Goal: Information Seeking & Learning: Compare options

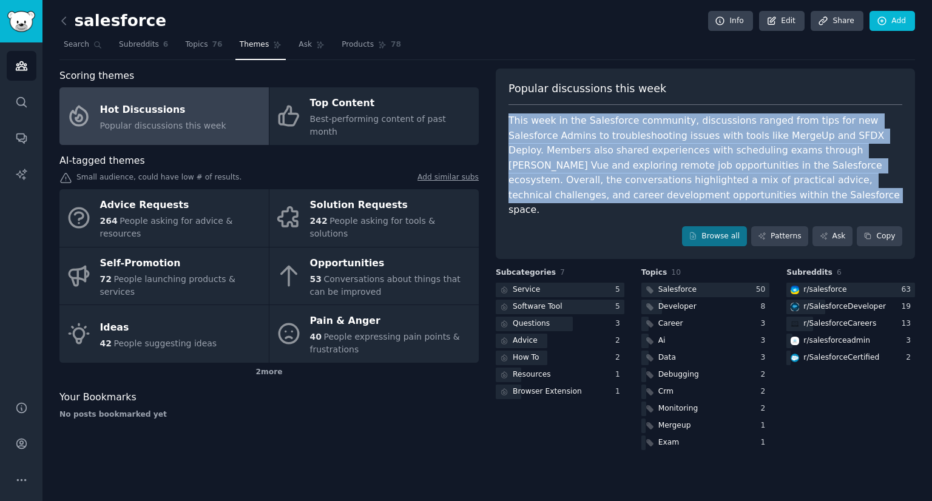
drag, startPoint x: 508, startPoint y: 121, endPoint x: 595, endPoint y: 192, distance: 112.1
click at [595, 192] on div "This week in the Salesforce community, discussions ranged from tips for new Sal…" at bounding box center [705, 165] width 394 height 104
copy div "This week in the Salesforce community, discussions ranged from tips for new Sal…"
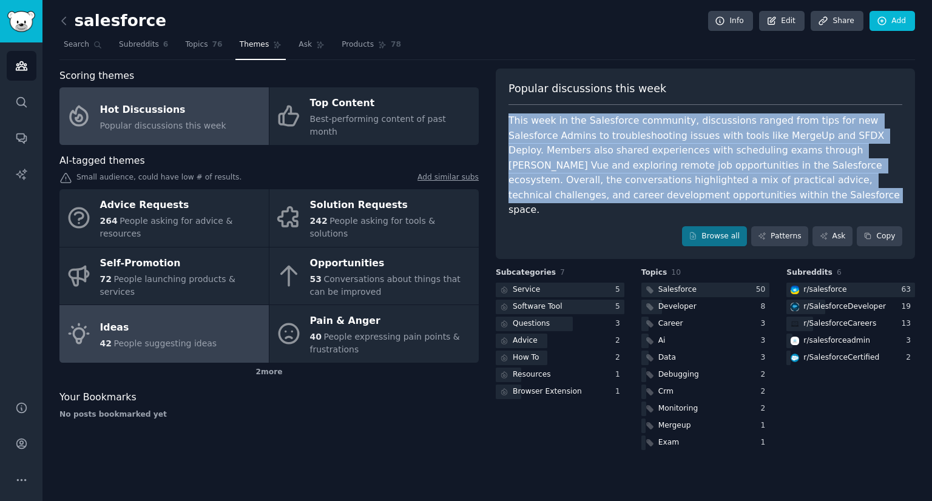
click at [164, 338] on span "People suggesting ideas" at bounding box center [164, 343] width 103 height 10
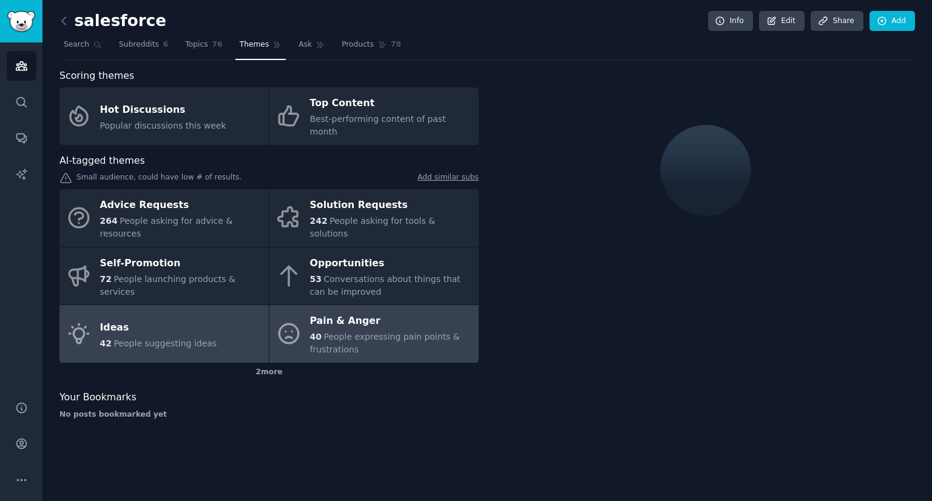
click at [322, 312] on div "Pain & Anger" at bounding box center [391, 321] width 163 height 19
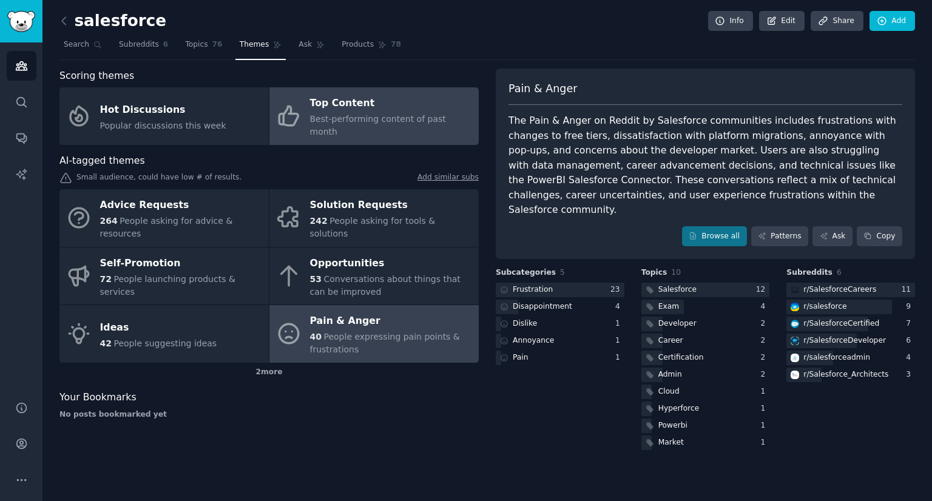
click at [332, 119] on span "Best-performing content of past month" at bounding box center [378, 125] width 136 height 22
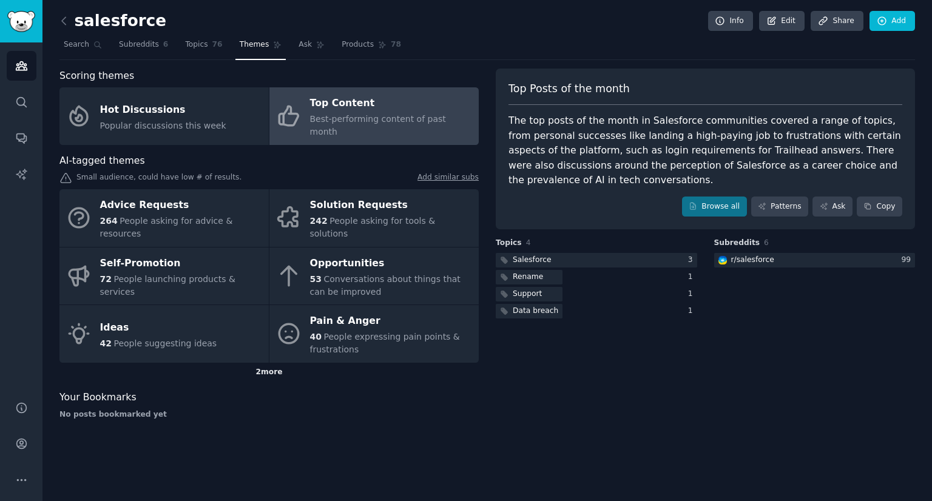
click at [267, 363] on div "2 more" at bounding box center [268, 372] width 419 height 19
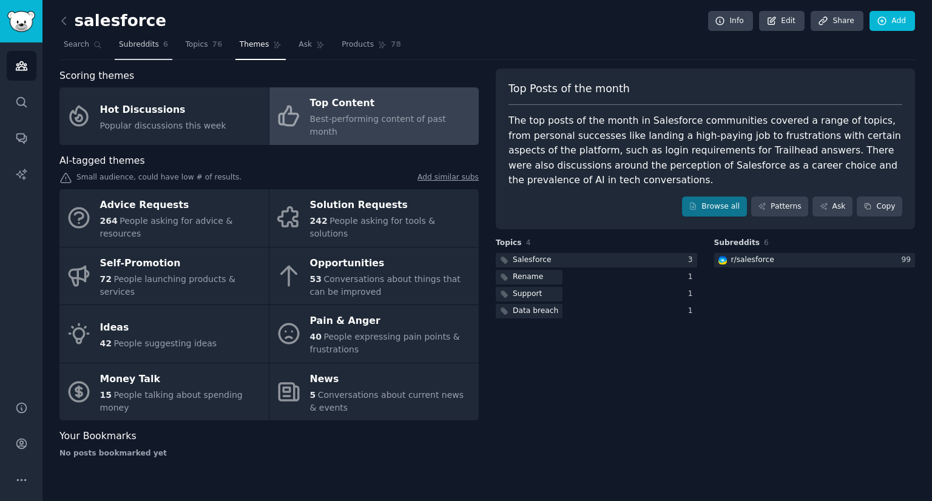
click at [119, 47] on span "Subreddits" at bounding box center [139, 44] width 40 height 11
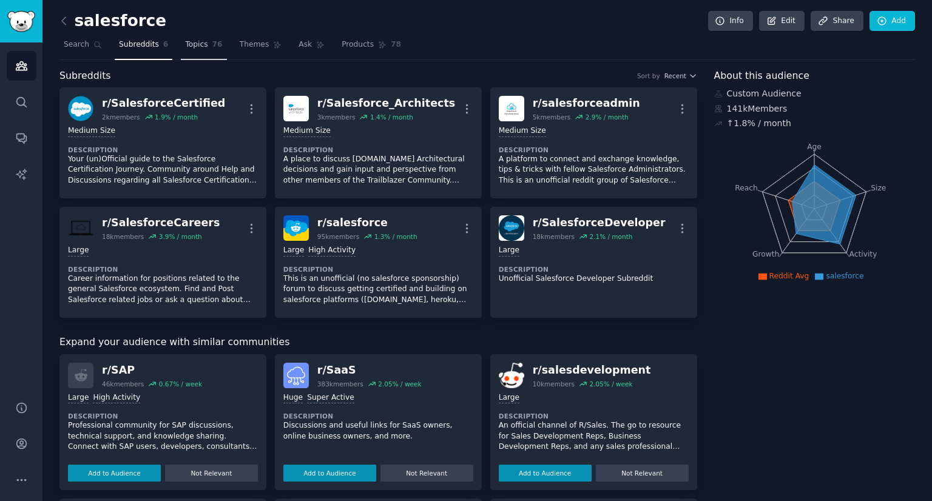
click at [185, 42] on span "Topics" at bounding box center [196, 44] width 22 height 11
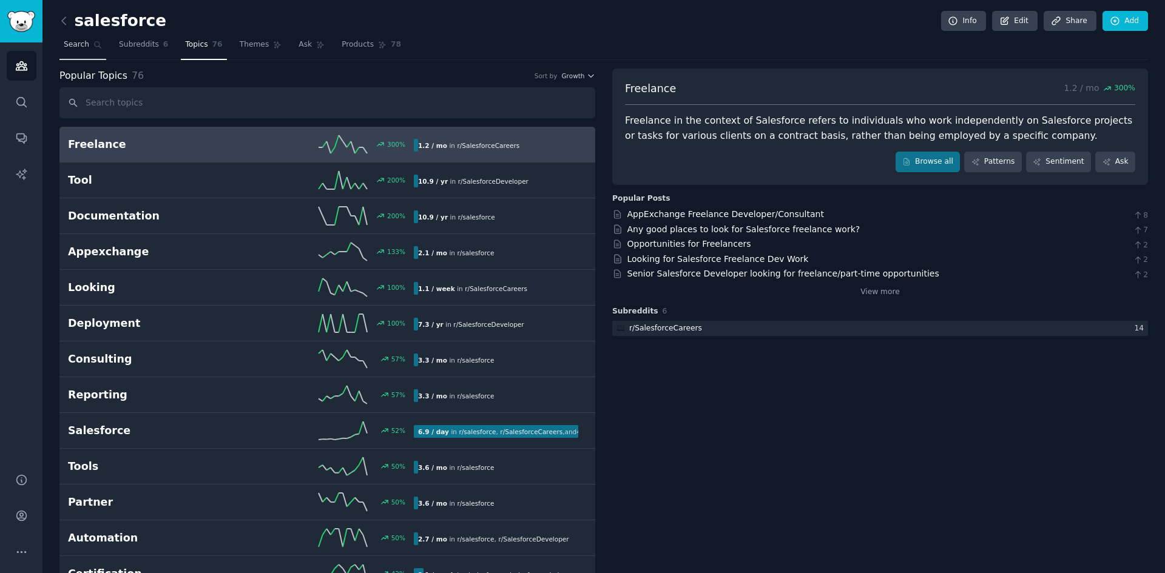
click at [73, 49] on span "Search" at bounding box center [76, 44] width 25 height 11
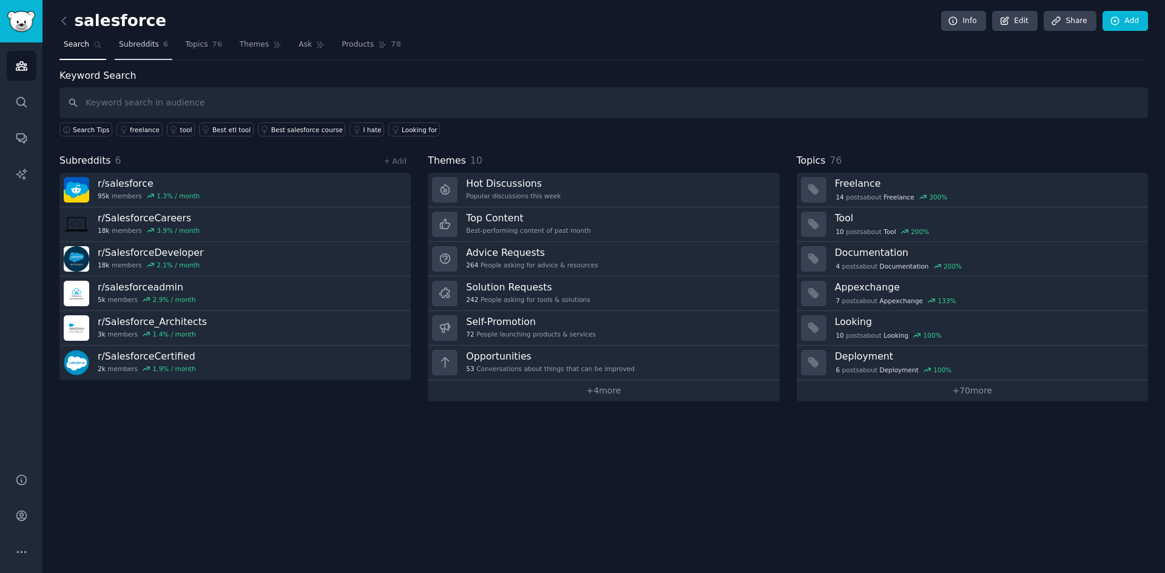
click at [128, 55] on link "Subreddits 6" at bounding box center [144, 47] width 58 height 25
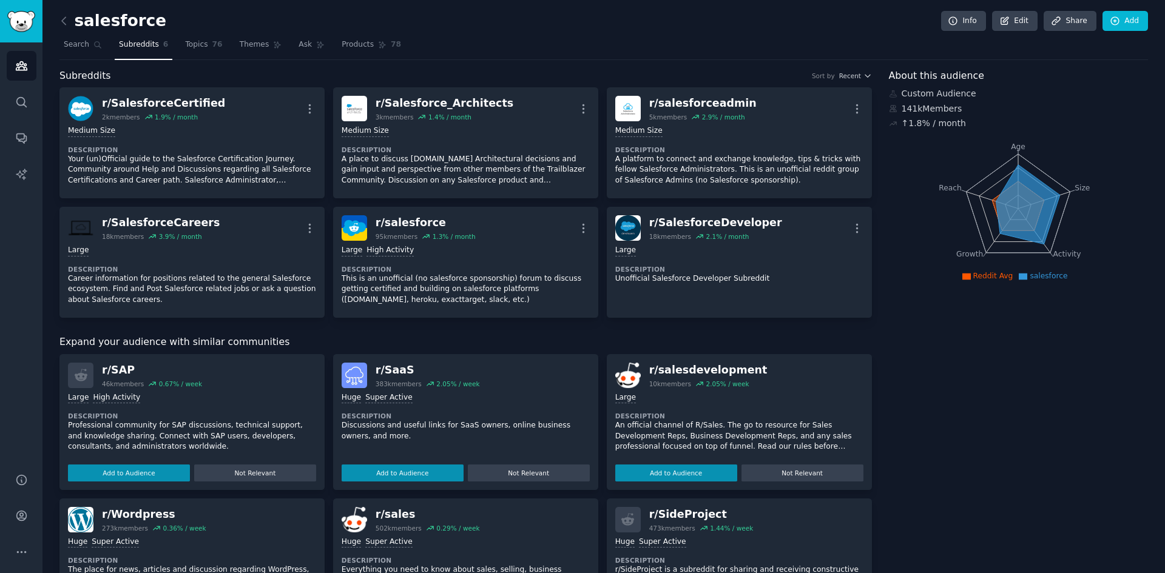
click at [931, 195] on icon "Age Size Activity Growth Reach" at bounding box center [1018, 208] width 258 height 153
click at [931, 203] on icon at bounding box center [1027, 203] width 64 height 79
click at [931, 275] on span "salesforce" at bounding box center [1048, 276] width 38 height 8
click at [931, 424] on div "About this audience Custom Audience 141k Members ↑ 1.8 % / month Age Size Activ…" at bounding box center [1019, 496] width 260 height 855
click at [183, 52] on link "Topics 76" at bounding box center [203, 47] width 45 height 25
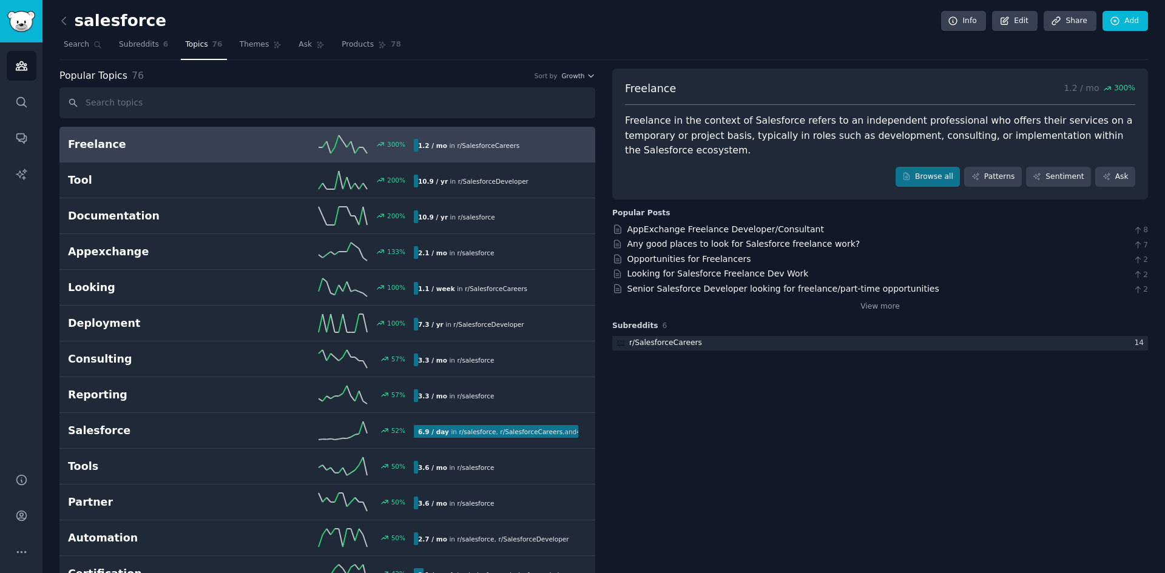
click at [582, 69] on div "Popular Topics 76 Sort by Growth" at bounding box center [327, 76] width 536 height 15
click at [583, 77] on button "Growth" at bounding box center [578, 76] width 34 height 8
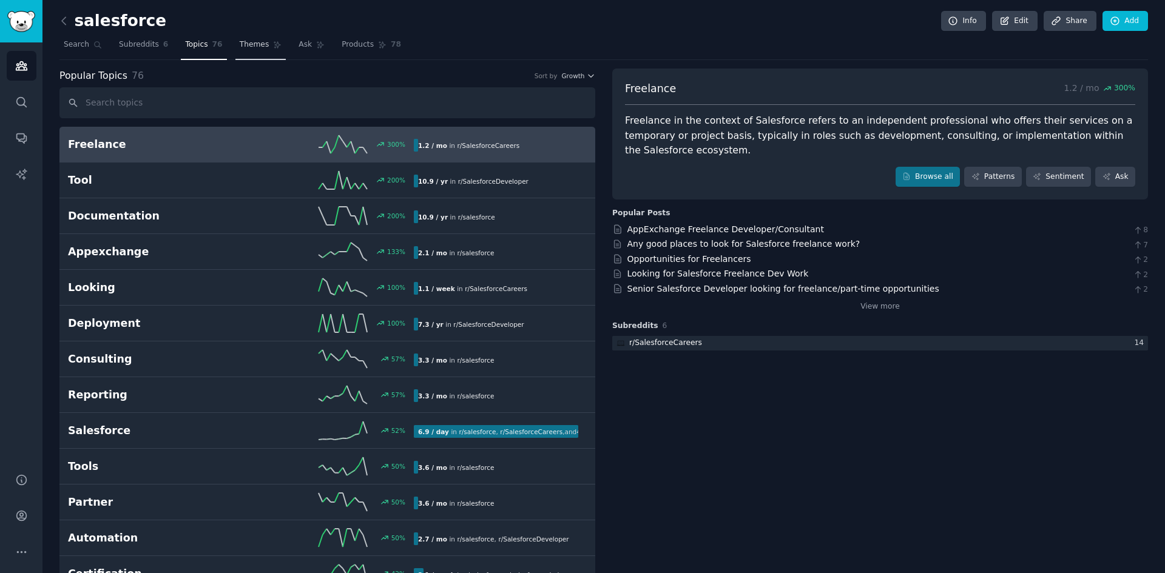
click at [240, 46] on span "Themes" at bounding box center [255, 44] width 30 height 11
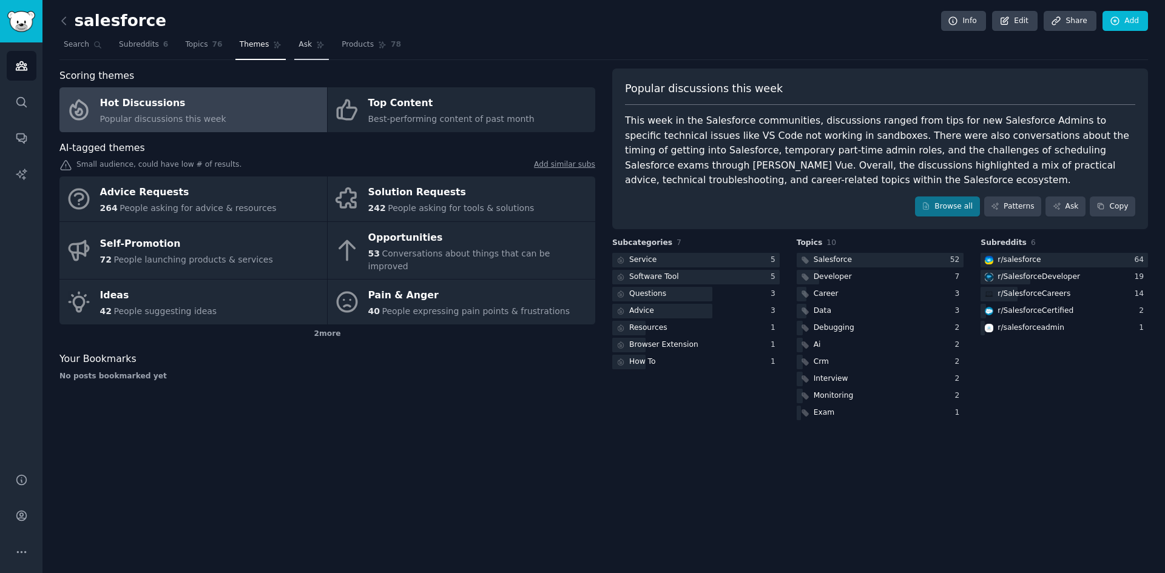
click at [295, 53] on link "Ask" at bounding box center [311, 47] width 35 height 25
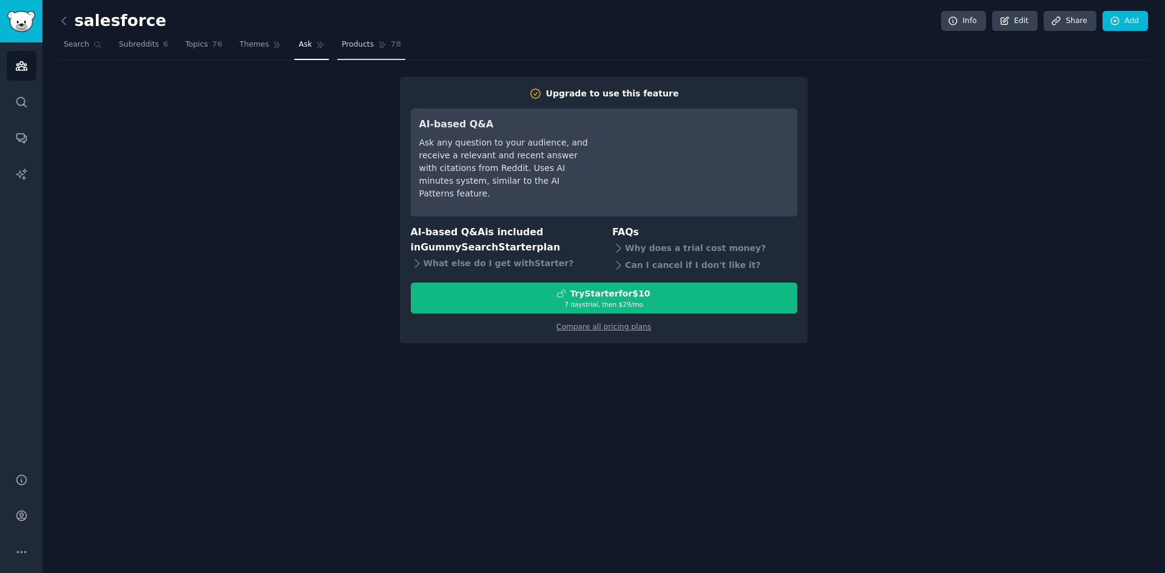
click at [369, 47] on link "Products 78" at bounding box center [371, 47] width 68 height 25
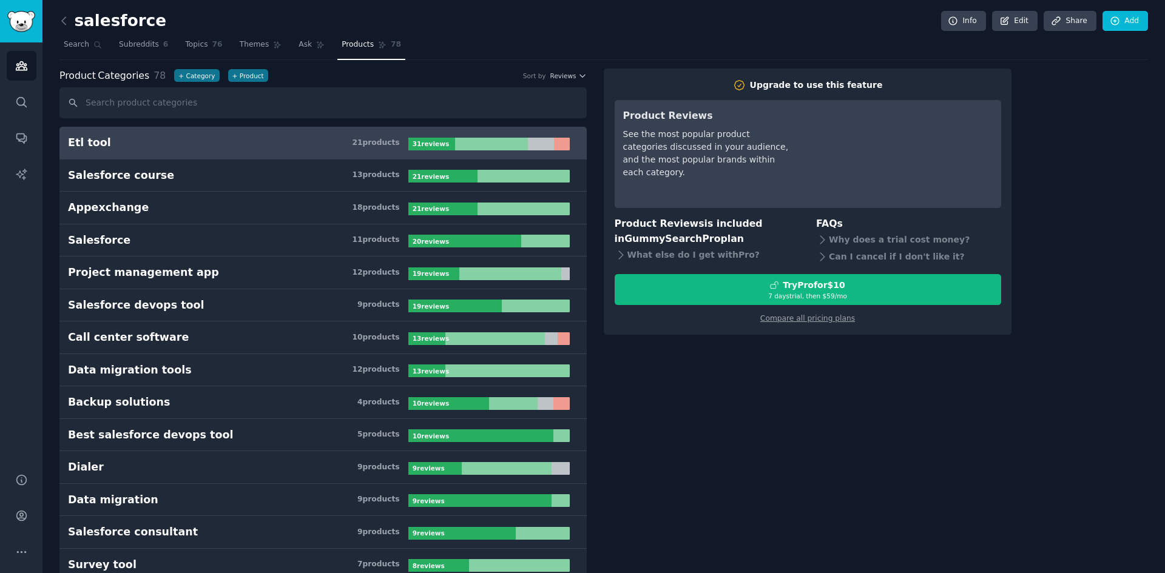
click at [560, 144] on div at bounding box center [562, 144] width 16 height 13
click at [388, 149] on h3 "Etl tool 21 product s" at bounding box center [238, 142] width 340 height 15
click at [931, 21] on link "Info" at bounding box center [963, 21] width 45 height 21
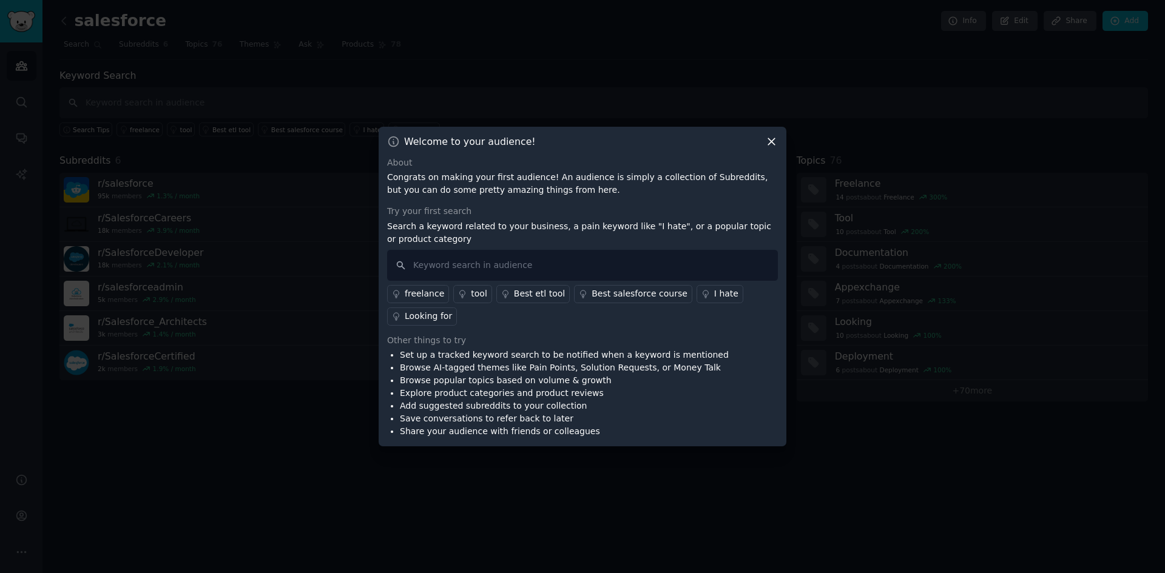
click at [769, 143] on icon at bounding box center [771, 141] width 7 height 7
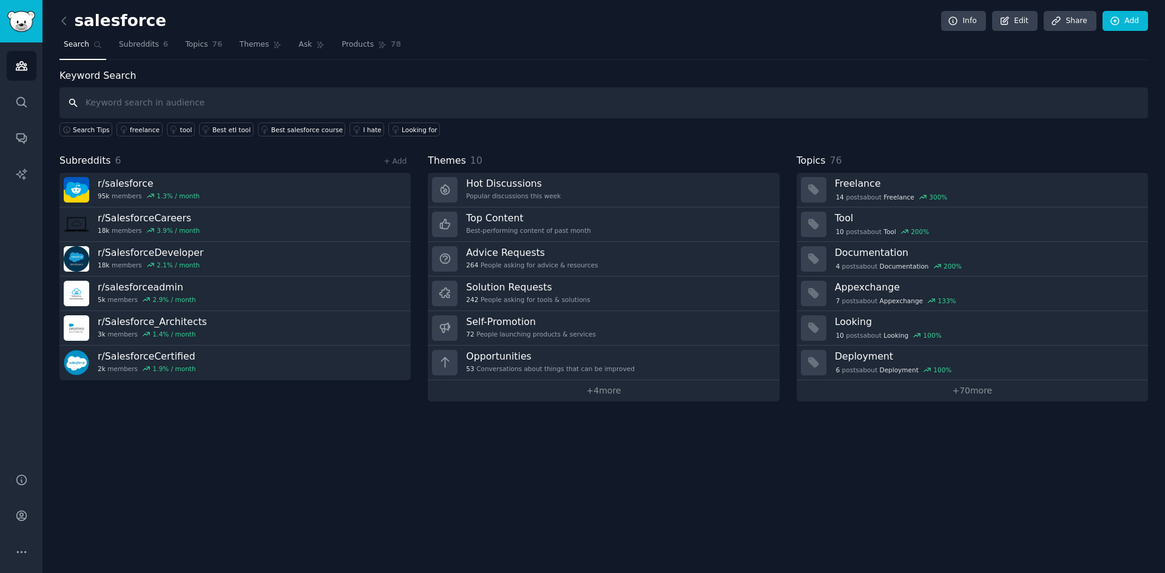
click at [237, 110] on input "text" at bounding box center [603, 102] width 1088 height 31
type input "buy"
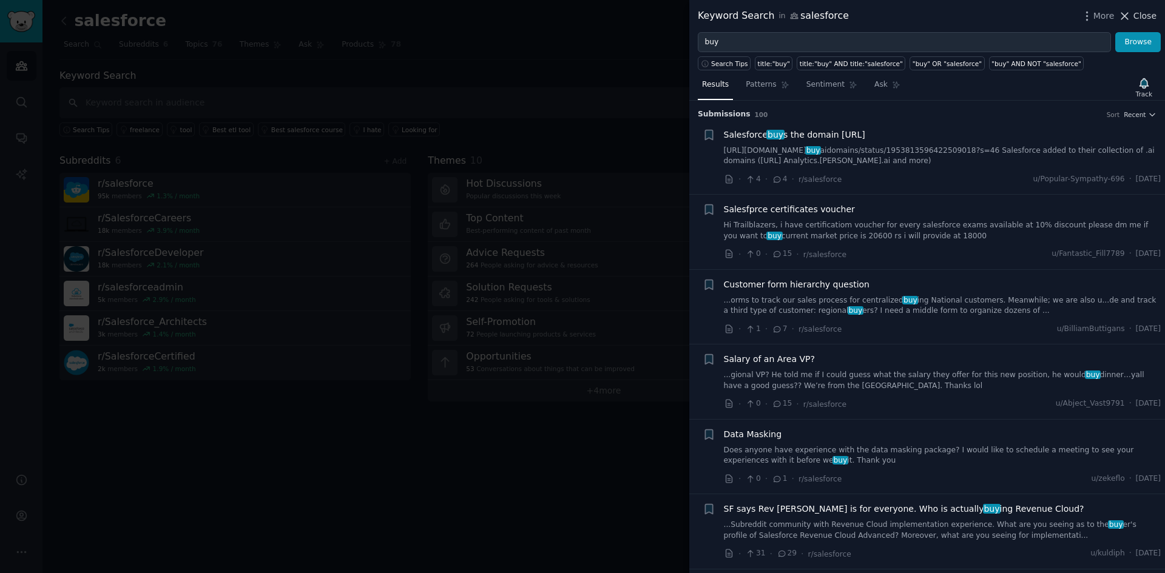
click at [931, 18] on span "Close" at bounding box center [1144, 16] width 23 height 13
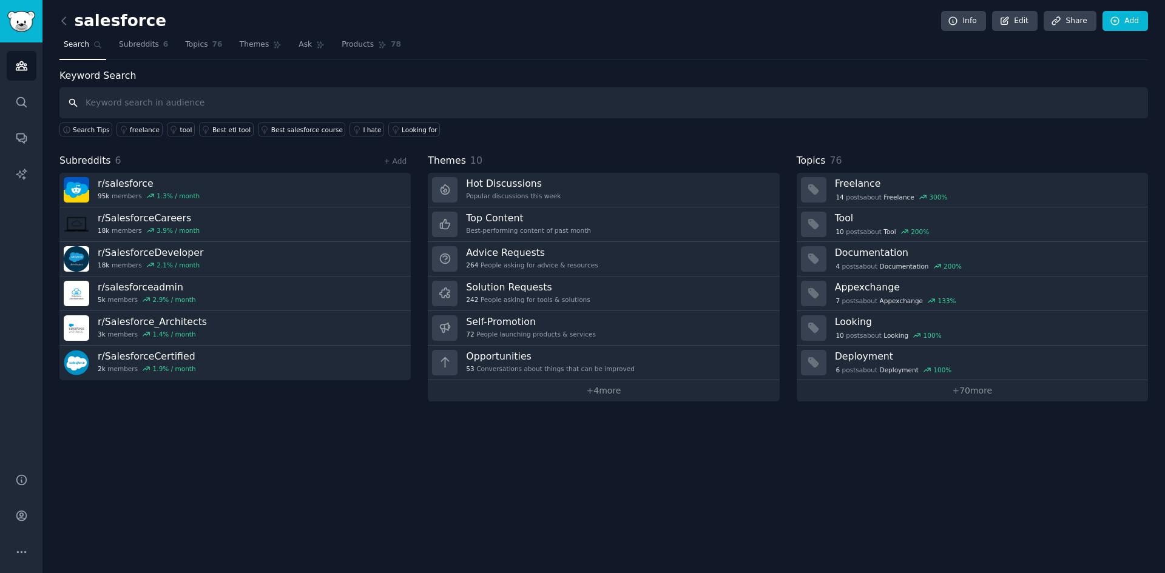
click at [119, 104] on input "text" at bounding box center [603, 102] width 1088 height 31
type input "i hate"
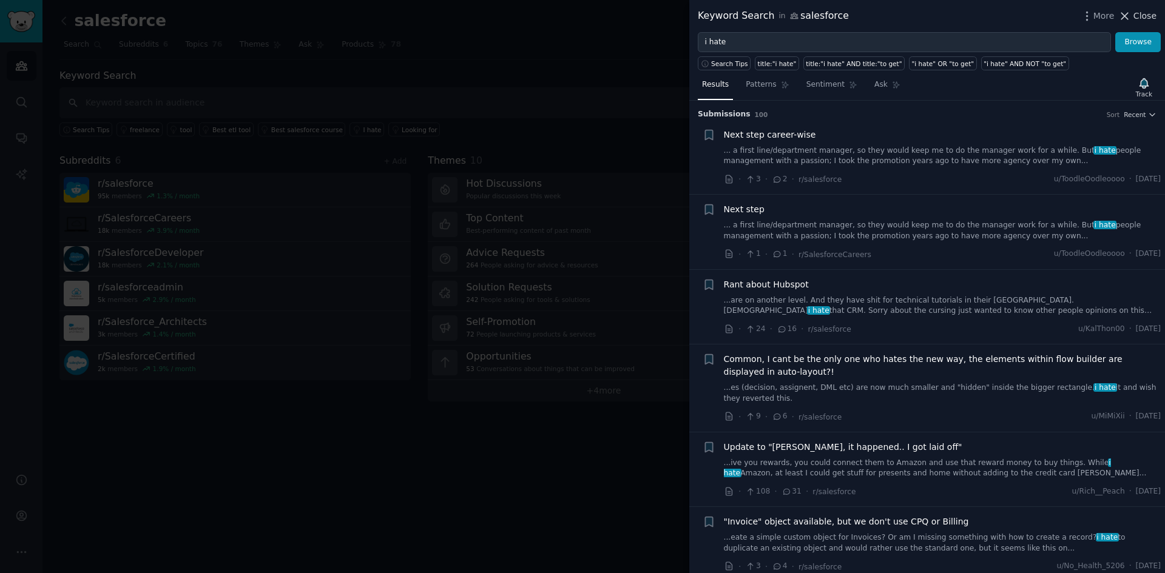
click at [931, 10] on icon at bounding box center [1124, 16] width 13 height 13
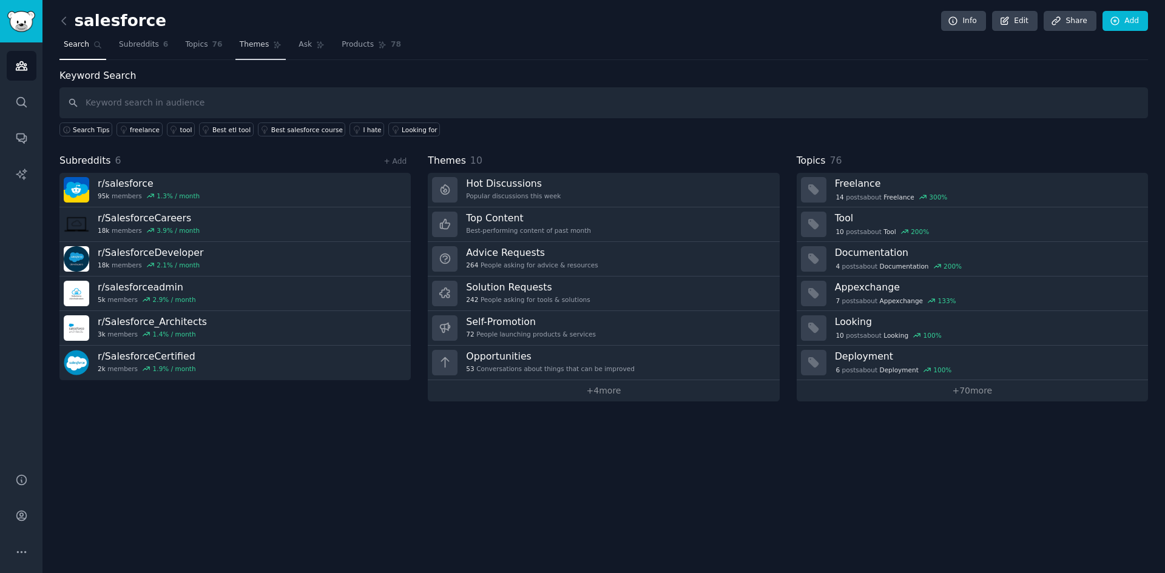
click at [248, 44] on span "Themes" at bounding box center [255, 44] width 30 height 11
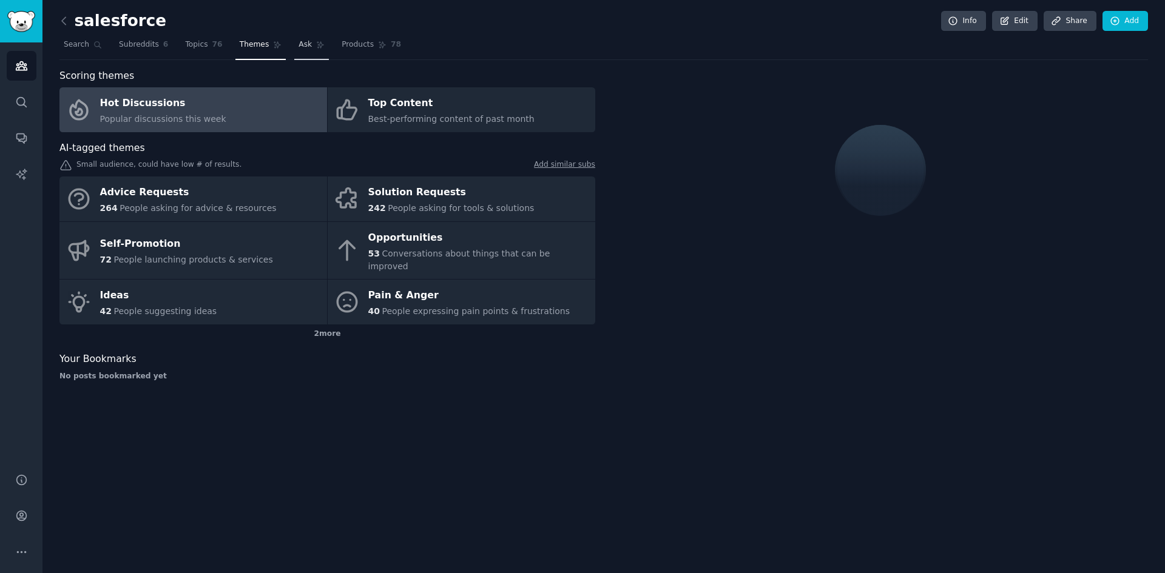
click at [294, 38] on link "Ask" at bounding box center [311, 47] width 35 height 25
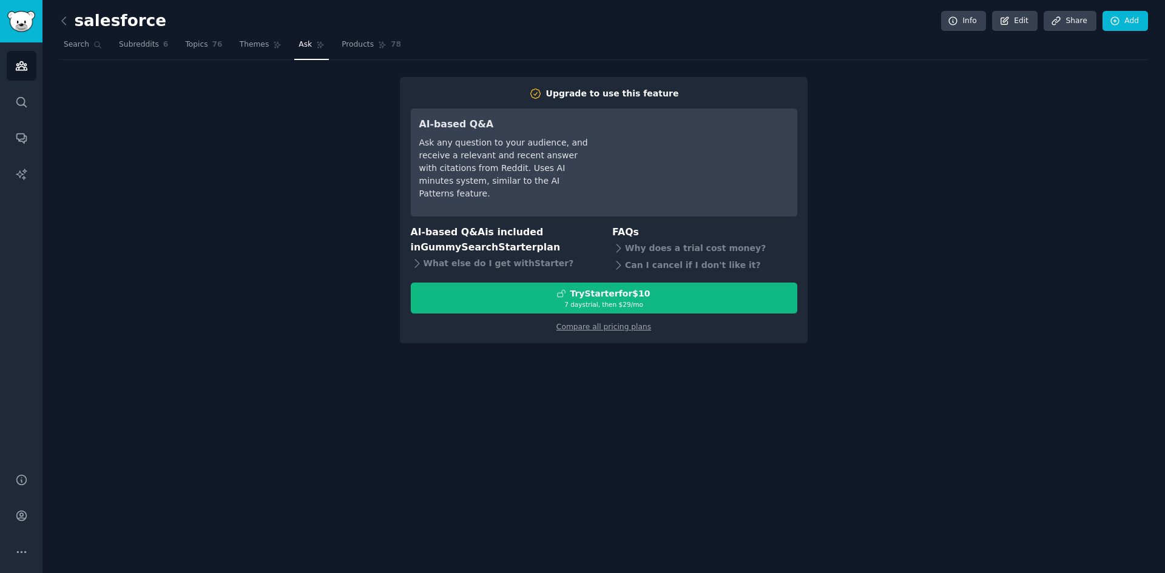
click at [344, 29] on div "salesforce Info Edit Share Add" at bounding box center [603, 23] width 1088 height 25
click at [344, 51] on link "Products 78" at bounding box center [371, 47] width 68 height 25
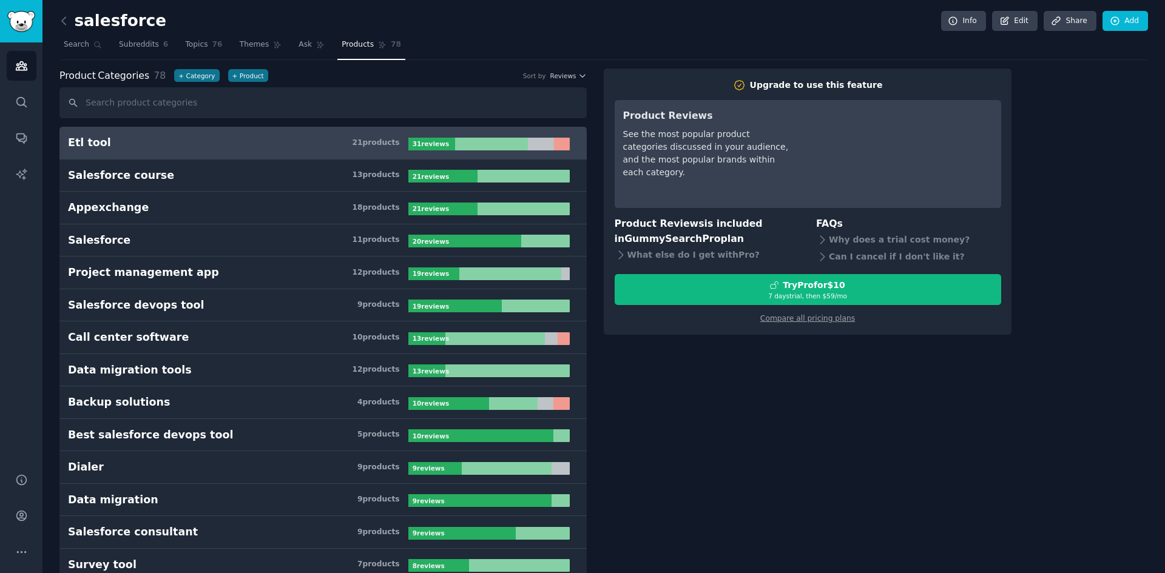
click at [284, 136] on h3 "Etl tool 21 product s" at bounding box center [238, 142] width 340 height 15
click at [824, 87] on div "Upgrade to use this feature" at bounding box center [816, 85] width 133 height 13
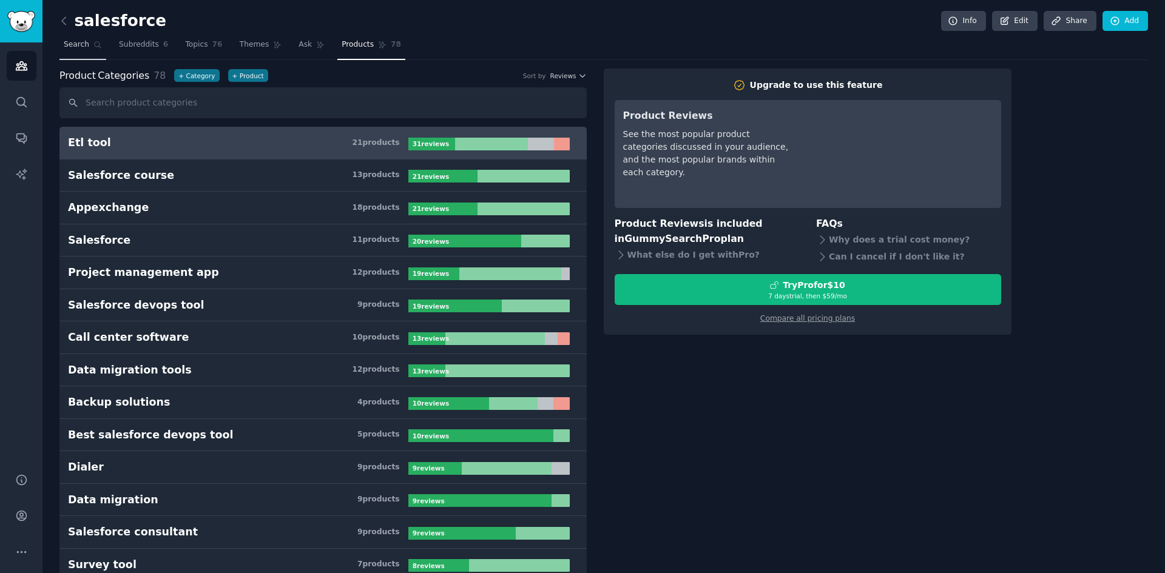
click at [89, 41] on link "Search" at bounding box center [82, 47] width 47 height 25
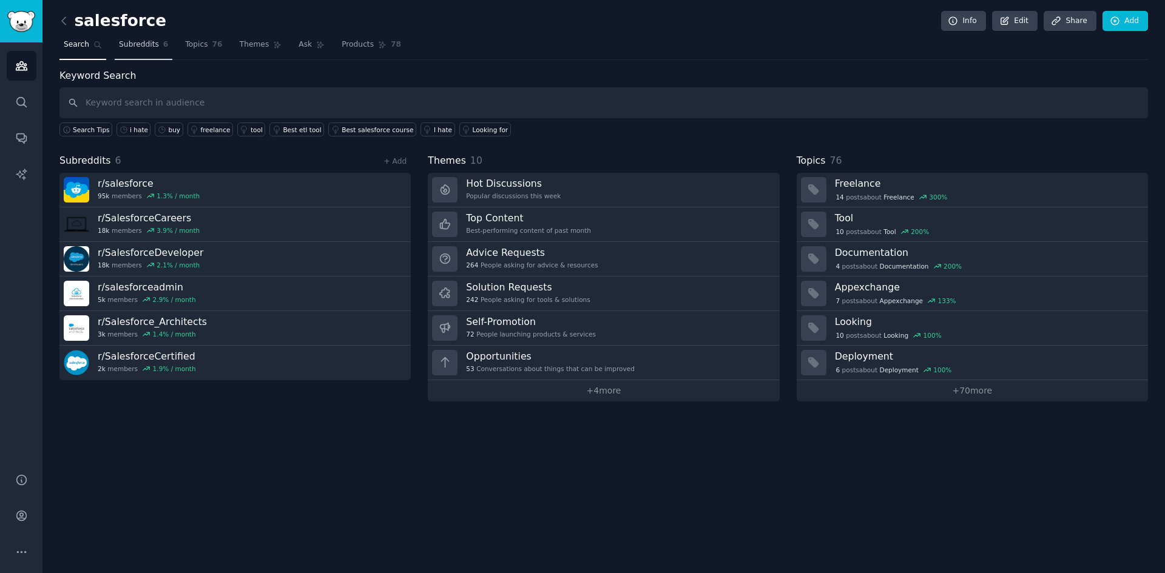
click at [150, 49] on span "Subreddits" at bounding box center [139, 44] width 40 height 11
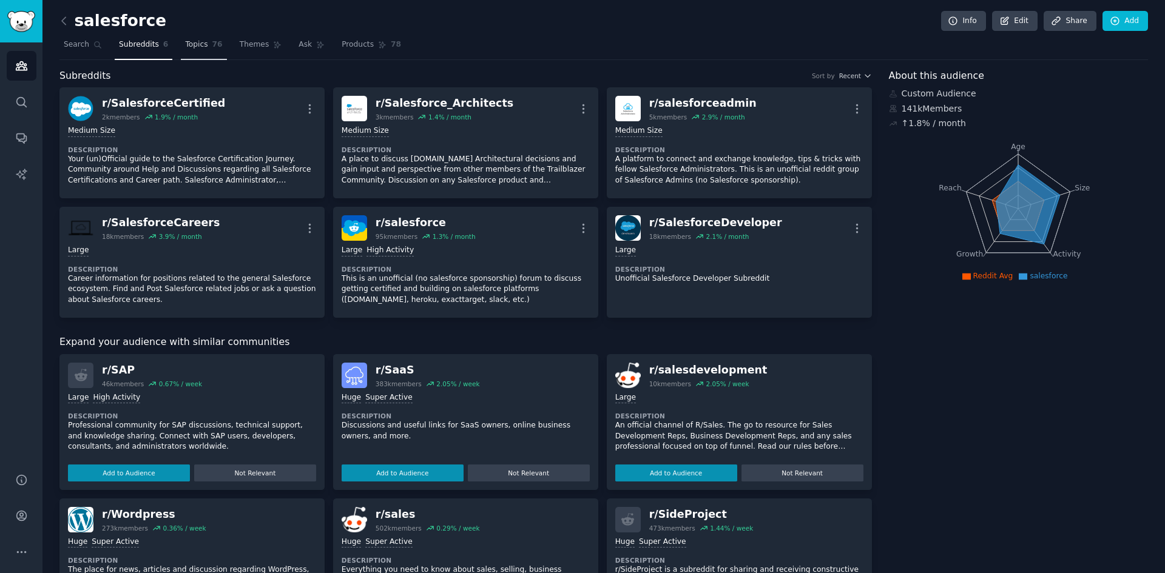
click at [209, 55] on link "Topics 76" at bounding box center [203, 47] width 45 height 25
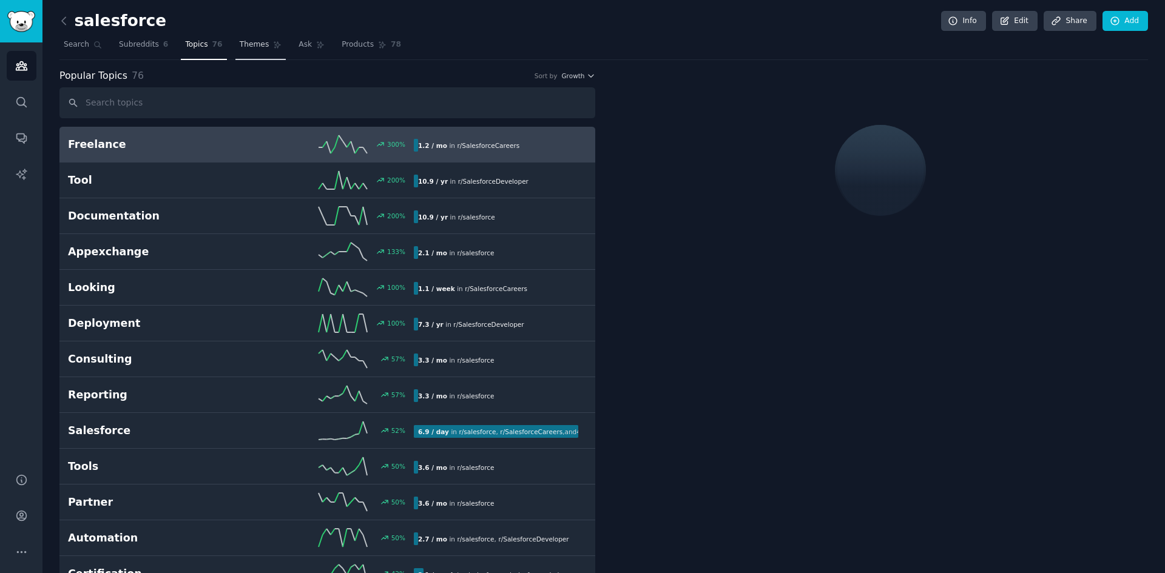
click at [251, 55] on link "Themes" at bounding box center [260, 47] width 51 height 25
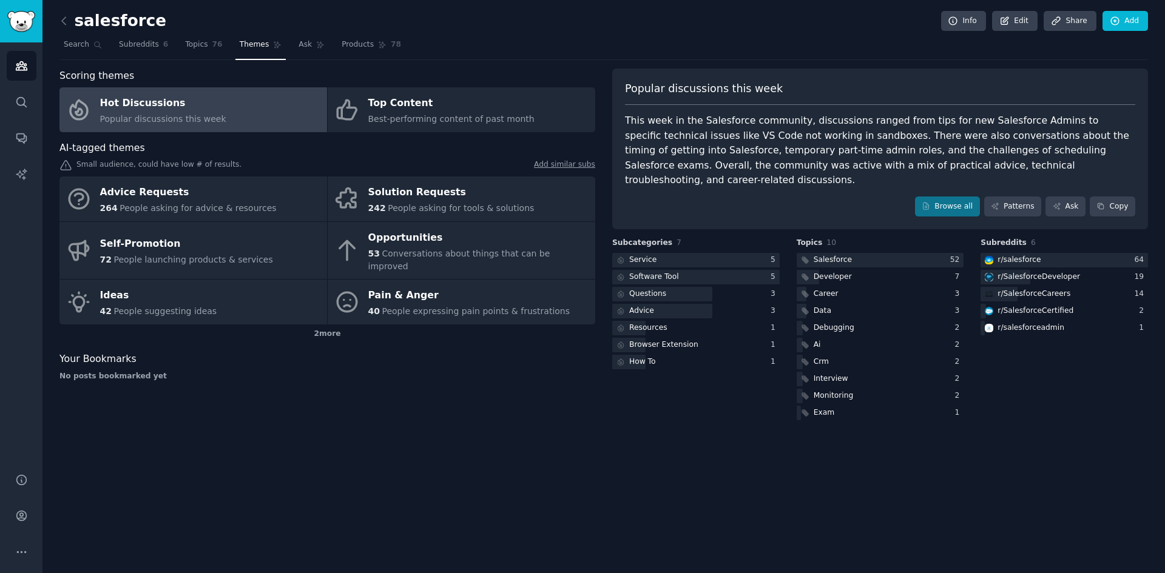
click at [503, 390] on div "Scoring themes Hot Discussions Popular discussions this week Top Content Best-p…" at bounding box center [327, 246] width 536 height 354
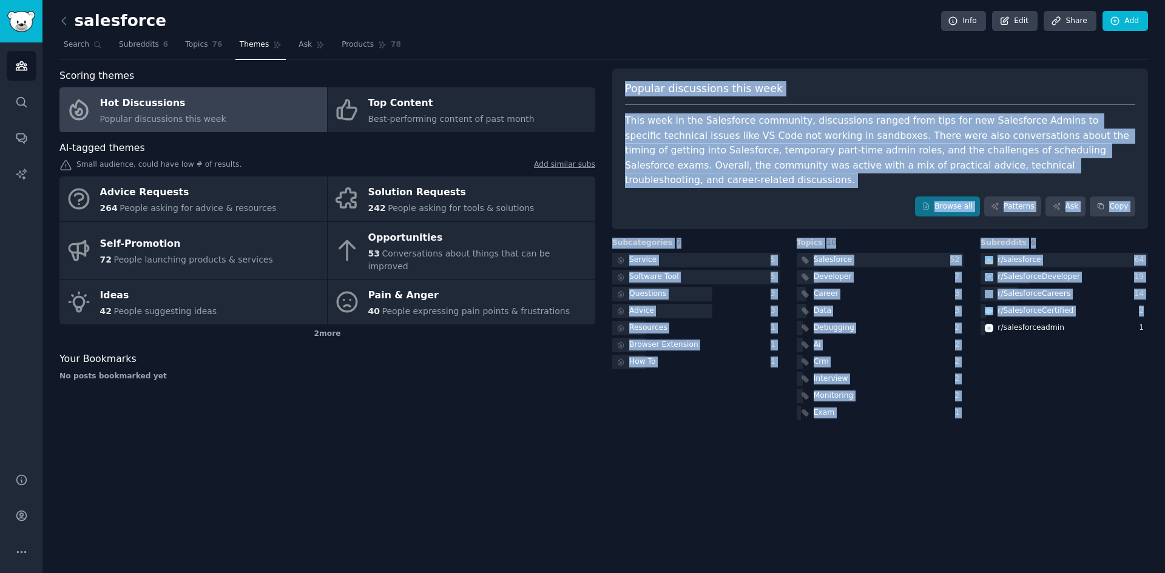
drag, startPoint x: 388, startPoint y: 357, endPoint x: 1032, endPoint y: 379, distance: 644.0
click at [931, 383] on div "Scoring themes Hot Discussions Popular discussions this week Top Content Best-p…" at bounding box center [603, 246] width 1088 height 354
click at [931, 381] on div "Subreddits 6 r/ salesforce 64 r/ SalesforceDeveloper 19 r/ SalesforceCareers 14…" at bounding box center [1063, 330] width 167 height 185
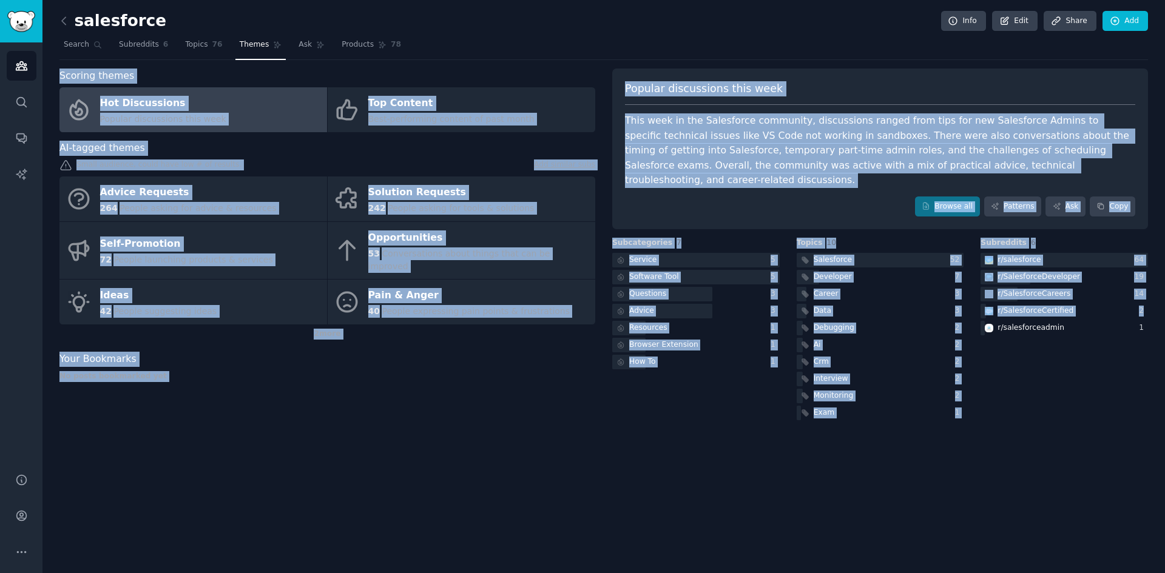
drag, startPoint x: 1033, startPoint y: 325, endPoint x: 569, endPoint y: 54, distance: 537.1
click at [569, 54] on div "salesforce Info Edit Share Add Search Subreddits 6 Topics 76 Themes Ask Product…" at bounding box center [603, 220] width 1088 height 406
click at [921, 500] on div "salesforce Info Edit Share Add Search Subreddits 6 Topics 76 Themes Ask Product…" at bounding box center [603, 286] width 1122 height 573
click at [639, 463] on div "salesforce Info Edit Share Add Search Subreddits 6 Topics 76 Themes Ask Product…" at bounding box center [603, 286] width 1122 height 573
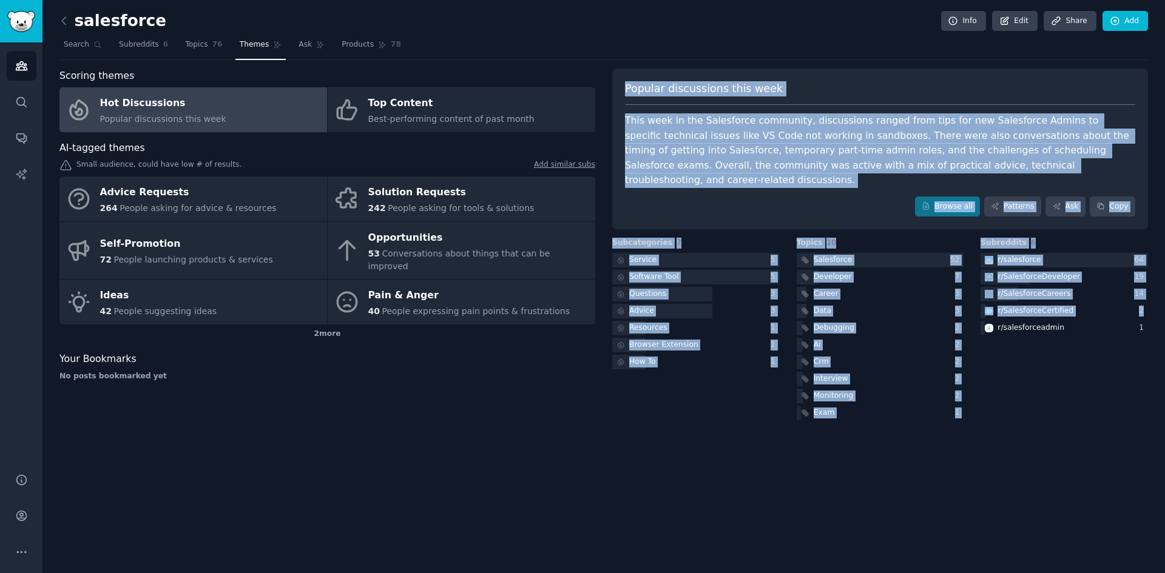
drag, startPoint x: 625, startPoint y: 90, endPoint x: 1057, endPoint y: 405, distance: 534.3
click at [931, 405] on div "Popular discussions this week This week in the Salesforce community, discussion…" at bounding box center [880, 330] width 536 height 185
click at [931, 391] on div "2" at bounding box center [959, 396] width 9 height 11
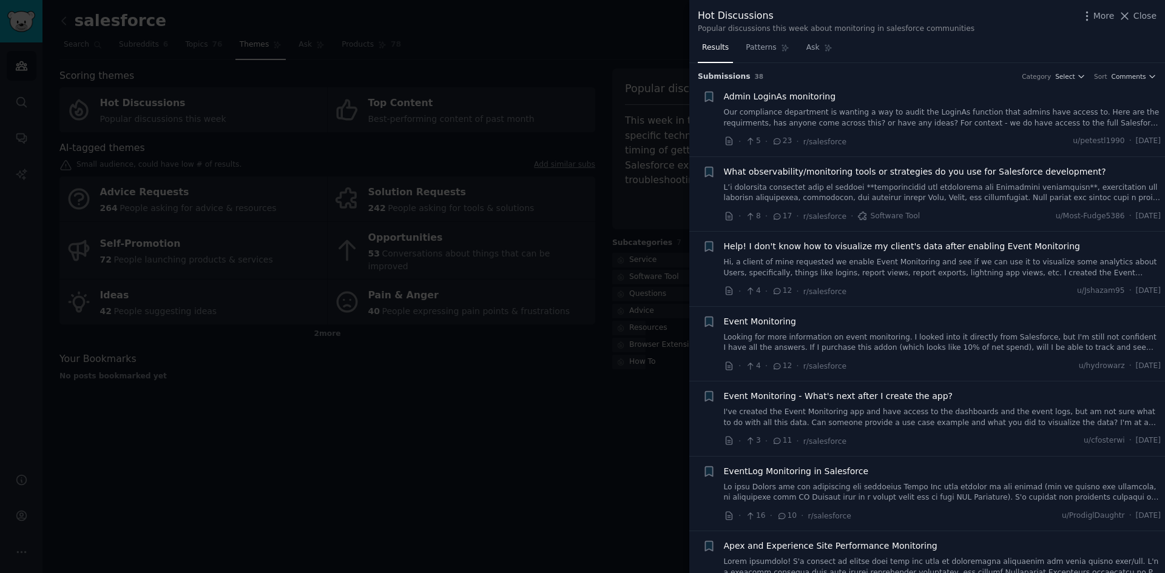
click at [504, 369] on div at bounding box center [582, 286] width 1165 height 573
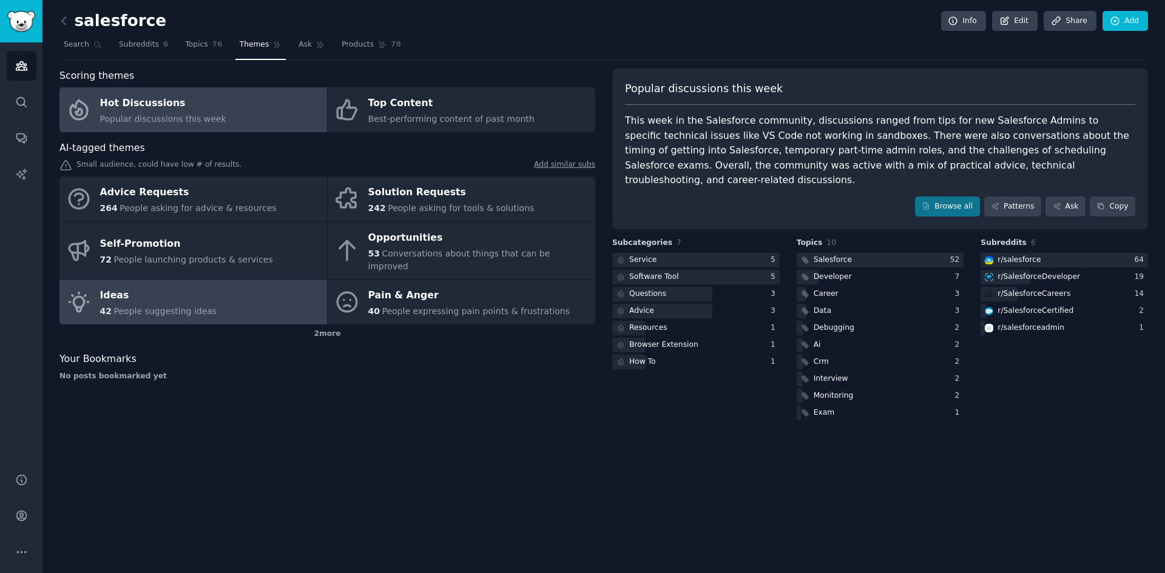
click at [206, 294] on link "Ideas 42 People suggesting ideas" at bounding box center [193, 302] width 268 height 45
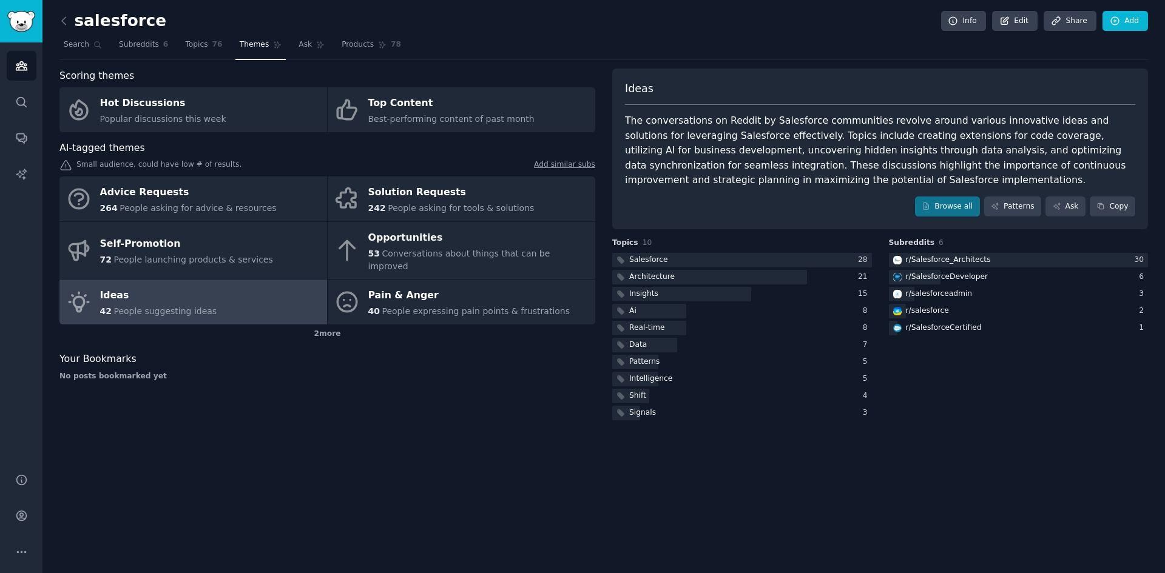
click at [54, 89] on div "salesforce Info Edit Share Add Search Subreddits 6 Topics 76 Themes Ask Product…" at bounding box center [603, 286] width 1122 height 573
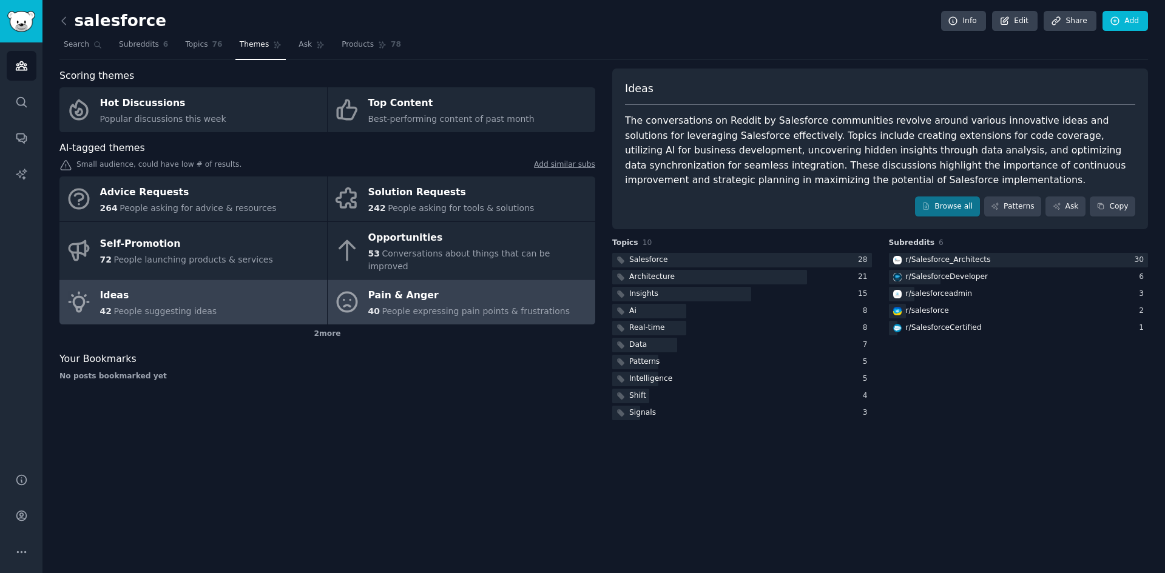
click at [419, 286] on div "Pain & Anger" at bounding box center [469, 295] width 202 height 19
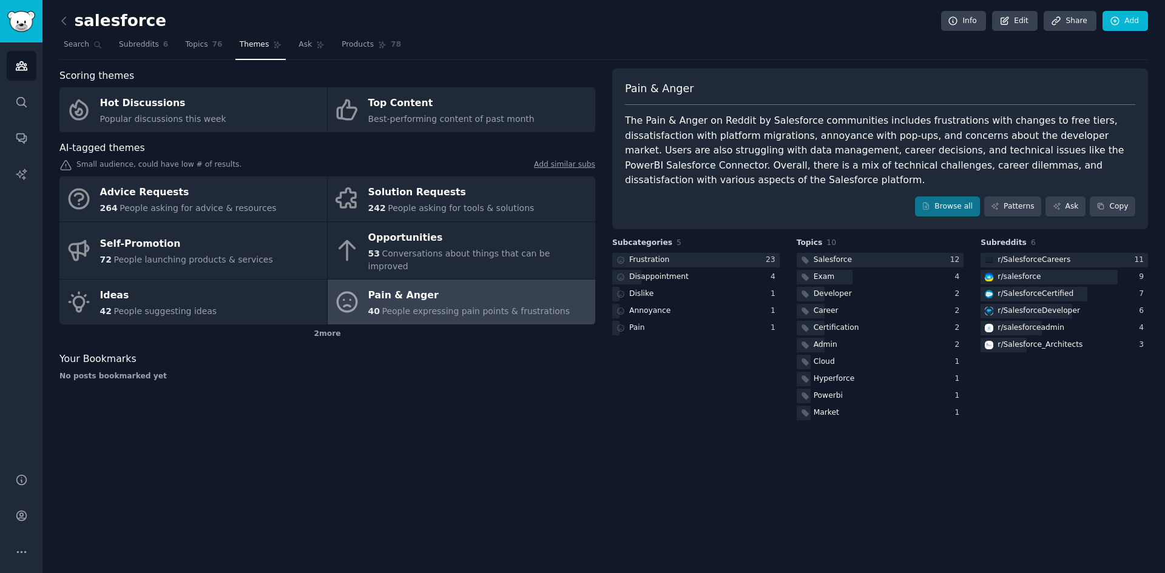
click at [843, 132] on div "The Pain & Anger on Reddit by Salesforce communities includes frustrations with…" at bounding box center [880, 150] width 510 height 75
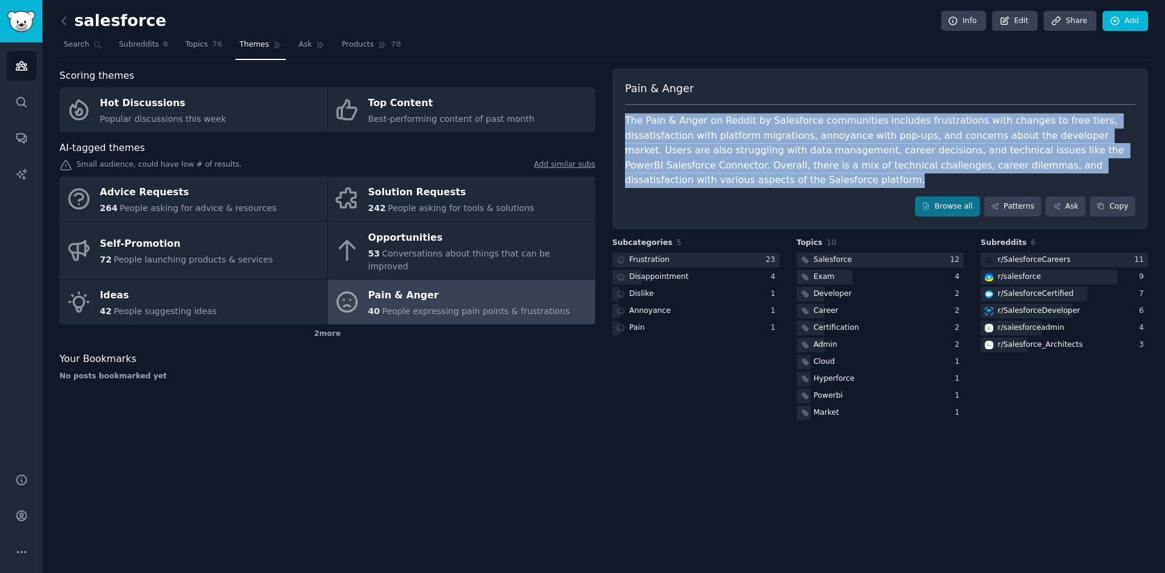
click at [843, 132] on div "The Pain & Anger on Reddit by Salesforce communities includes frustrations with…" at bounding box center [880, 150] width 510 height 75
copy div "The Pain & Anger on Reddit by Salesforce communities includes frustrations with…"
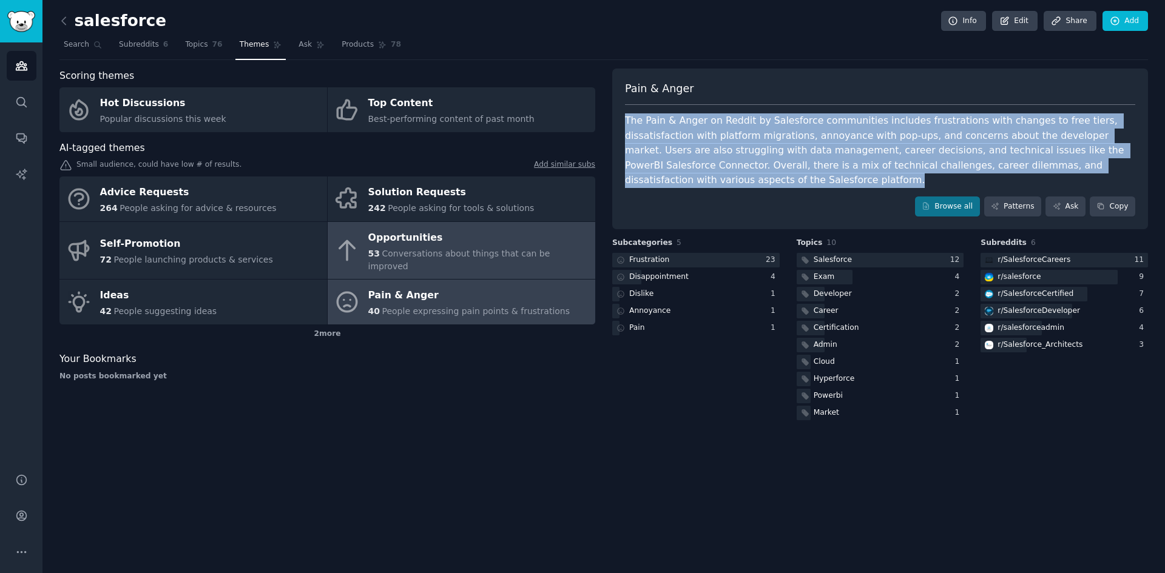
click at [430, 243] on div "Opportunities" at bounding box center [478, 237] width 221 height 19
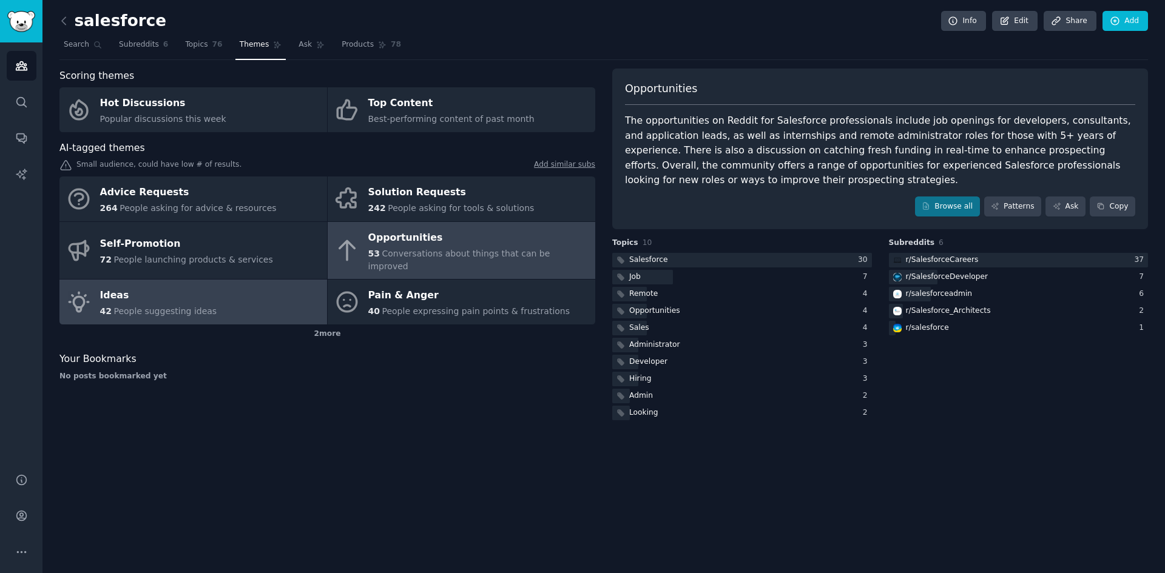
click at [215, 300] on link "Ideas 42 People suggesting ideas" at bounding box center [193, 302] width 268 height 45
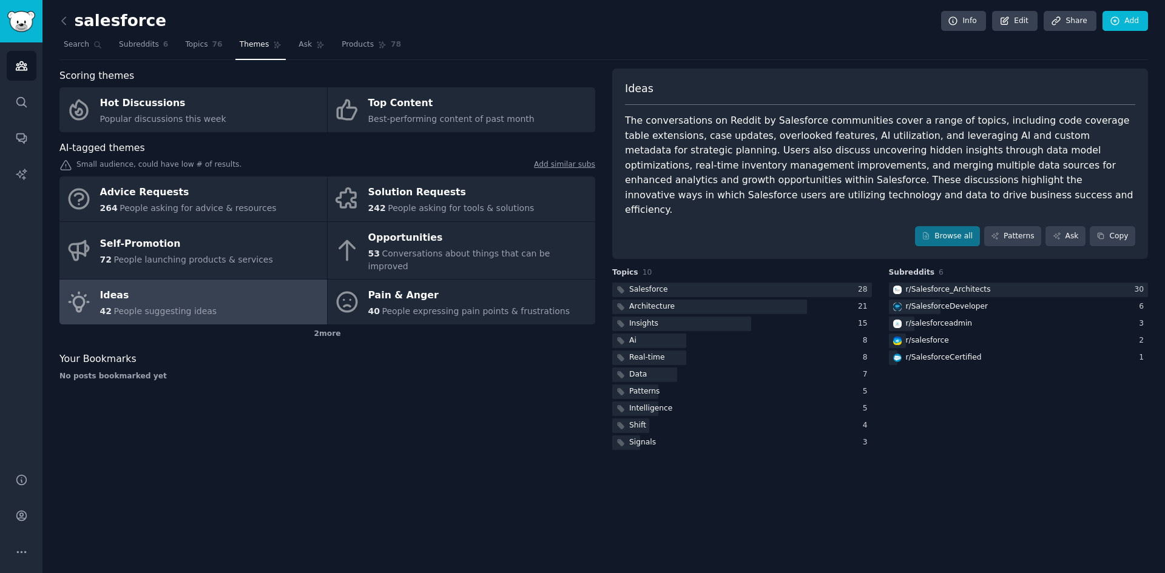
click at [821, 159] on div "The conversations on Reddit by Salesforce communities cover a range of topics, …" at bounding box center [880, 165] width 510 height 104
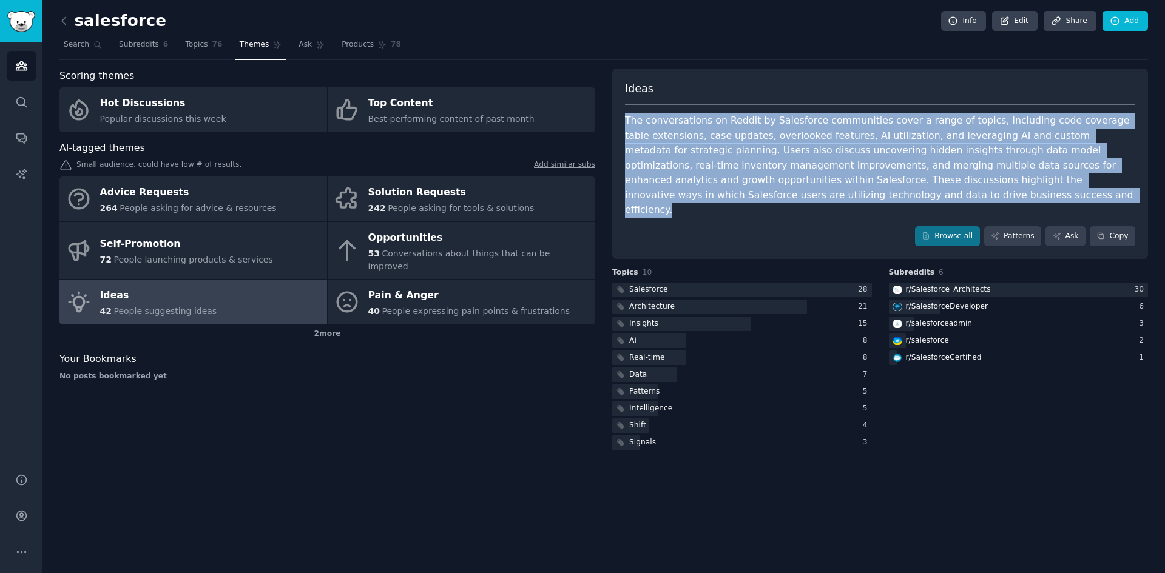
click at [821, 159] on div "The conversations on Reddit by Salesforce communities cover a range of topics, …" at bounding box center [880, 165] width 510 height 104
copy div "The conversations on Reddit by Salesforce communities cover a range of topics, …"
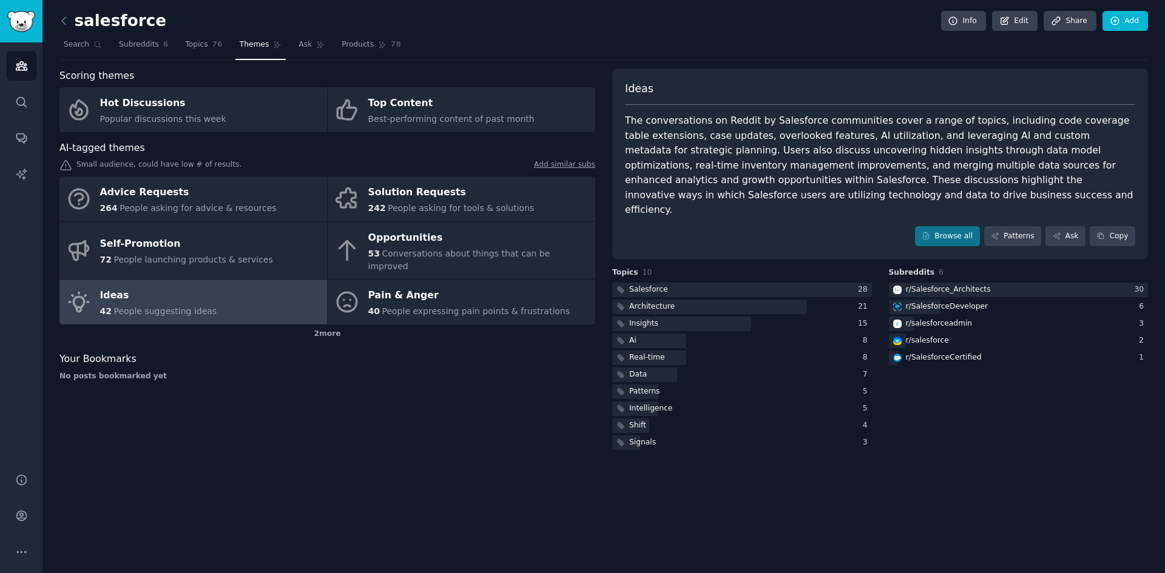
click at [394, 416] on div "Scoring themes Hot Discussions Popular discussions this week Top Content Best-p…" at bounding box center [327, 261] width 536 height 384
click at [79, 41] on span "Search" at bounding box center [76, 44] width 25 height 11
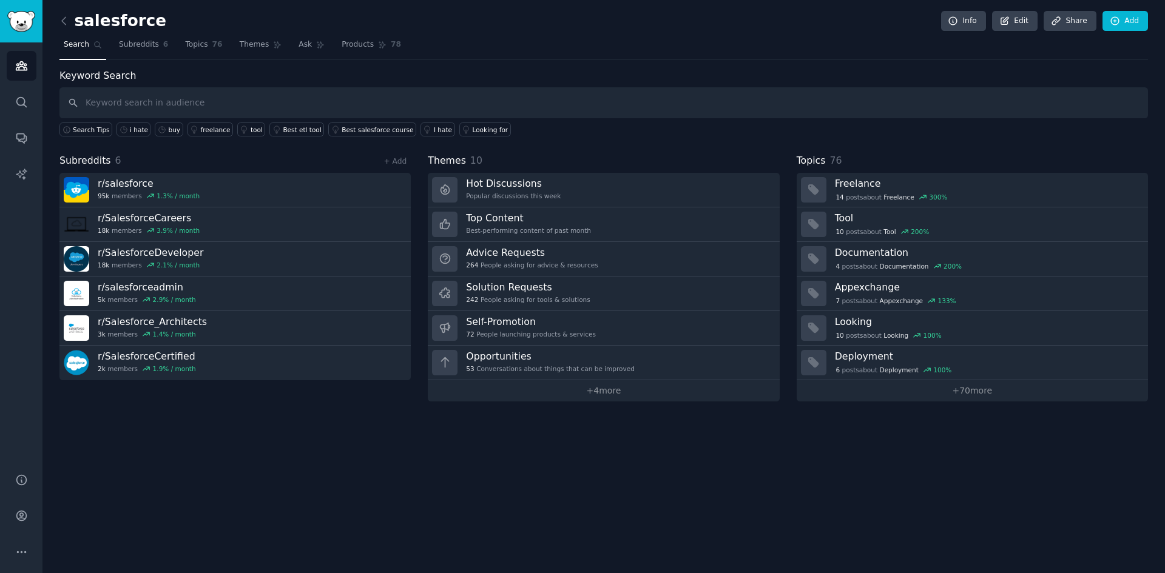
click at [168, 112] on input "text" at bounding box center [603, 102] width 1088 height 31
type input "dynamics365"
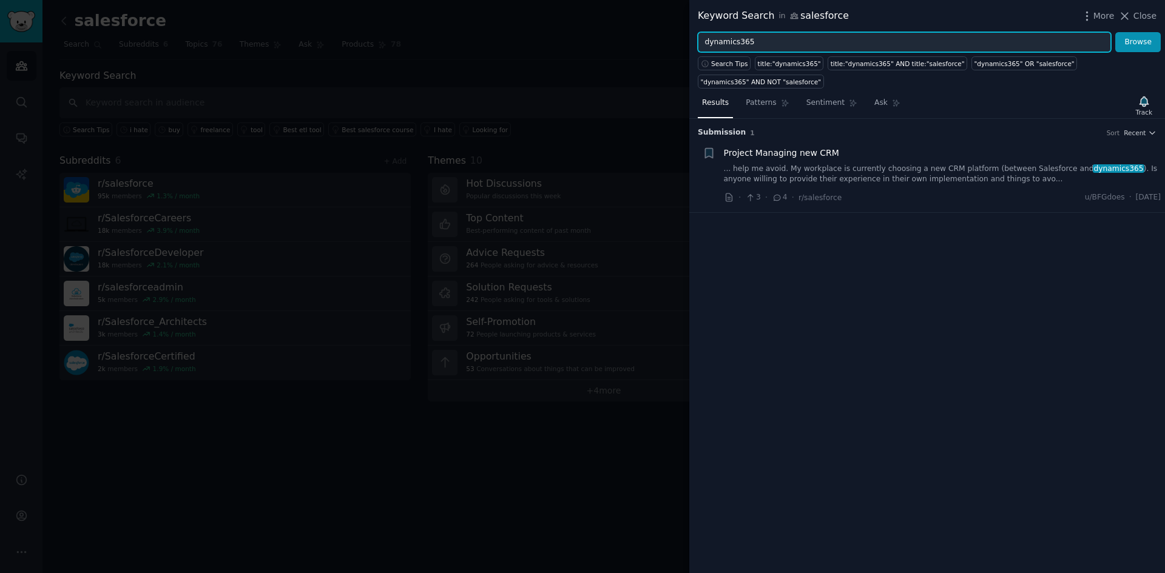
click at [770, 42] on input "dynamics365" at bounding box center [904, 42] width 413 height 21
click at [931, 32] on button "Browse" at bounding box center [1137, 42] width 45 height 21
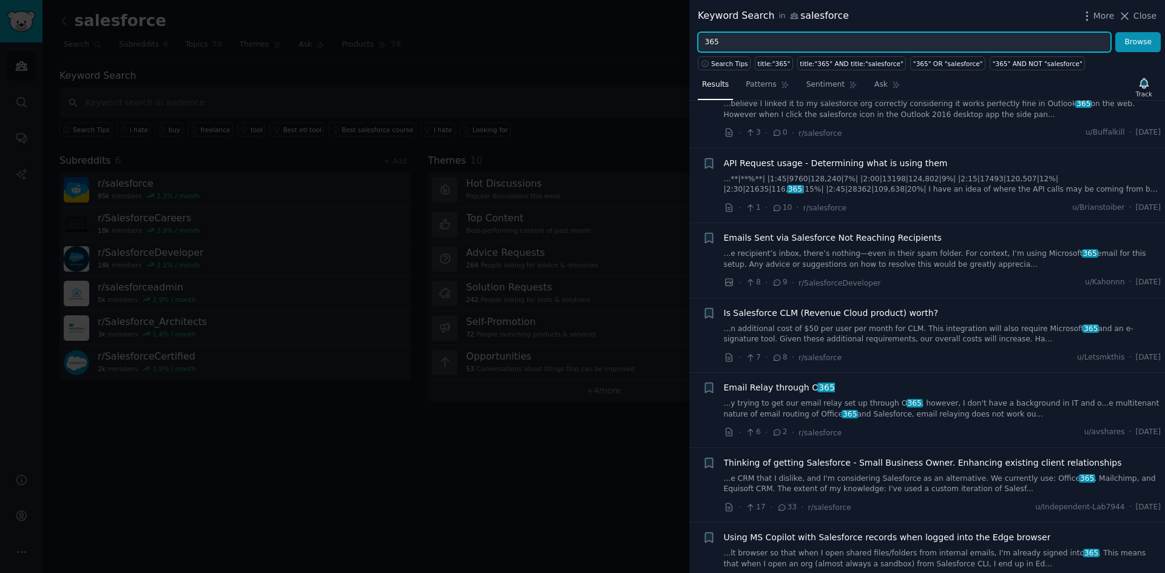
scroll to position [182, 0]
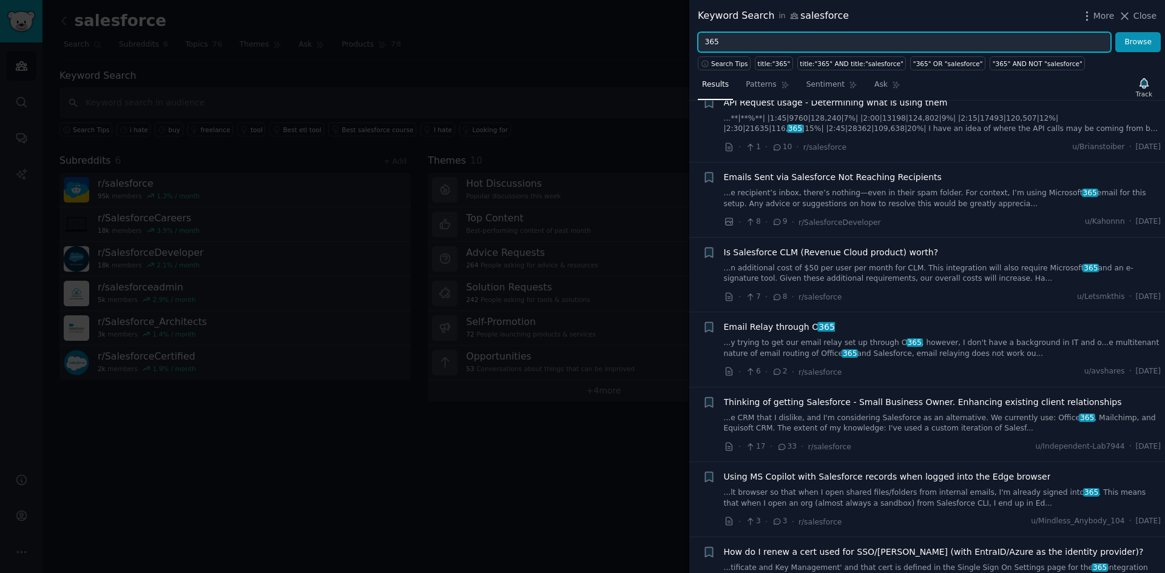
click at [741, 45] on input "365" at bounding box center [904, 42] width 413 height 21
click at [705, 42] on input "365" at bounding box center [904, 42] width 413 height 21
type input "CRM 365"
click at [931, 32] on button "Browse" at bounding box center [1137, 42] width 45 height 21
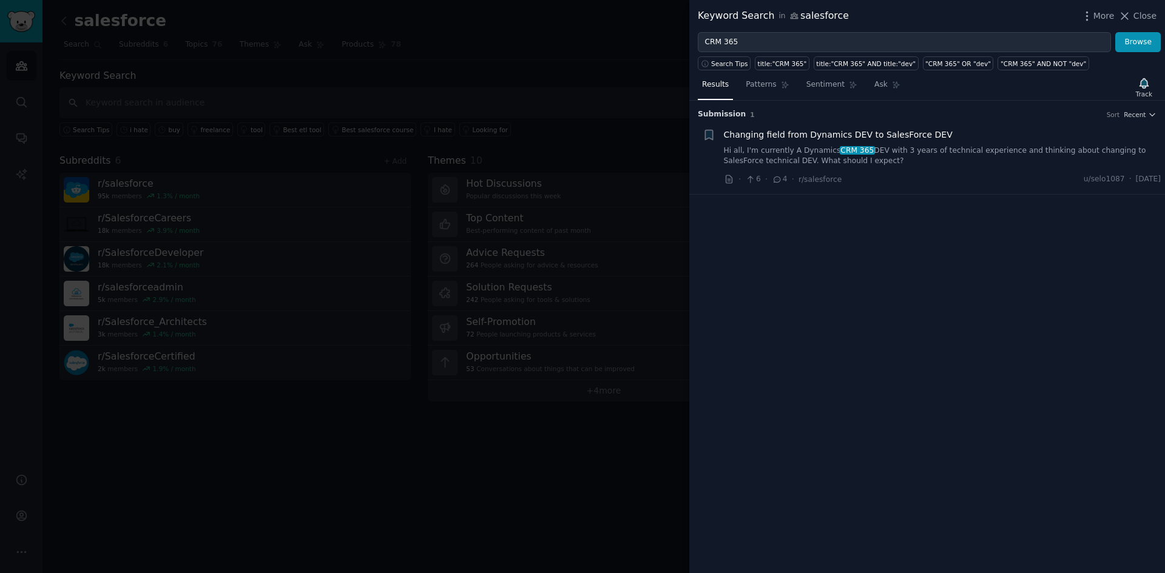
click at [931, 160] on link "Hi all, I'm currently A Dynamics CRM 365 DEV with 3 years of technical experien…" at bounding box center [942, 156] width 437 height 21
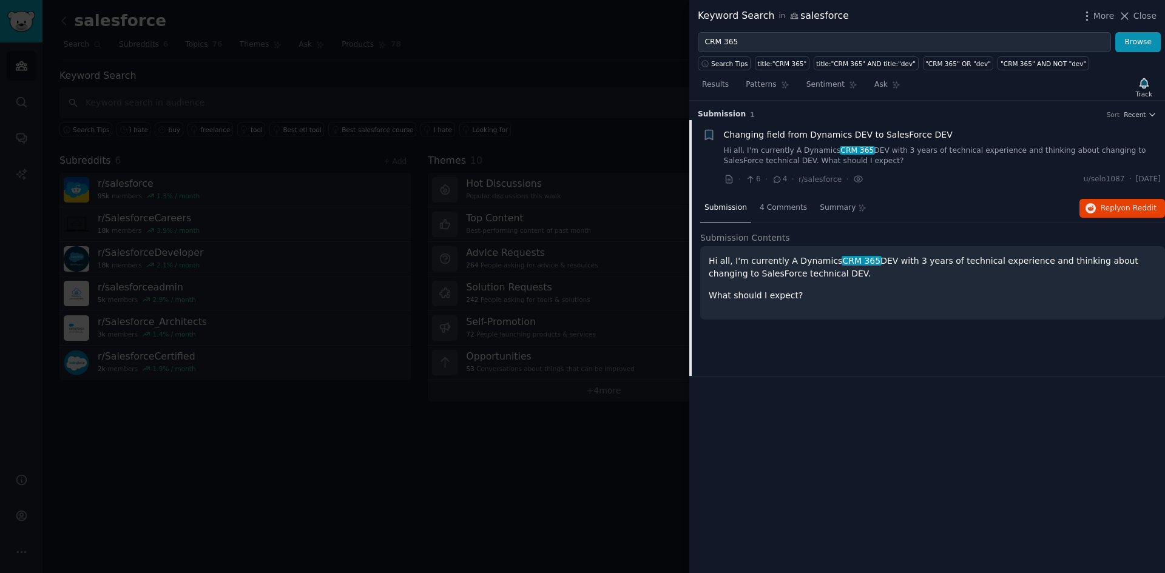
click at [766, 137] on span "Changing field from Dynamics DEV to SalesForce DEV" at bounding box center [838, 135] width 229 height 13
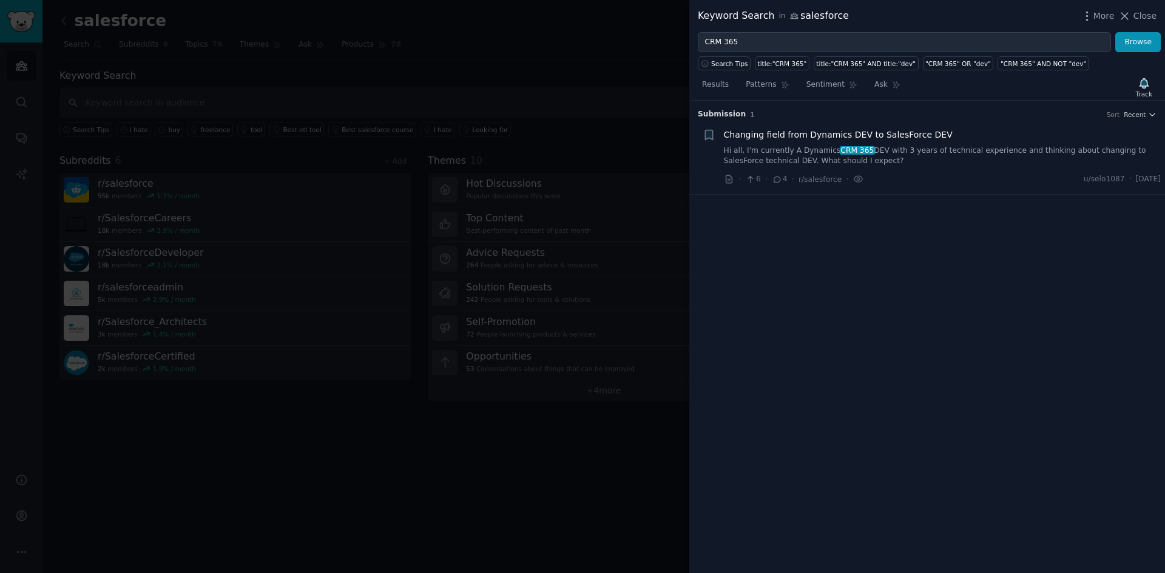
click at [766, 137] on span "Changing field from Dynamics DEV to SalesForce DEV" at bounding box center [838, 135] width 229 height 13
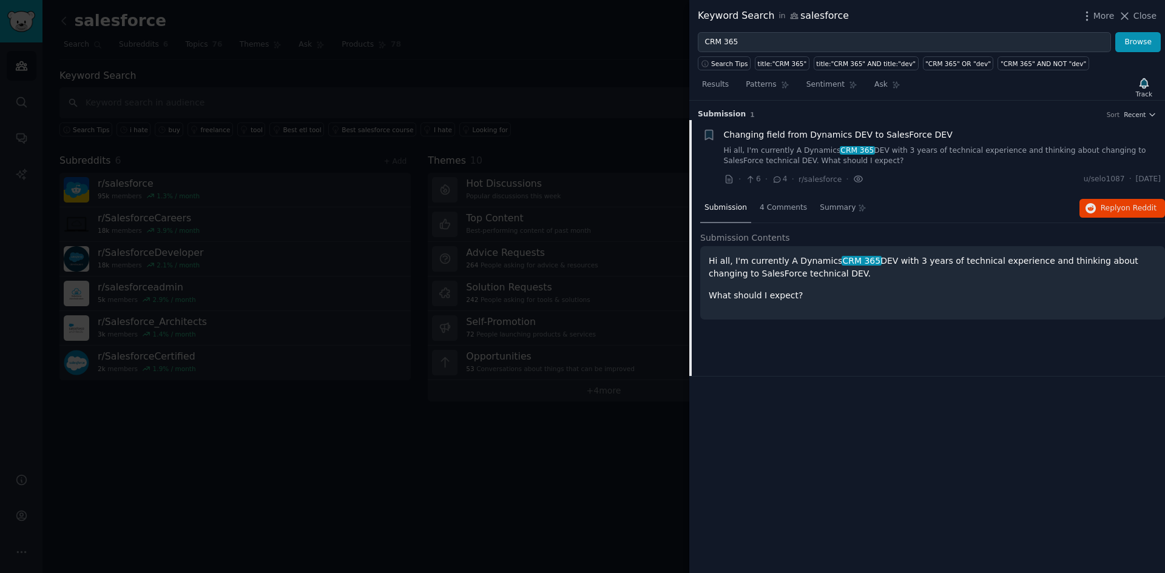
click at [853, 178] on icon at bounding box center [858, 179] width 11 height 13
click at [856, 178] on icon at bounding box center [857, 179] width 2 height 2
click at [786, 209] on span "4 Comments" at bounding box center [782, 208] width 47 height 11
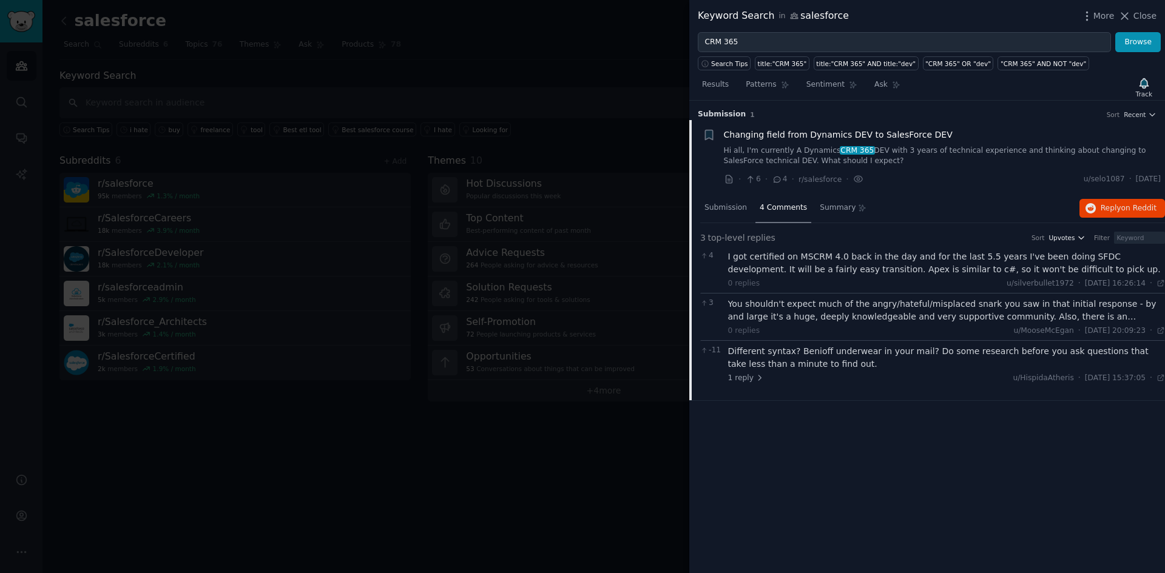
click at [931, 238] on button "Upvotes" at bounding box center [1066, 238] width 37 height 8
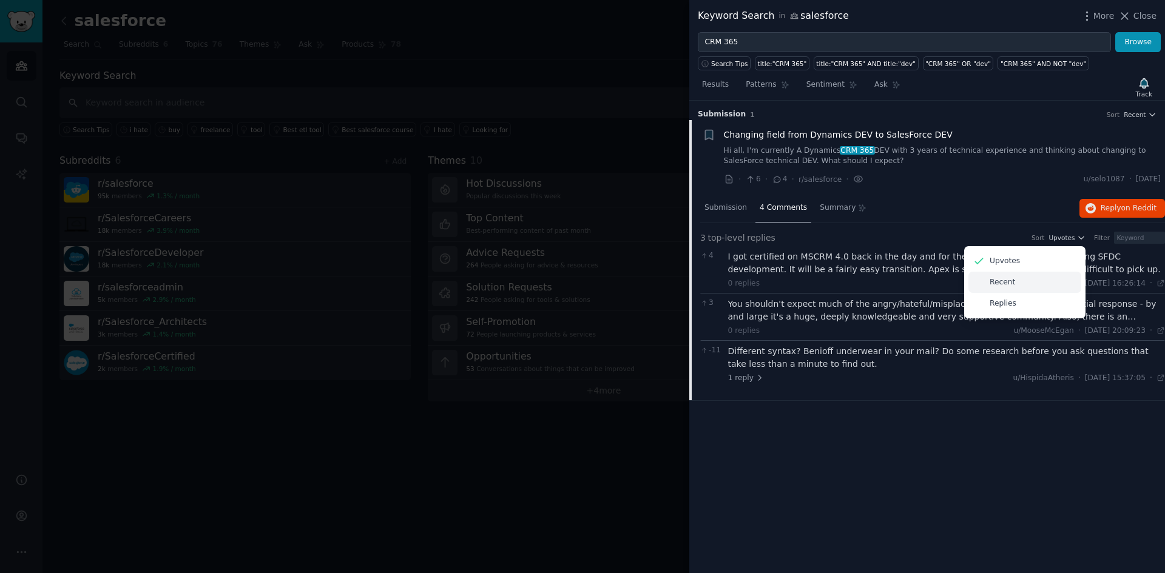
click at [931, 275] on div "Recent" at bounding box center [1024, 282] width 113 height 21
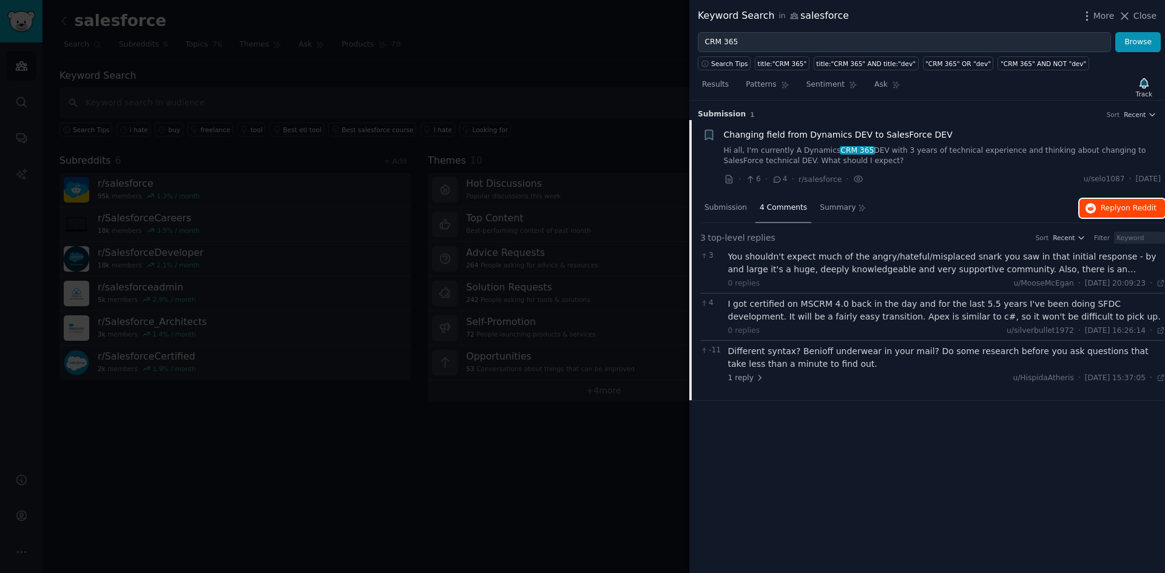
click at [931, 210] on span "on Reddit" at bounding box center [1138, 208] width 35 height 8
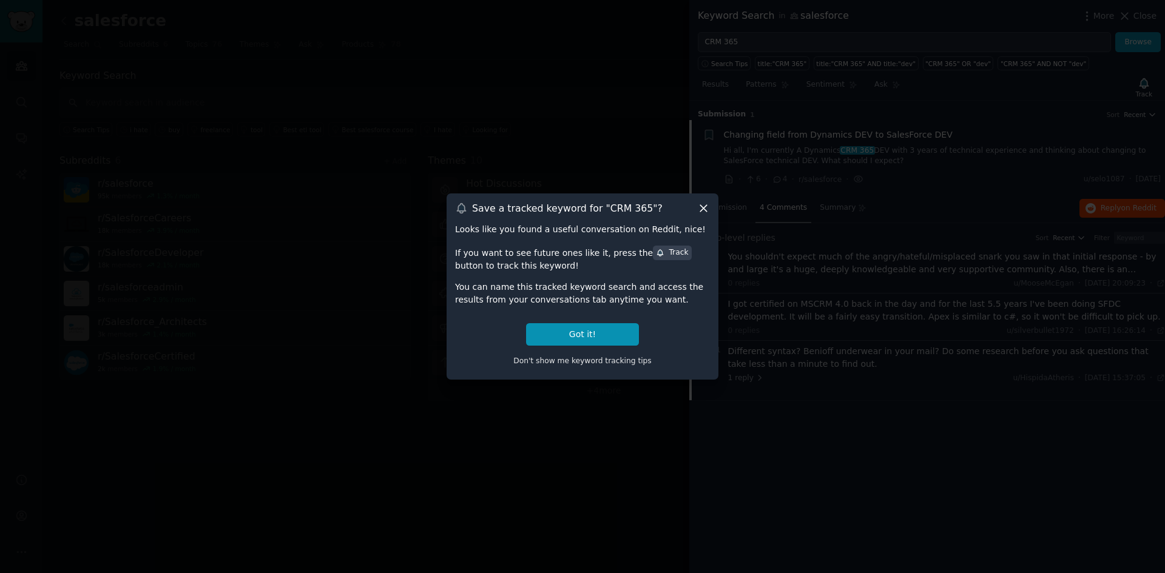
click at [707, 212] on icon at bounding box center [703, 208] width 13 height 13
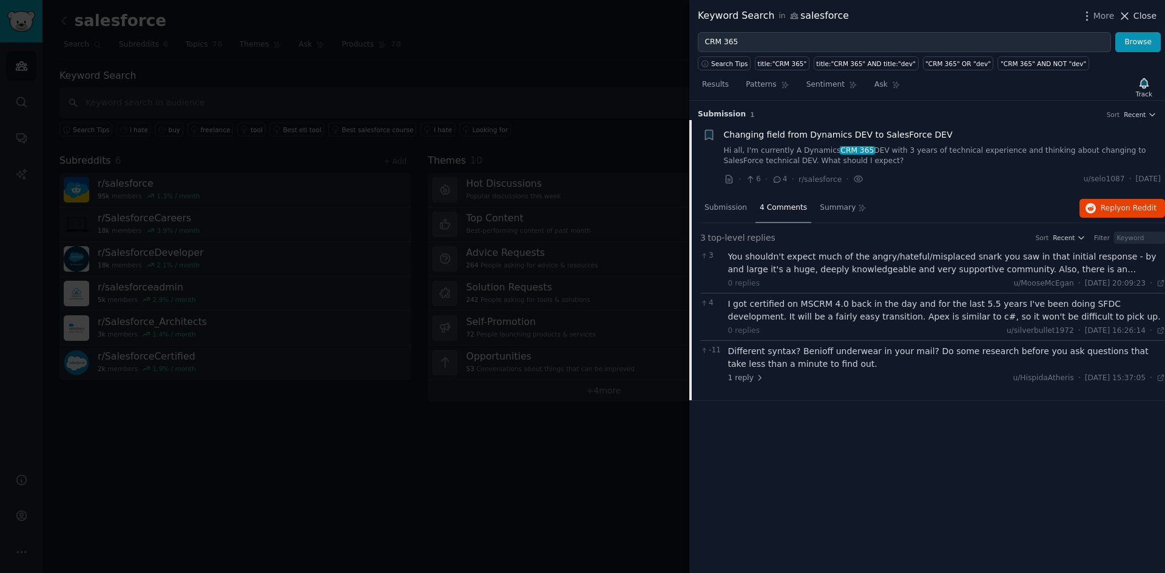
click at [931, 16] on span "Close" at bounding box center [1144, 16] width 23 height 13
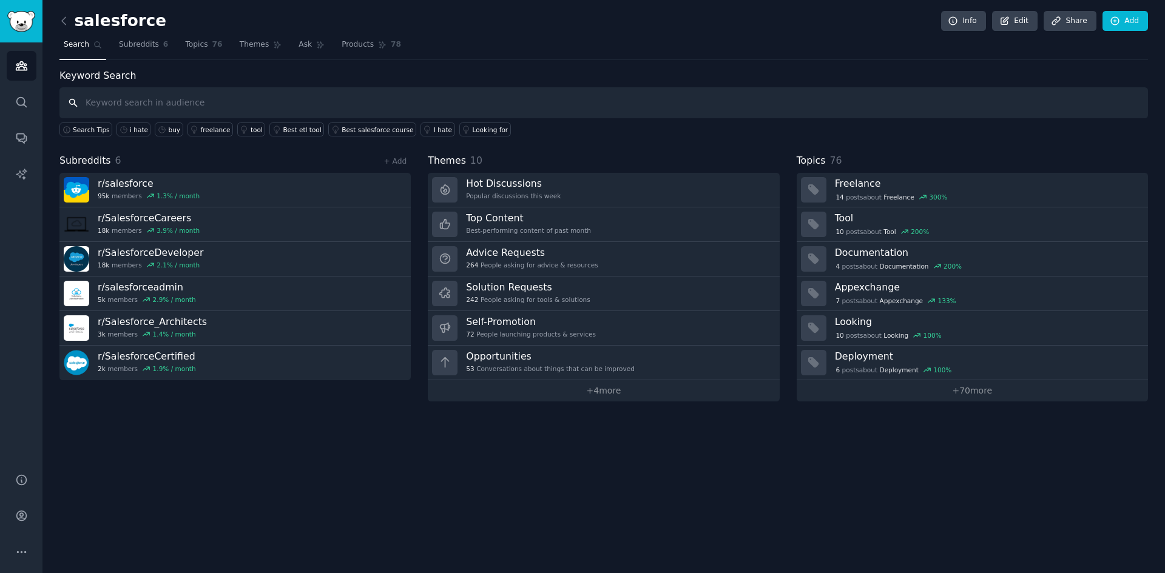
click at [183, 101] on input "text" at bounding box center [603, 102] width 1088 height 31
type input "Hubspot"
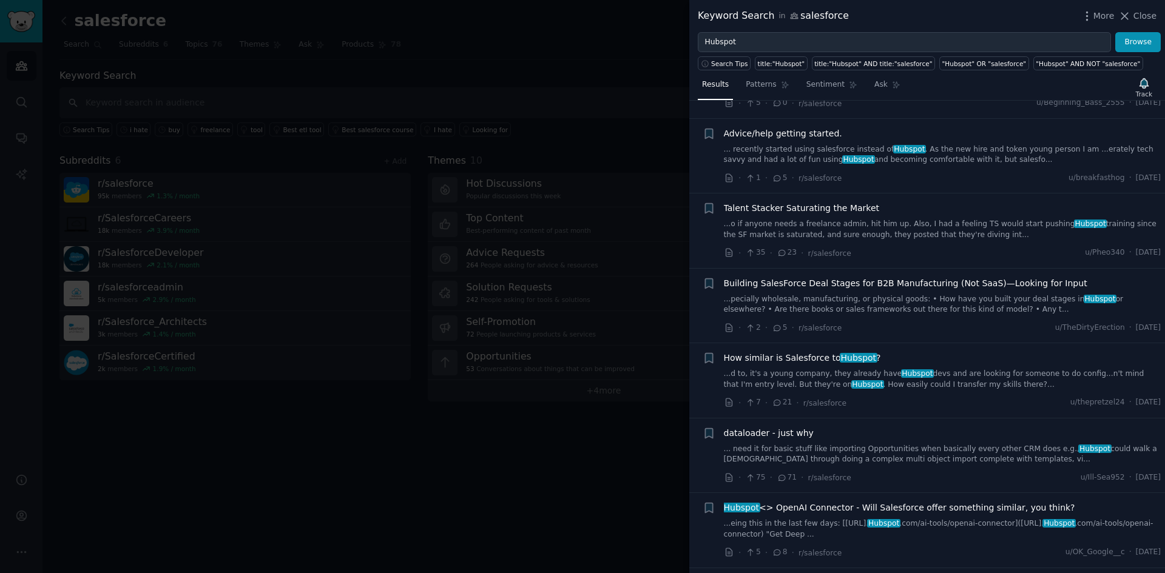
scroll to position [182, 0]
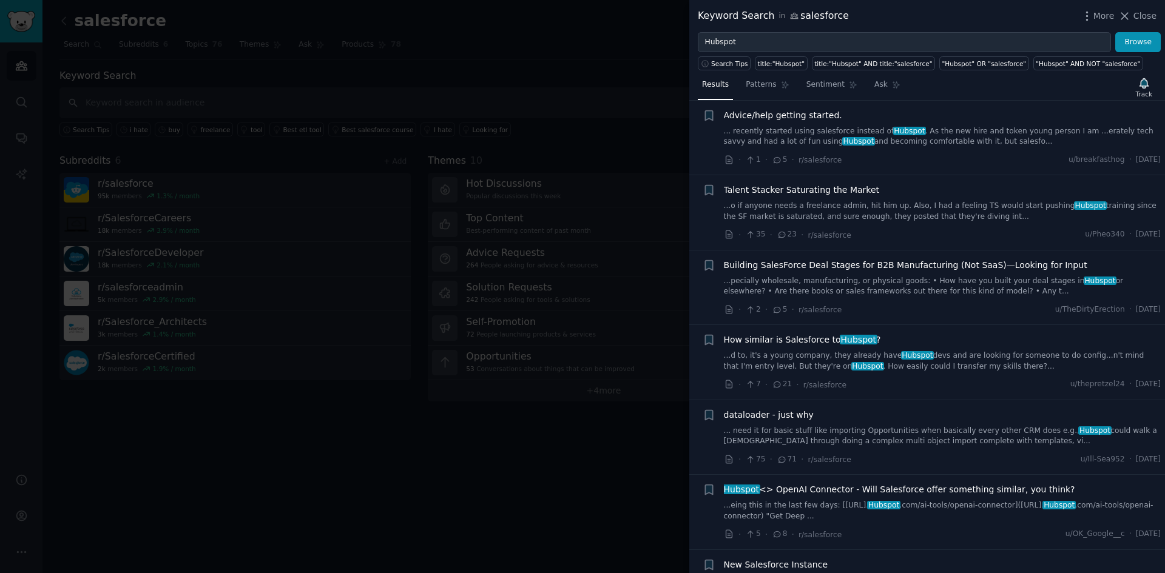
click at [784, 388] on span "21" at bounding box center [782, 384] width 20 height 11
click at [764, 341] on span "How similar is Salesforce to Hubspot ?" at bounding box center [802, 340] width 157 height 13
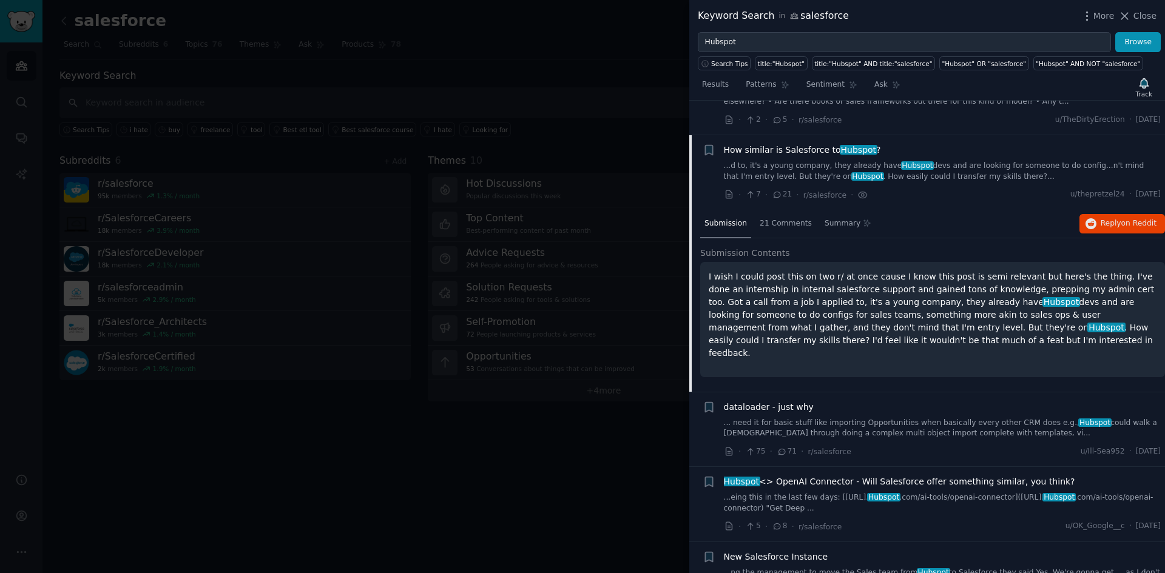
scroll to position [406, 0]
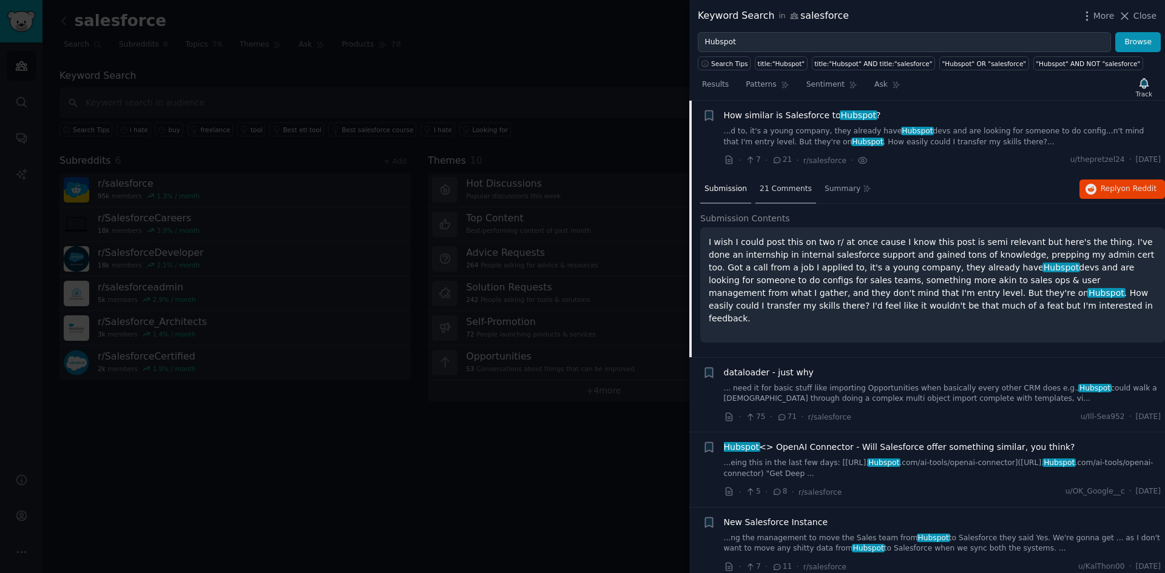
click at [775, 187] on span "21 Comments" at bounding box center [785, 189] width 52 height 11
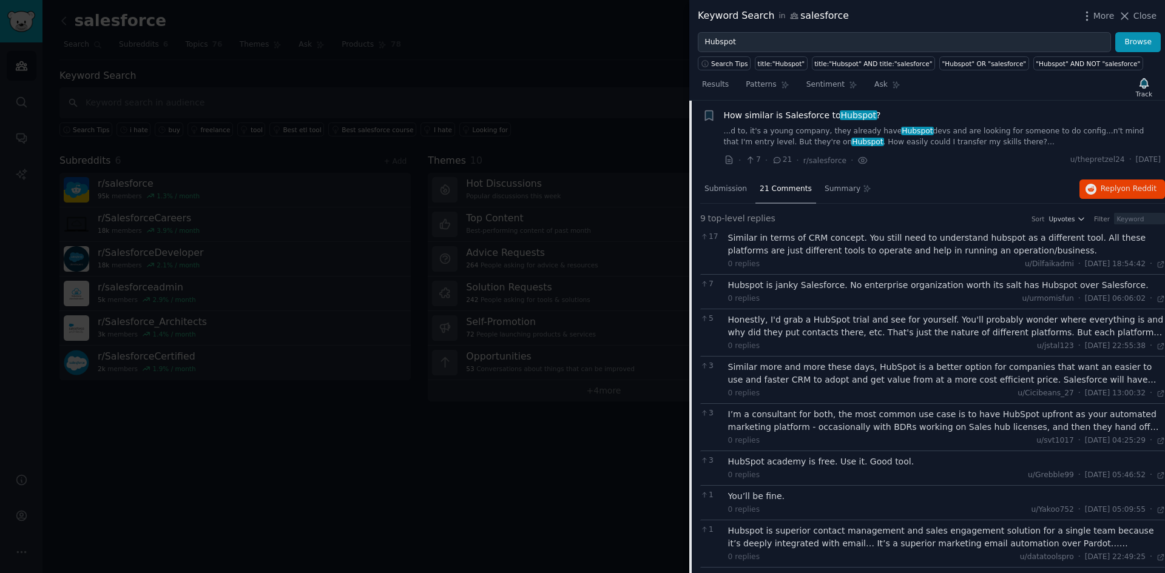
click at [930, 377] on div "Similar more and more these days, HubSpot is a better option for companies that…" at bounding box center [946, 373] width 437 height 25
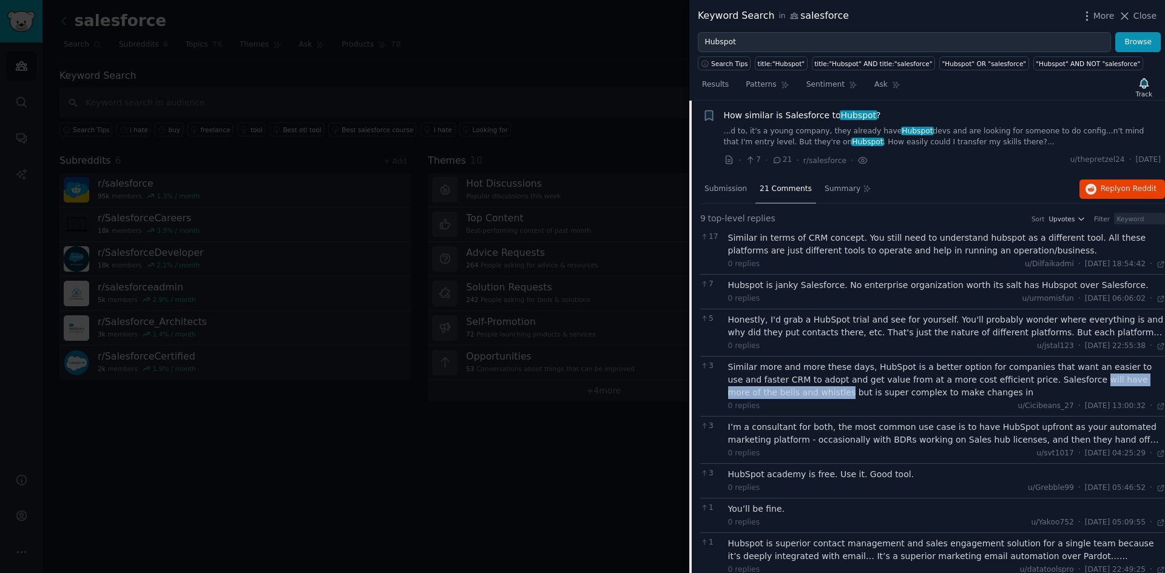
drag, startPoint x: 1008, startPoint y: 380, endPoint x: 1153, endPoint y: 381, distance: 145.6
click at [1153, 381] on div "Similar more and more these days, HubSpot is a better option for companies that…" at bounding box center [946, 380] width 437 height 38
copy div "will have more of the bells and whistles"
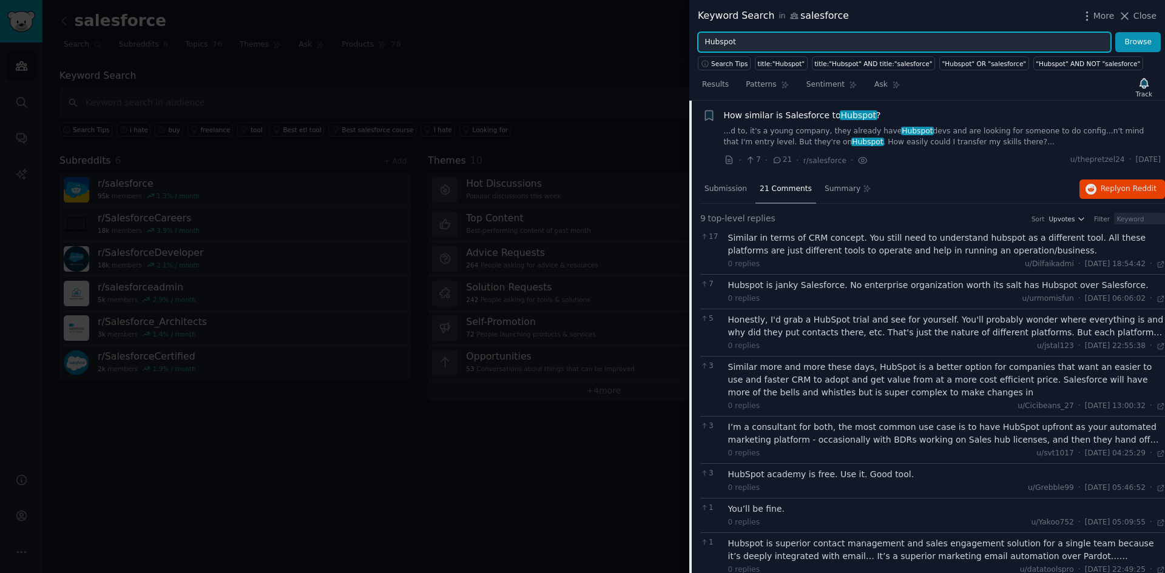
click at [722, 41] on input "Hubspot" at bounding box center [904, 42] width 413 height 21
click at [1115, 32] on button "Browse" at bounding box center [1137, 42] width 45 height 21
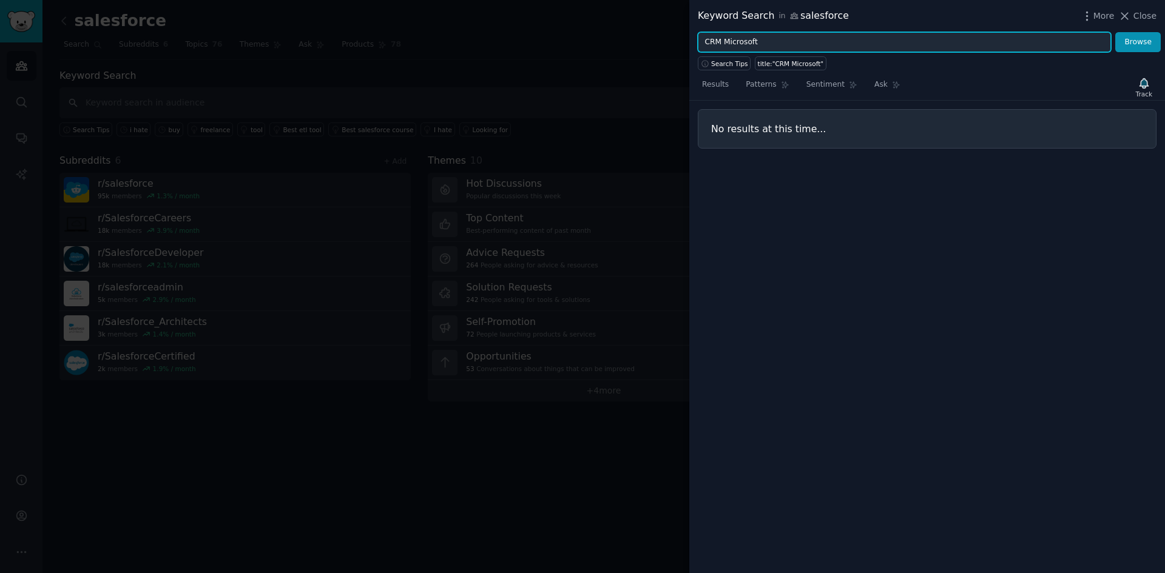
click at [727, 41] on input "CRM Microsoft" at bounding box center [904, 42] width 413 height 21
type input "Dynamics"
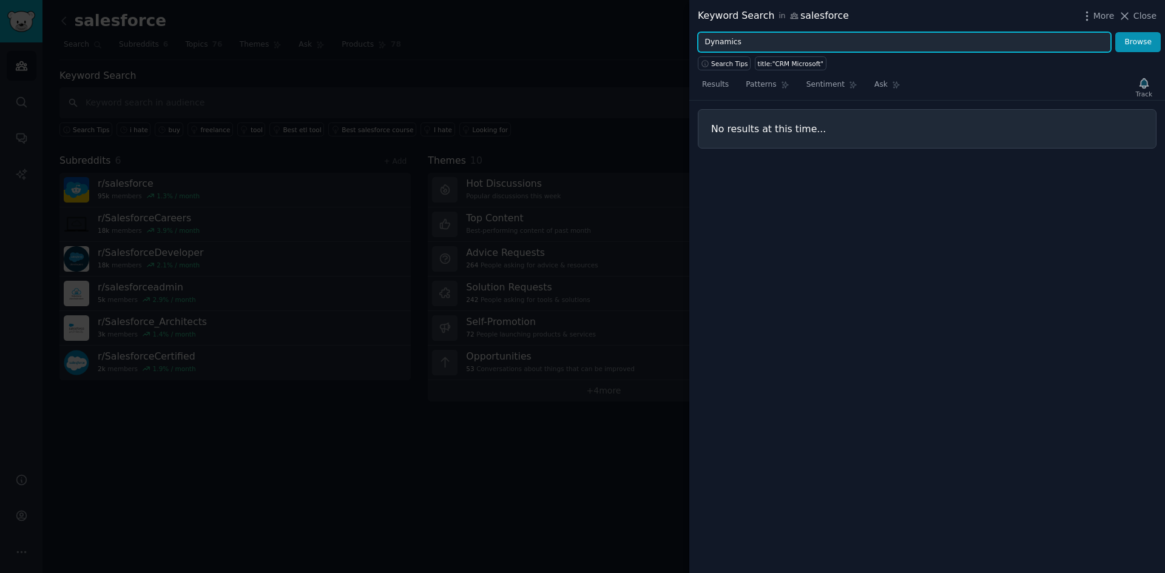
click at [1115, 32] on button "Browse" at bounding box center [1137, 42] width 45 height 21
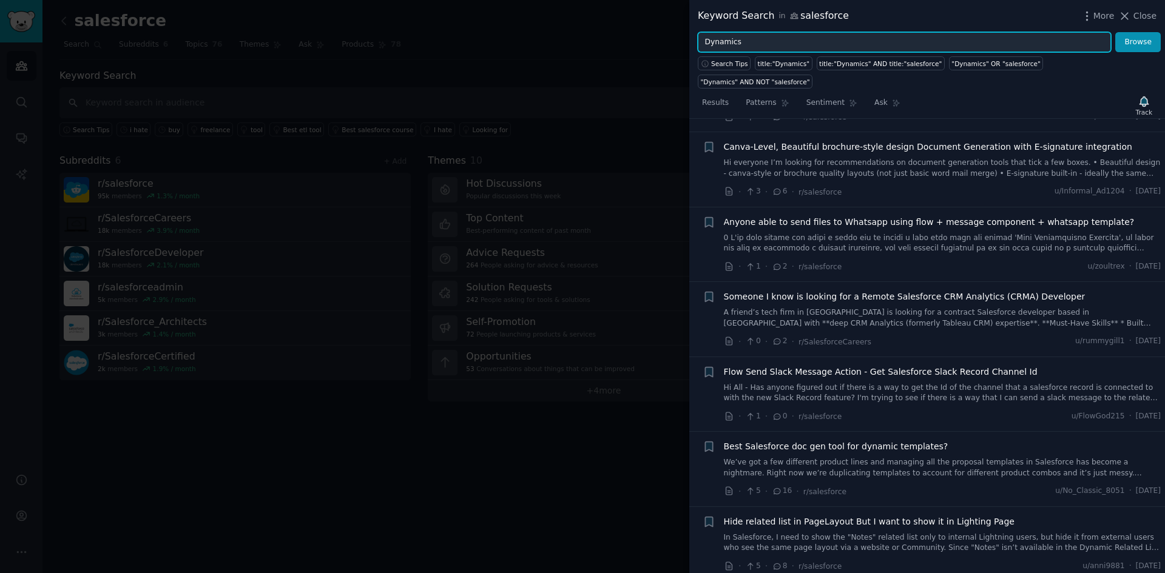
scroll to position [0, 0]
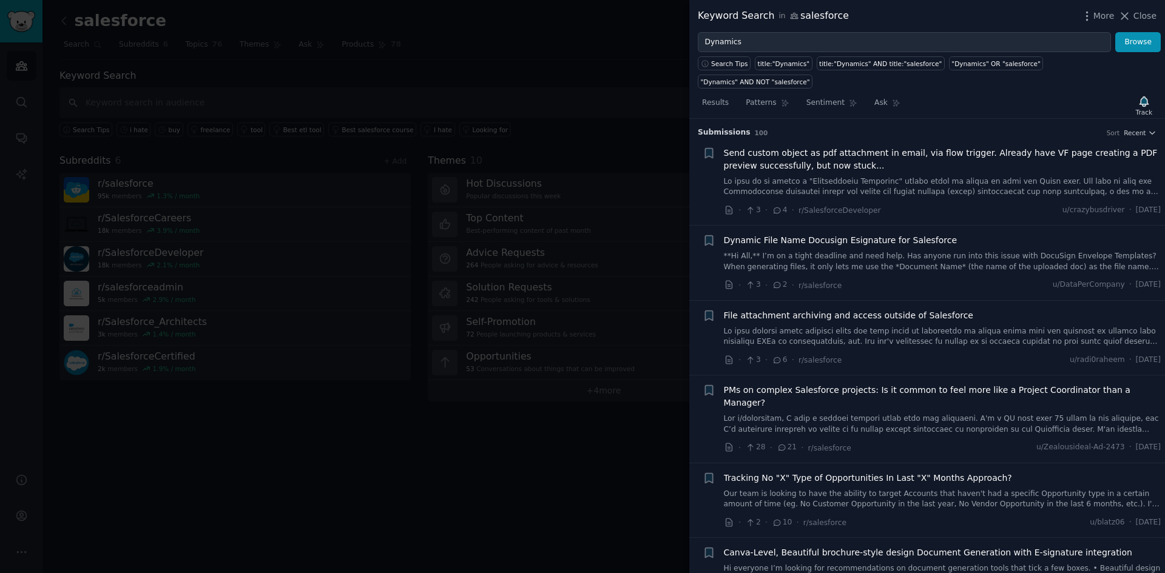
click at [712, 89] on div "Results Patterns Sentiment Ask Track Submission s 100 Sort Recent + Send custom…" at bounding box center [927, 331] width 476 height 485
click at [712, 70] on button "Search Tips" at bounding box center [724, 63] width 53 height 14
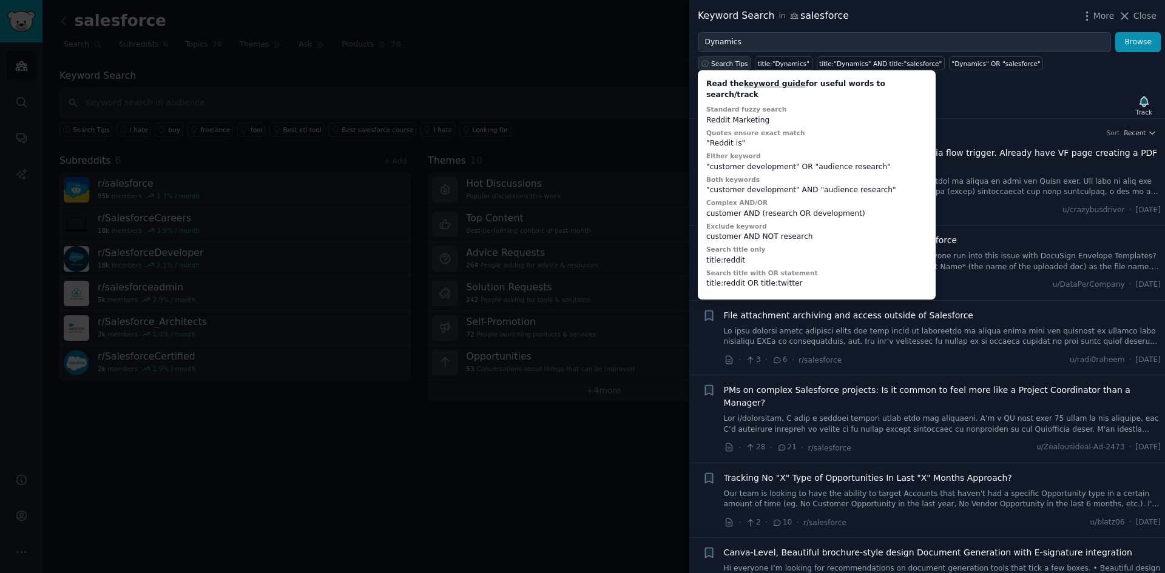
click at [711, 64] on span "Search Tips" at bounding box center [729, 63] width 37 height 8
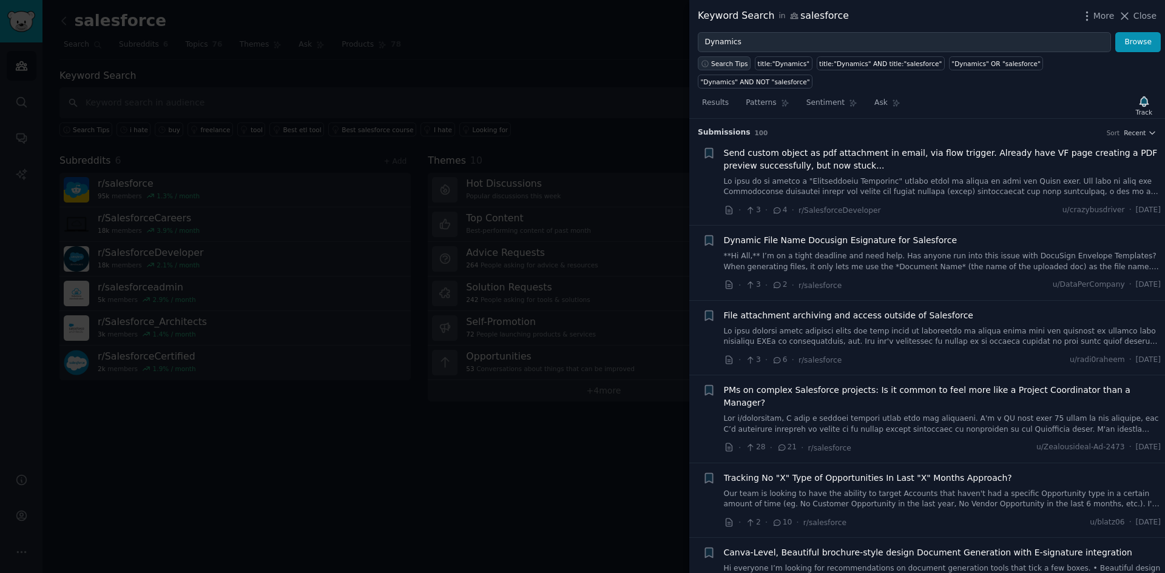
click at [711, 64] on span "Search Tips" at bounding box center [729, 63] width 37 height 8
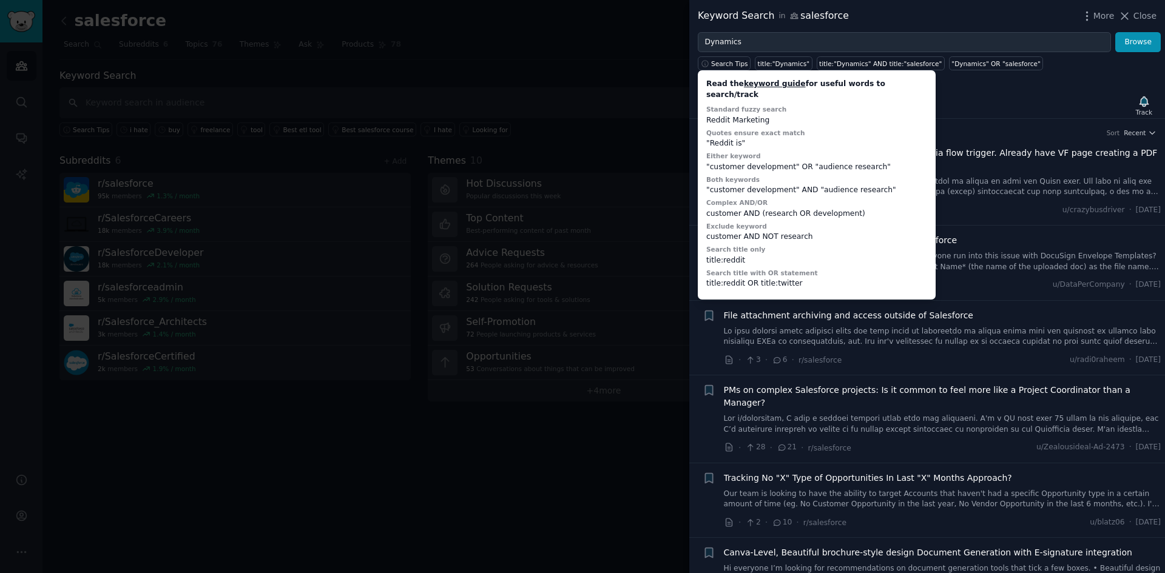
click at [764, 29] on div "Keyword Search in salesforce More Close" at bounding box center [927, 16] width 476 height 32
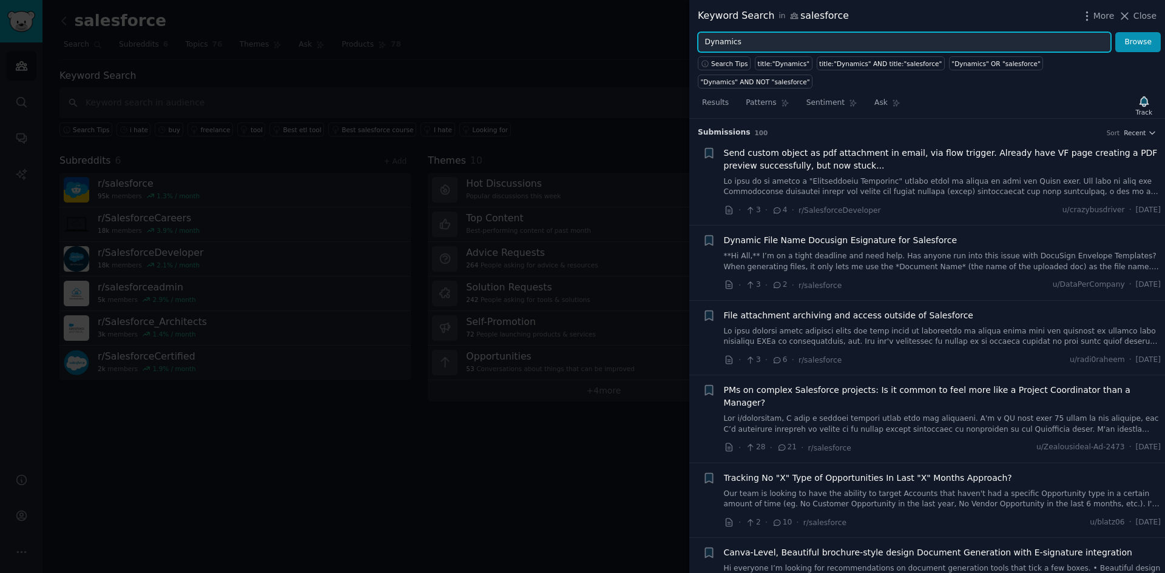
click at [765, 40] on input "Dynamics" at bounding box center [904, 42] width 413 height 21
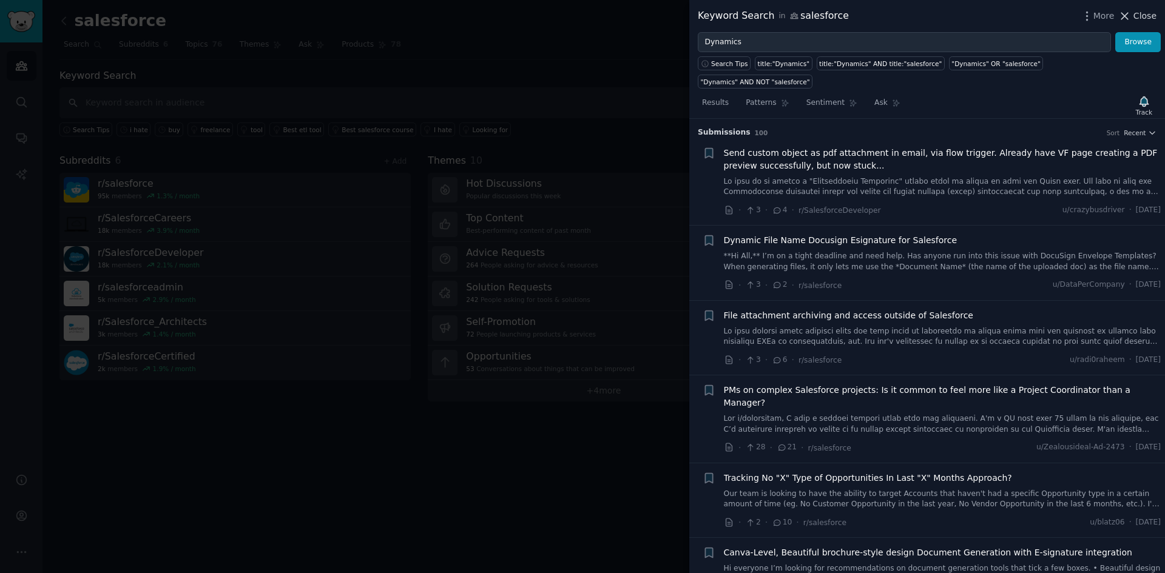
click at [1137, 11] on span "Close" at bounding box center [1144, 16] width 23 height 13
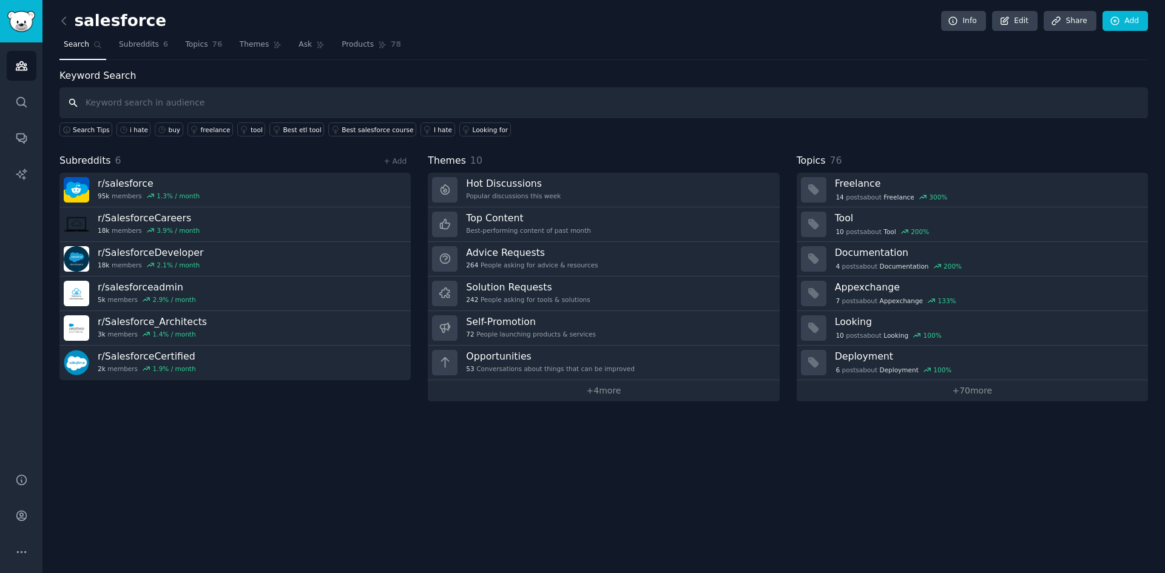
click at [149, 106] on input "text" at bounding box center [603, 102] width 1088 height 31
type input "Dynamics"
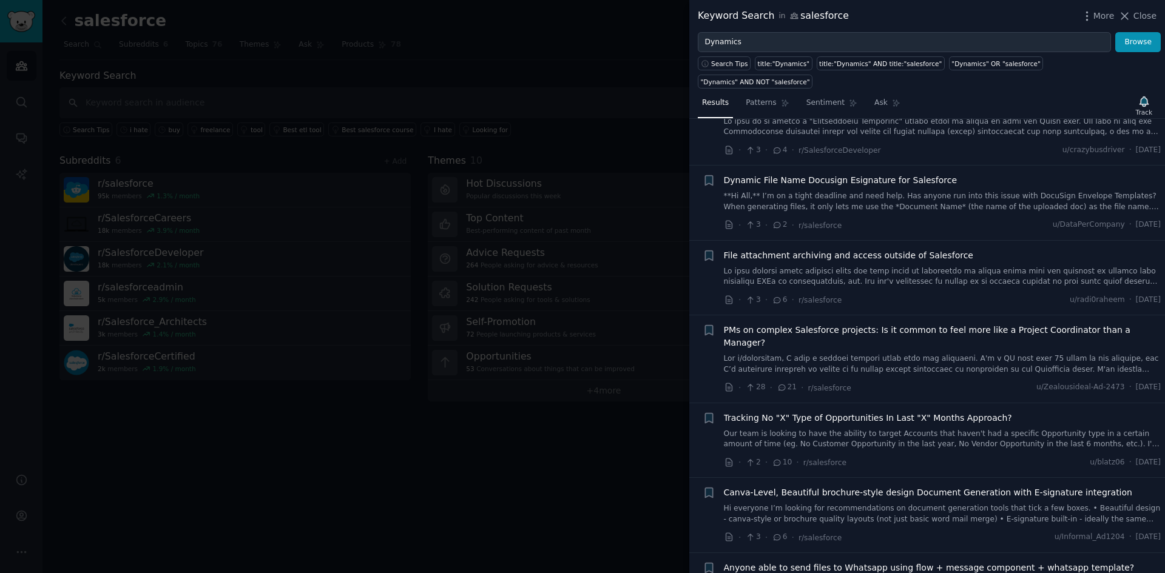
scroll to position [61, 0]
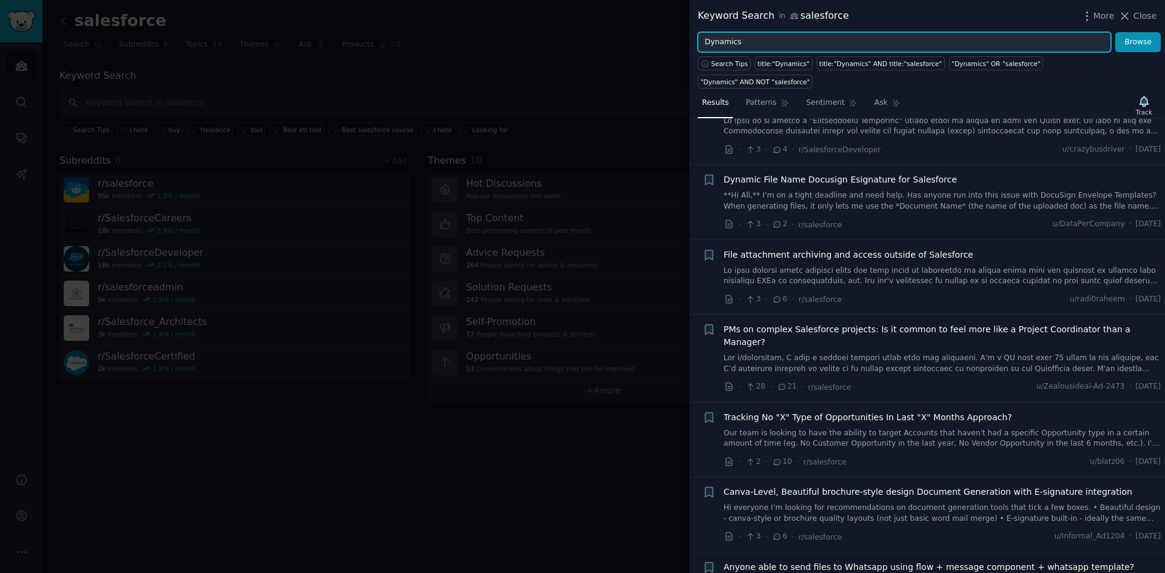
click at [757, 40] on input "Dynamics" at bounding box center [904, 42] width 413 height 21
click at [1115, 32] on button "Browse" at bounding box center [1137, 42] width 45 height 21
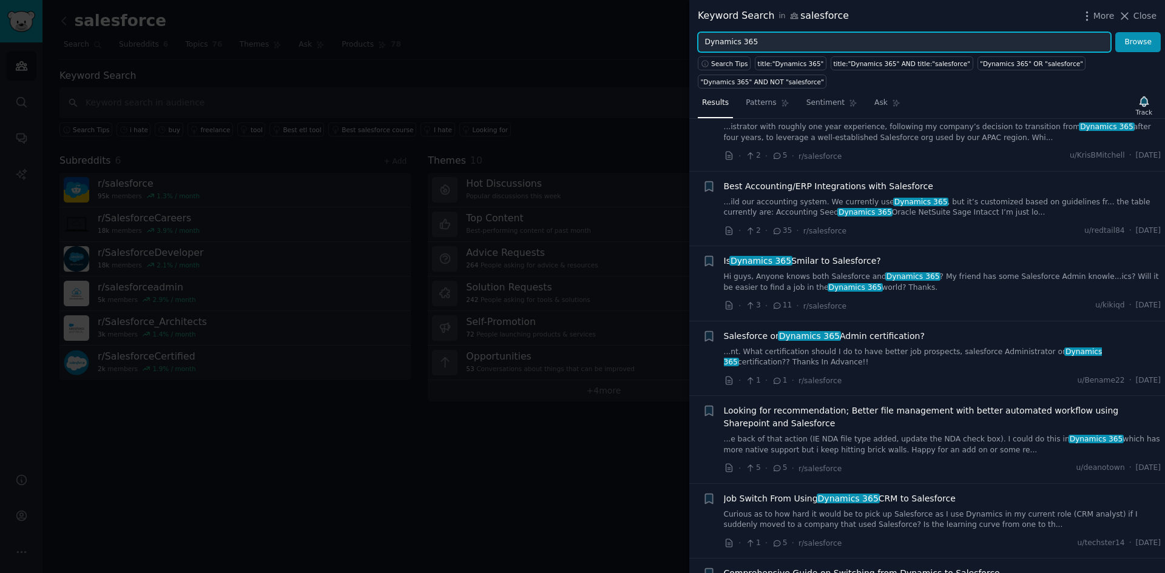
scroll to position [121, 0]
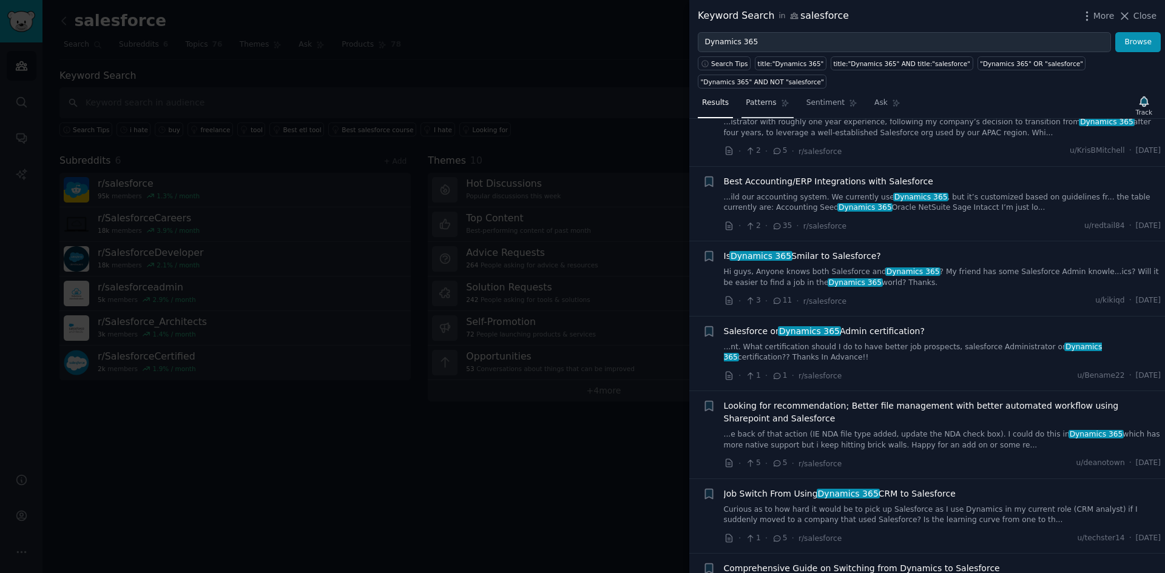
click at [769, 104] on span "Patterns" at bounding box center [760, 103] width 30 height 11
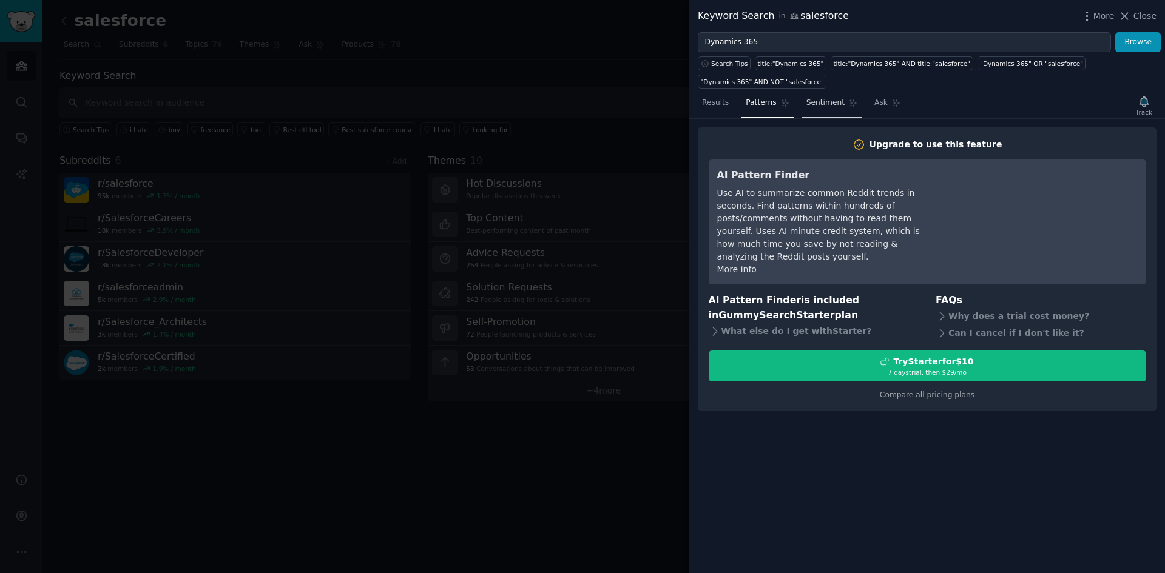
click at [816, 110] on link "Sentiment" at bounding box center [831, 105] width 59 height 25
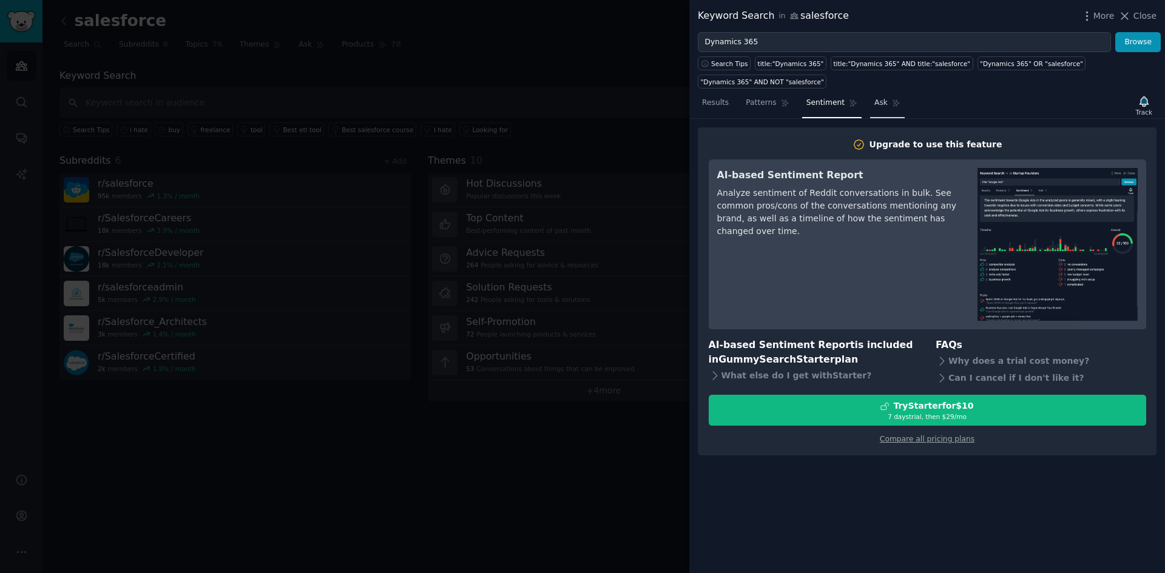
click at [875, 109] on link "Ask" at bounding box center [887, 105] width 35 height 25
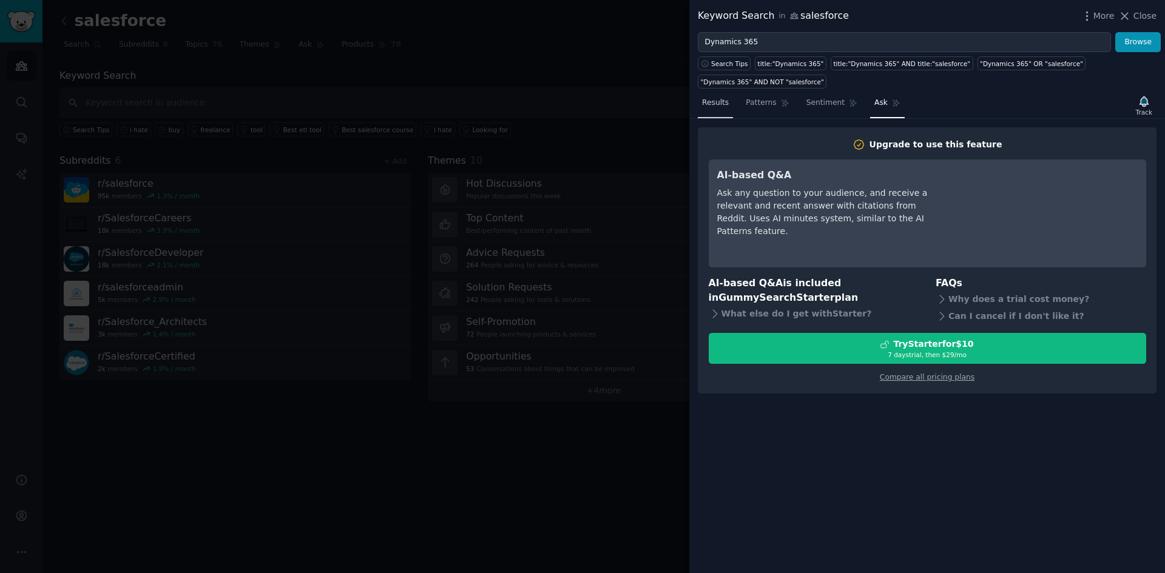
click at [718, 105] on span "Results" at bounding box center [715, 103] width 27 height 11
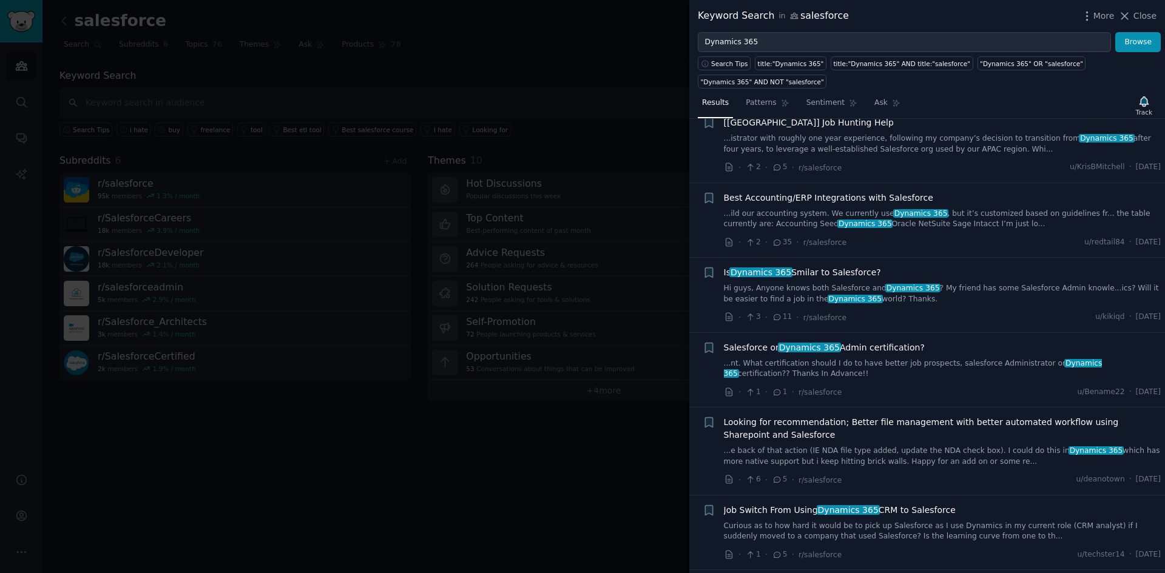
scroll to position [121, 0]
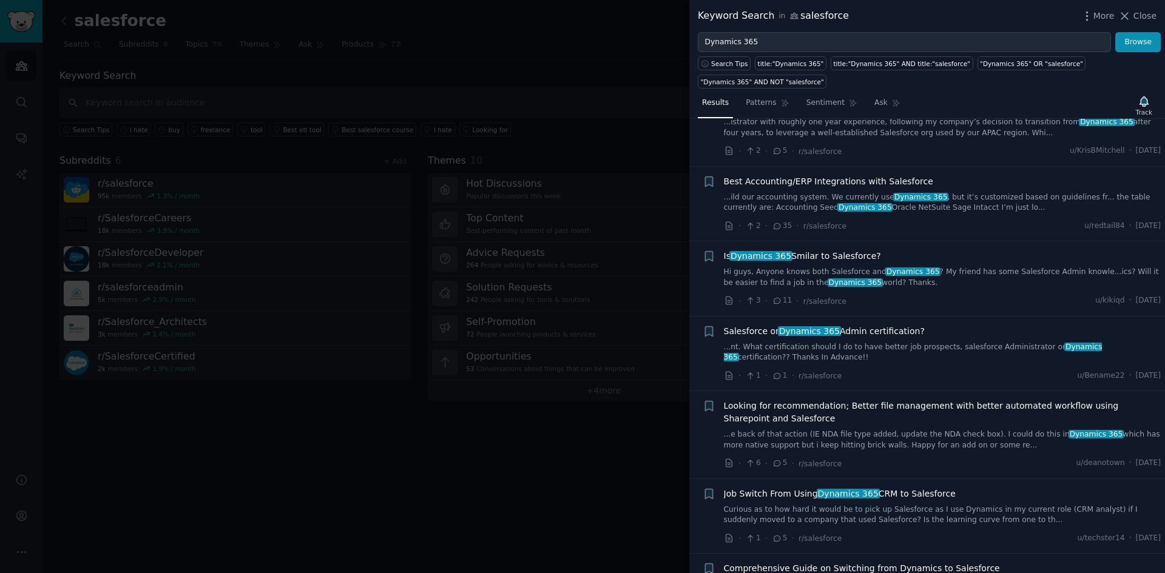
click at [801, 259] on span "Is Dynamics 365 Smilar to Salesforce?" at bounding box center [802, 256] width 157 height 13
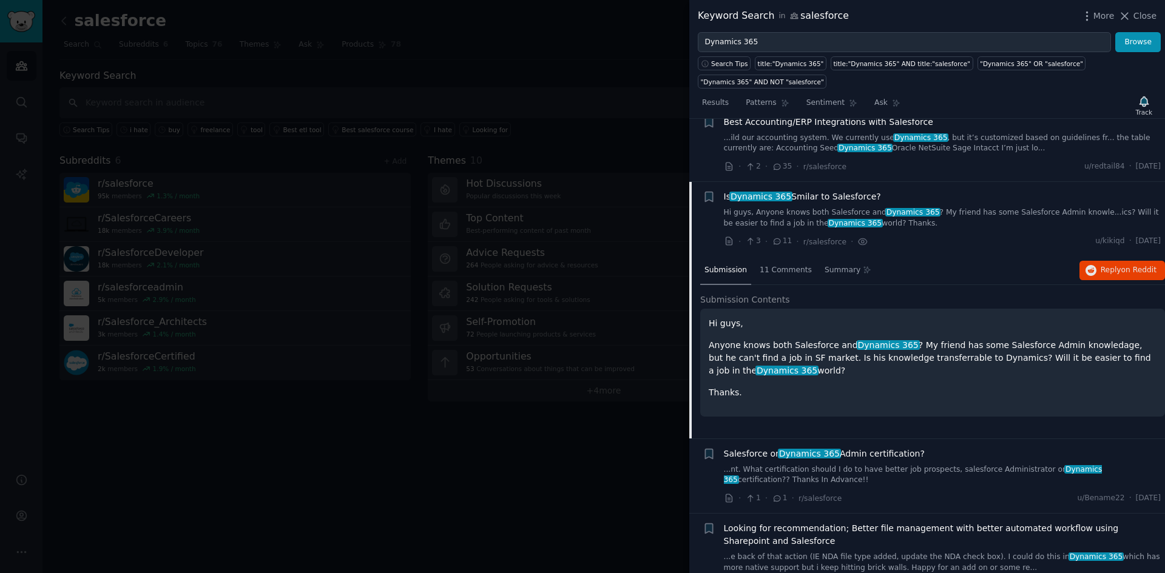
scroll to position [244, 0]
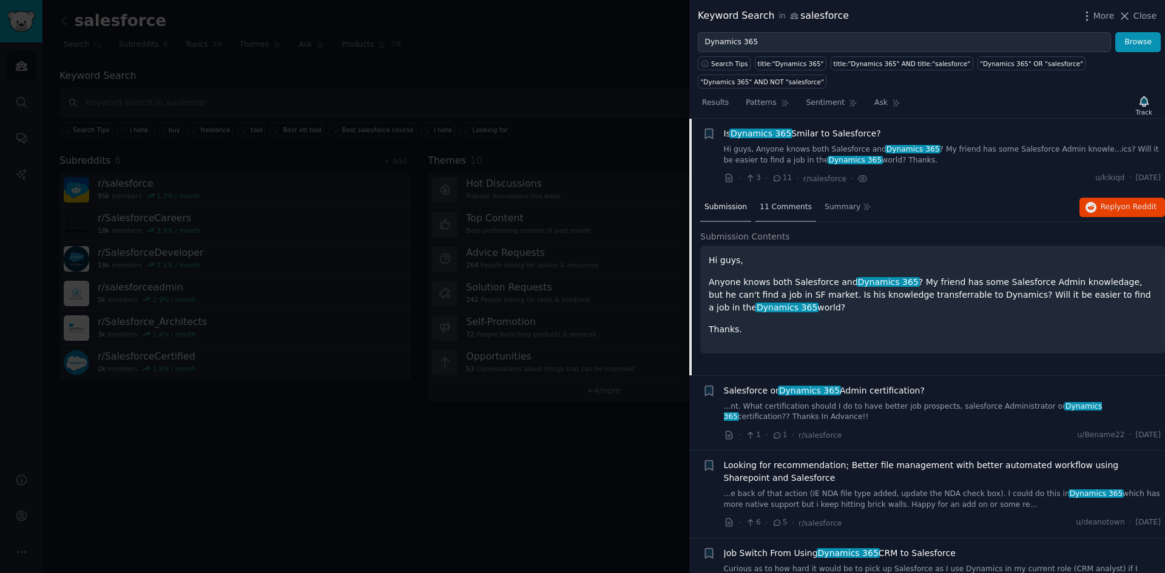
click at [793, 214] on div "11 Comments" at bounding box center [785, 208] width 61 height 29
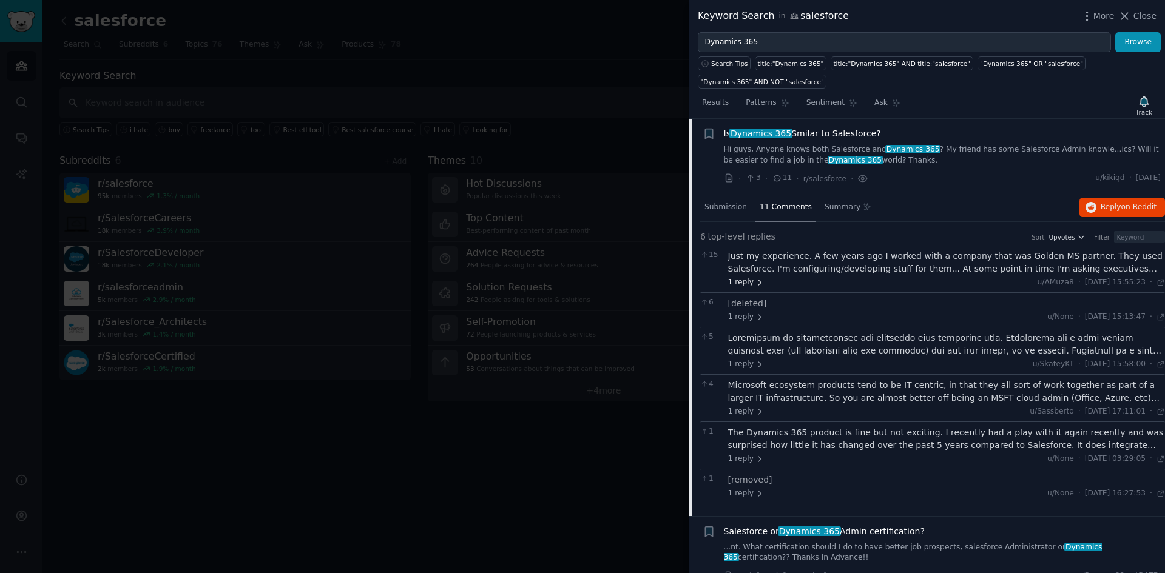
click at [734, 281] on span "1 reply" at bounding box center [746, 282] width 36 height 11
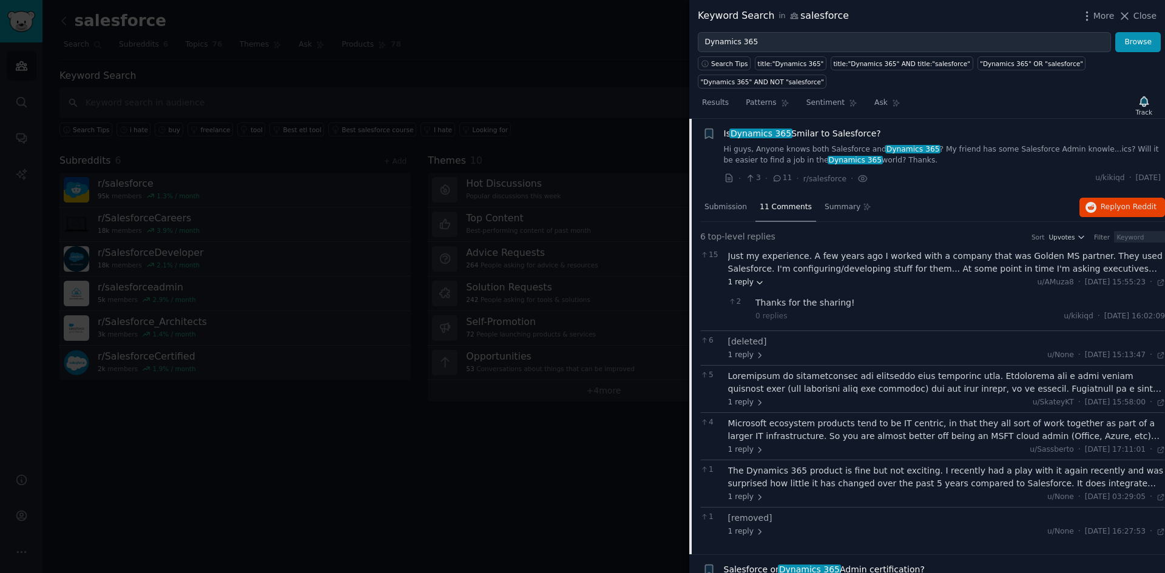
click at [738, 286] on span "1 reply" at bounding box center [746, 282] width 36 height 11
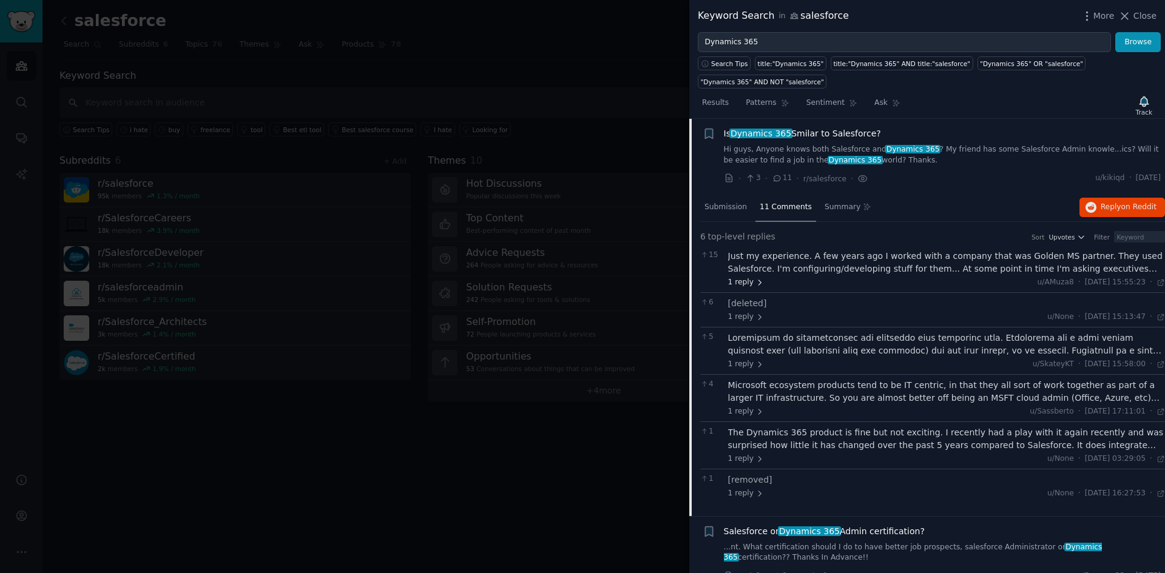
click at [742, 283] on span "1 reply" at bounding box center [746, 282] width 36 height 11
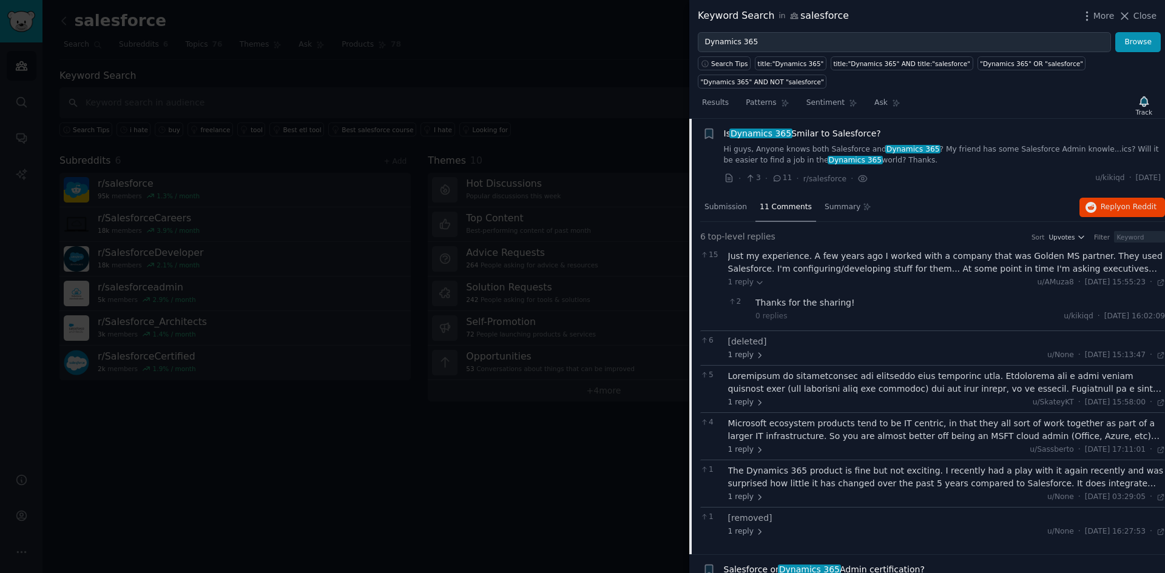
click at [1037, 267] on div "Just my experience. A few years ago I worked with a company that was Golden MS …" at bounding box center [946, 262] width 437 height 25
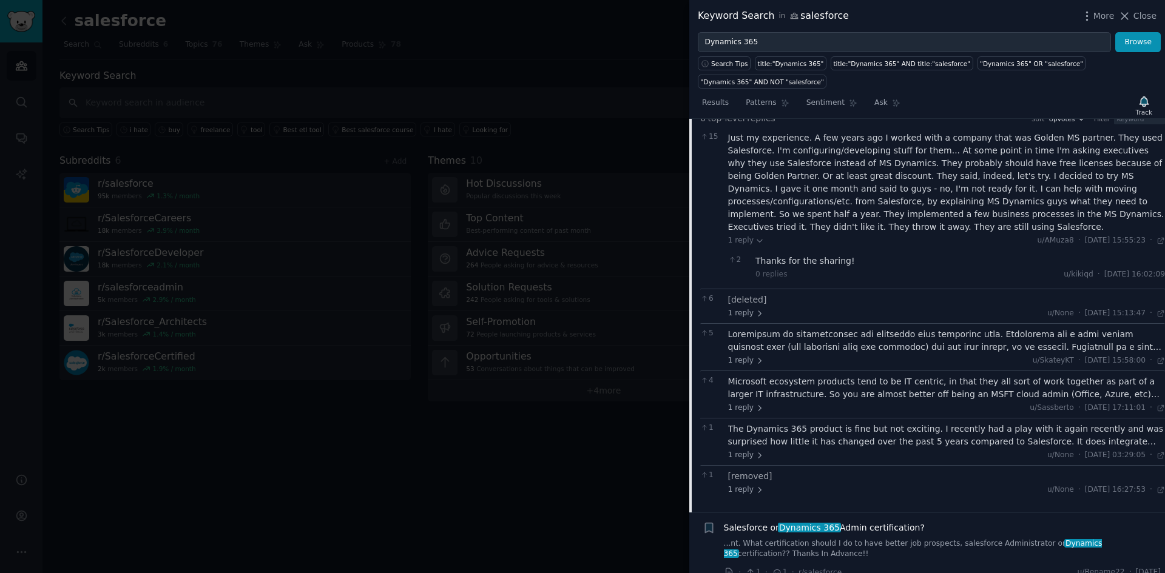
scroll to position [365, 0]
click at [856, 325] on div at bounding box center [946, 337] width 437 height 25
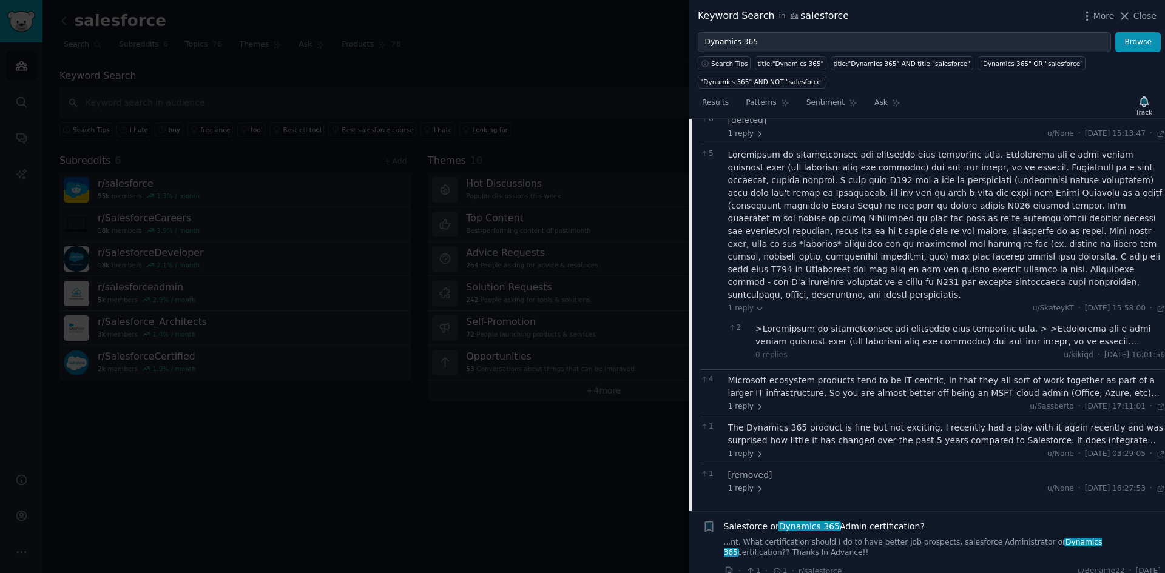
scroll to position [547, 0]
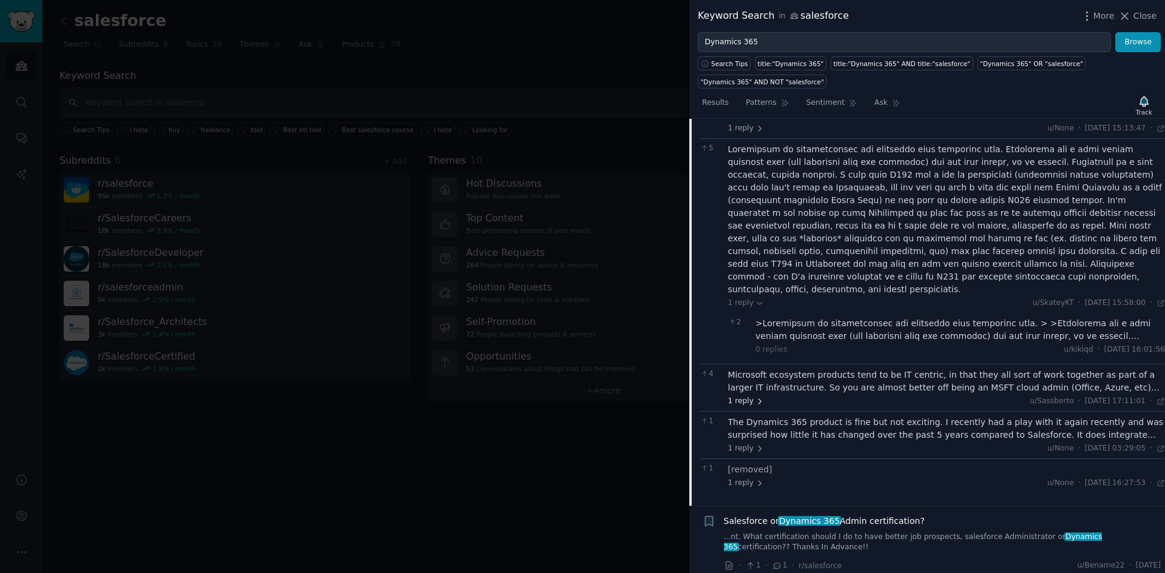
click at [738, 396] on span "1 reply" at bounding box center [746, 401] width 36 height 11
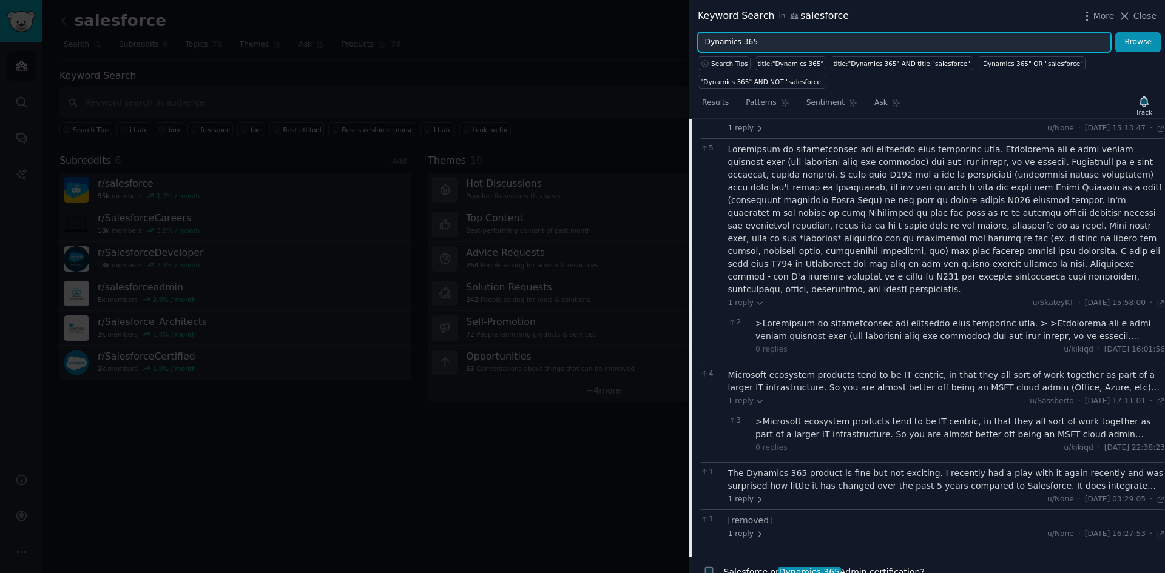
click at [760, 36] on input "Dynamics 365" at bounding box center [904, 42] width 413 height 21
click at [1115, 32] on button "Browse" at bounding box center [1137, 42] width 45 height 21
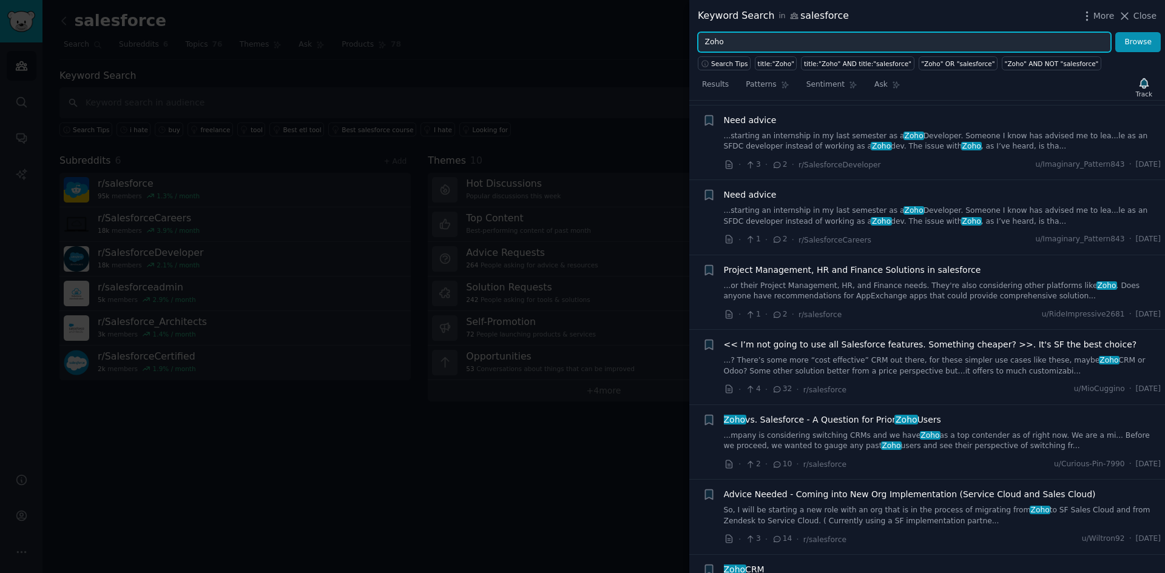
scroll to position [182, 0]
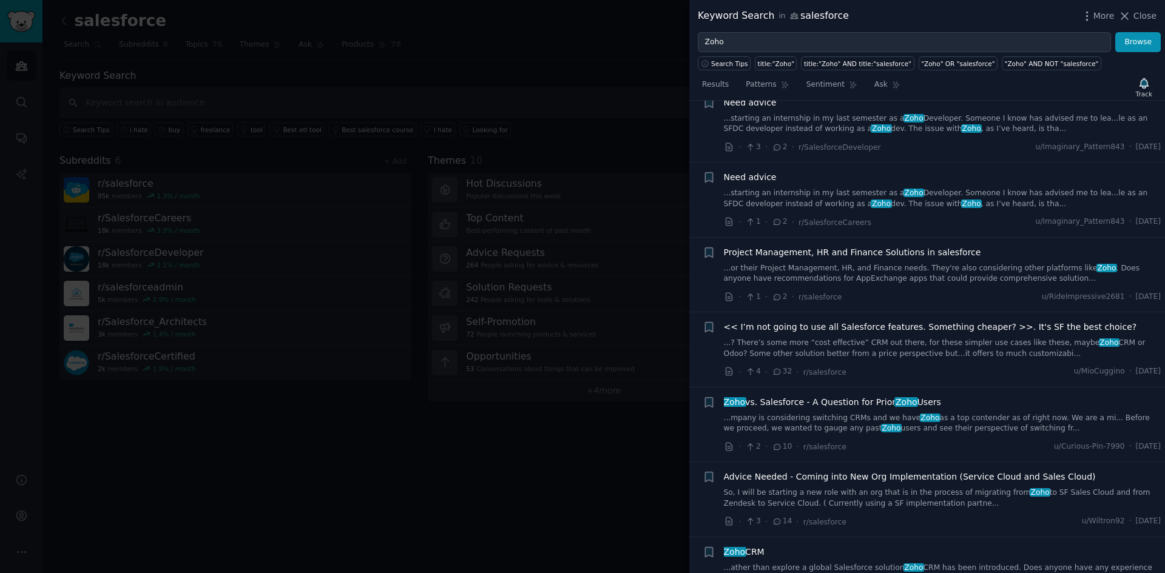
click at [971, 348] on link "...? There’s some more “cost effective” CRM out there, for these simpler use ca…" at bounding box center [942, 348] width 437 height 21
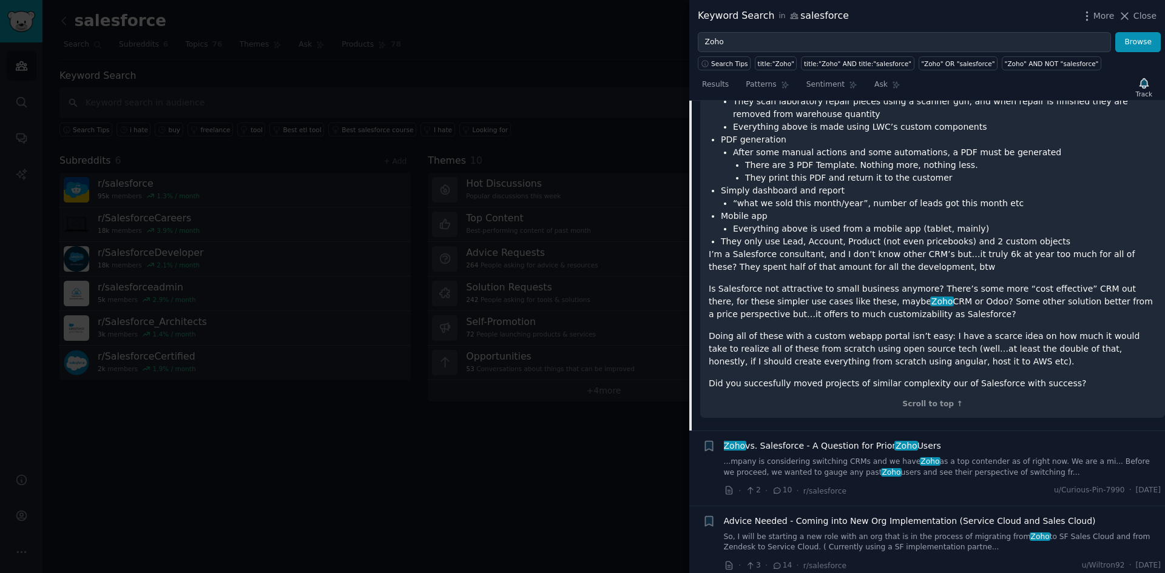
scroll to position [818, 0]
click at [793, 31] on div "Keyword Search in salesforce More Close" at bounding box center [927, 16] width 476 height 32
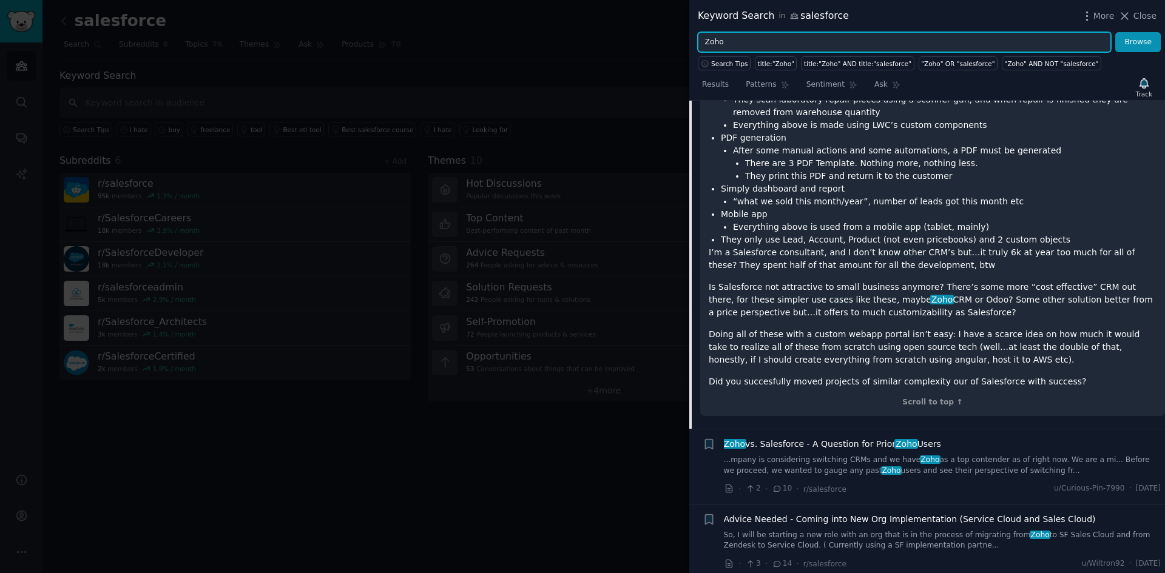
click at [803, 42] on input "Zoho" at bounding box center [904, 42] width 413 height 21
click at [1115, 32] on button "Browse" at bounding box center [1137, 42] width 45 height 21
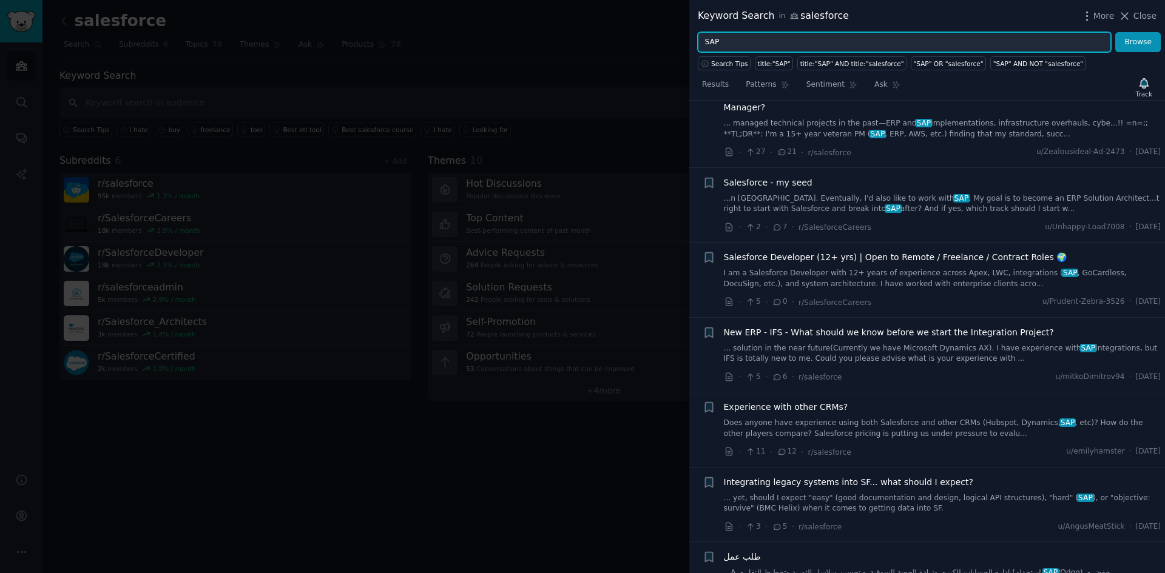
scroll to position [303, 0]
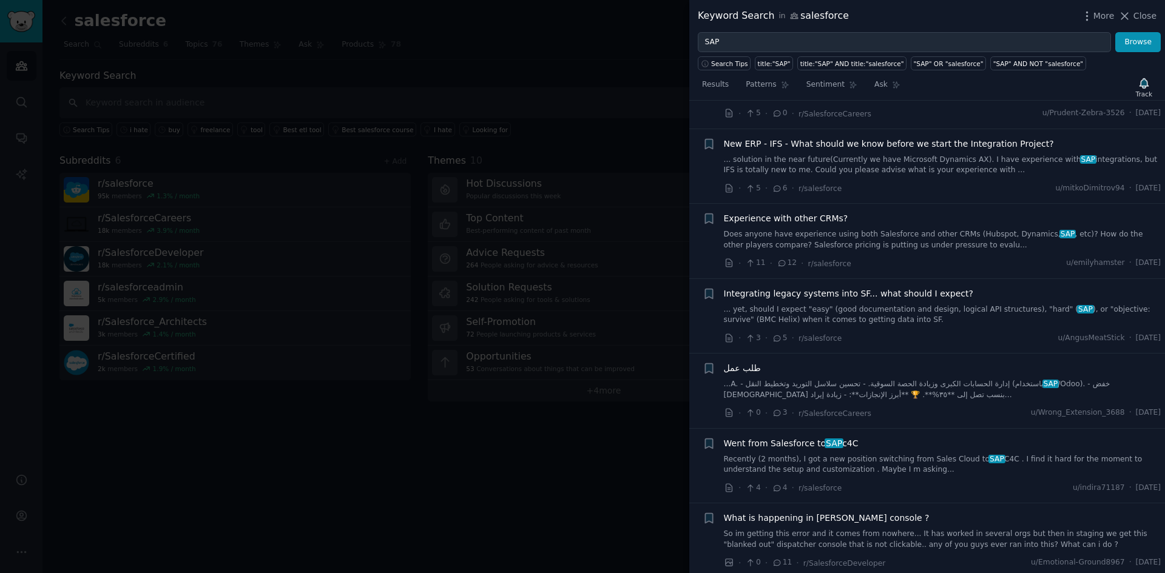
click at [774, 212] on span "Experience with other CRMs?" at bounding box center [786, 218] width 124 height 13
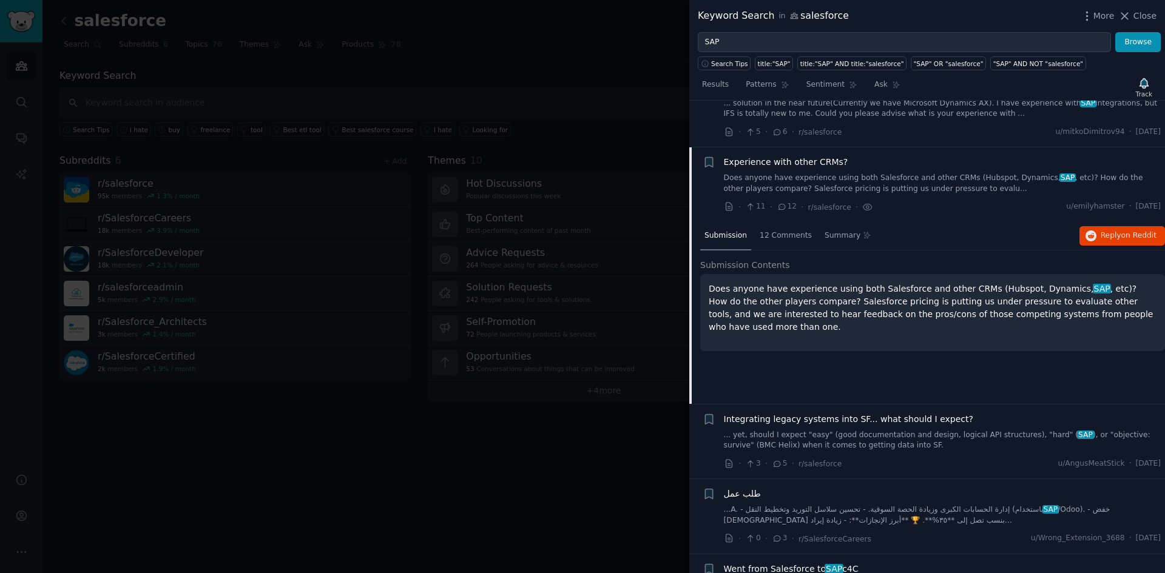
scroll to position [394, 0]
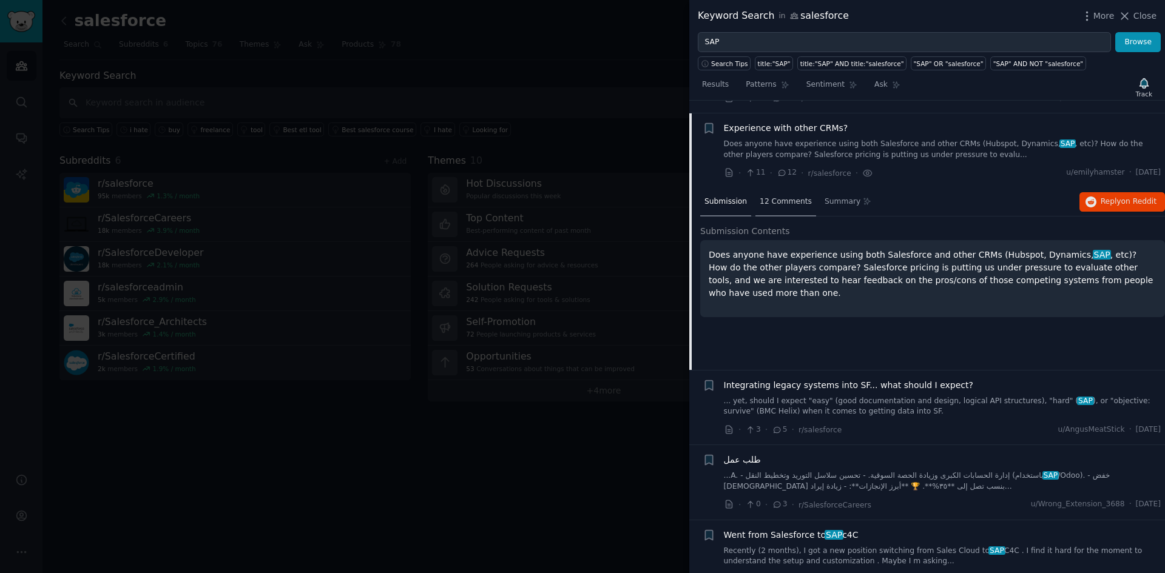
click at [766, 197] on span "12 Comments" at bounding box center [785, 202] width 52 height 11
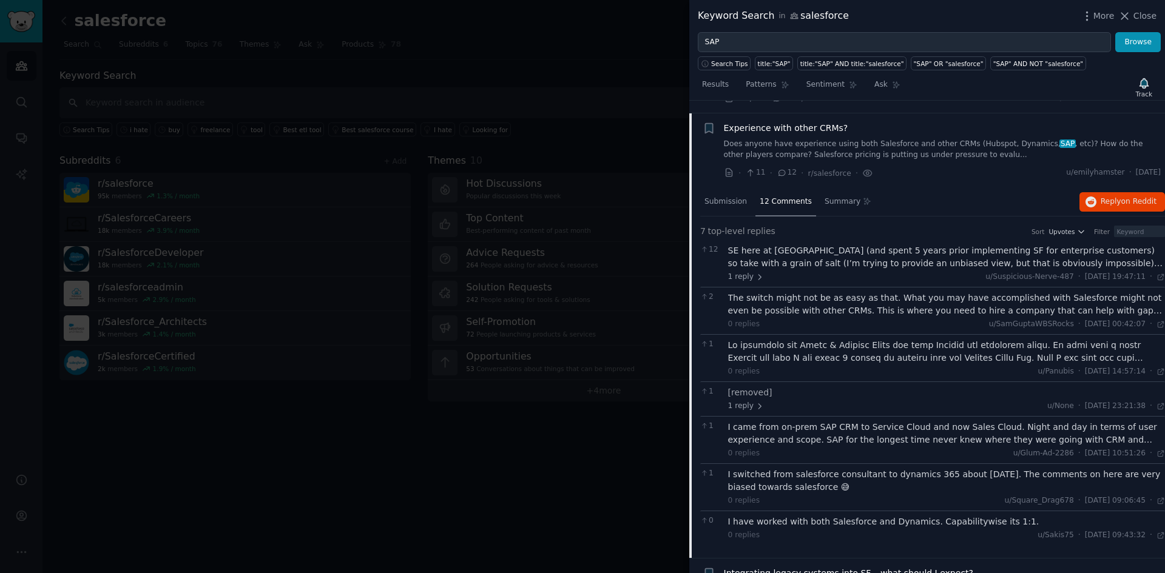
click at [841, 255] on div "SE here at SF (and spent 5 years prior implementing SF for enterprise customers…" at bounding box center [946, 256] width 437 height 25
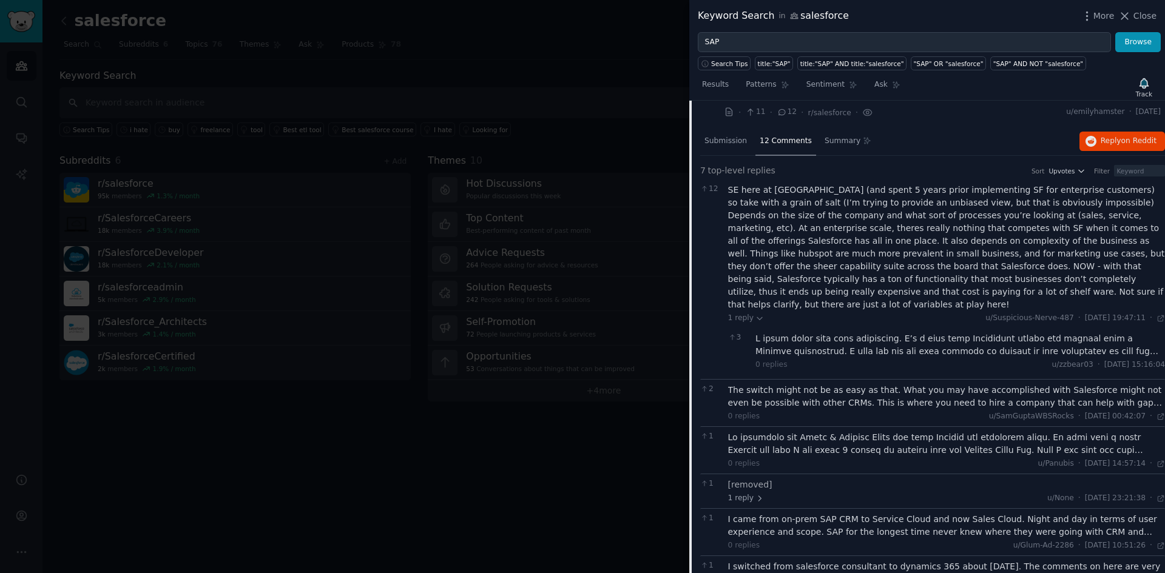
click at [895, 384] on div "The switch might not be as easy as that. What you may have accomplished with Sa…" at bounding box center [946, 396] width 437 height 25
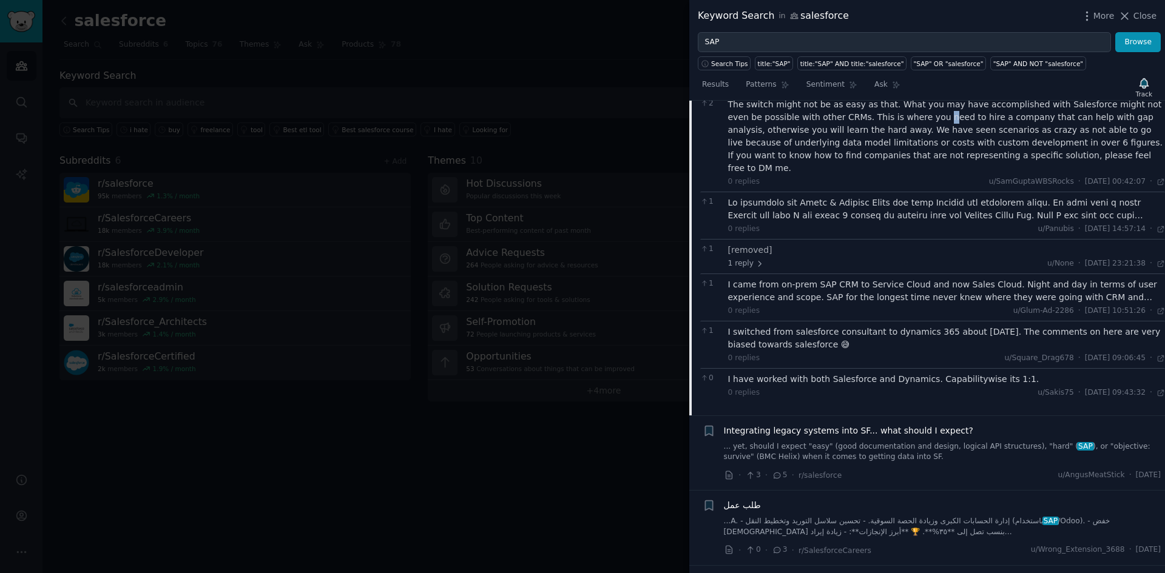
scroll to position [758, 0]
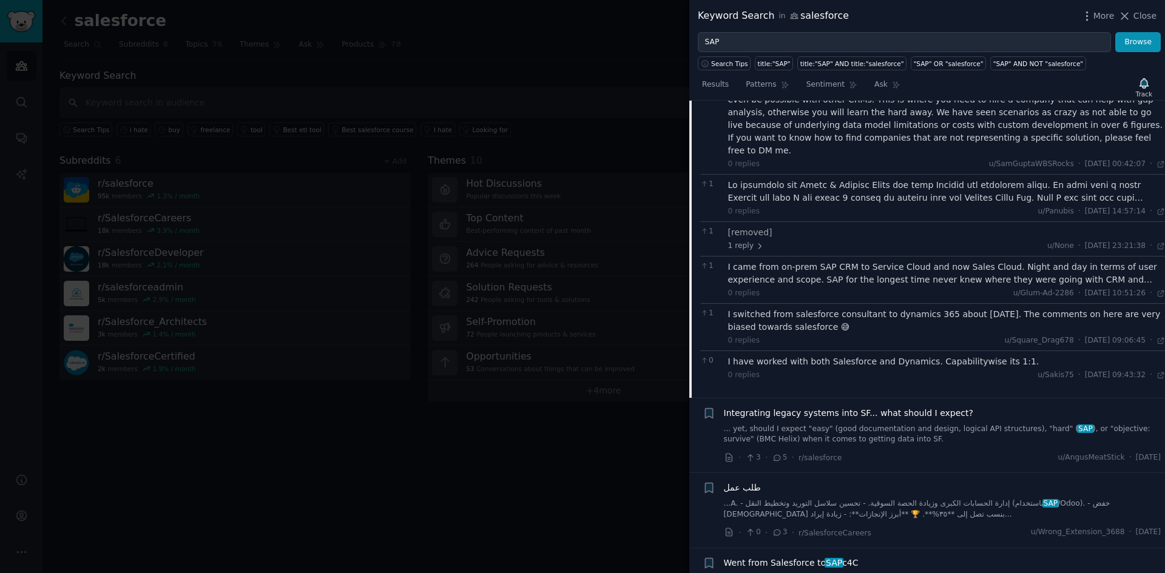
click at [800, 179] on div at bounding box center [946, 191] width 437 height 25
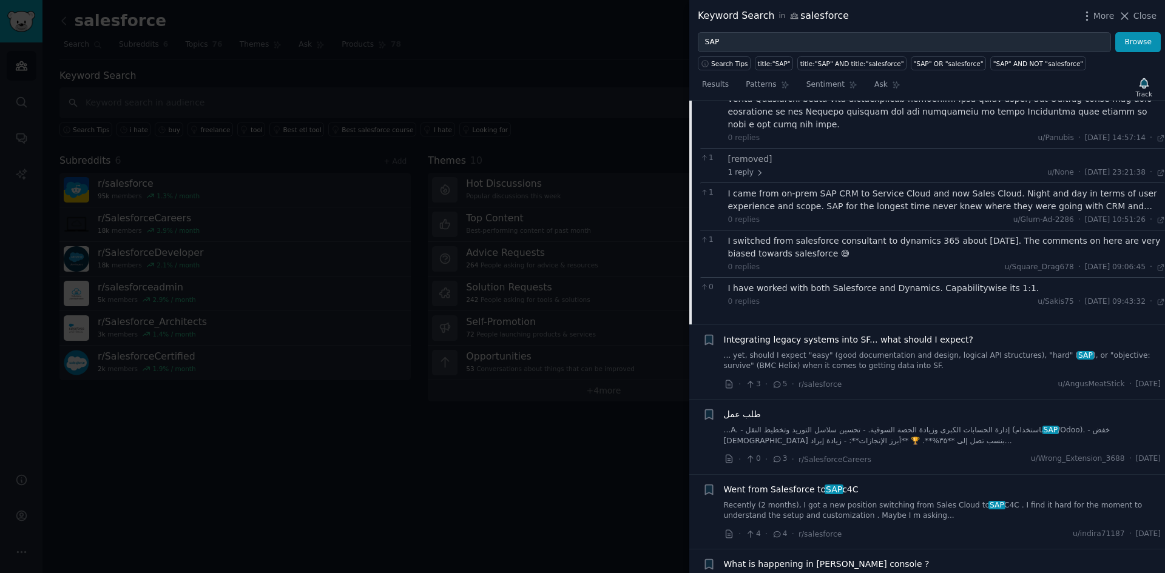
scroll to position [1061, 0]
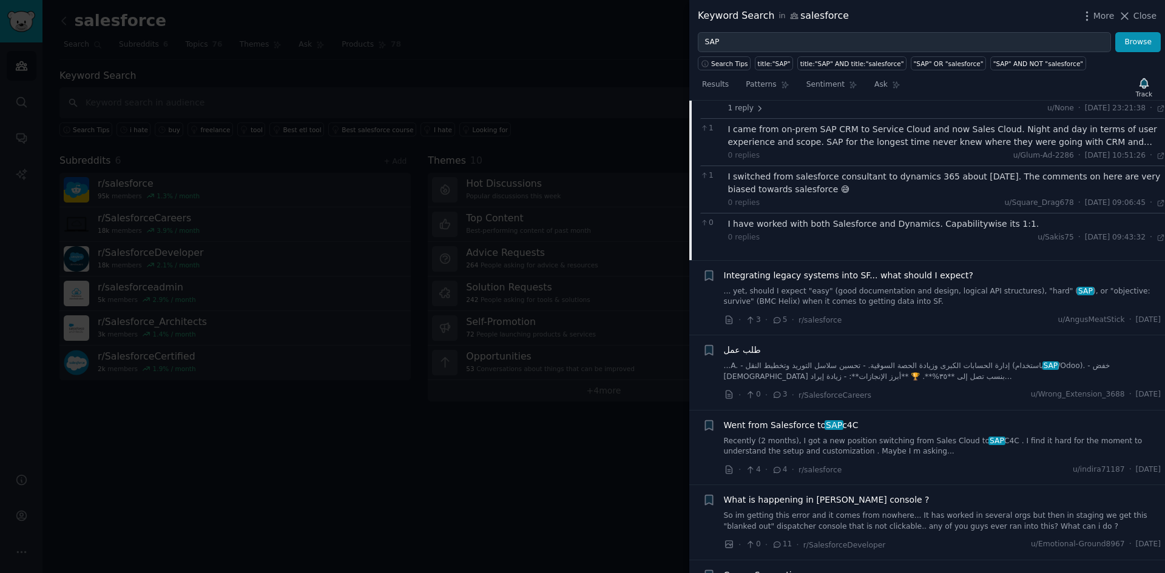
click at [914, 436] on link "Recently (2 months), I got a new position switching from Sales Cloud to SAP C4C…" at bounding box center [942, 446] width 437 height 21
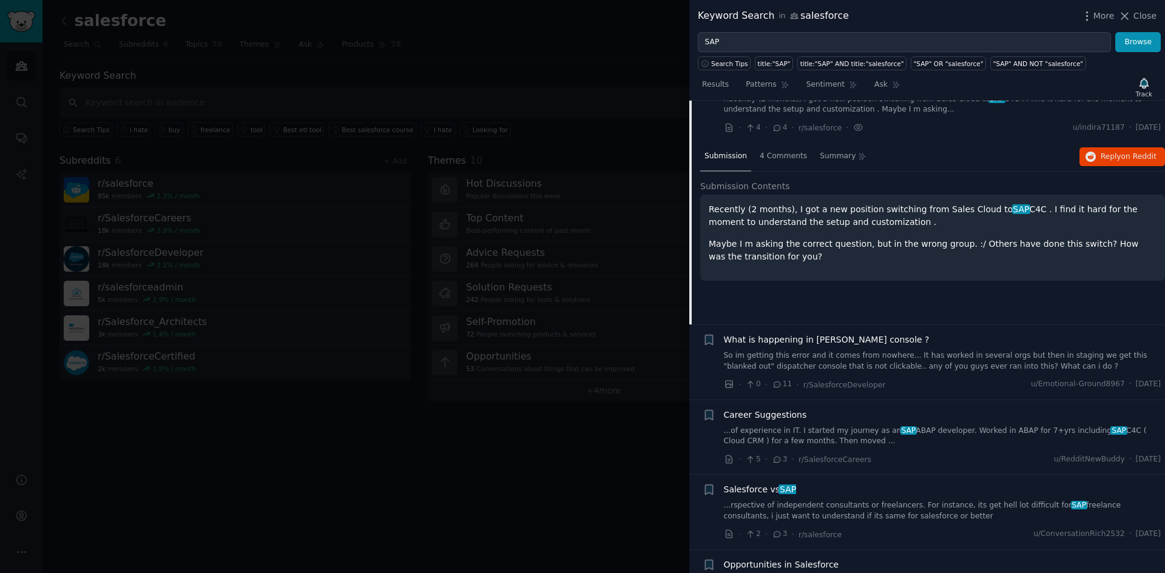
scroll to position [619, 0]
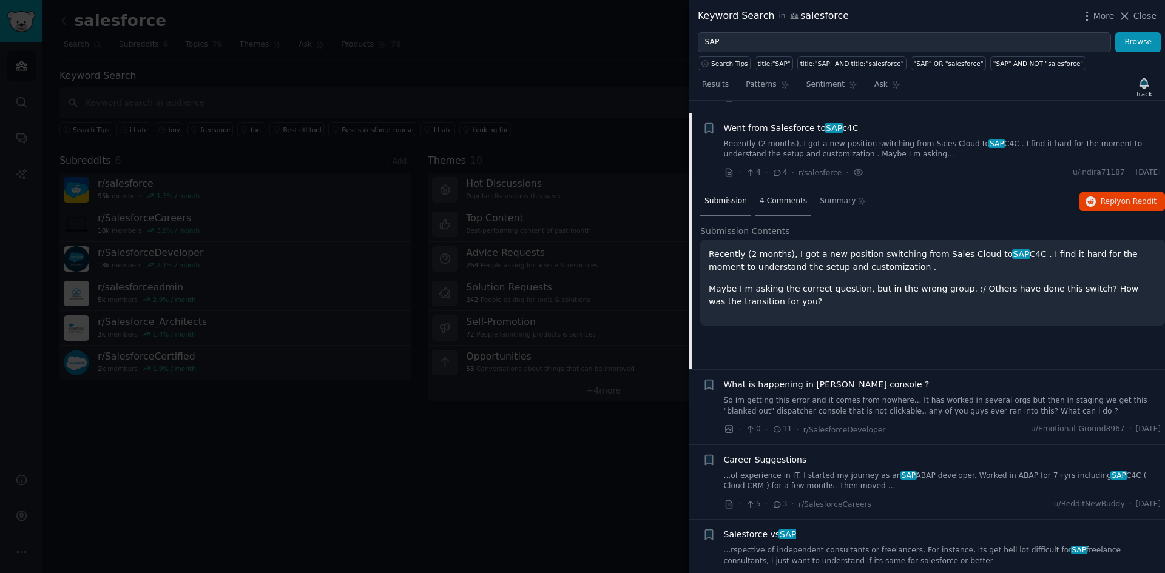
drag, startPoint x: 772, startPoint y: 183, endPoint x: 777, endPoint y: 193, distance: 11.4
click at [772, 187] on div "4 Comments" at bounding box center [783, 201] width 56 height 29
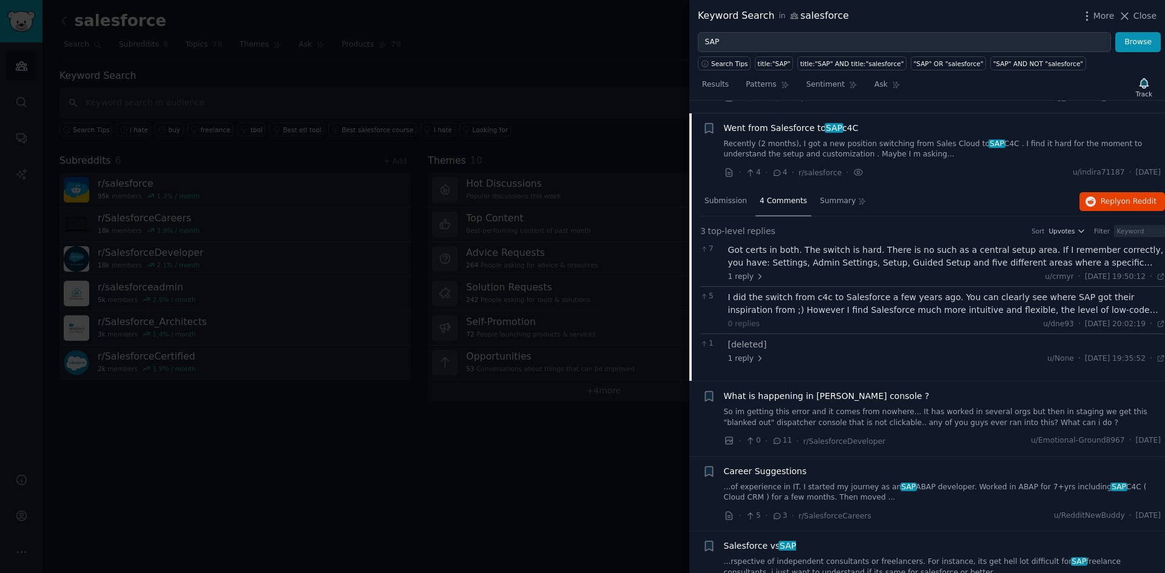
click at [780, 244] on div "Got certs in both. The switch is hard. There is no such as a central setup area…" at bounding box center [946, 256] width 437 height 25
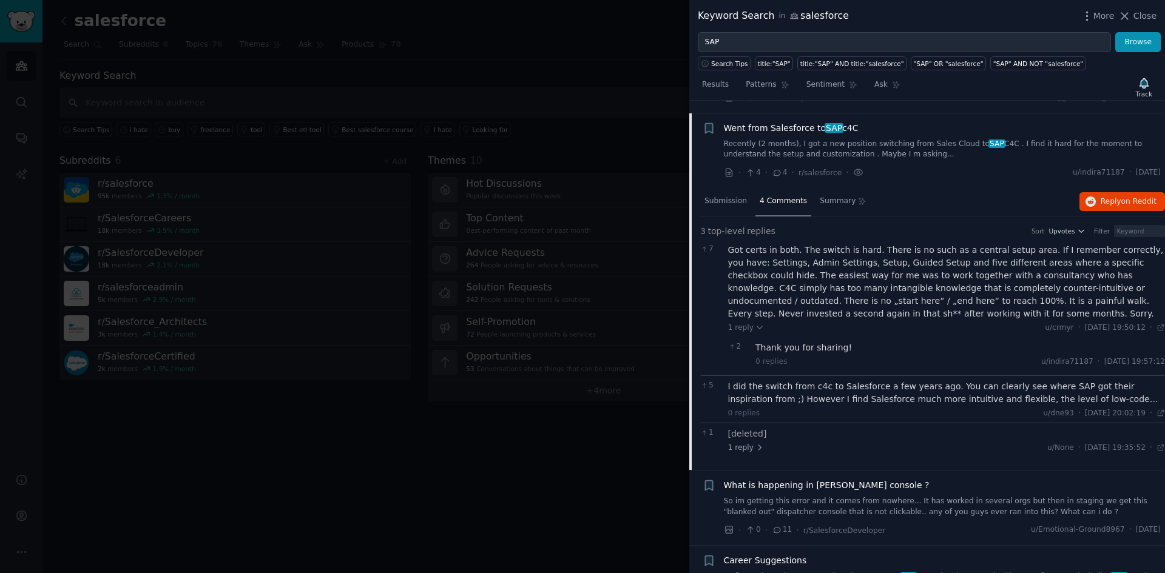
click at [884, 380] on div "I did the switch from c4c to Salesforce a few years ago. You can clearly see wh…" at bounding box center [946, 392] width 437 height 25
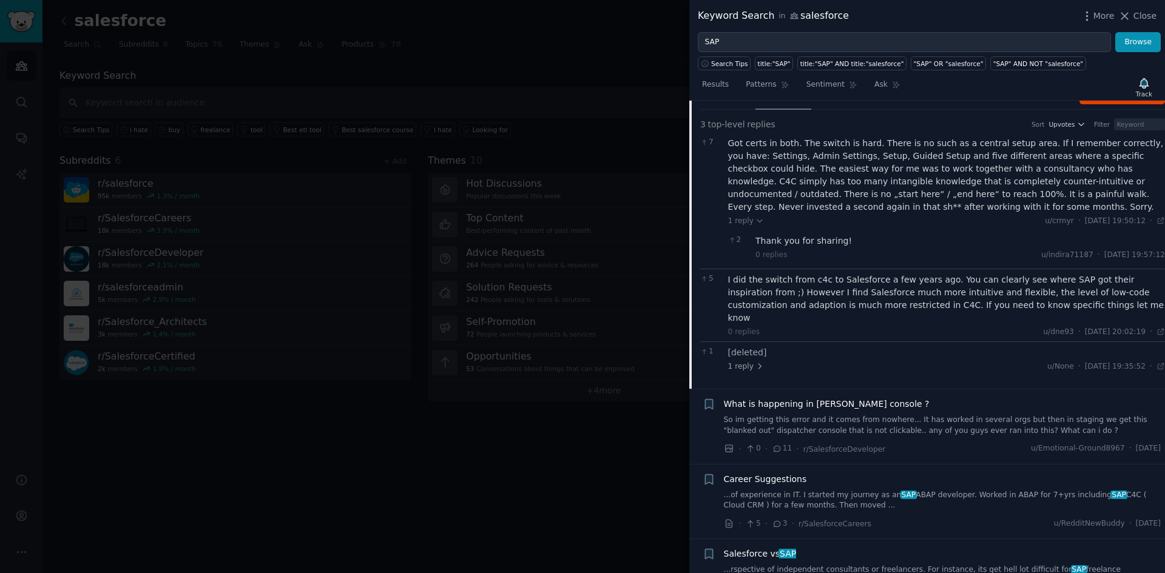
scroll to position [861, 0]
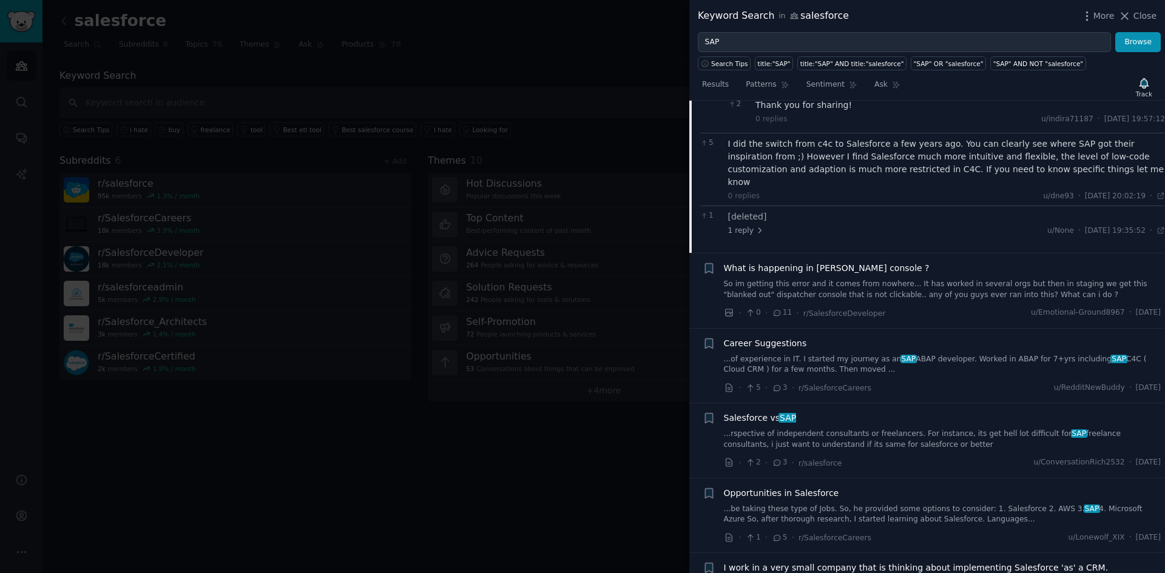
click at [781, 354] on link "...of experience in IT. I started my journey as an SAP ABAP developer. Worked i…" at bounding box center [942, 364] width 437 height 21
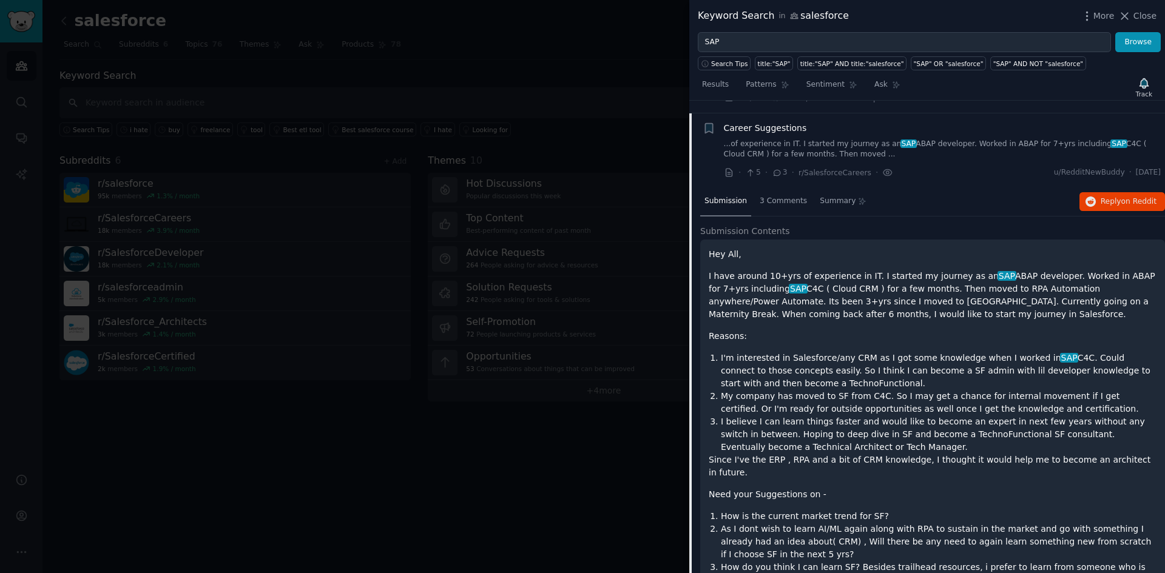
scroll to position [951, 0]
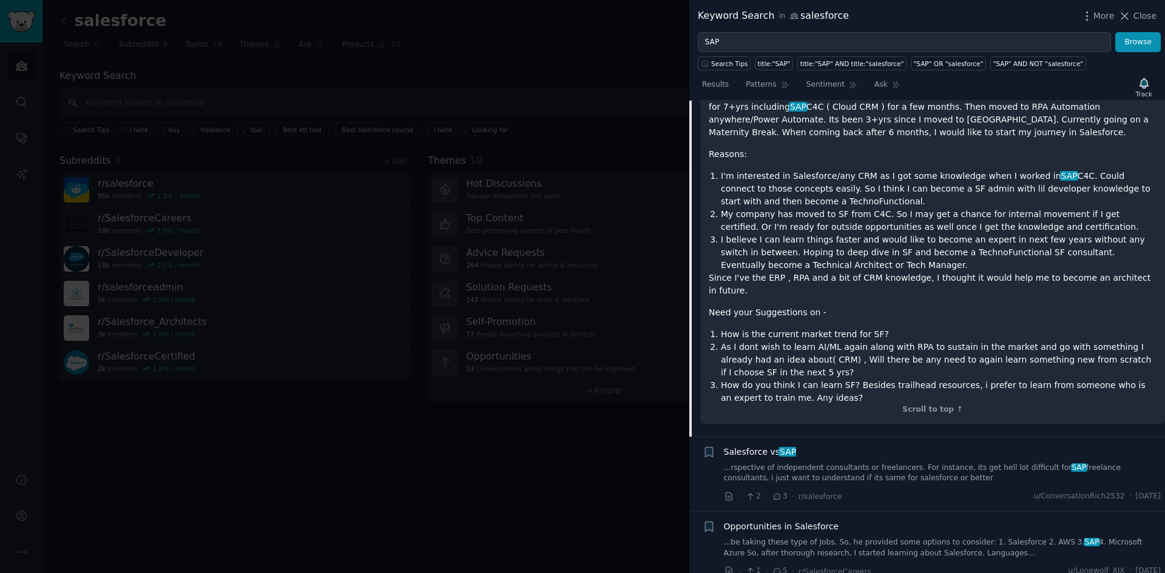
click at [896, 463] on link "...rspective of independent consultants or freelancers. For instance, its get h…" at bounding box center [942, 473] width 437 height 21
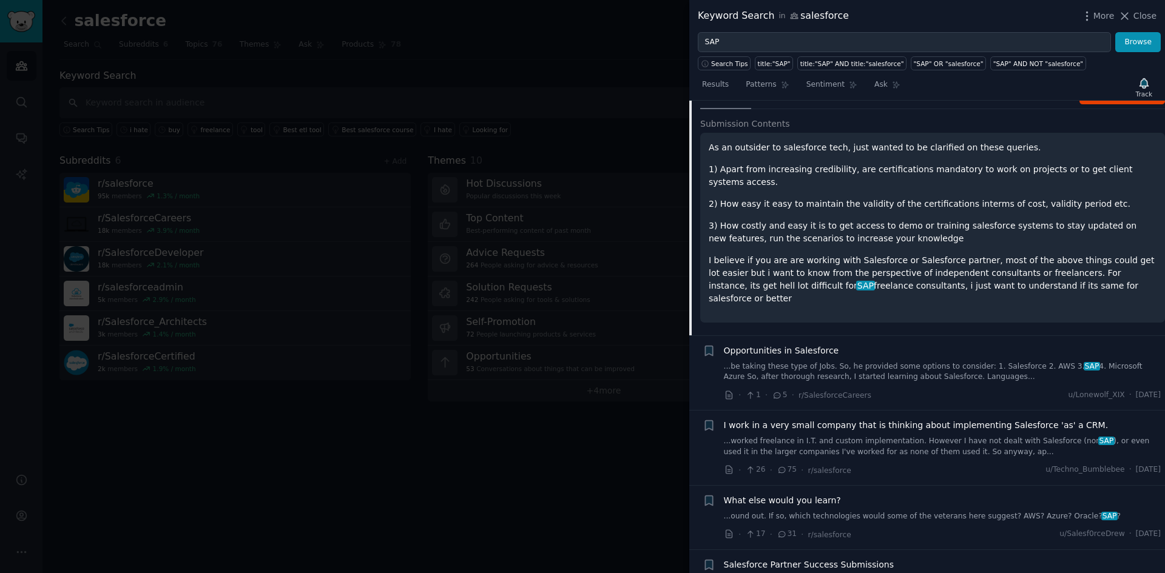
scroll to position [843, 0]
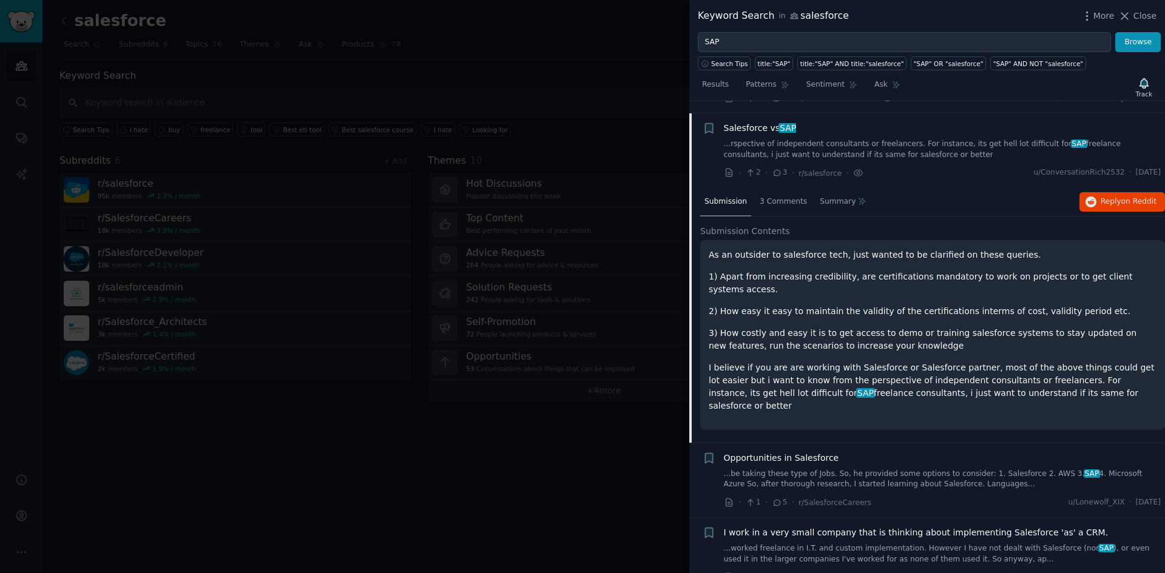
click at [808, 139] on link "...rspective of independent consultants or freelancers. For instance, its get h…" at bounding box center [942, 149] width 437 height 21
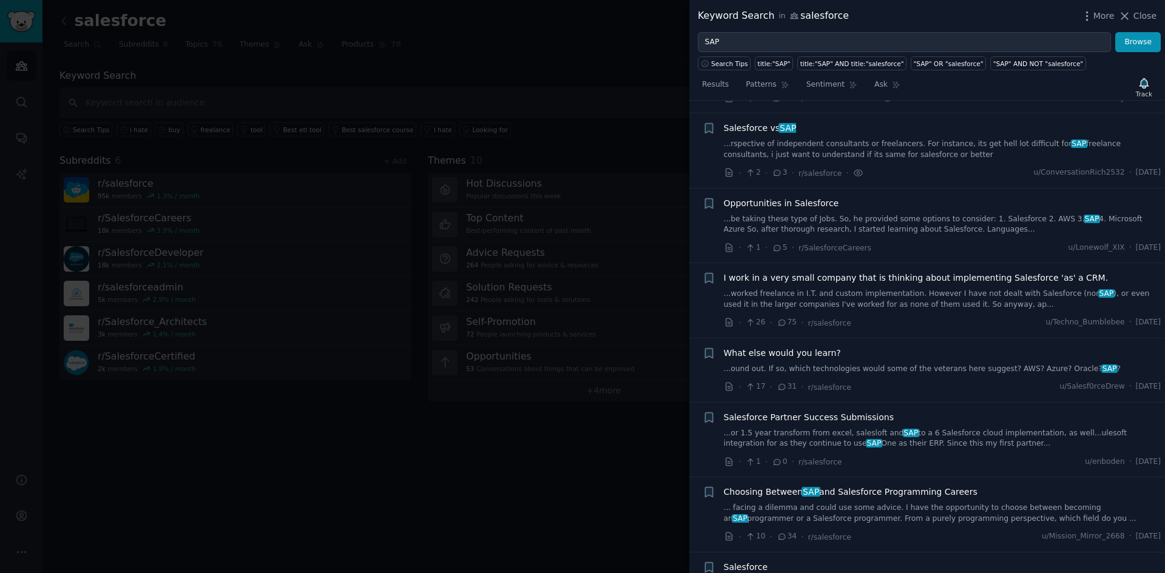
click at [827, 122] on div "Salesforce vs SAP" at bounding box center [942, 128] width 437 height 13
click at [823, 139] on link "...rspective of independent consultants or freelancers. For instance, its get h…" at bounding box center [942, 149] width 437 height 21
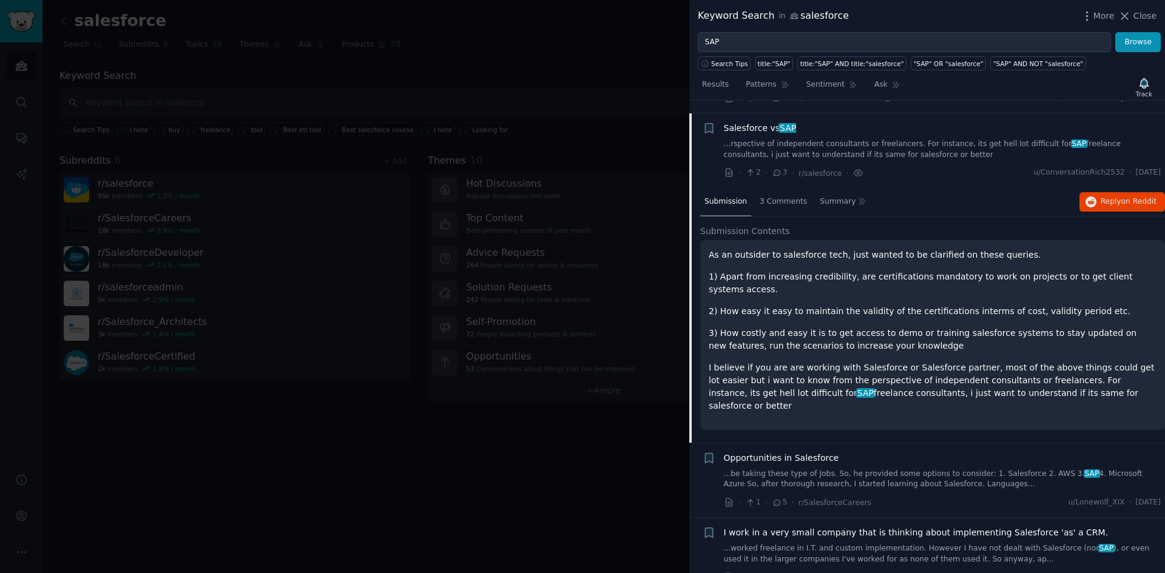
click at [837, 139] on link "...rspective of independent consultants or freelancers. For instance, its get h…" at bounding box center [942, 149] width 437 height 21
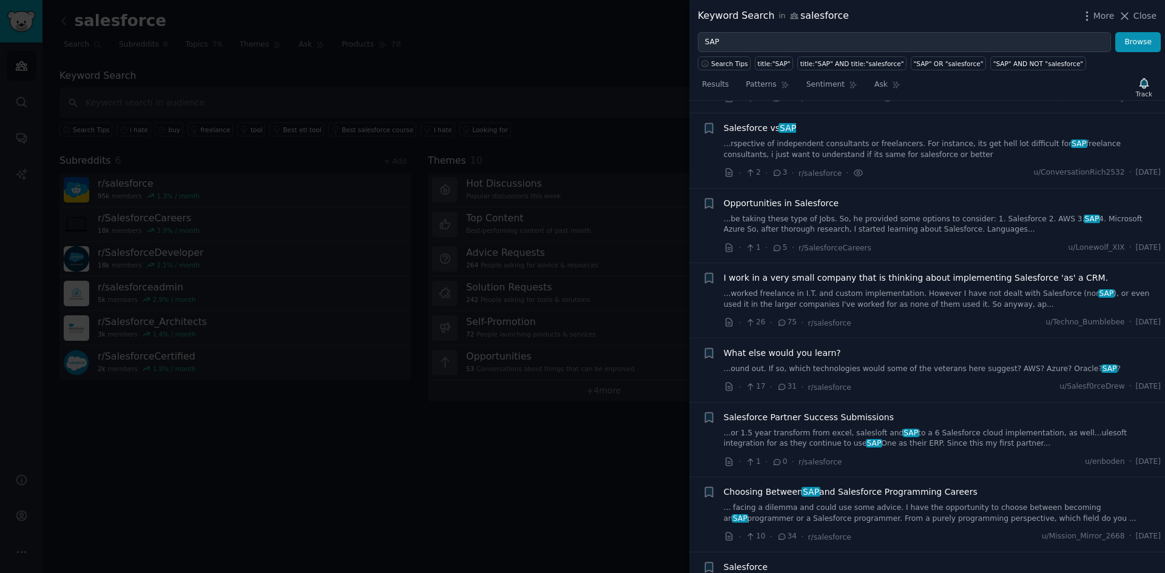
click at [837, 139] on link "...rspective of independent consultants or freelancers. For instance, its get h…" at bounding box center [942, 149] width 437 height 21
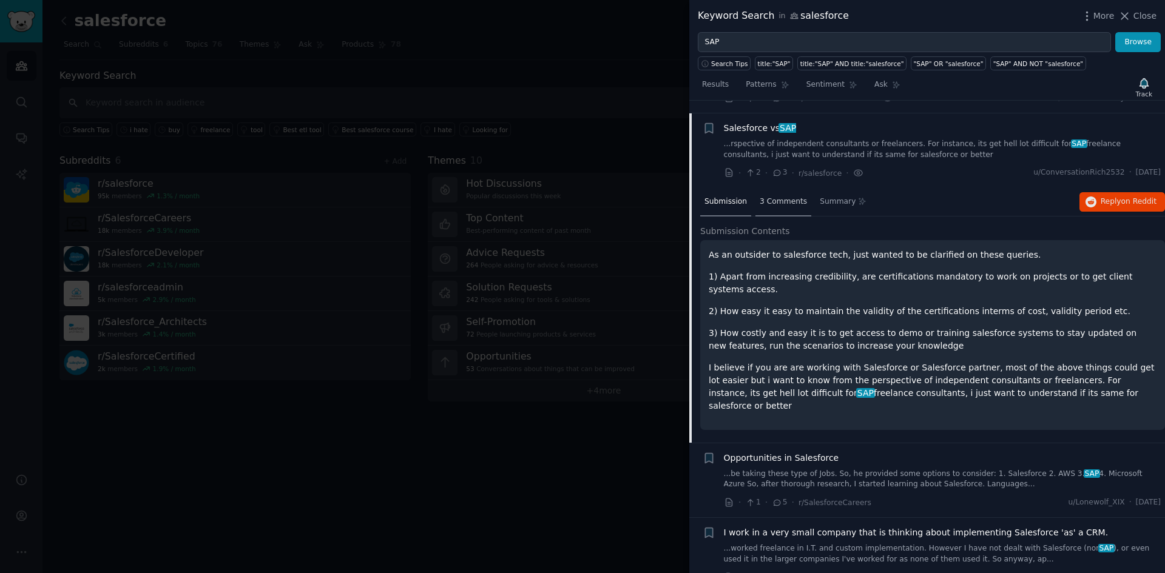
click at [777, 195] on div "3 Comments" at bounding box center [783, 202] width 56 height 29
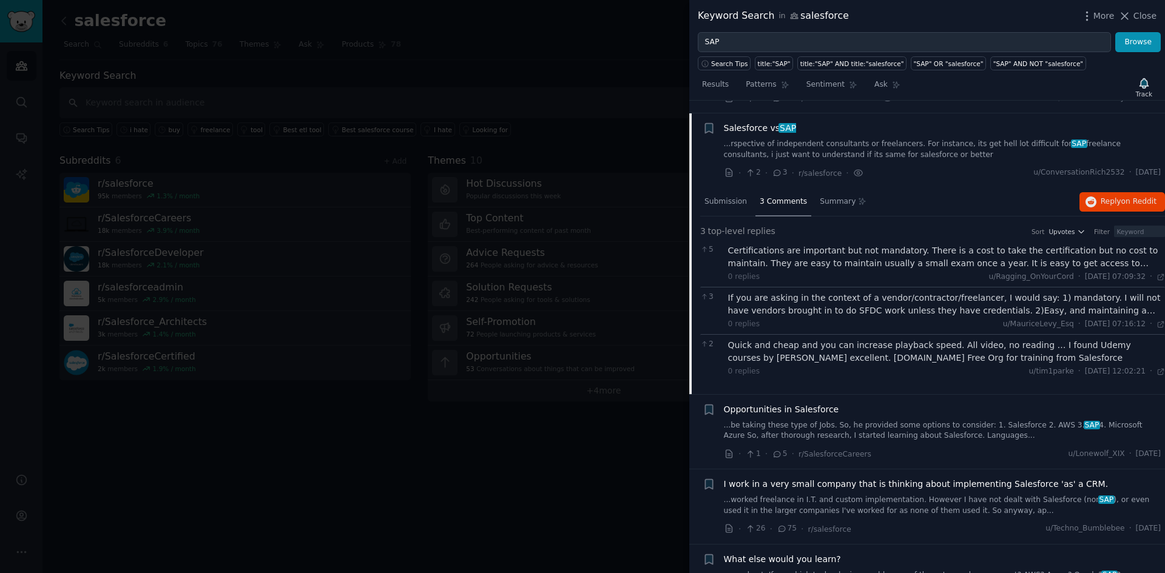
click at [887, 244] on div "Certifications are important but not mandatory. There is a cost to take the cer…" at bounding box center [946, 256] width 437 height 25
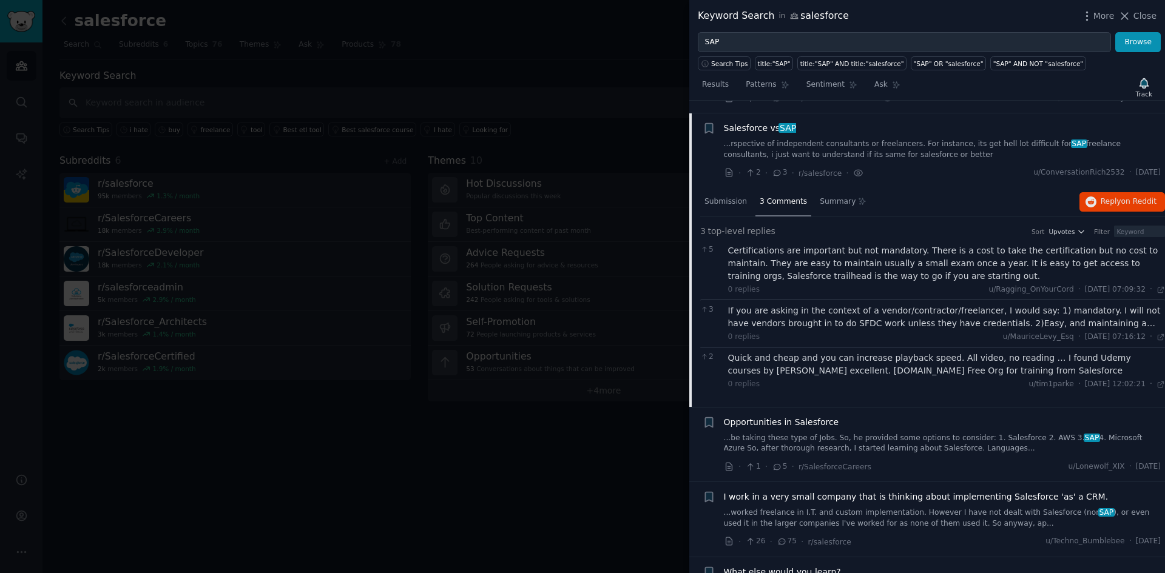
click at [930, 314] on div "If you are asking in the context of a vendor/contractor/freelancer, I would say…" at bounding box center [946, 317] width 437 height 25
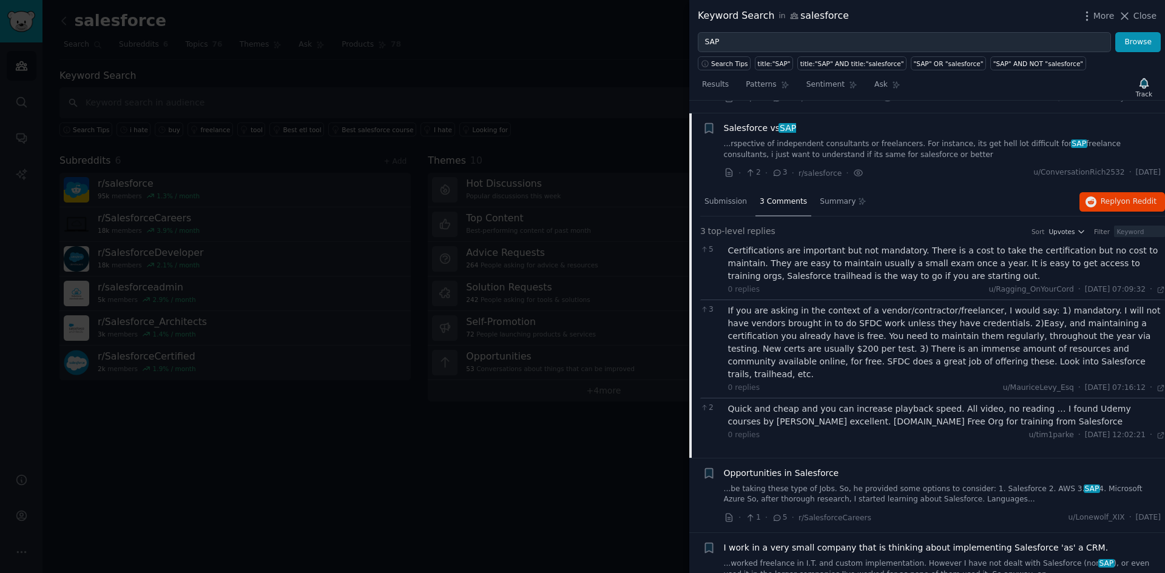
click at [914, 403] on div "Quick and cheap and you can increase playback speed. All video, no reading … I …" at bounding box center [946, 415] width 437 height 25
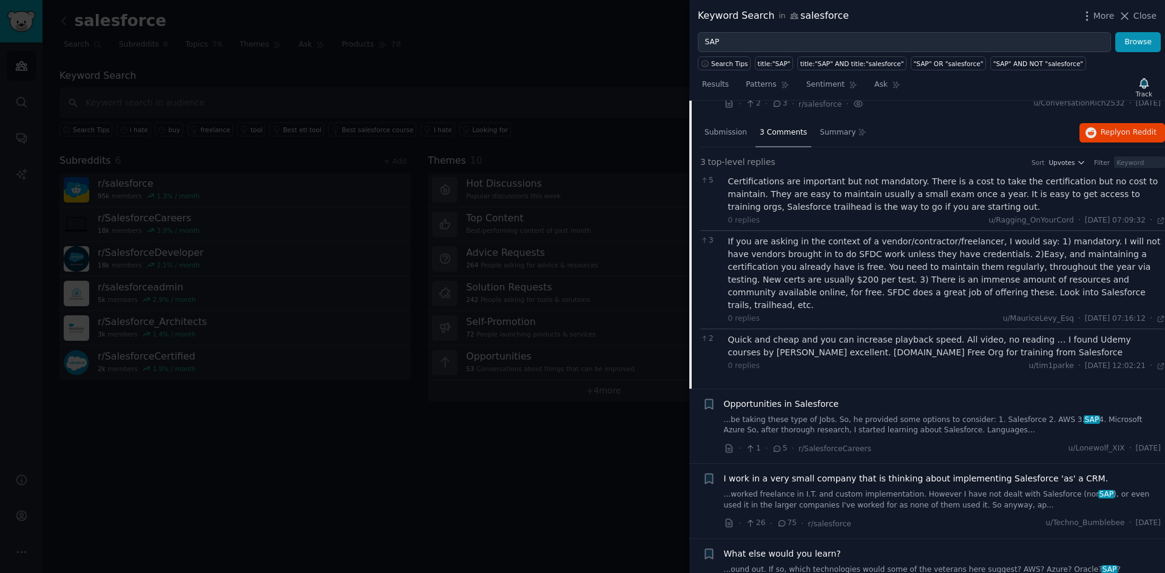
scroll to position [782, 0]
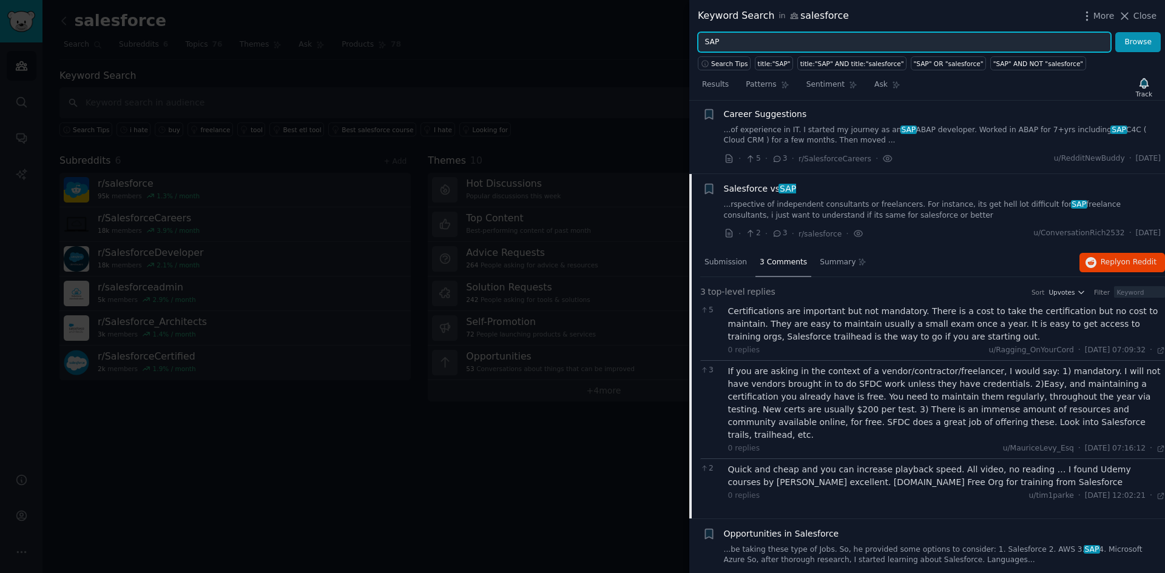
click at [778, 47] on input "SAP" at bounding box center [904, 42] width 413 height 21
click at [1115, 32] on button "Browse" at bounding box center [1137, 42] width 45 height 21
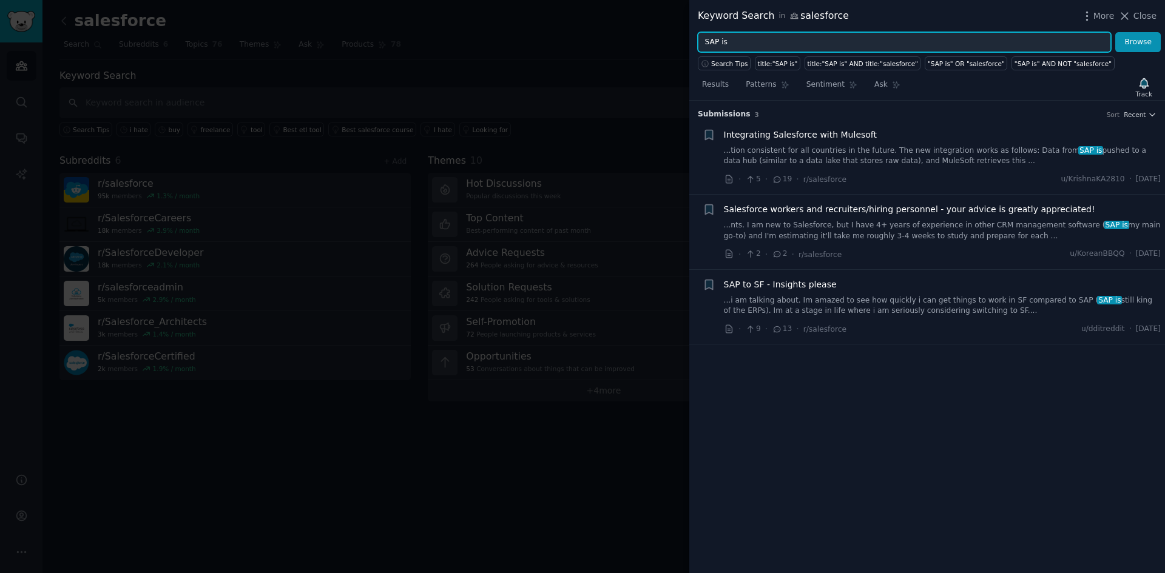
click at [747, 39] on input "SAP is" at bounding box center [904, 42] width 413 height 21
click at [1115, 32] on button "Browse" at bounding box center [1137, 42] width 45 height 21
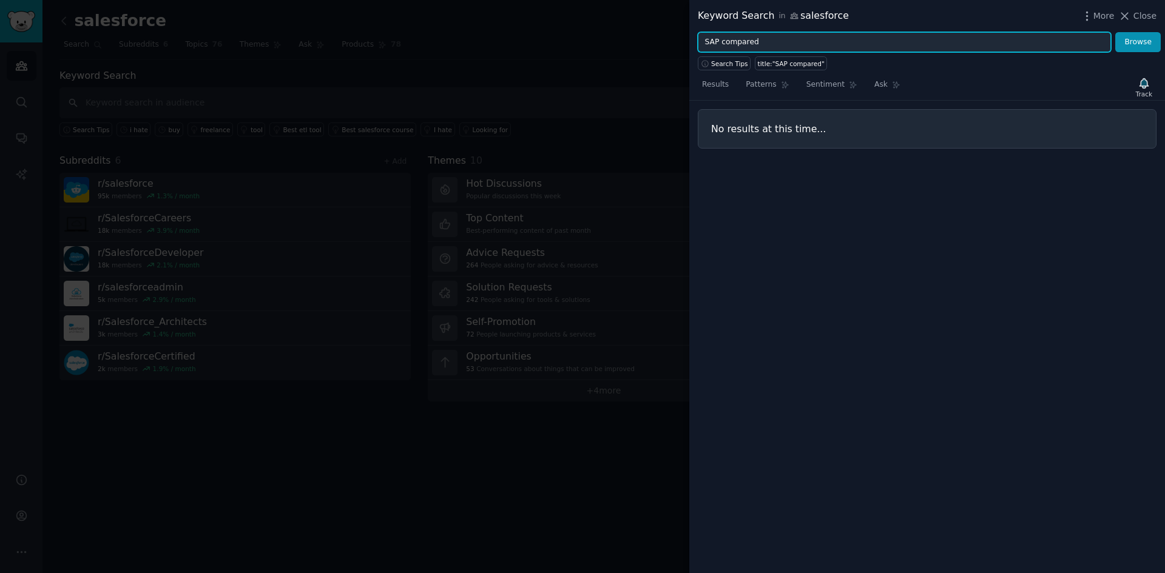
click at [744, 44] on input "SAP compared" at bounding box center [904, 42] width 413 height 21
click at [702, 42] on input "SAP" at bounding box center [904, 42] width 413 height 21
click at [1115, 32] on button "Browse" at bounding box center [1137, 42] width 45 height 21
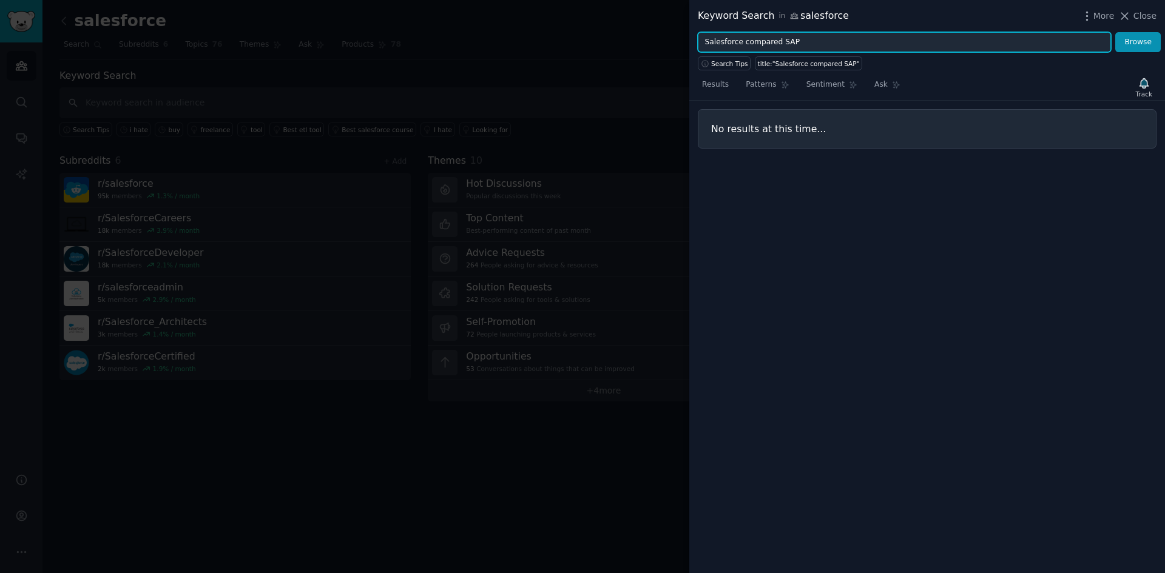
click at [769, 47] on input "Salesforce compared SAP" at bounding box center [904, 42] width 413 height 21
type input "SAP"
click at [1115, 32] on button "Browse" at bounding box center [1137, 42] width 45 height 21
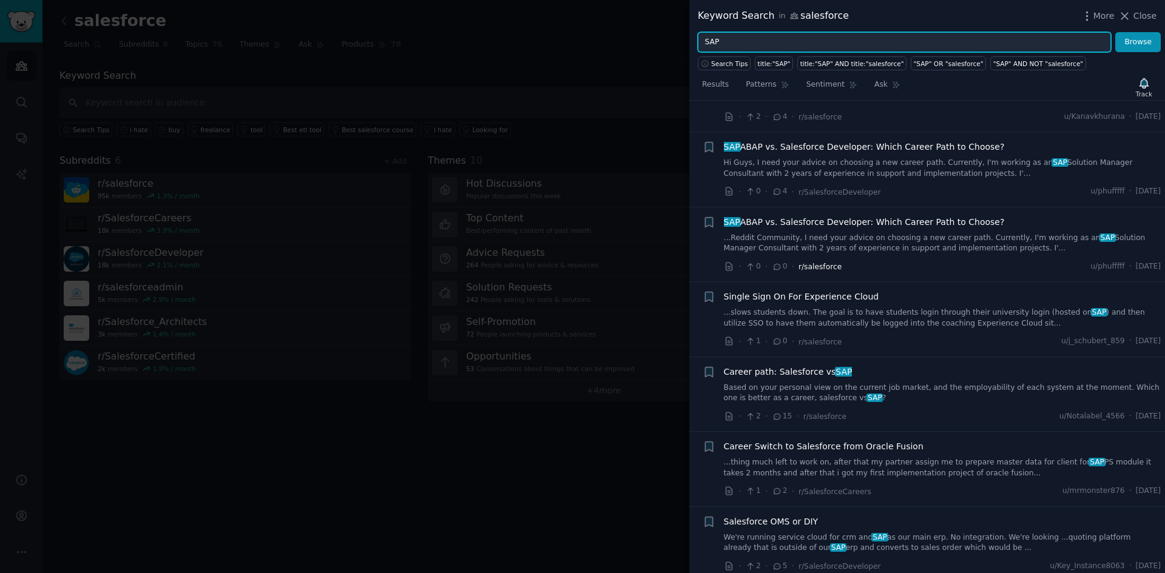
scroll to position [1820, 0]
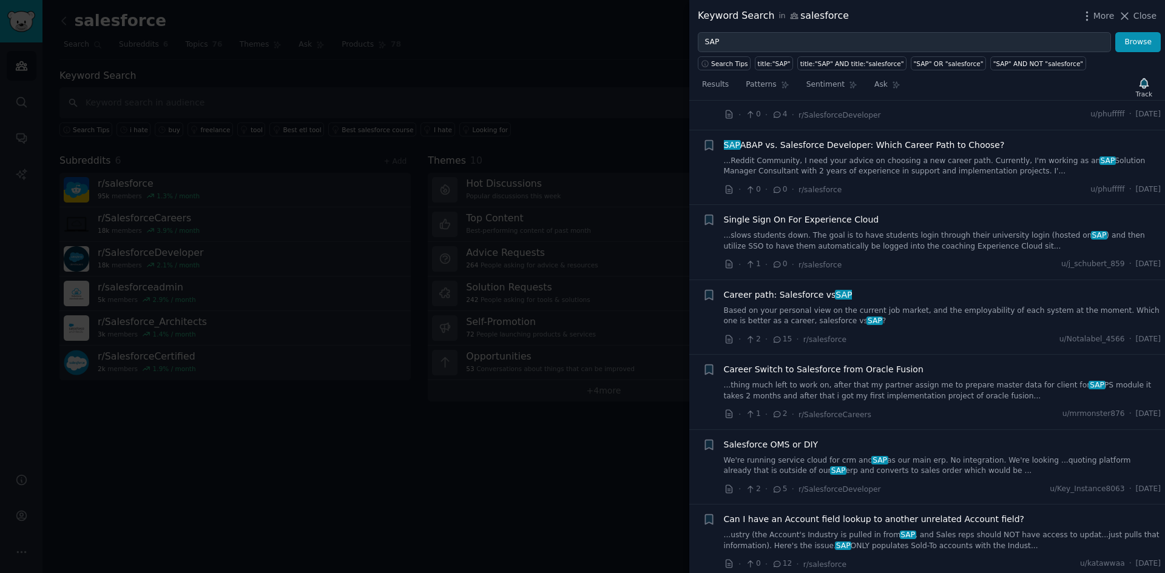
click at [915, 306] on link "Based on your personal view on the current job market, and the employability of…" at bounding box center [942, 316] width 437 height 21
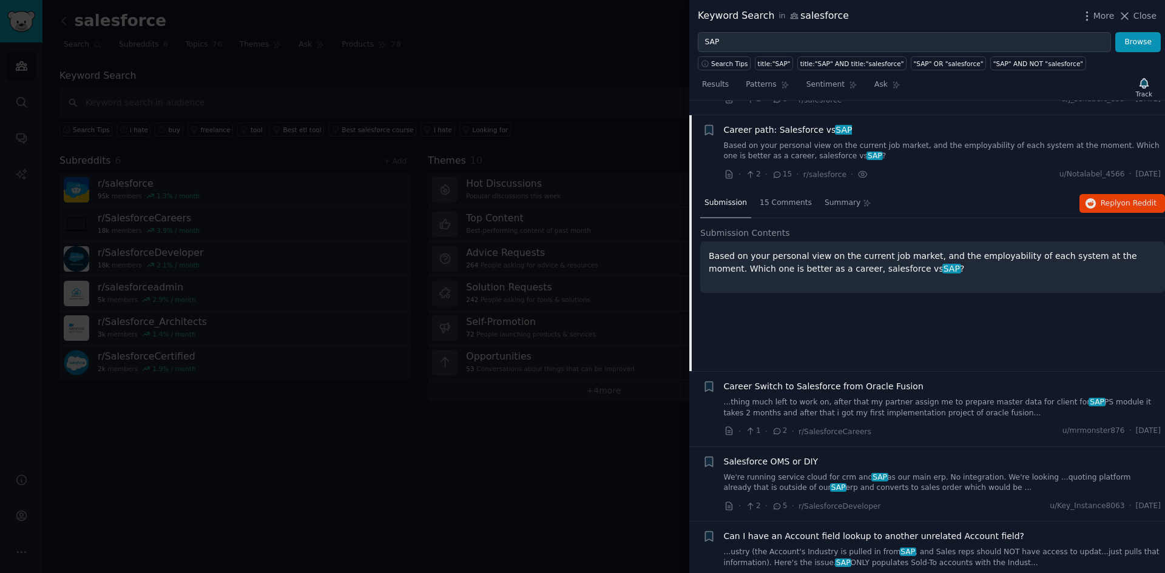
scroll to position [1732, 0]
click at [776, 196] on span "15 Comments" at bounding box center [785, 201] width 52 height 11
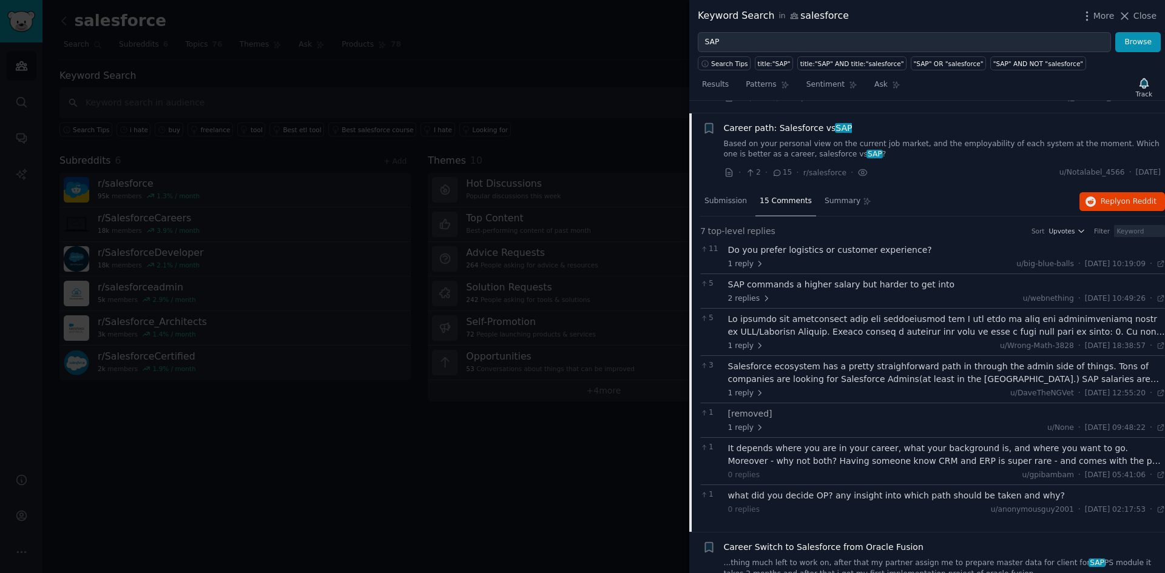
click at [801, 244] on div "Do you prefer logistics or customer experience?" at bounding box center [946, 250] width 437 height 13
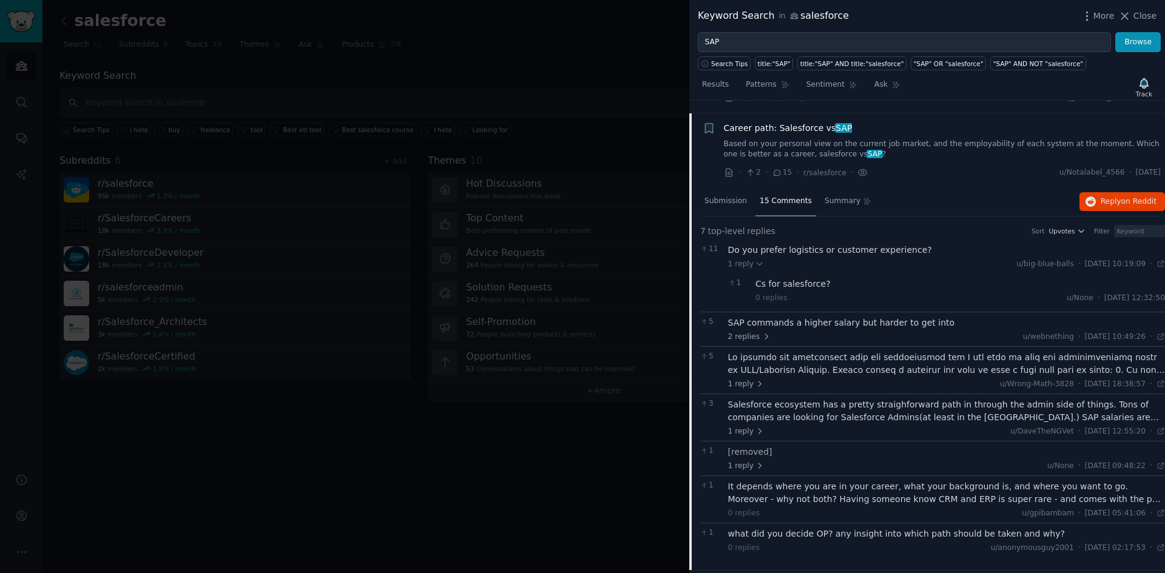
click at [814, 317] on div "SAP commands a higher salary but harder to get into" at bounding box center [946, 323] width 437 height 13
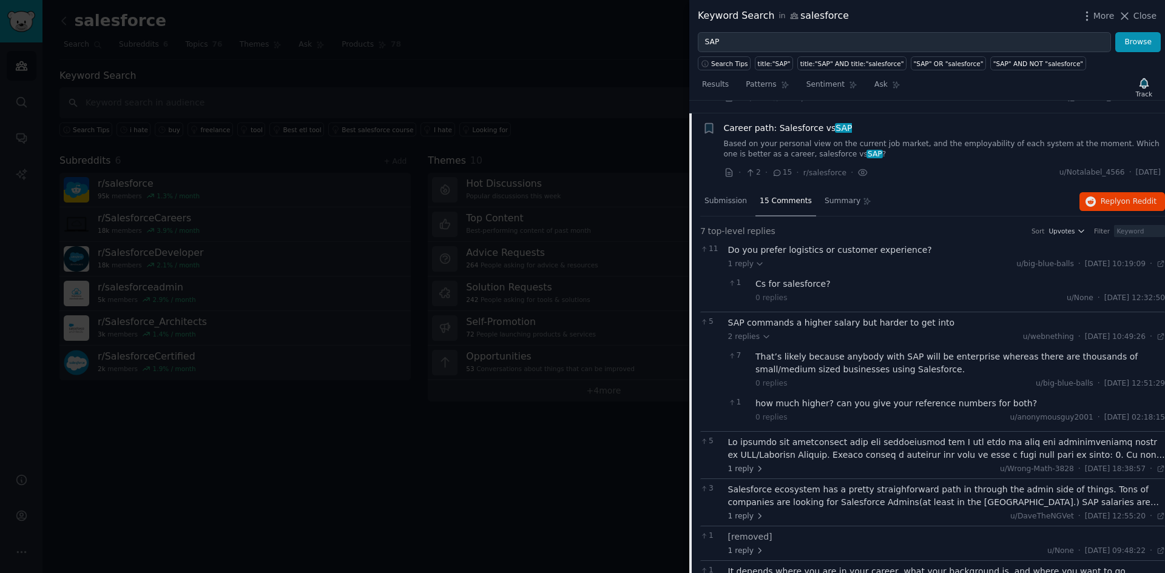
scroll to position [1792, 0]
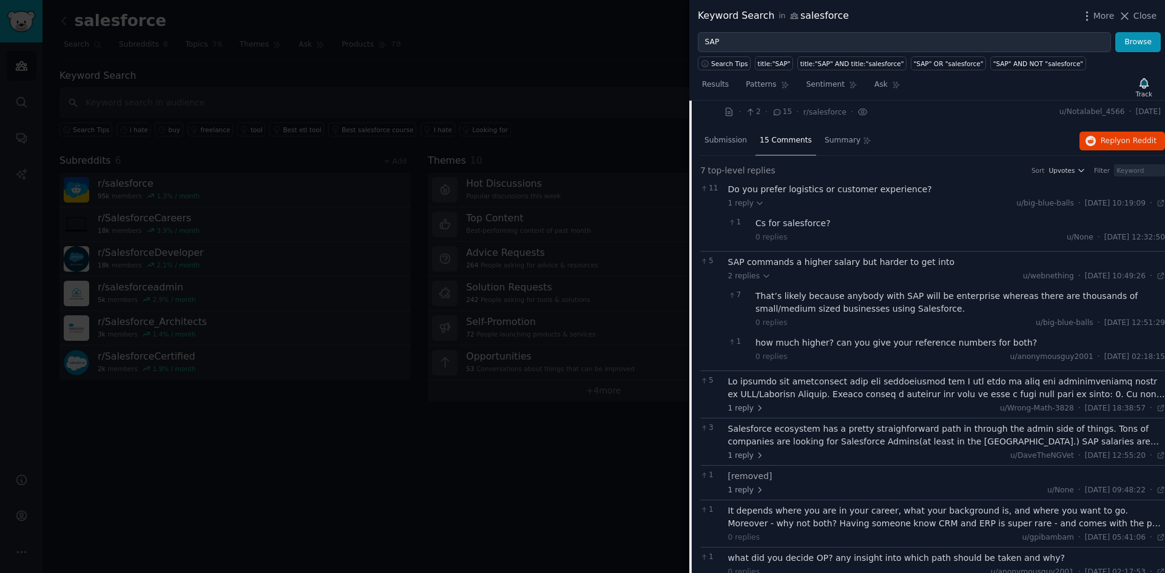
click at [843, 388] on div at bounding box center [946, 387] width 437 height 25
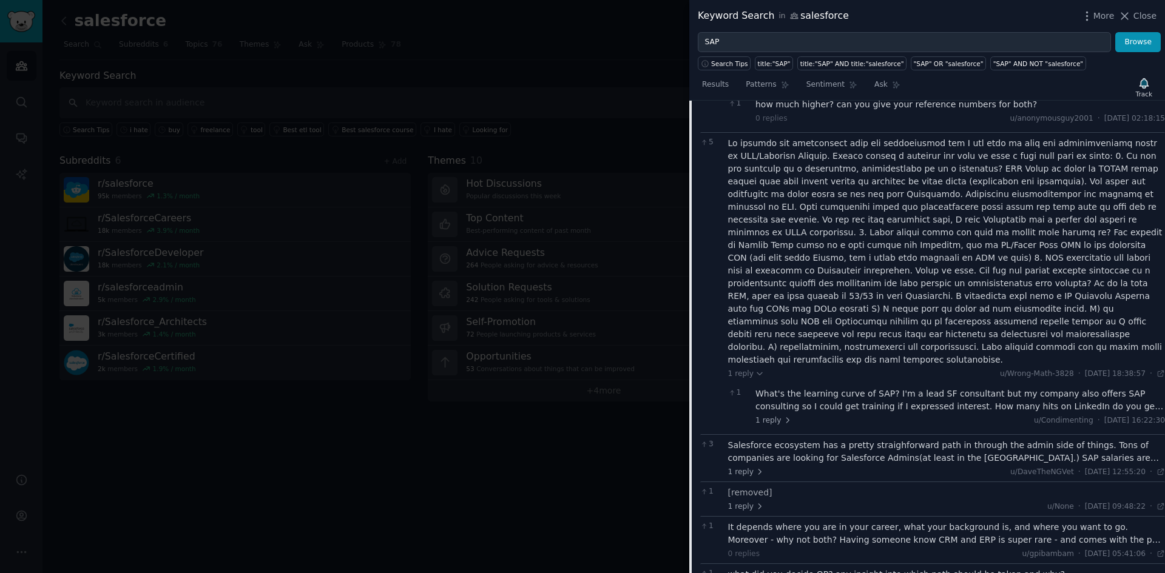
scroll to position [2035, 0]
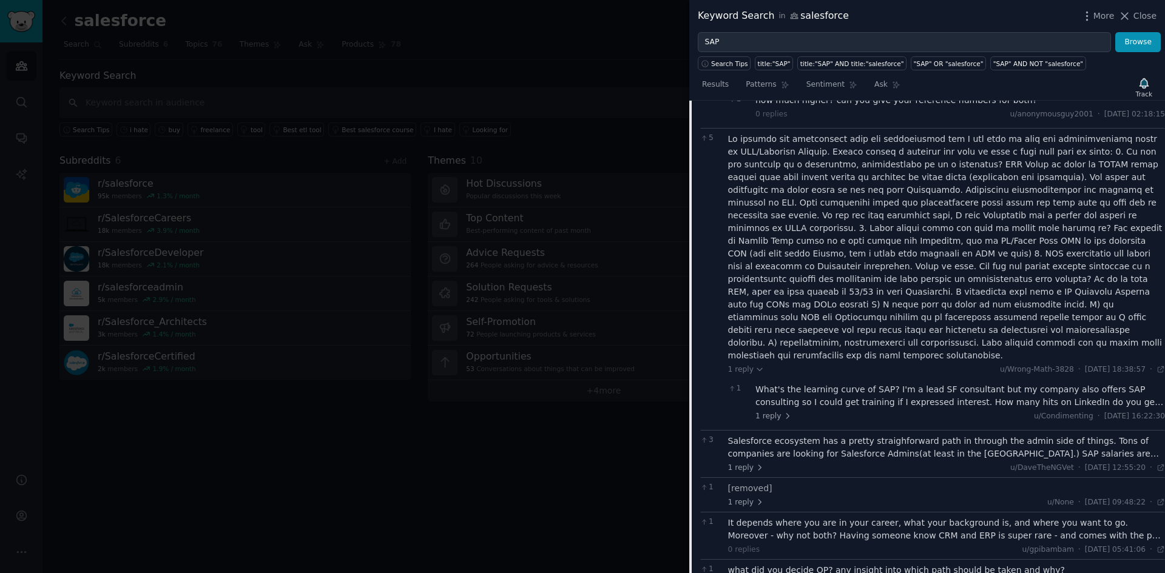
click at [921, 164] on div at bounding box center [946, 247] width 437 height 229
click at [920, 163] on div at bounding box center [946, 247] width 437 height 229
click at [919, 163] on div at bounding box center [946, 247] width 437 height 229
click at [919, 180] on div at bounding box center [946, 247] width 437 height 229
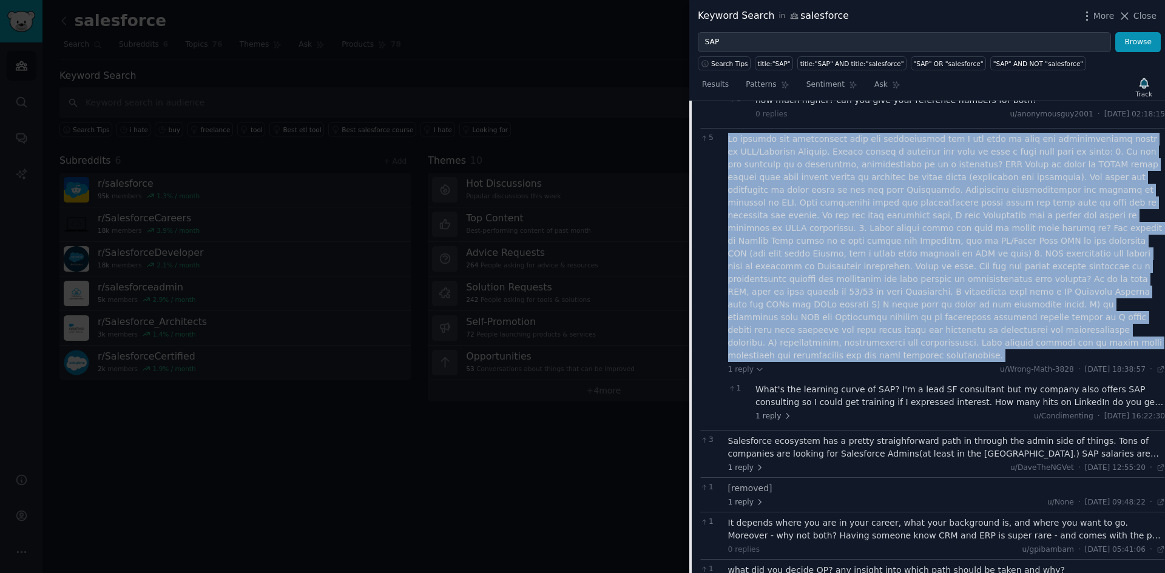
click at [919, 180] on div at bounding box center [946, 247] width 437 height 229
copy div "My company has implemented both the technologies and I was part of both the imp…"
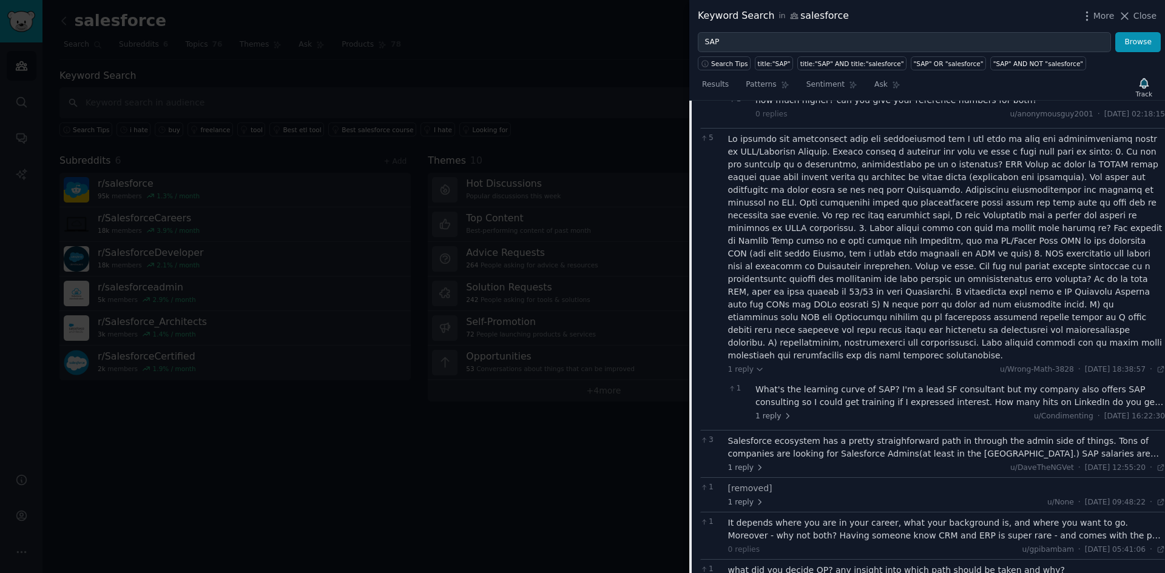
click at [1151, 6] on div "Keyword Search in salesforce More Close" at bounding box center [927, 16] width 476 height 32
drag, startPoint x: 1151, startPoint y: 19, endPoint x: 28, endPoint y: 153, distance: 1130.7
click at [1150, 19] on span "Close" at bounding box center [1144, 16] width 23 height 13
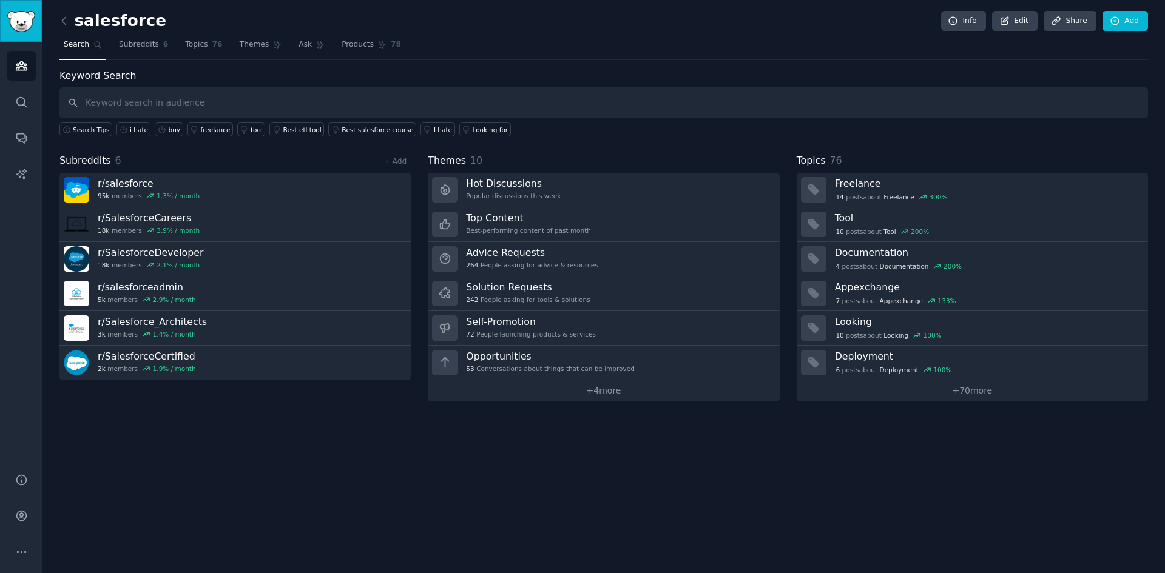
click at [24, 20] on img "Sidebar" at bounding box center [21, 21] width 28 height 21
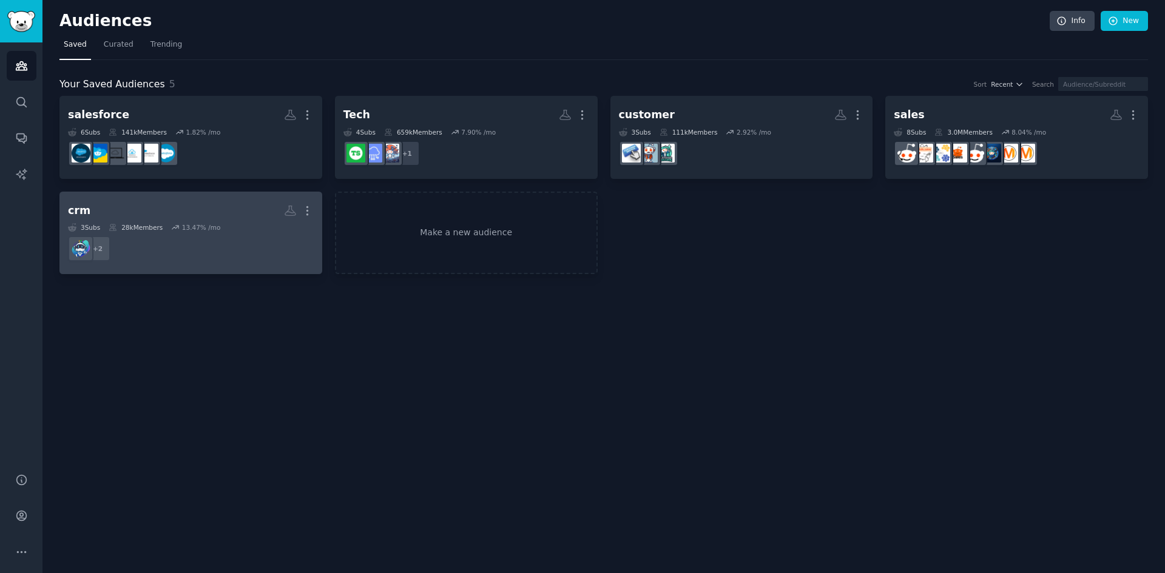
click at [240, 228] on div "3 Sub s 28k Members 13.47 % /mo" at bounding box center [191, 227] width 246 height 8
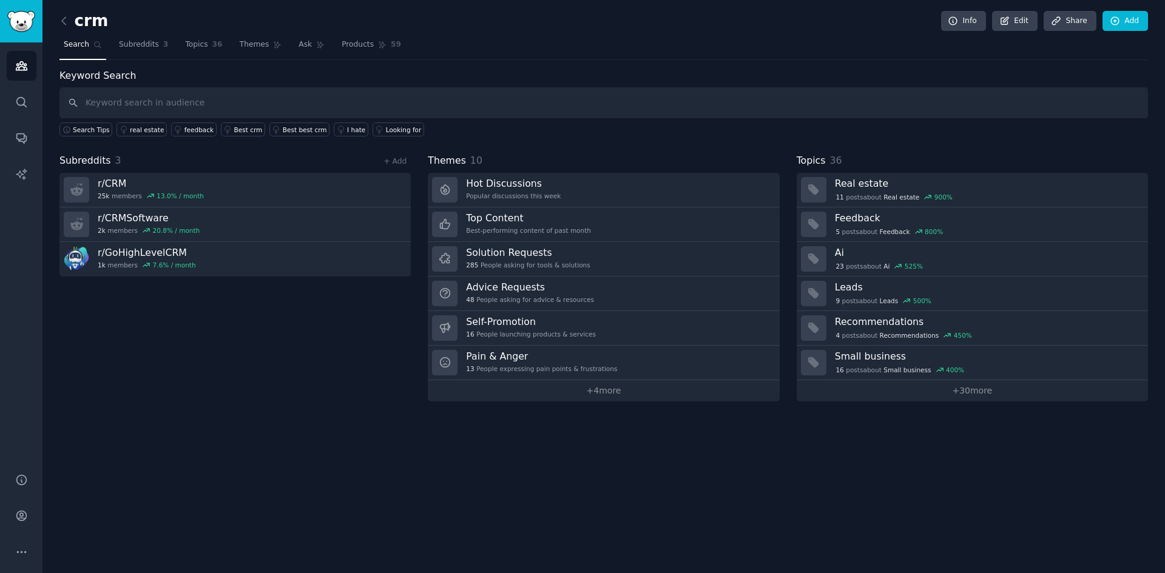
click at [149, 103] on input "text" at bounding box center [603, 102] width 1088 height 31
type input "SAP"
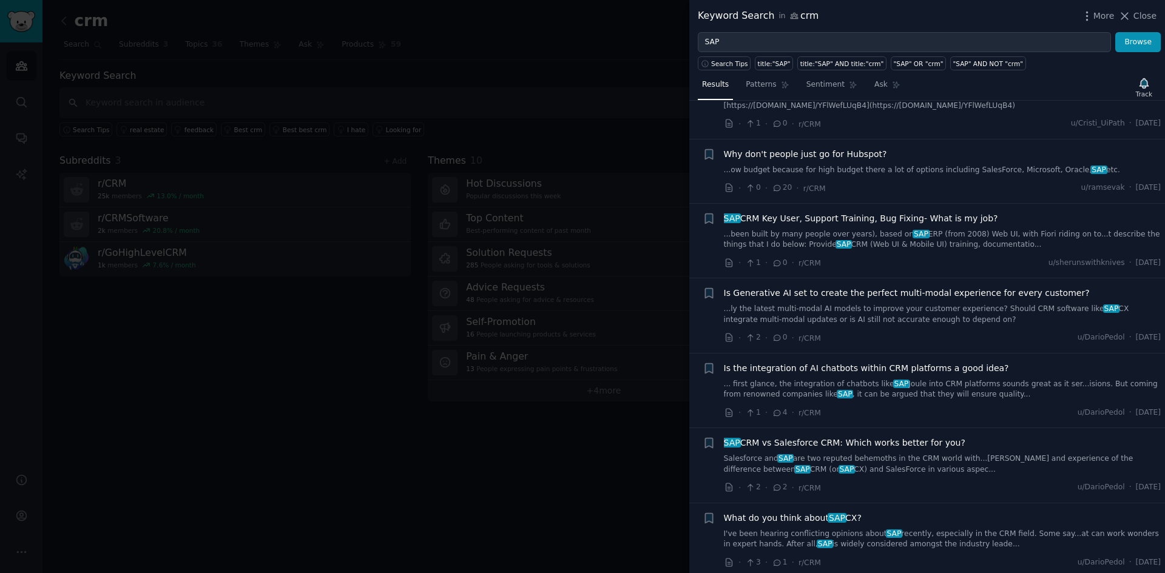
scroll to position [425, 0]
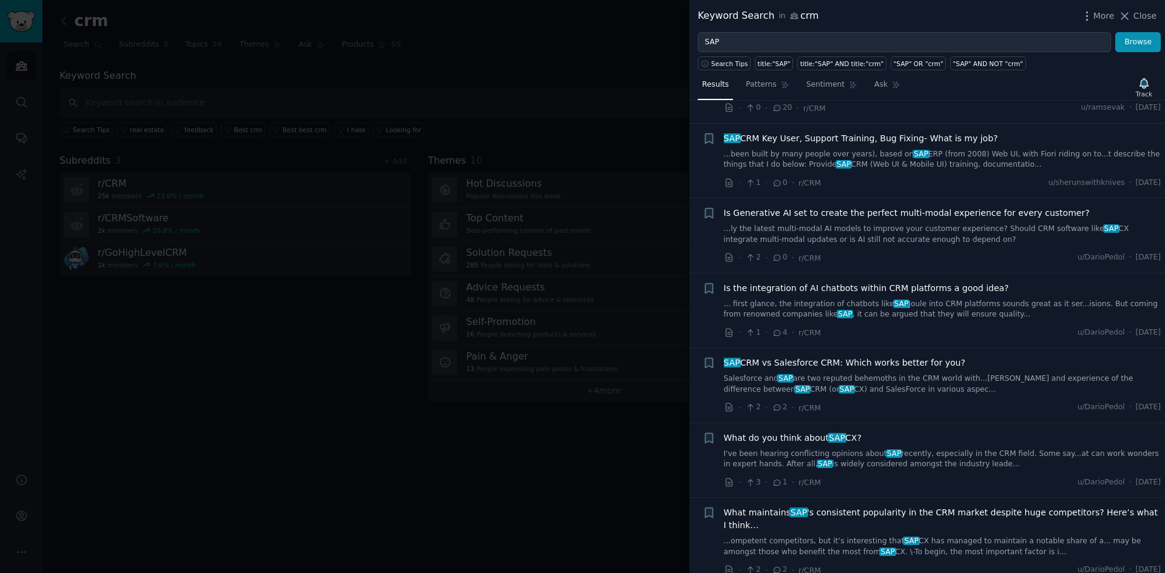
click at [883, 357] on span "SAP CRM vs Salesforce CRM: Which works better for you?" at bounding box center [844, 363] width 241 height 13
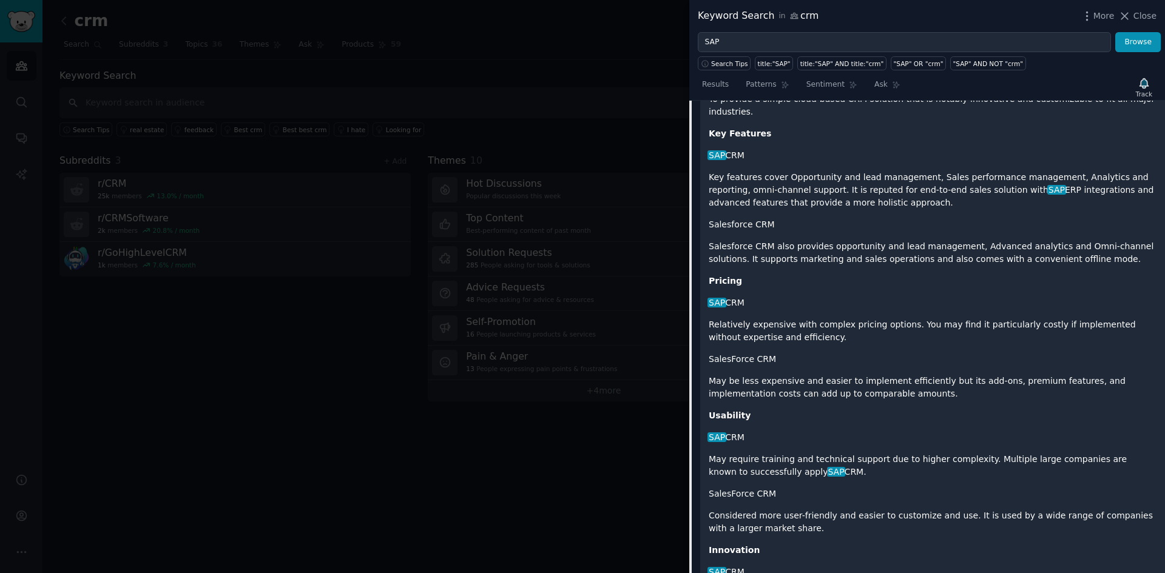
scroll to position [975, 0]
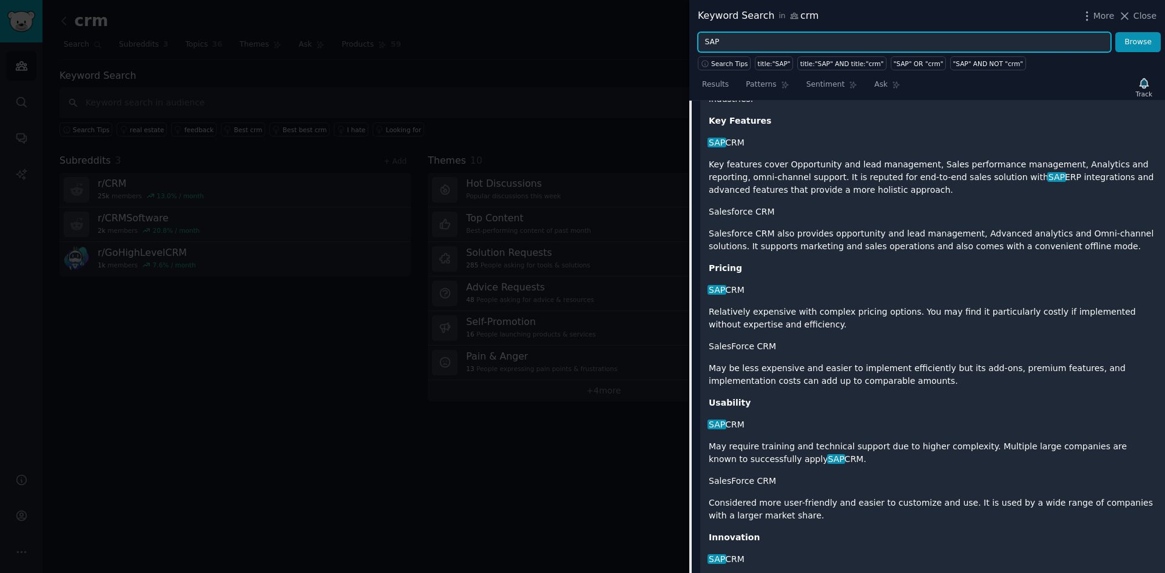
click at [725, 37] on input "SAP" at bounding box center [904, 42] width 413 height 21
type input "Oracle"
click at [1115, 32] on button "Browse" at bounding box center [1137, 42] width 45 height 21
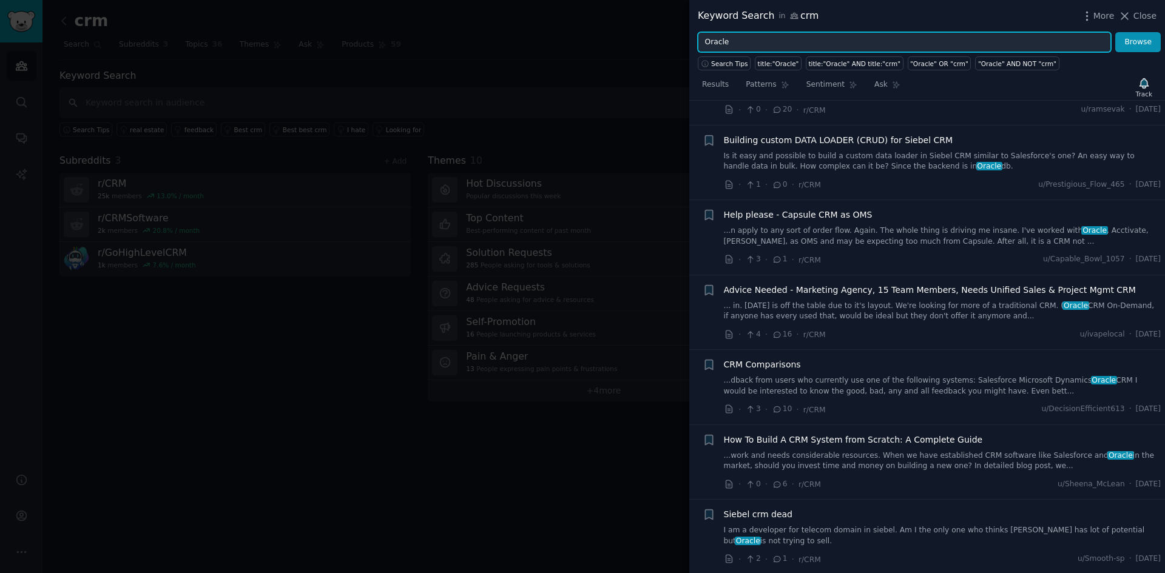
scroll to position [425, 0]
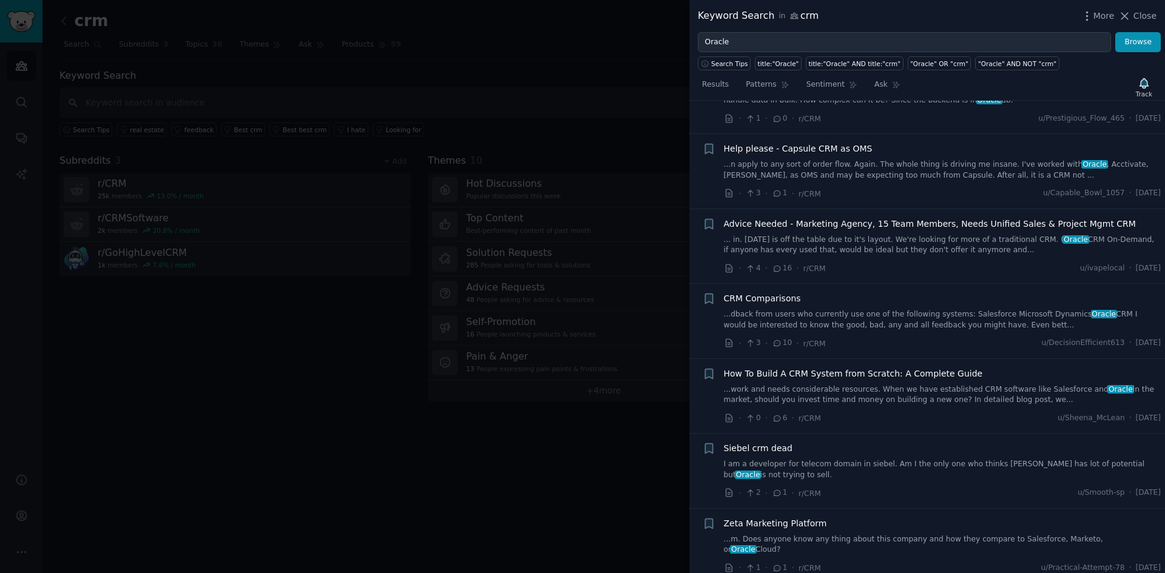
click at [838, 299] on div "CRM Comparisons" at bounding box center [942, 298] width 437 height 13
click at [735, 299] on span "CRM Comparisons" at bounding box center [762, 298] width 77 height 13
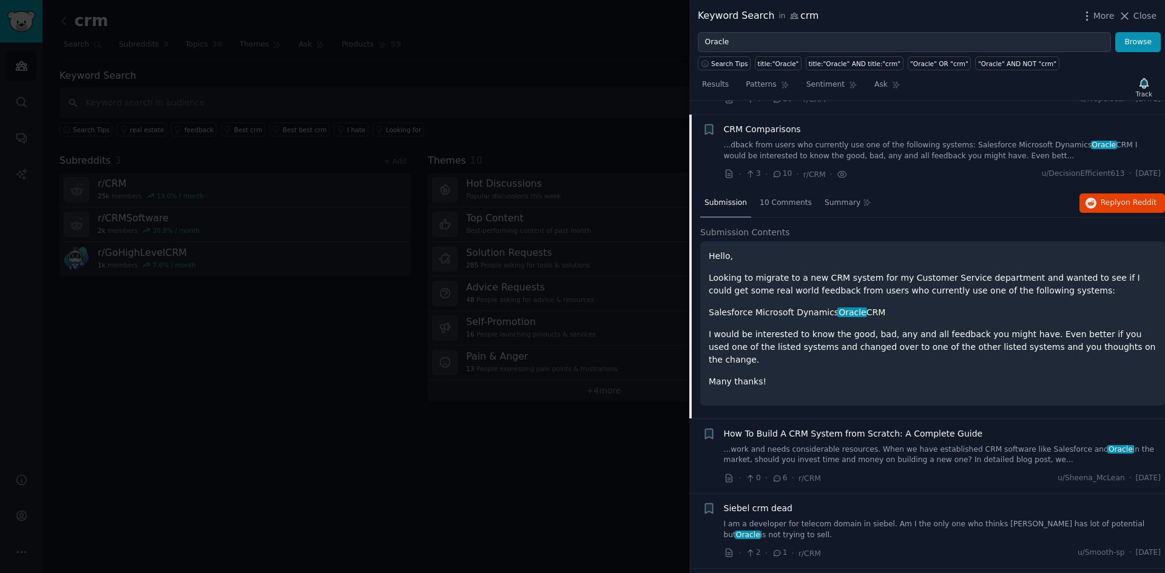
scroll to position [608, 0]
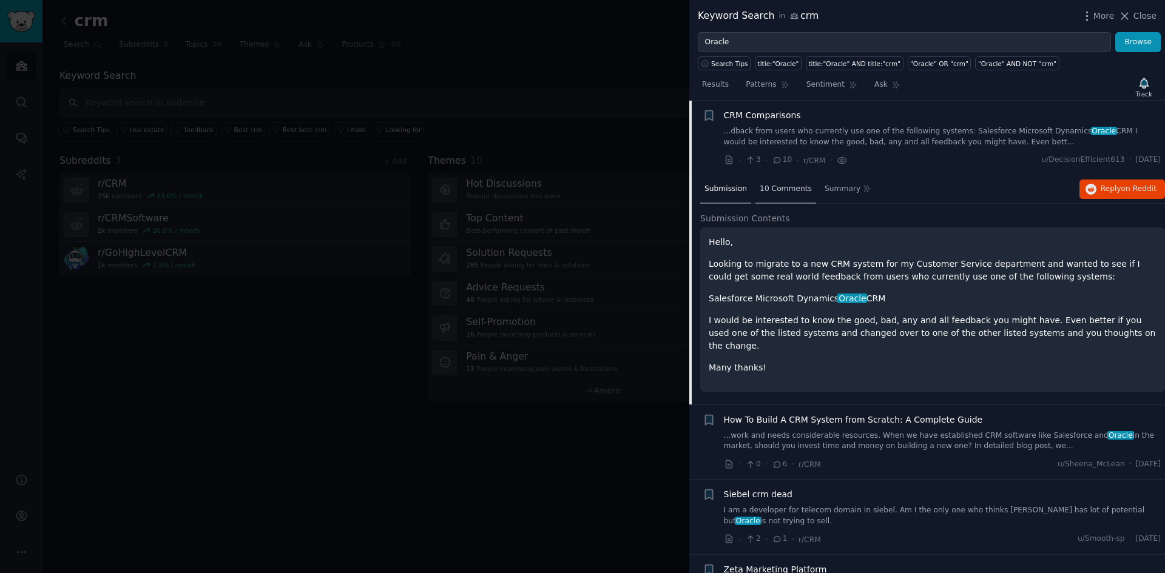
click at [787, 195] on div "10 Comments" at bounding box center [785, 189] width 61 height 29
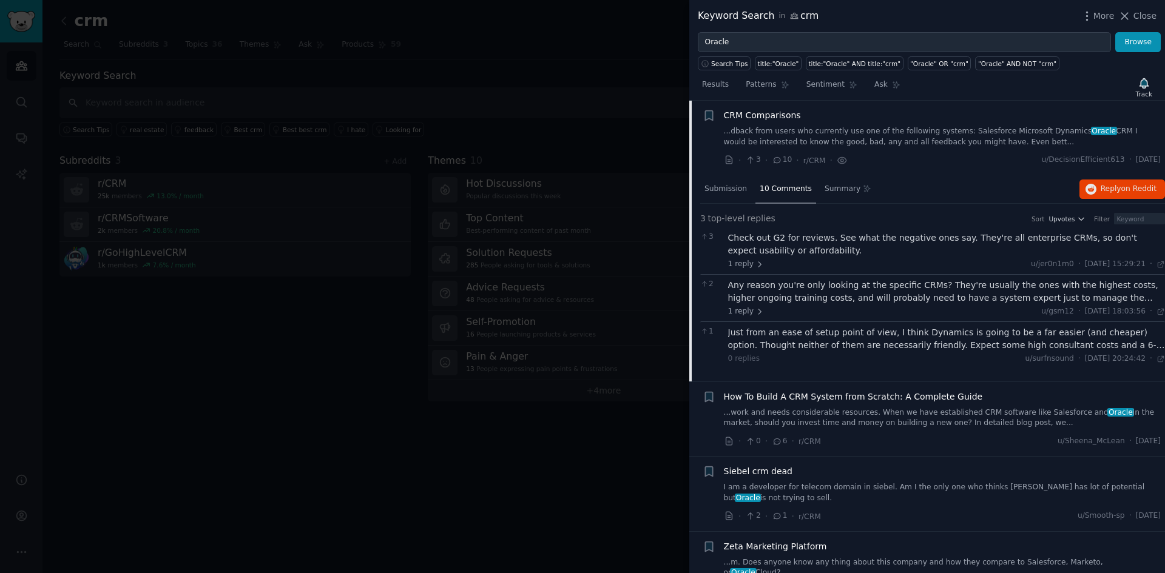
click at [839, 266] on div "1 reply u/jer0n1m0 · Fri 28/04/2023 15:29:21 Fri 28/04/2023 ·" at bounding box center [946, 264] width 437 height 11
click at [794, 251] on div "Check out G2 for reviews. See what the negative ones say. They're all enterpris…" at bounding box center [946, 244] width 437 height 25
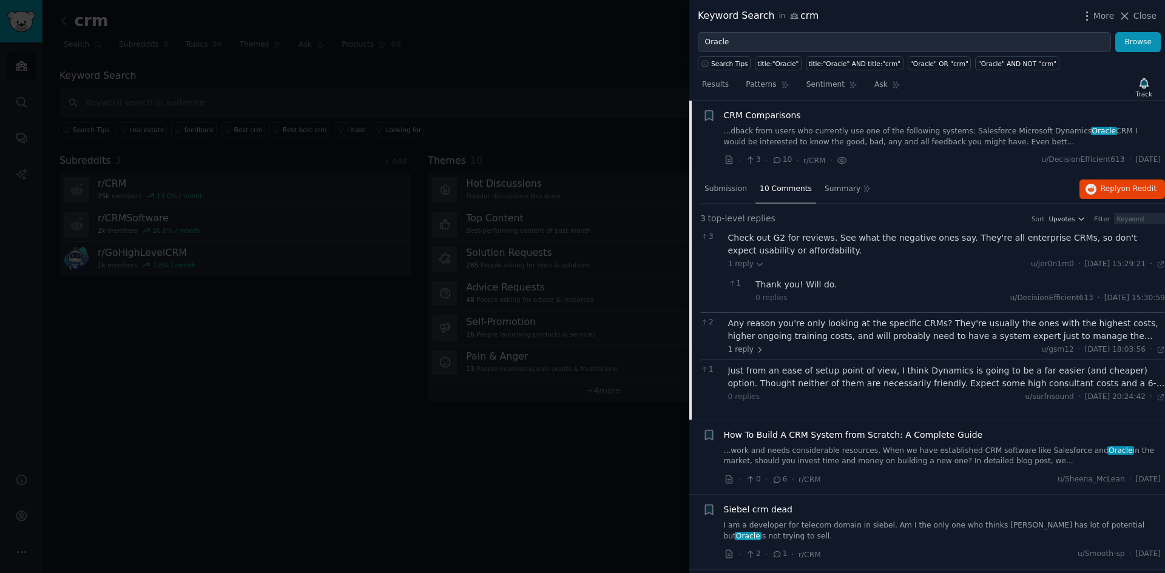
click at [847, 331] on div "Any reason you're only looking at the specific CRMs? They're usually the ones w…" at bounding box center [946, 329] width 437 height 25
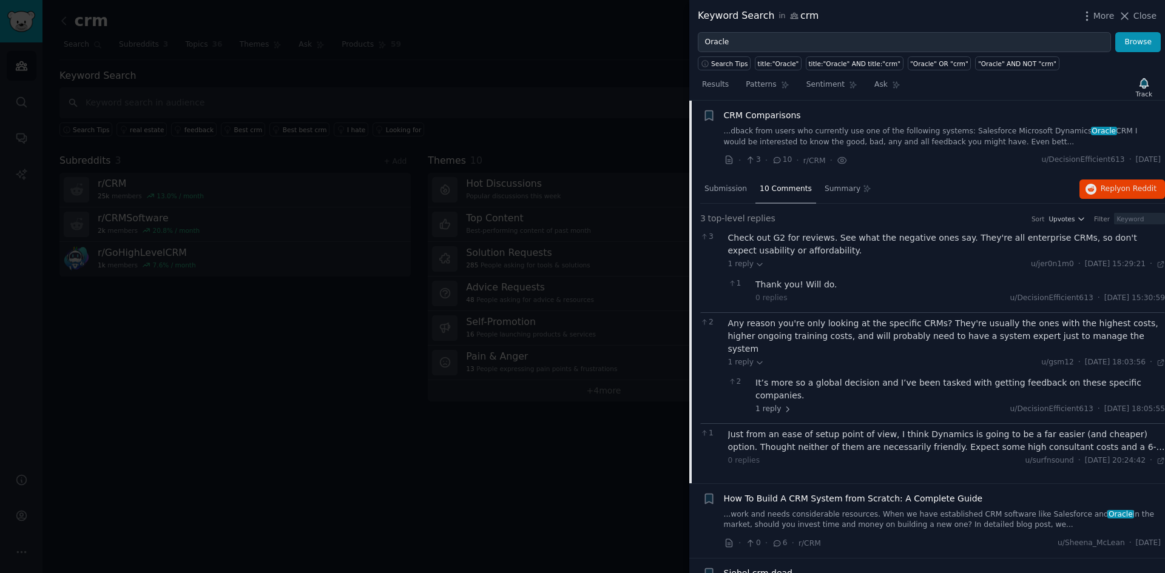
scroll to position [668, 0]
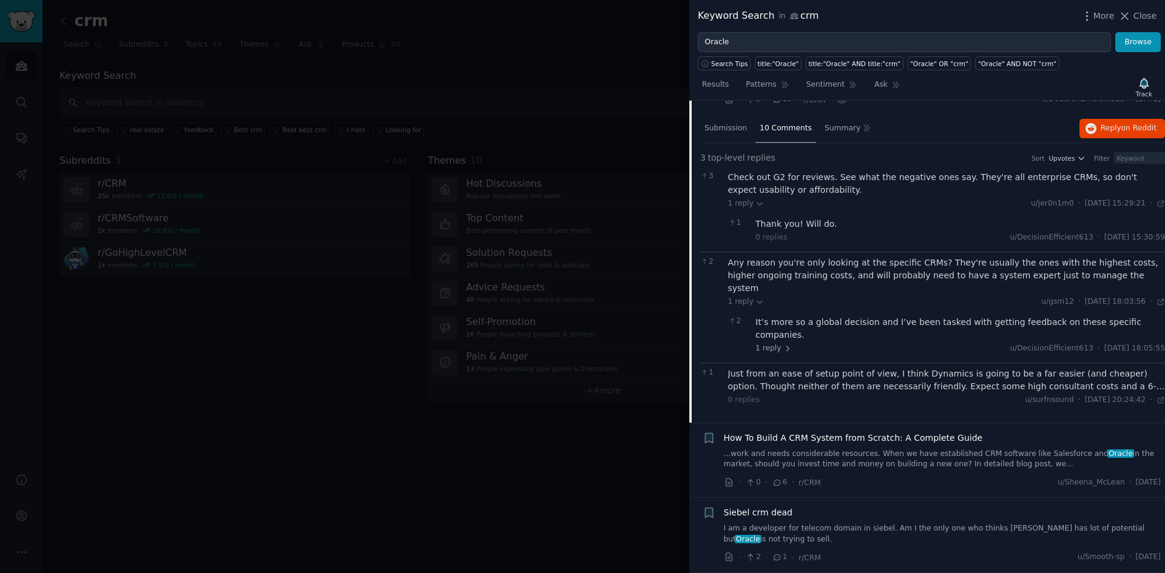
click at [810, 275] on div "Any reason you're only looking at the specific CRMs? They're usually the ones w…" at bounding box center [946, 276] width 437 height 38
click at [747, 297] on span "1 reply" at bounding box center [746, 302] width 36 height 11
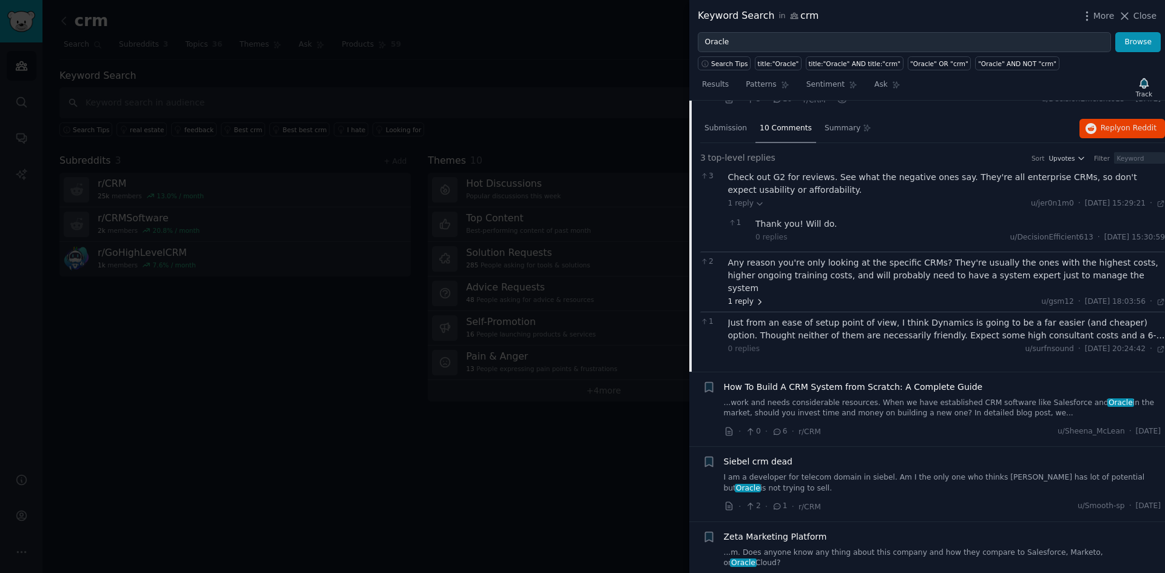
click at [747, 297] on span "1 reply" at bounding box center [746, 302] width 36 height 11
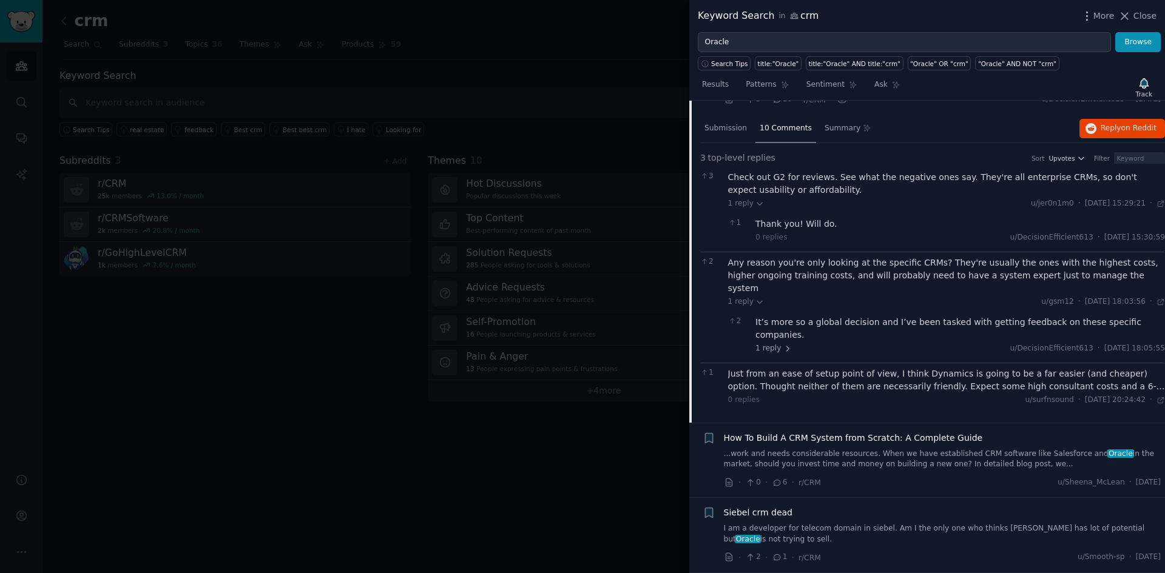
click at [920, 258] on div "Any reason you're only looking at the specific CRMs? They're usually the ones w…" at bounding box center [946, 276] width 437 height 38
click at [727, 264] on div "2 Any reason you're only looking at the specific CRMs? They're usually the ones…" at bounding box center [932, 307] width 465 height 111
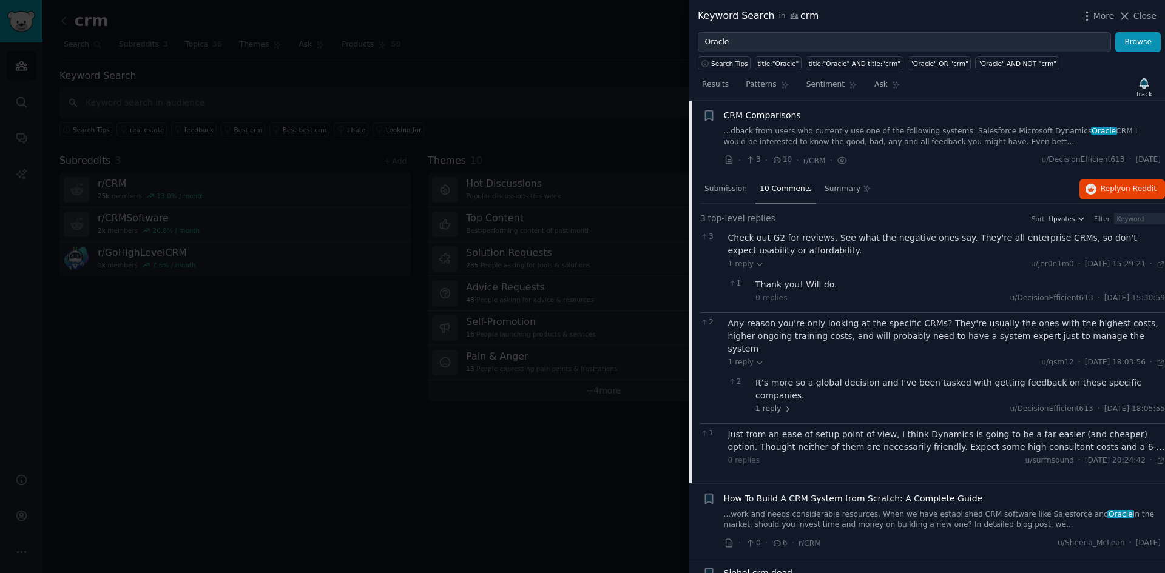
scroll to position [547, 0]
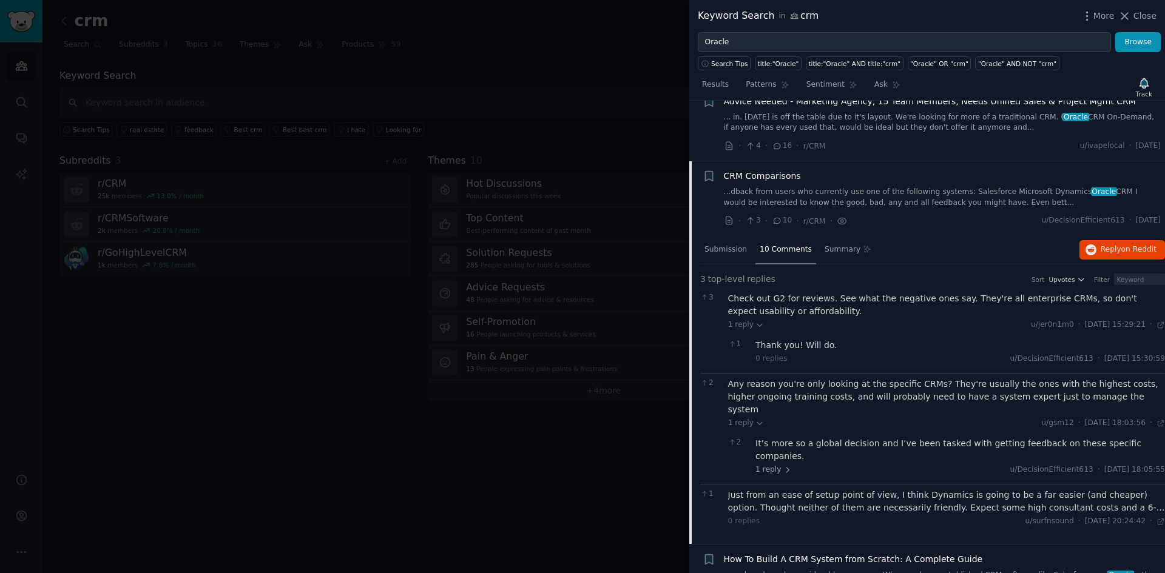
click at [775, 258] on div "10 Comments" at bounding box center [785, 250] width 61 height 29
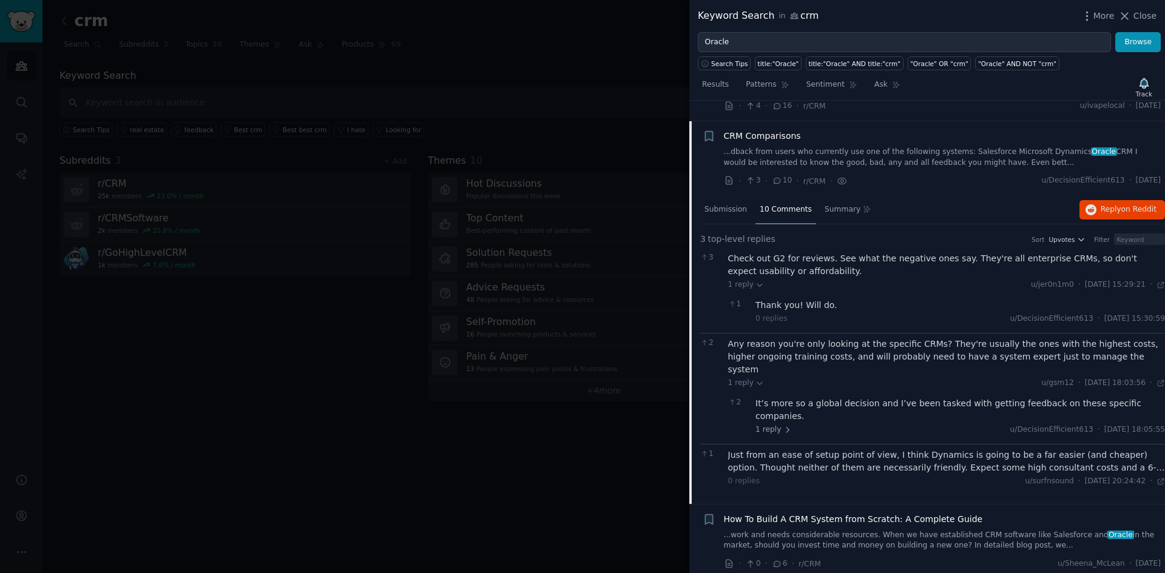
scroll to position [608, 0]
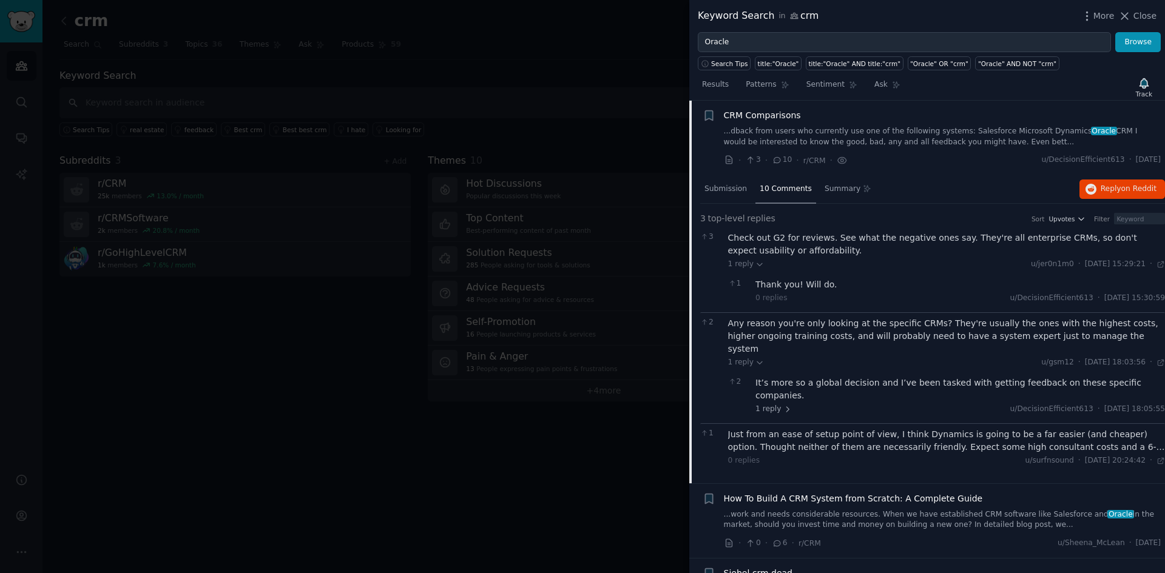
click at [1062, 224] on div "Sort Upvotes Filter" at bounding box center [1094, 219] width 142 height 12
click at [1062, 223] on div "Sort Upvotes Filter" at bounding box center [1094, 219] width 142 height 12
click at [1058, 218] on span "Upvotes" at bounding box center [1061, 219] width 26 height 8
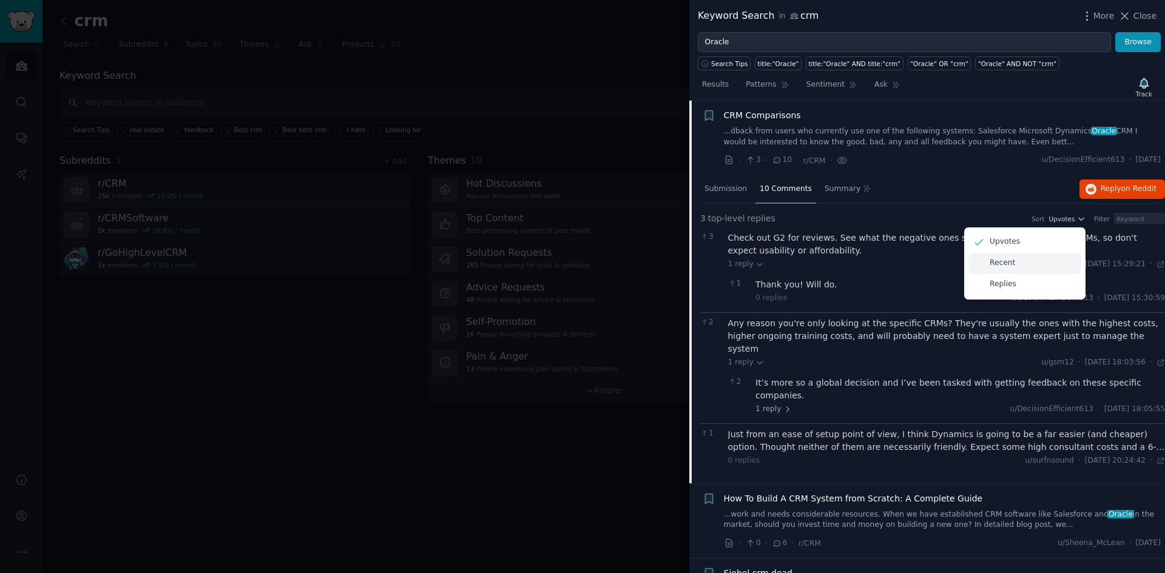
click at [1021, 268] on div "Recent" at bounding box center [1024, 263] width 113 height 21
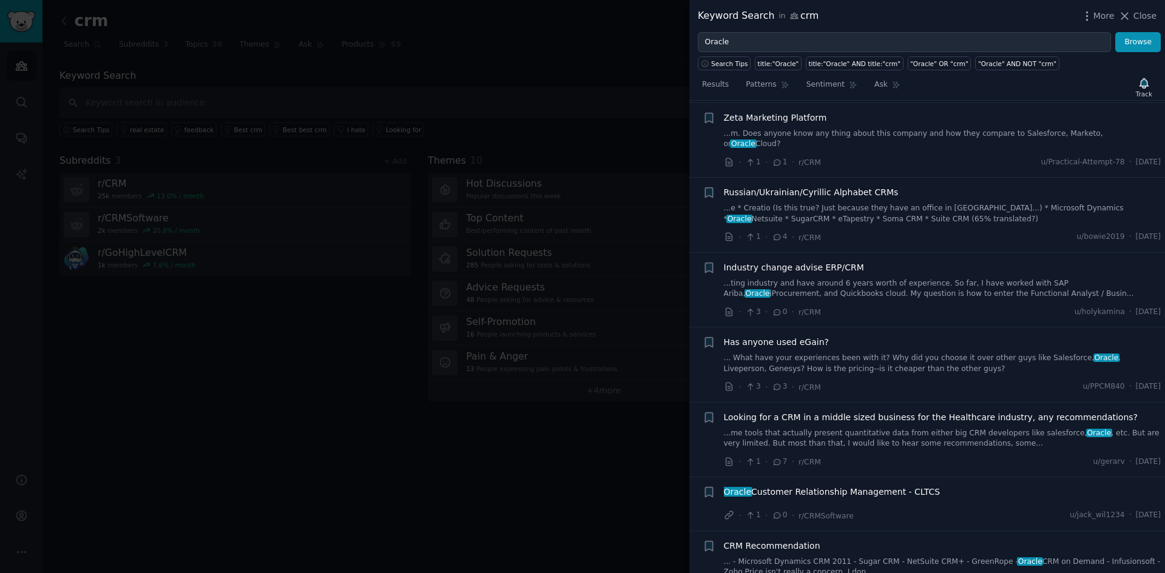
scroll to position [1154, 0]
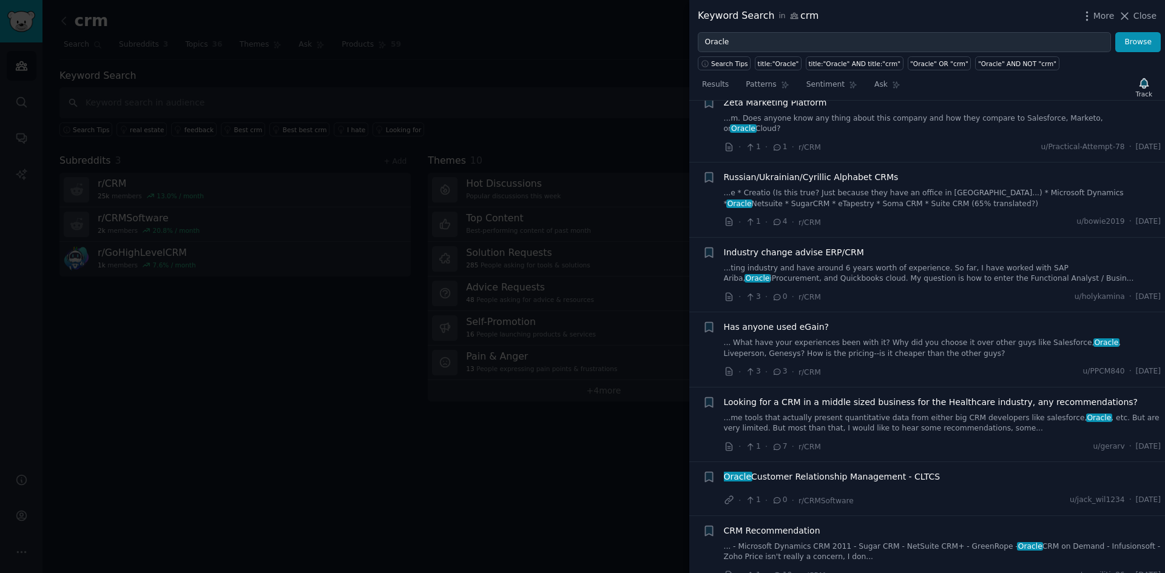
click at [857, 471] on span "Oracle Customer Relationship Management - CLTCS" at bounding box center [832, 477] width 217 height 13
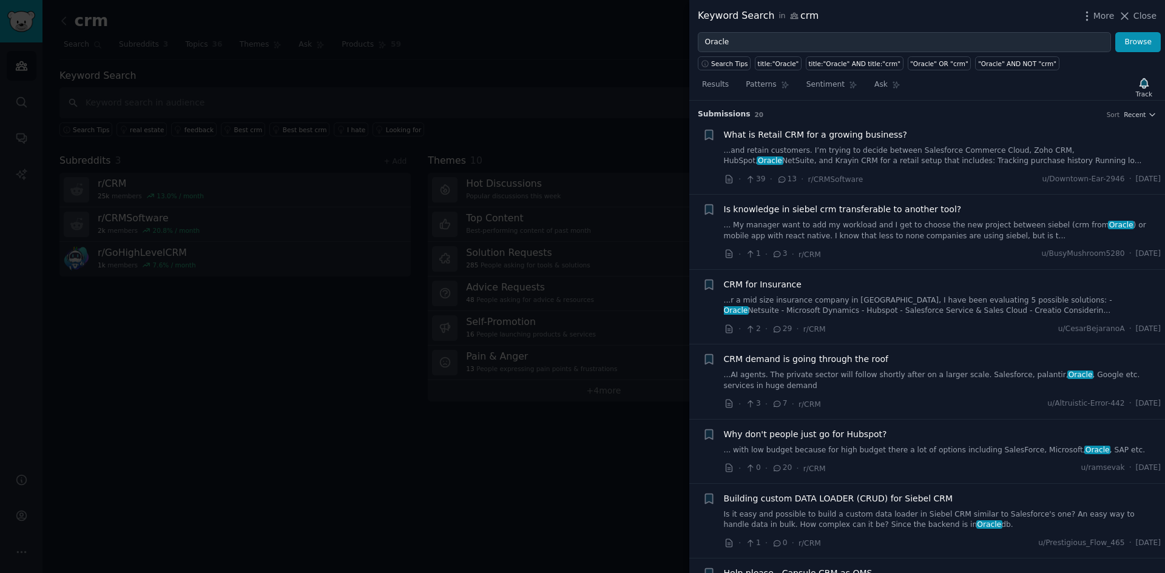
click at [833, 130] on span "What is Retail CRM for a growing business?" at bounding box center [816, 135] width 184 height 13
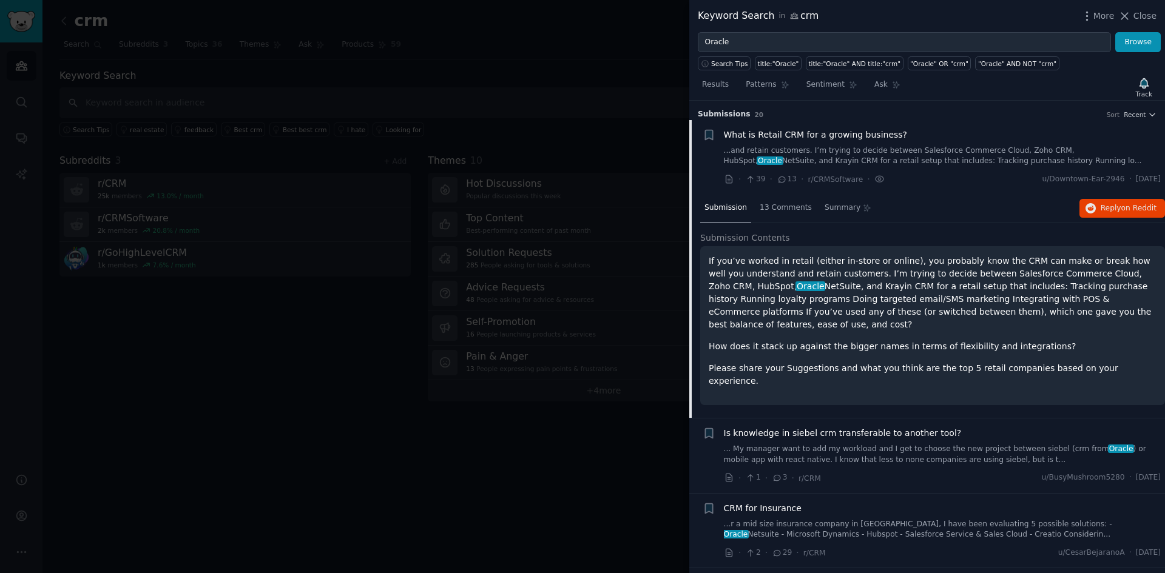
scroll to position [19, 0]
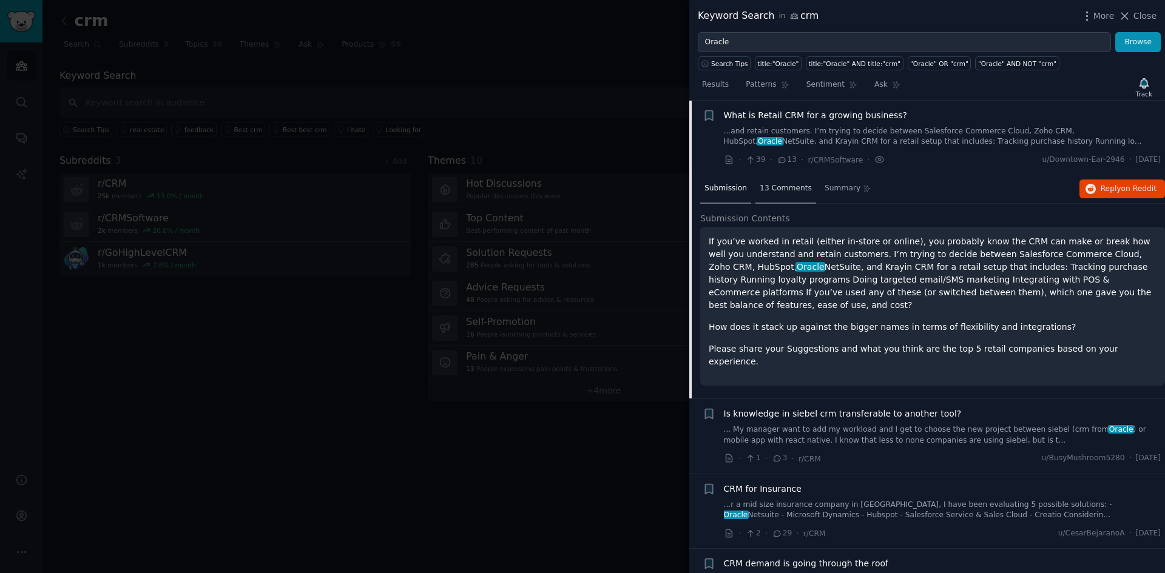
click at [795, 183] on span "13 Comments" at bounding box center [785, 188] width 52 height 11
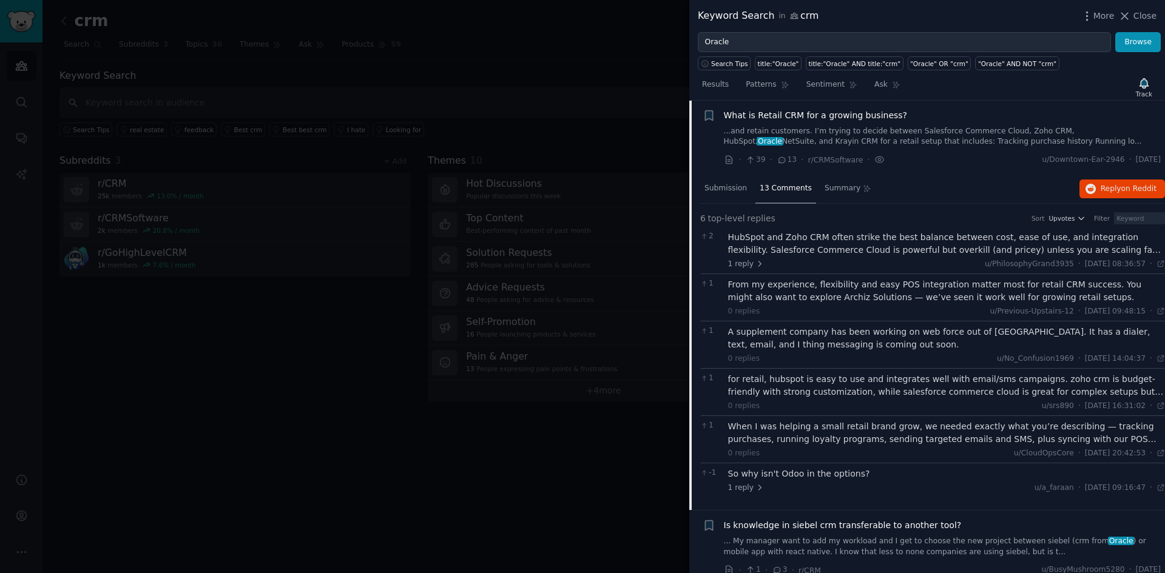
click at [783, 241] on div "HubSpot and Zoho CRM often strike the best balance between cost, ease of use, a…" at bounding box center [946, 243] width 437 height 25
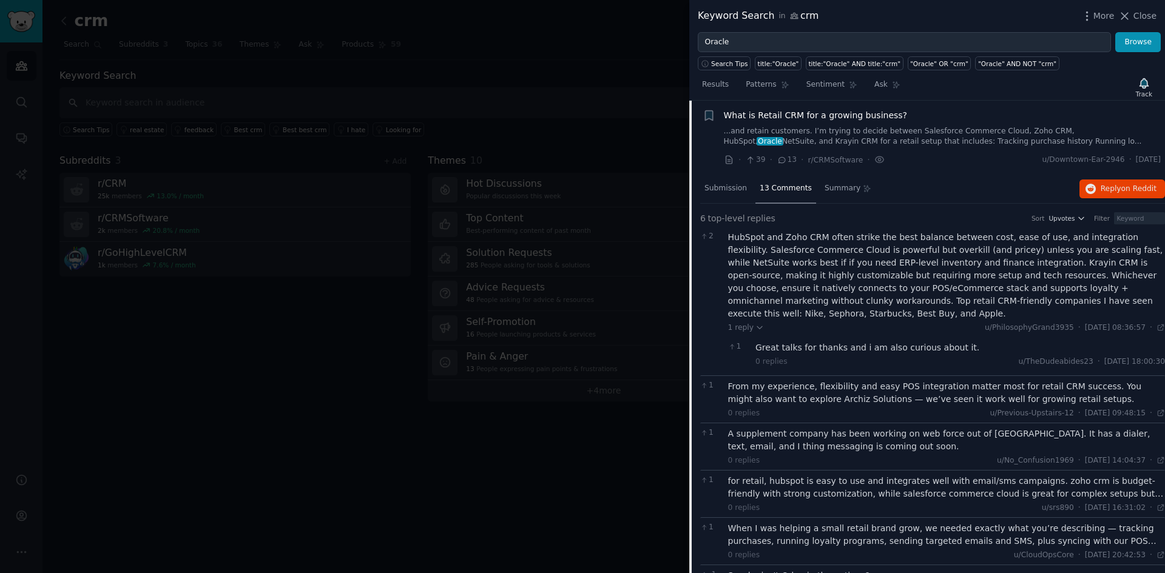
click at [864, 300] on div "HubSpot and Zoho CRM often strike the best balance between cost, ease of use, a…" at bounding box center [946, 275] width 437 height 89
click at [744, 380] on div "From my experience, flexibility and easy POS integration matter most for retail…" at bounding box center [946, 392] width 437 height 25
click at [920, 389] on div "From my experience, flexibility and easy POS integration matter most for retail…" at bounding box center [946, 392] width 437 height 25
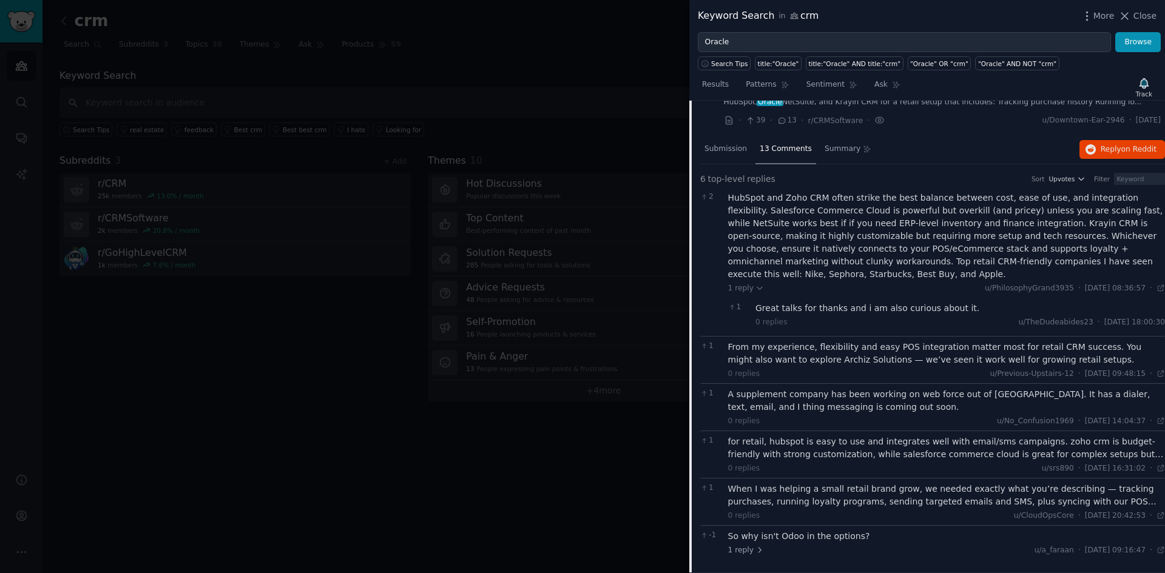
scroll to position [80, 0]
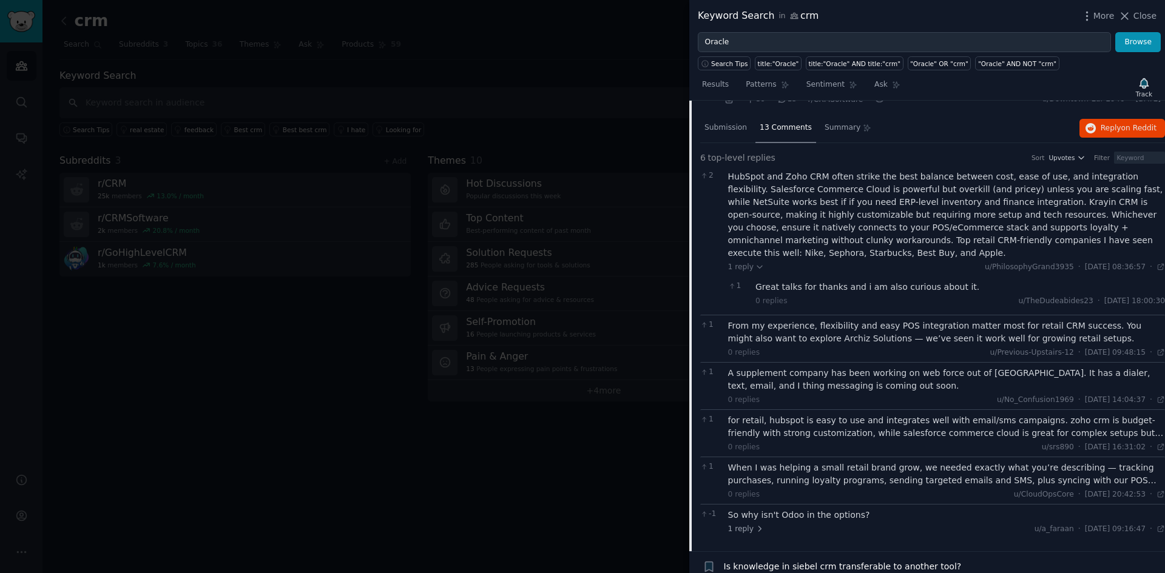
click at [835, 367] on div "A supplement company has been working on web force out of Austin. It has a dial…" at bounding box center [946, 379] width 437 height 25
click at [884, 428] on div "for retail, hubspot is easy to use and integrates well with email/sms campaigns…" at bounding box center [946, 433] width 437 height 38
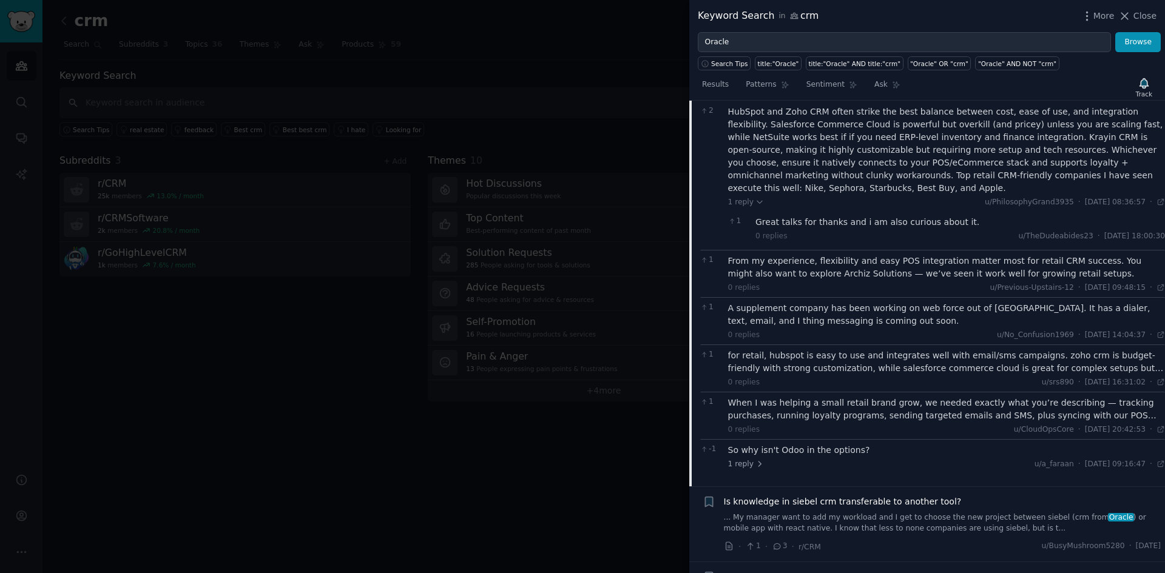
scroll to position [262, 0]
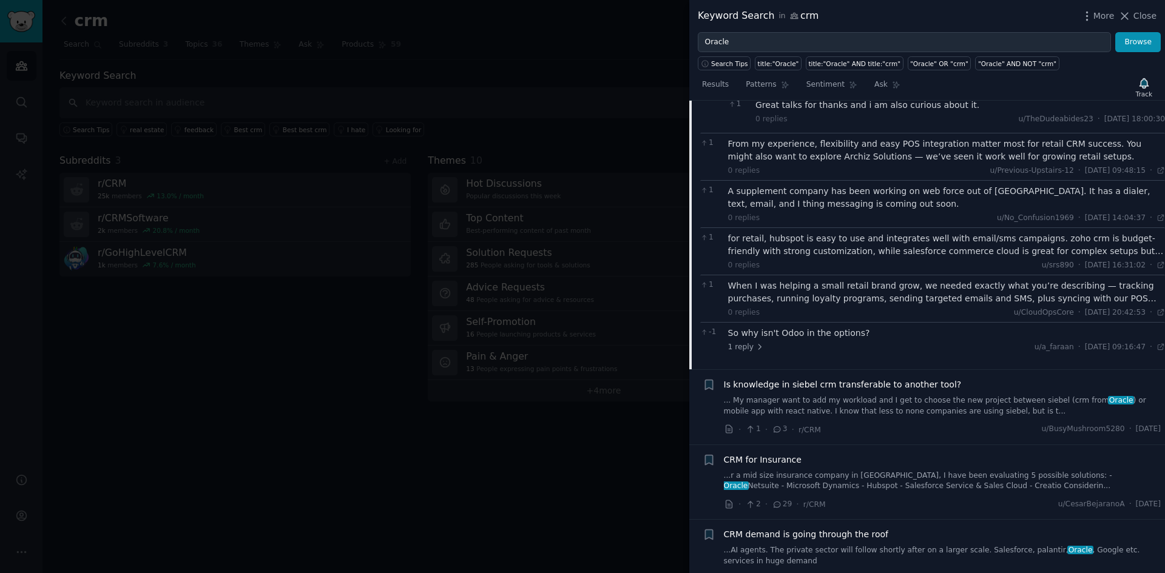
click at [916, 395] on link "... My manager want to add my workload and I get to choose the new project betw…" at bounding box center [942, 405] width 437 height 21
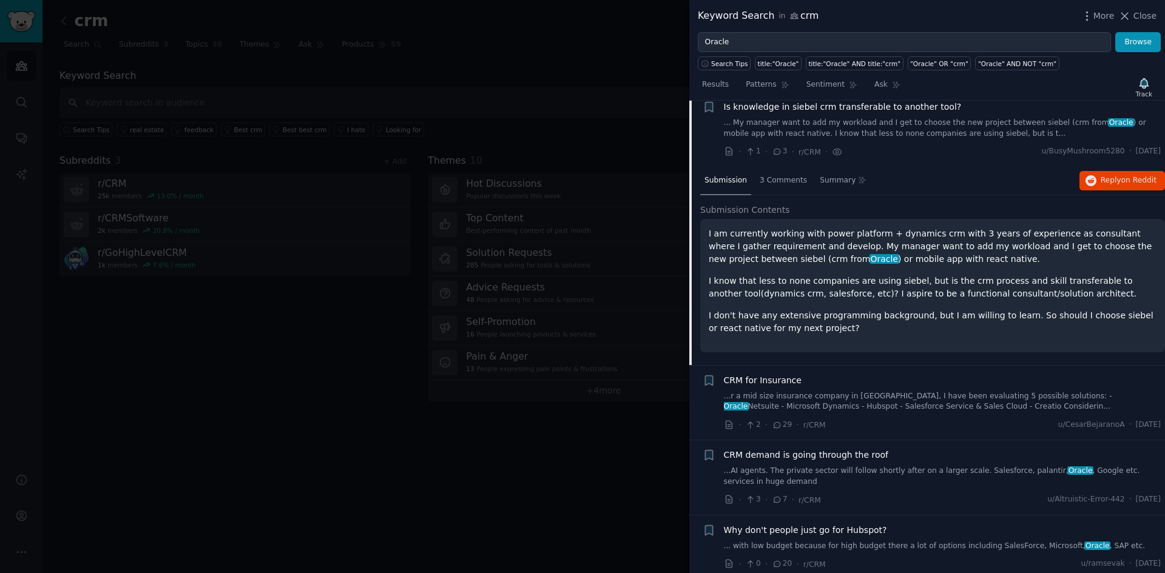
scroll to position [94, 0]
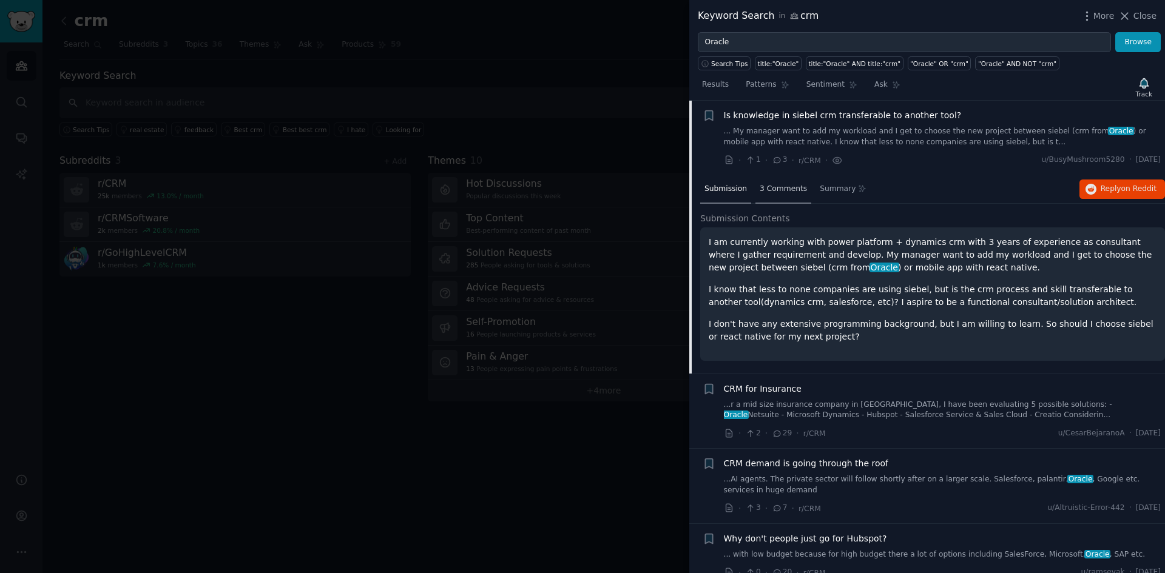
click at [755, 192] on div "3 Comments" at bounding box center [783, 189] width 56 height 29
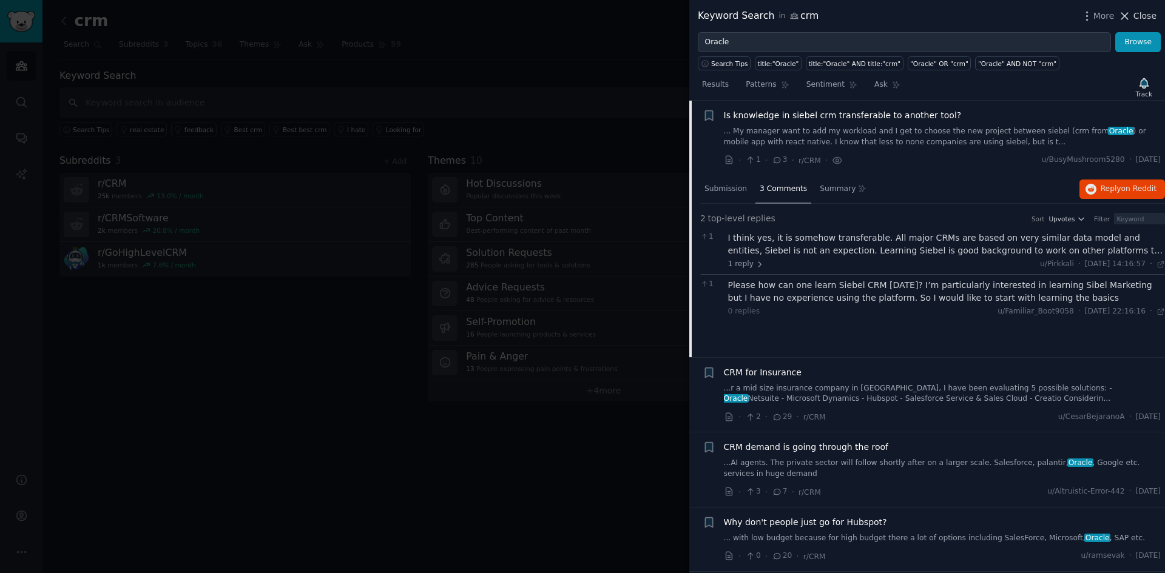
click at [1146, 19] on span "Close" at bounding box center [1144, 16] width 23 height 13
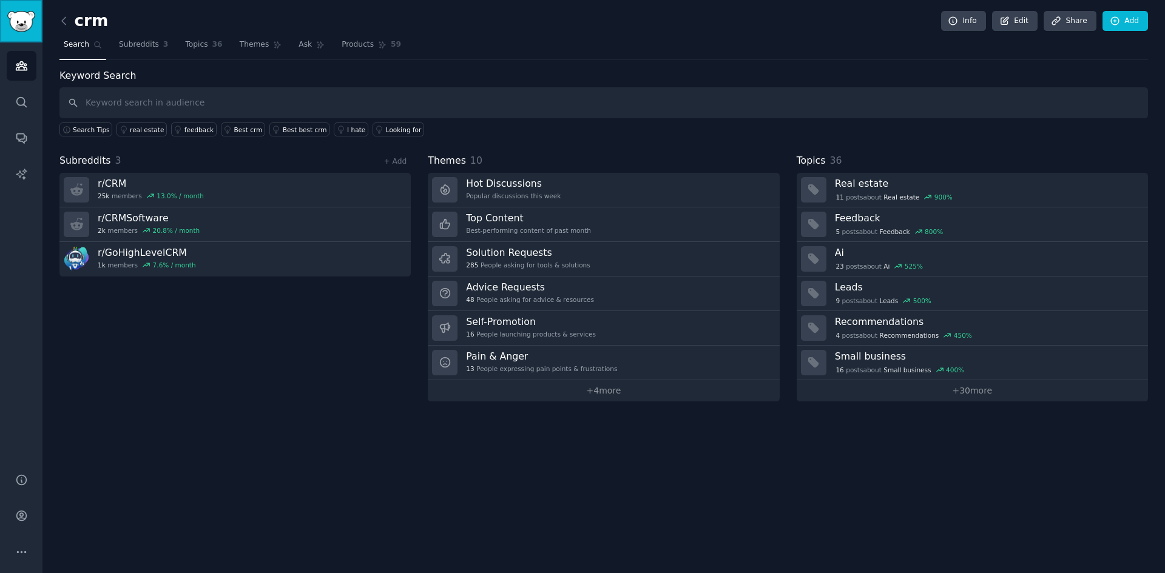
click at [15, 25] on img "Sidebar" at bounding box center [21, 21] width 28 height 21
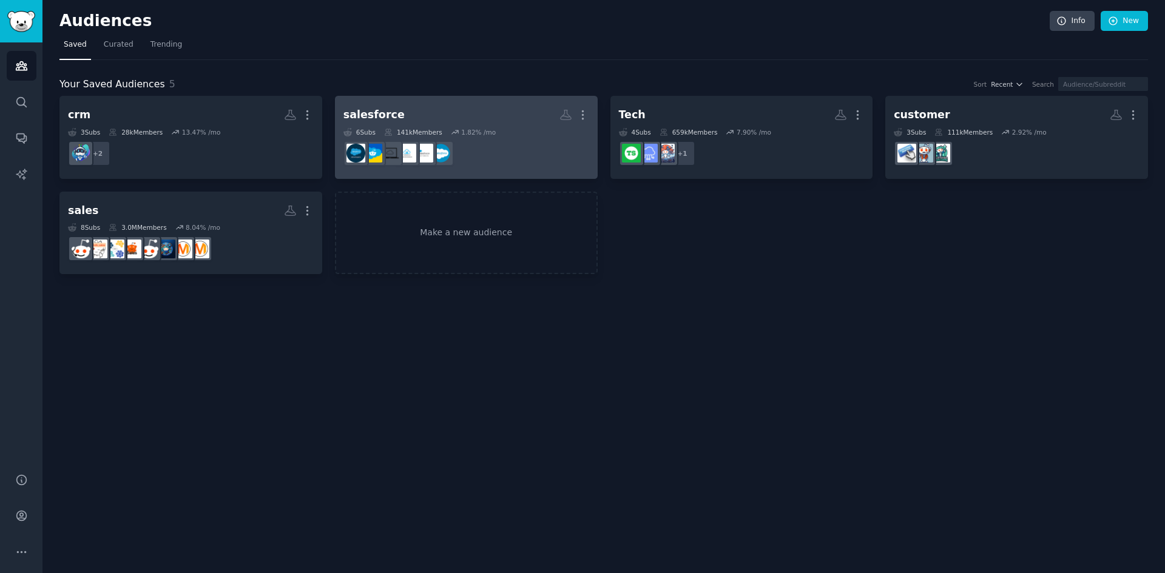
click at [500, 109] on h2 "salesforce More" at bounding box center [466, 114] width 246 height 21
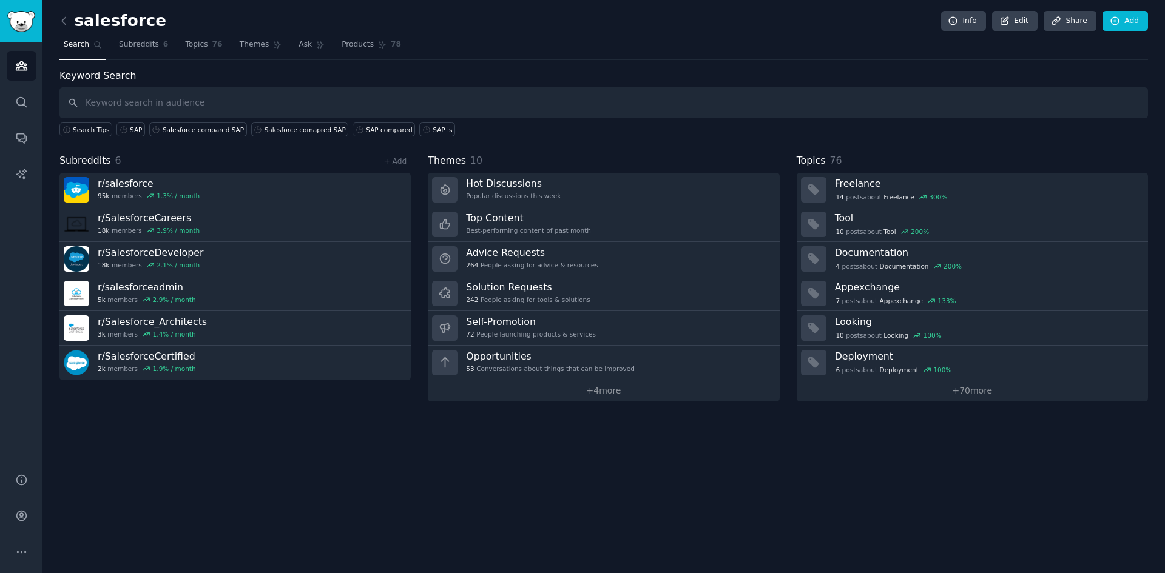
type input "o"
type input "Oracle"
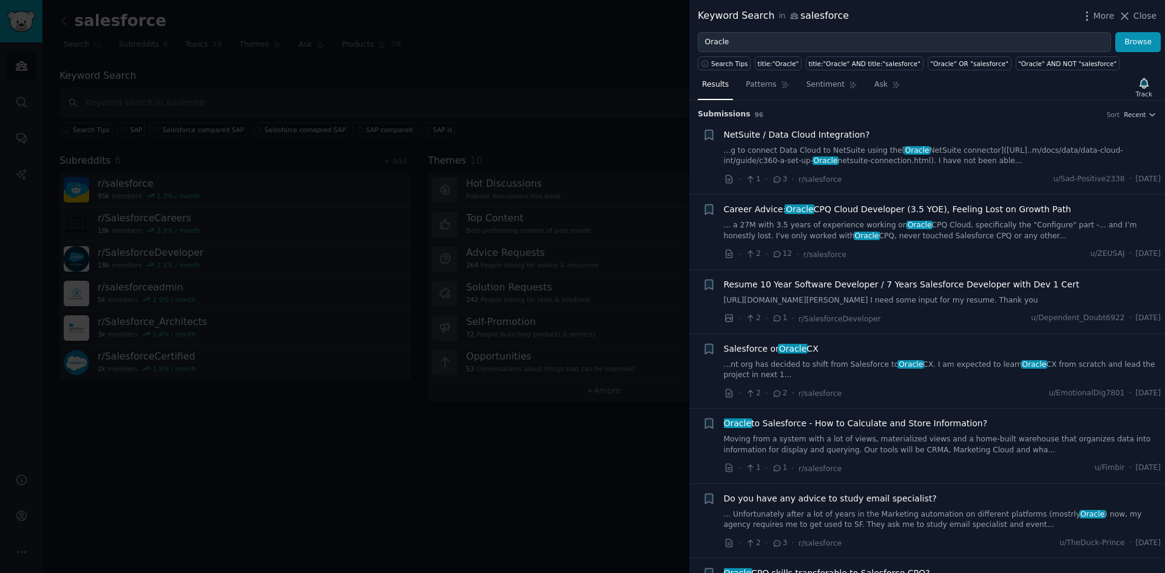
click at [778, 354] on span "Oracle" at bounding box center [793, 349] width 30 height 10
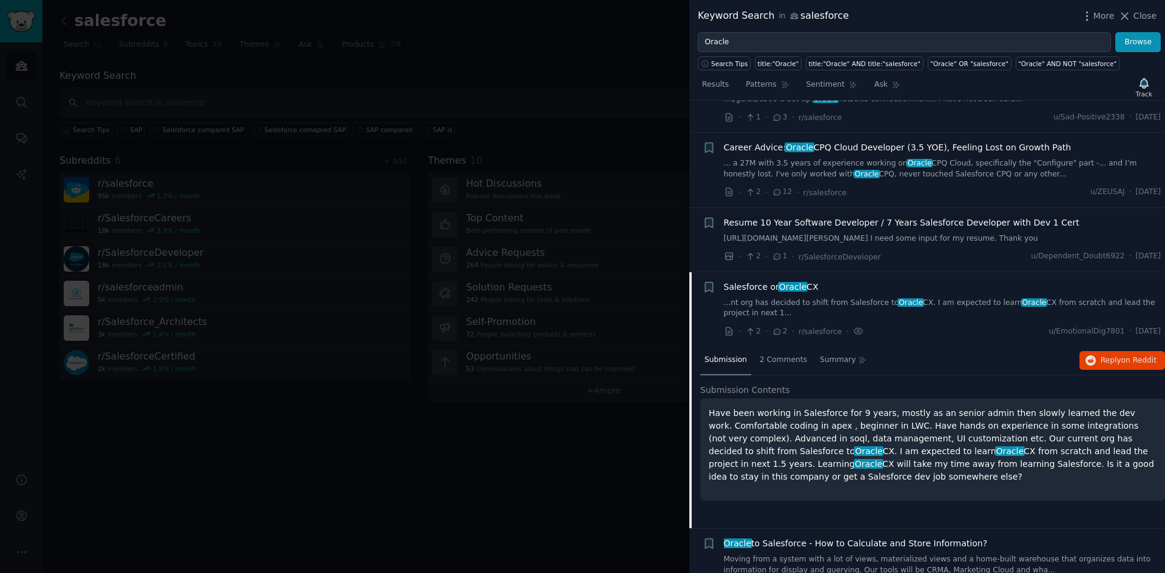
scroll to position [244, 0]
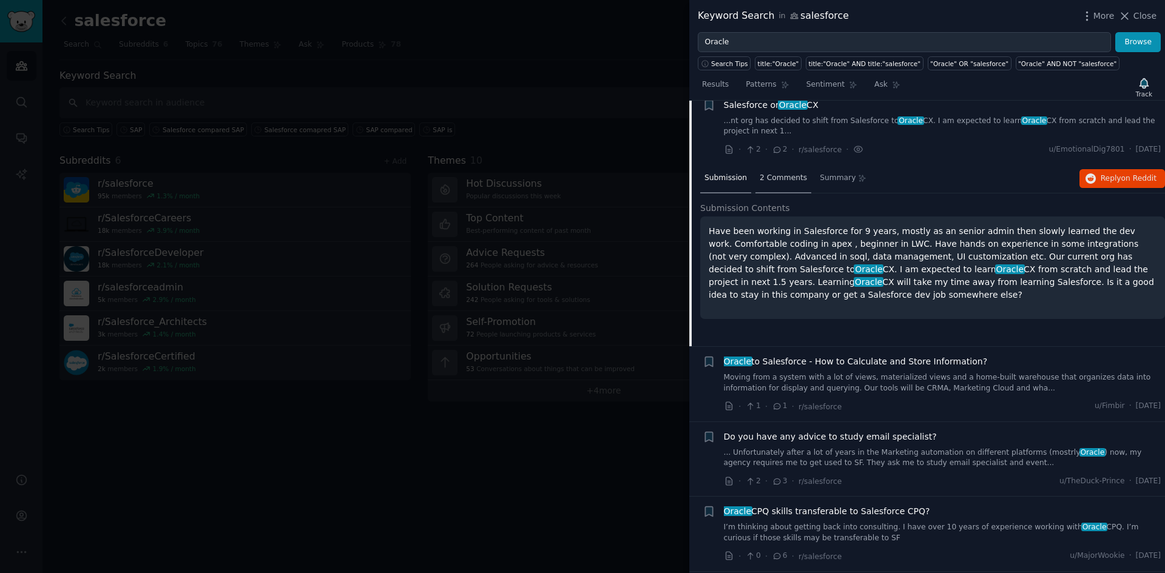
click at [774, 194] on div "2 Comments" at bounding box center [783, 178] width 56 height 29
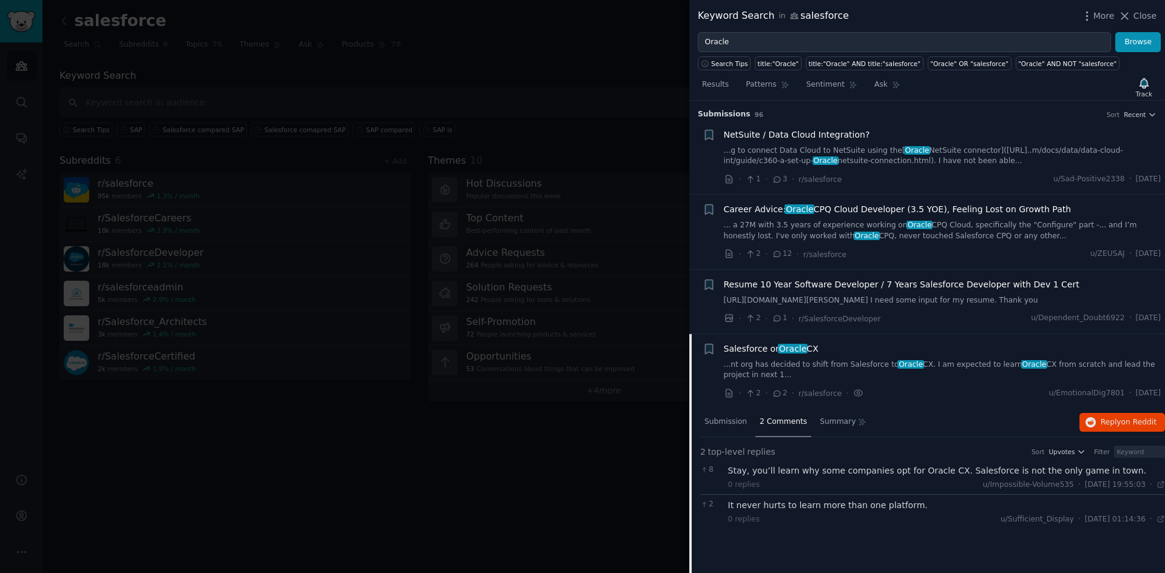
scroll to position [244, 0]
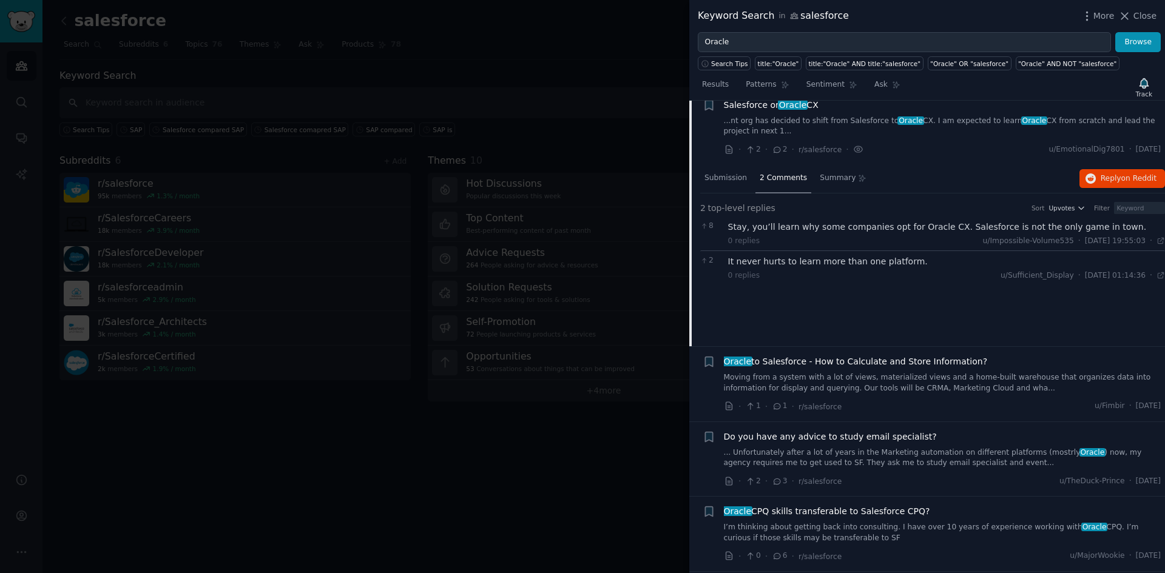
click at [824, 234] on div "Stay, you’ll learn why some companies opt for Oracle CX. Salesforce is not the …" at bounding box center [946, 227] width 437 height 13
click at [796, 268] on div "It never hurts to learn more than one platform." at bounding box center [946, 261] width 437 height 13
click at [842, 368] on span "Oracle to Salesforce - How to Calculate and Store Information?" at bounding box center [856, 361] width 264 height 13
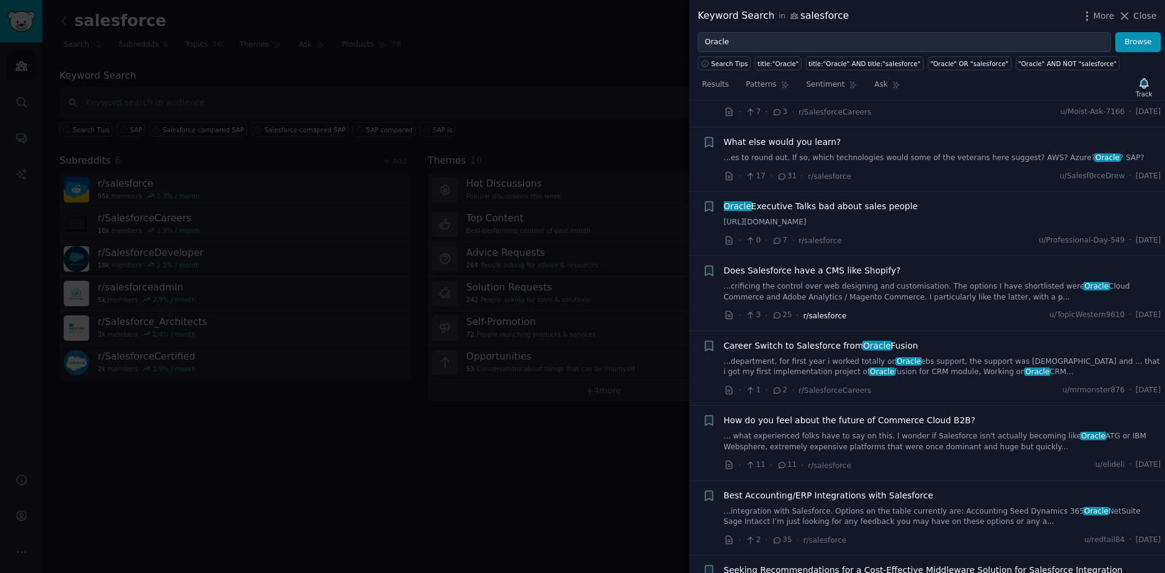
scroll to position [1290, 0]
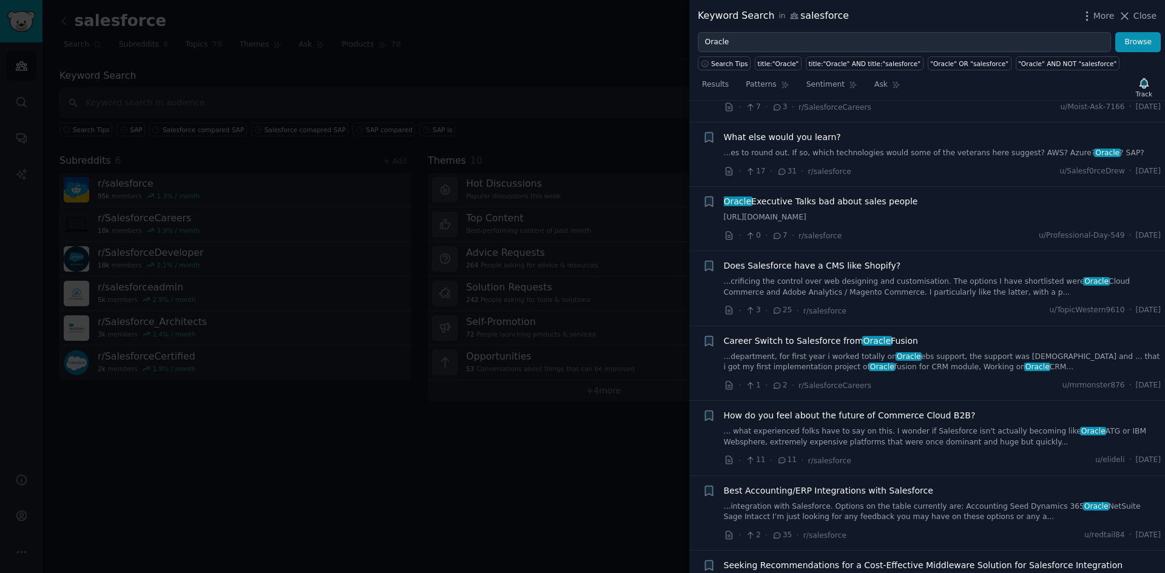
click at [828, 343] on span "Career Switch to Salesforce from Oracle Fusion" at bounding box center [821, 341] width 194 height 13
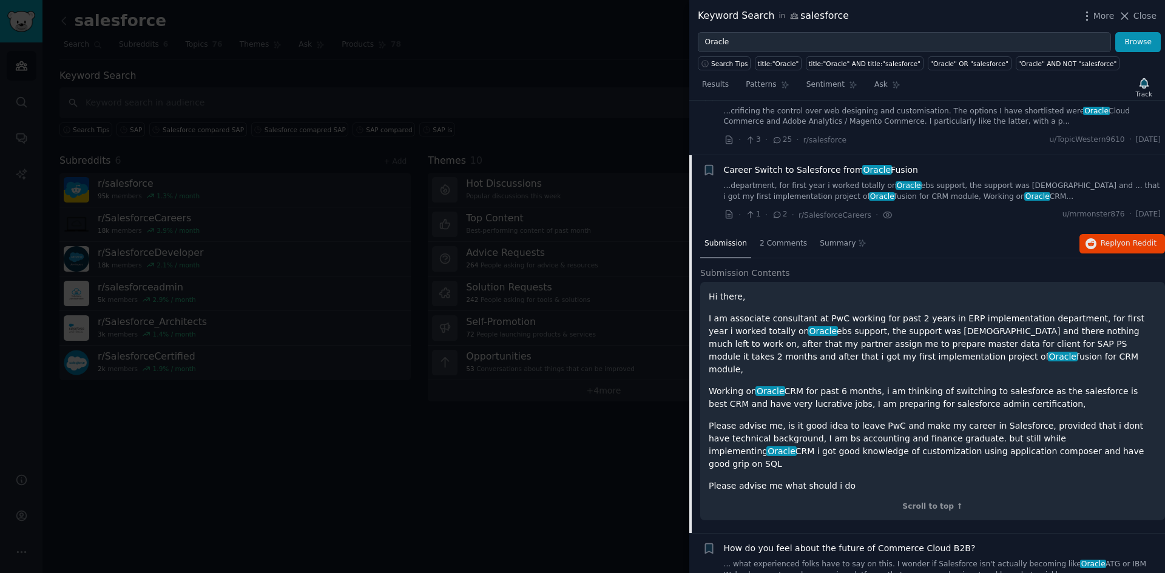
scroll to position [1210, 0]
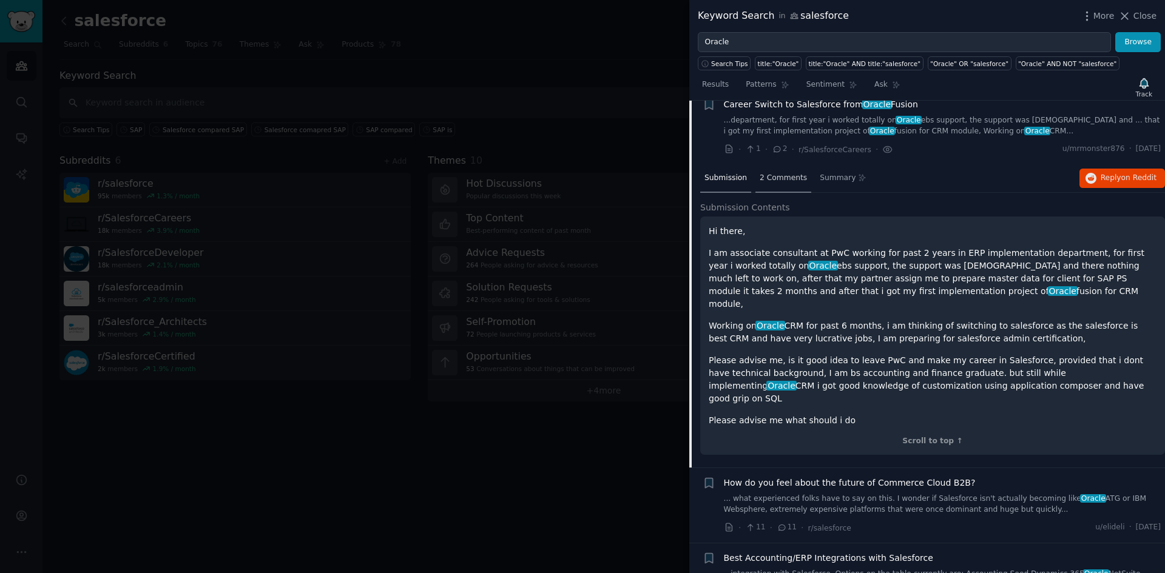
click at [766, 194] on div "2 Comments" at bounding box center [783, 178] width 56 height 29
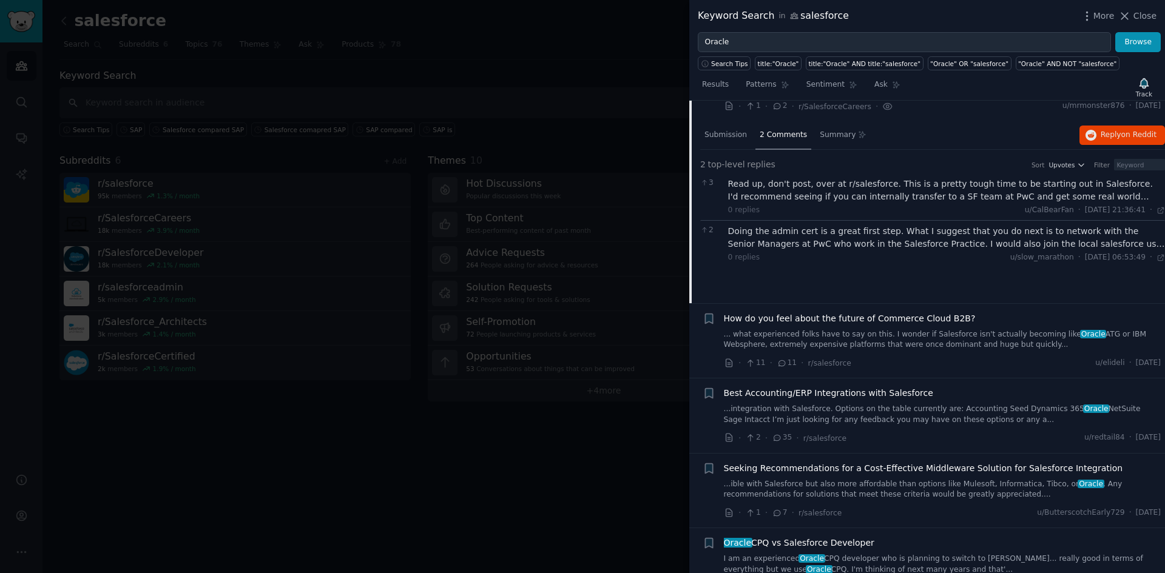
scroll to position [1270, 0]
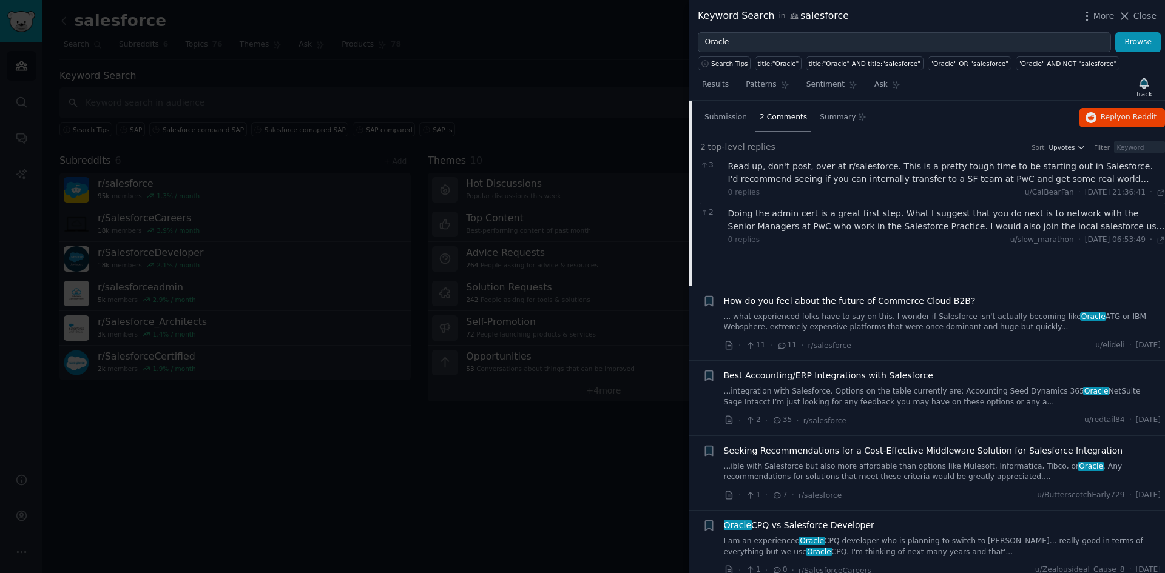
click at [885, 333] on link "... what experienced folks have to say on this. I wonder if Salesforce isn't ac…" at bounding box center [942, 322] width 437 height 21
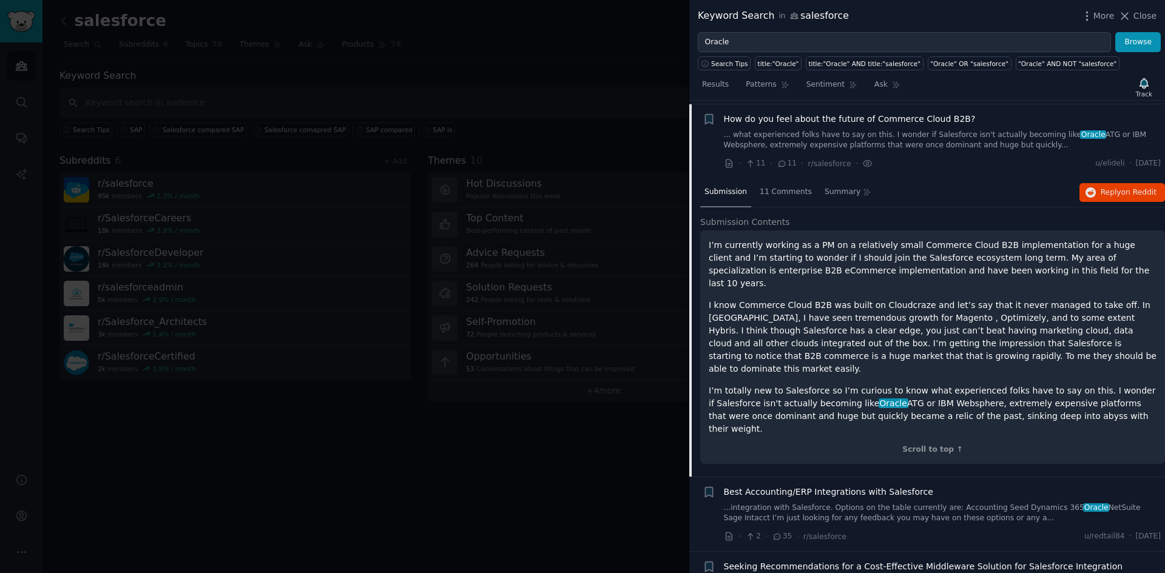
scroll to position [1284, 0]
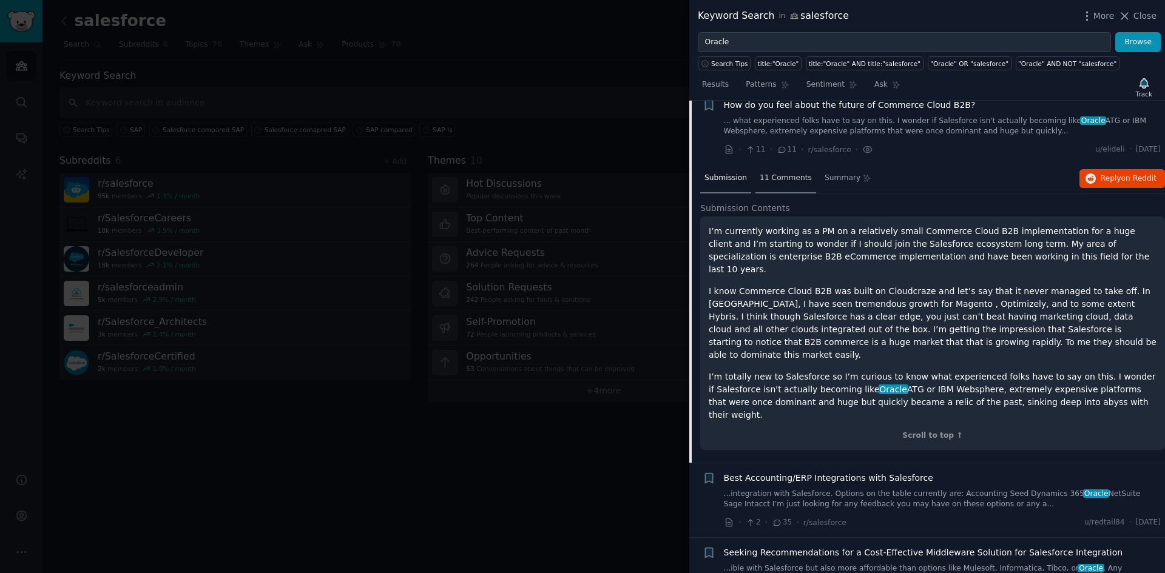
click at [774, 194] on div "11 Comments" at bounding box center [785, 178] width 61 height 29
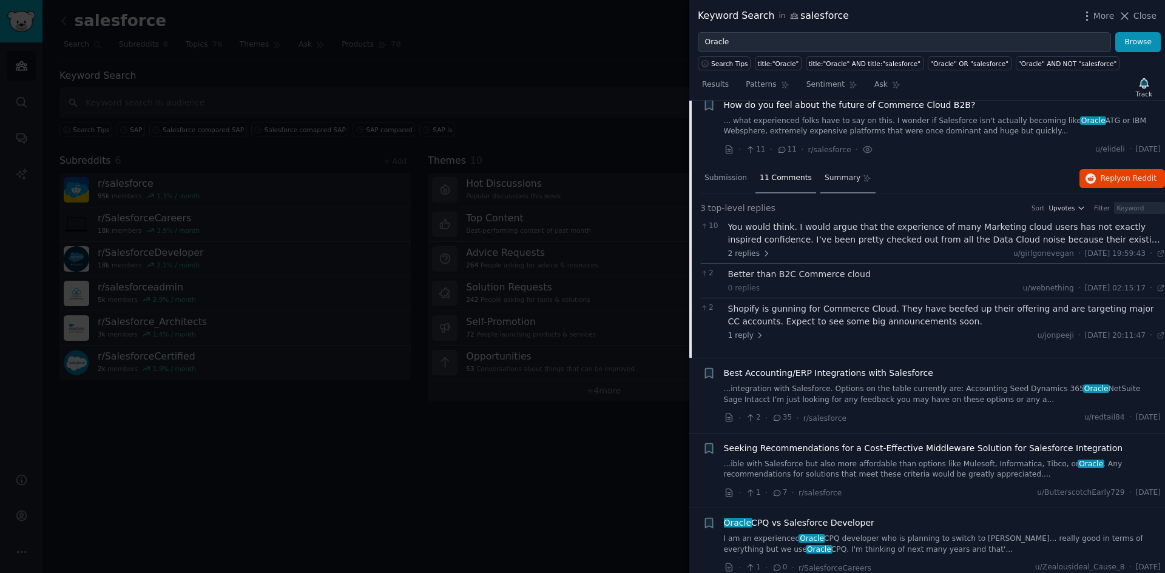
click at [826, 184] on span "Summary" at bounding box center [842, 178] width 36 height 11
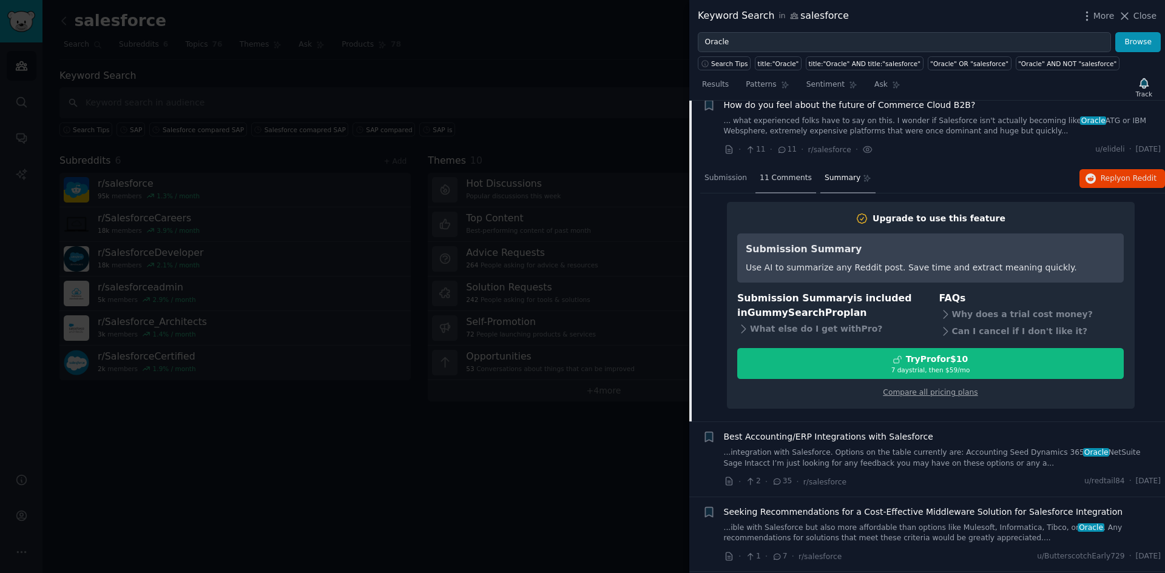
click at [781, 184] on span "11 Comments" at bounding box center [785, 178] width 52 height 11
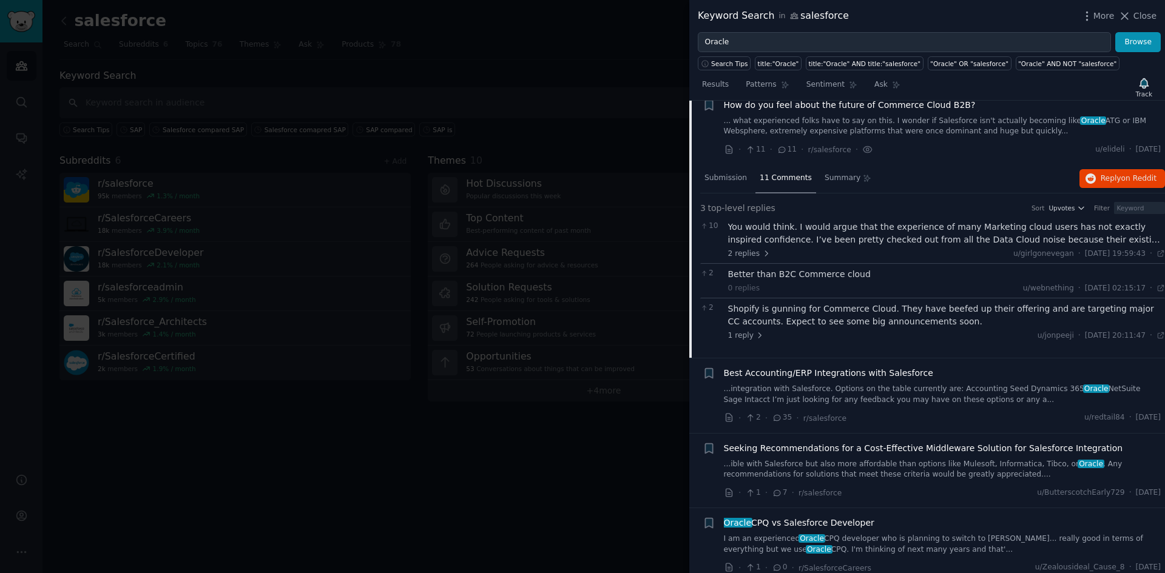
click at [757, 246] on div "You would think. I would argue that the experience of many Marketing cloud user…" at bounding box center [946, 233] width 437 height 25
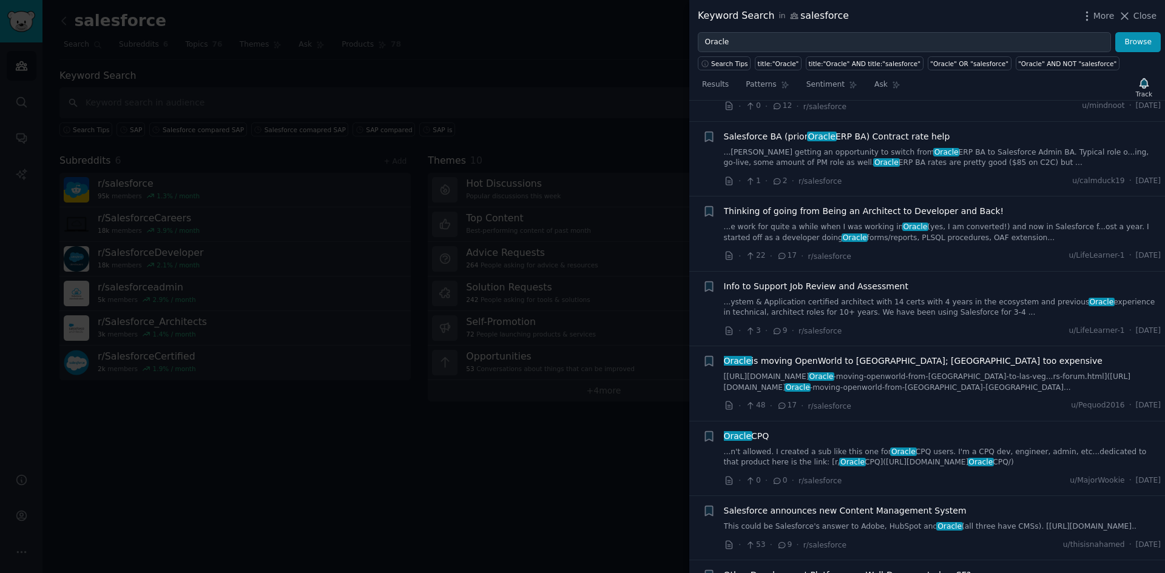
scroll to position [5288, 0]
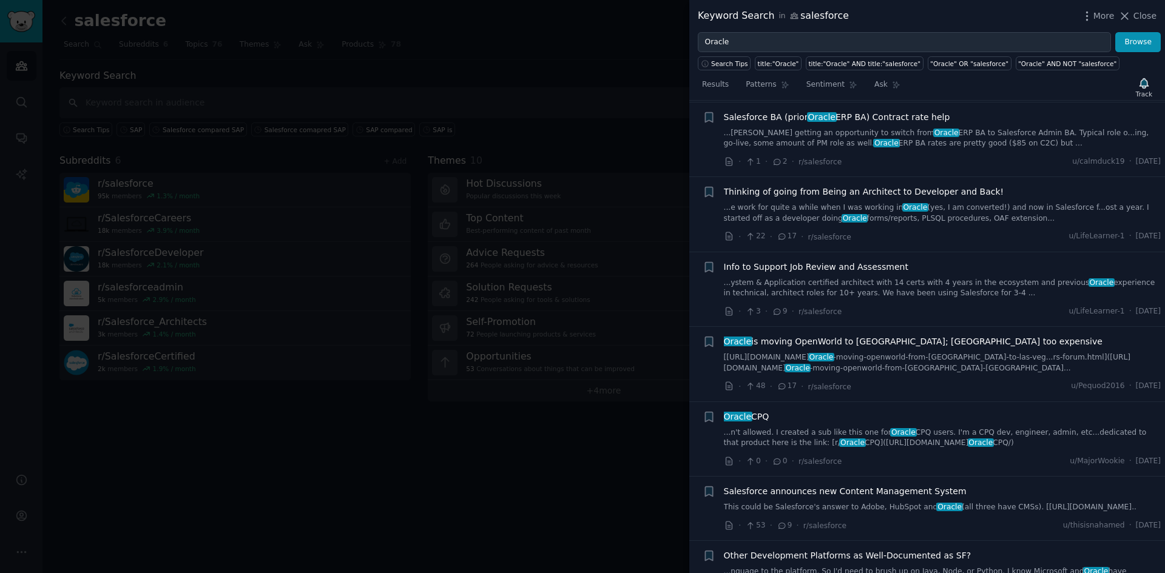
click at [802, 428] on link "...n't allowed. I created a sub like this one for Oracle CPQ users. I'm a CPQ d…" at bounding box center [942, 438] width 437 height 21
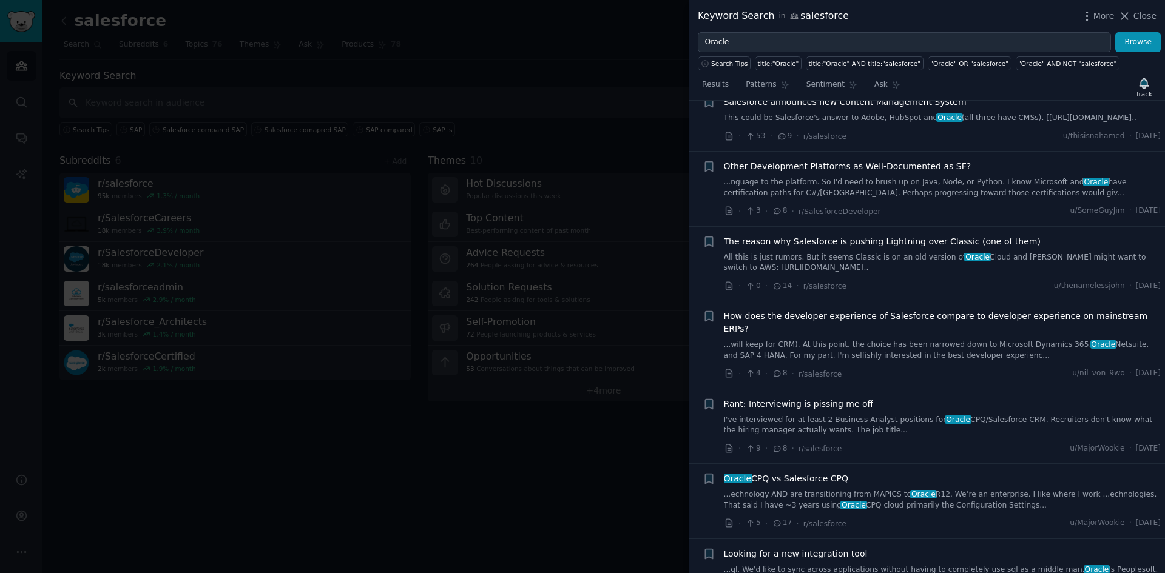
scroll to position [5611, 0]
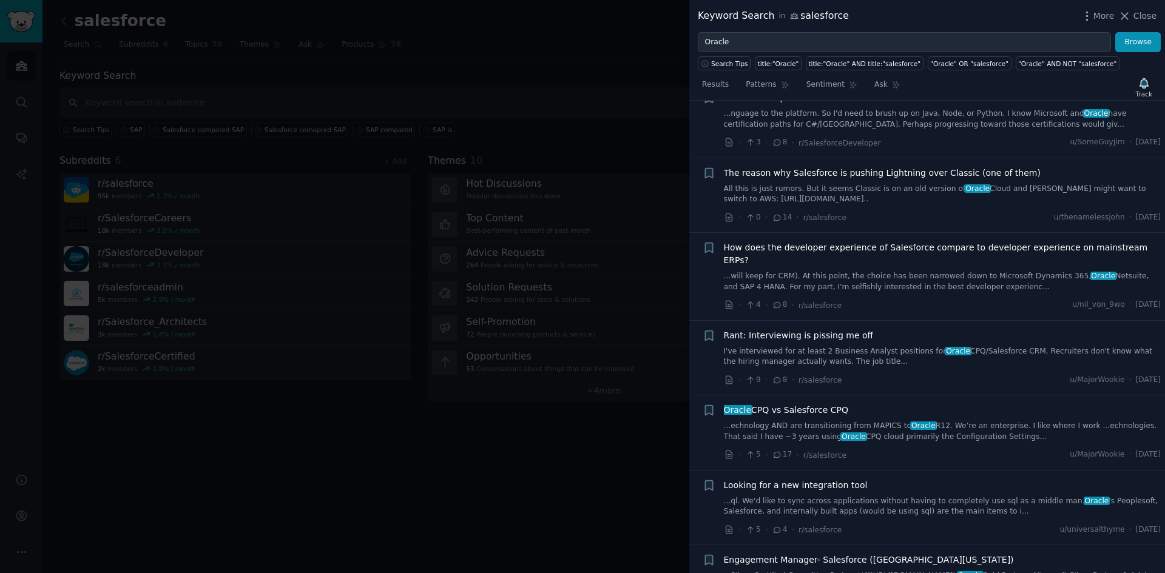
click at [784, 404] on span "Oracle CPQ vs Salesforce CPQ" at bounding box center [786, 410] width 124 height 13
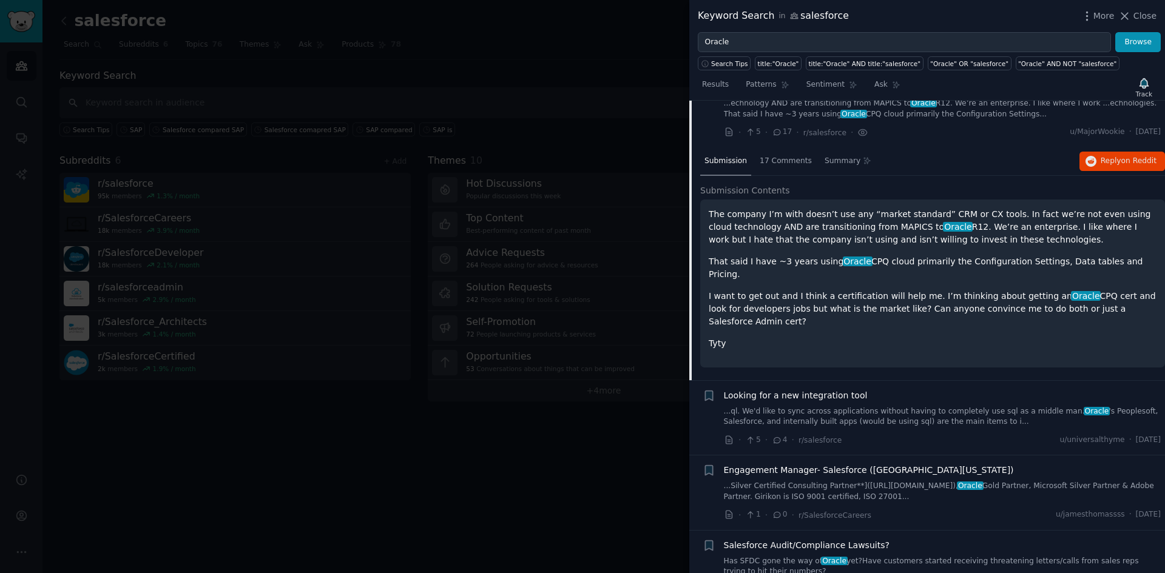
scroll to position [5756, 0]
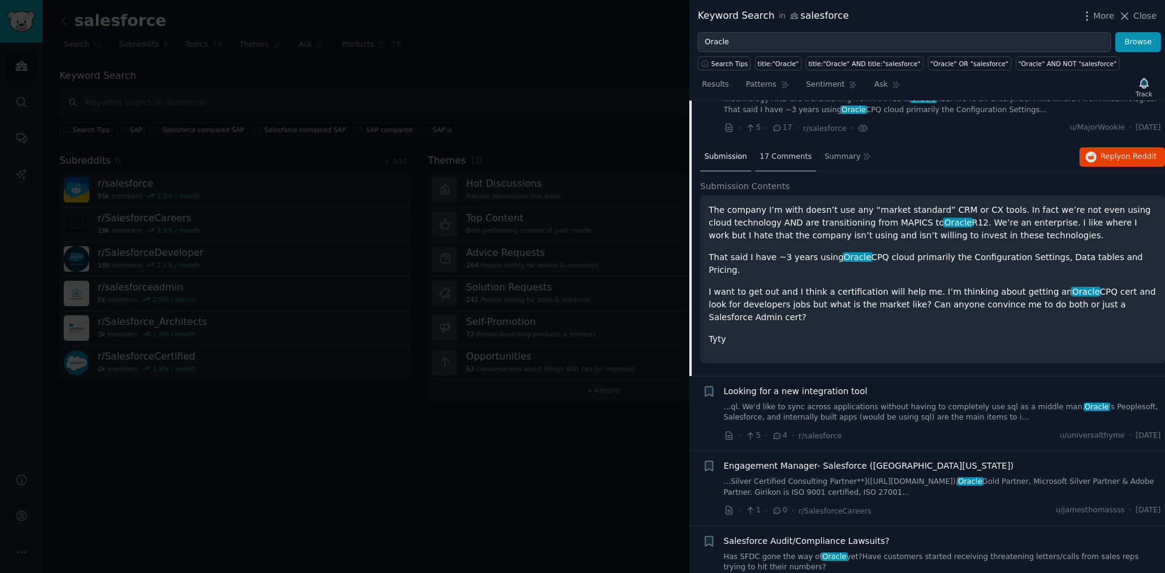
click at [758, 143] on div "17 Comments" at bounding box center [785, 157] width 61 height 29
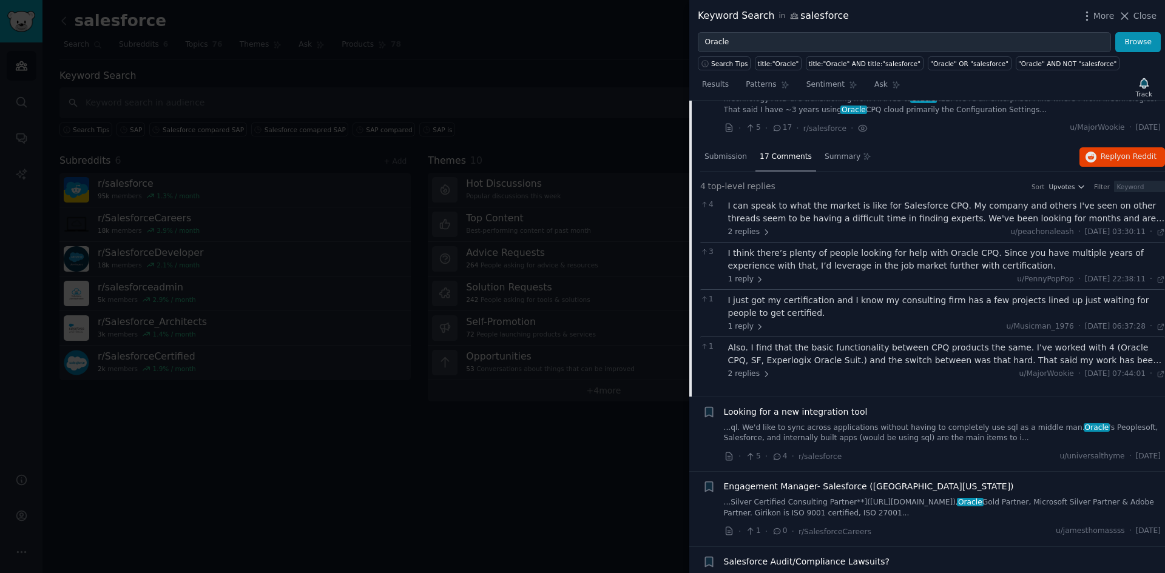
click at [872, 247] on div "I think there’s plenty of people looking for help with Oracle CPQ. Since you ha…" at bounding box center [946, 259] width 437 height 25
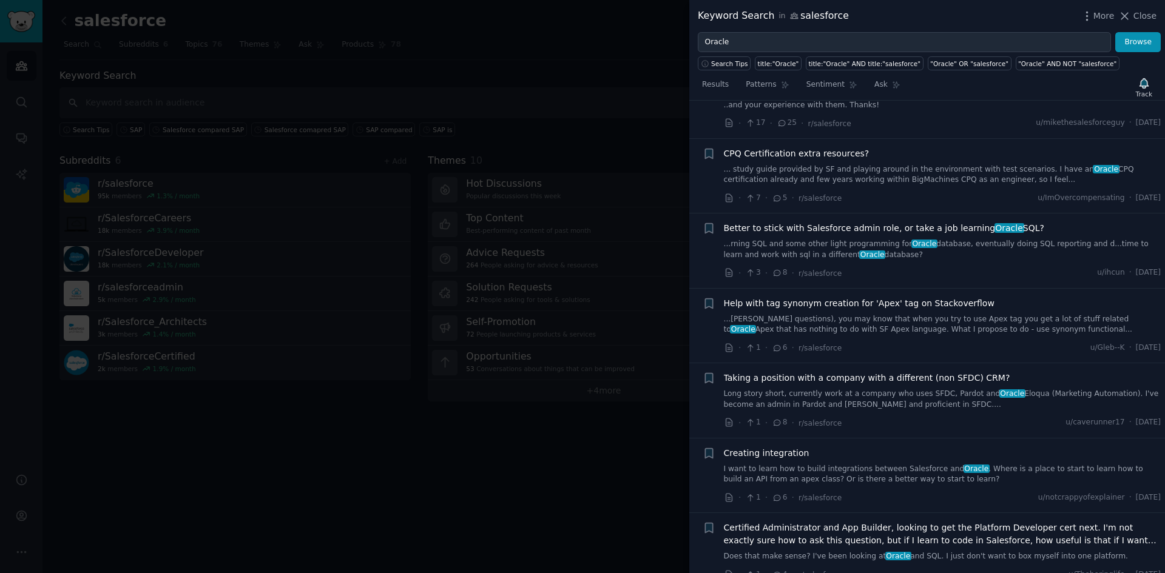
scroll to position [6423, 0]
